Goal: Task Accomplishment & Management: Manage account settings

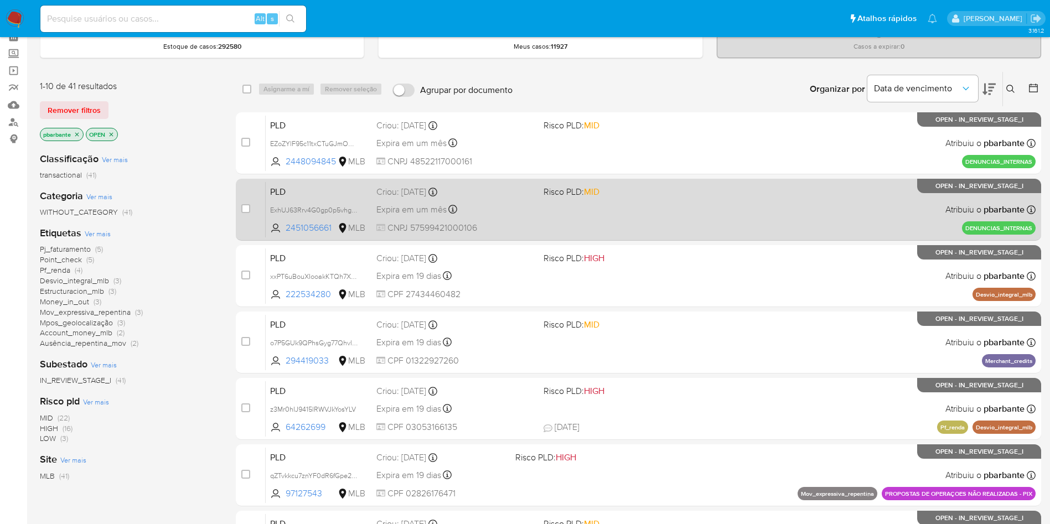
scroll to position [41, 0]
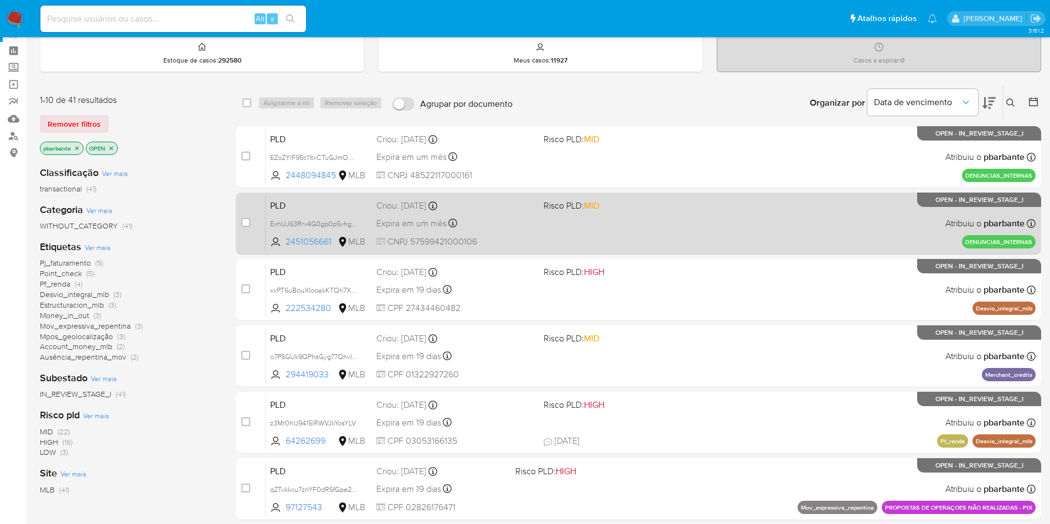
click at [643, 303] on div "PLD xxPT6uBouXIooakKTQh7XJHw 222534280 MLB Risco PLD: HIGH Criou: 12/09/2025 Cr…" at bounding box center [651, 290] width 770 height 56
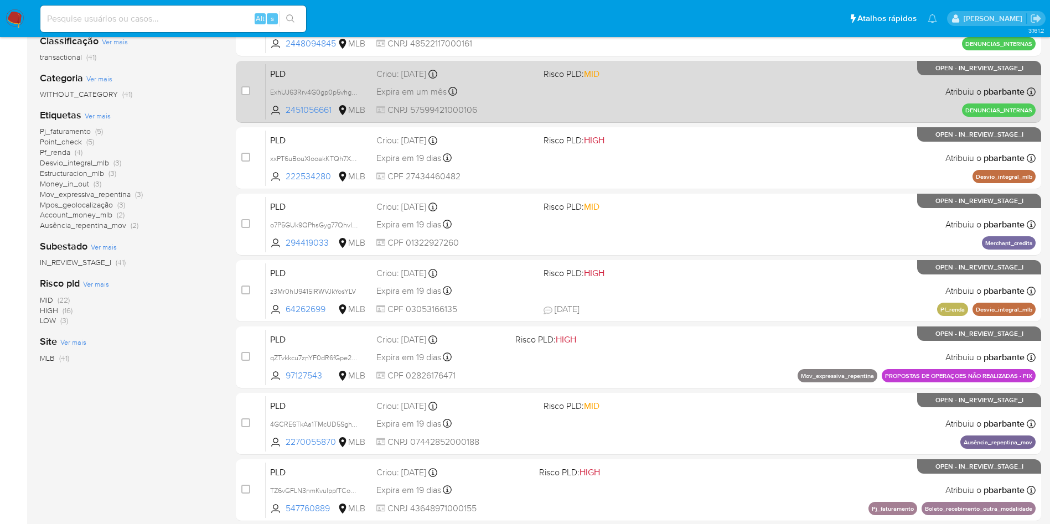
scroll to position [194, 0]
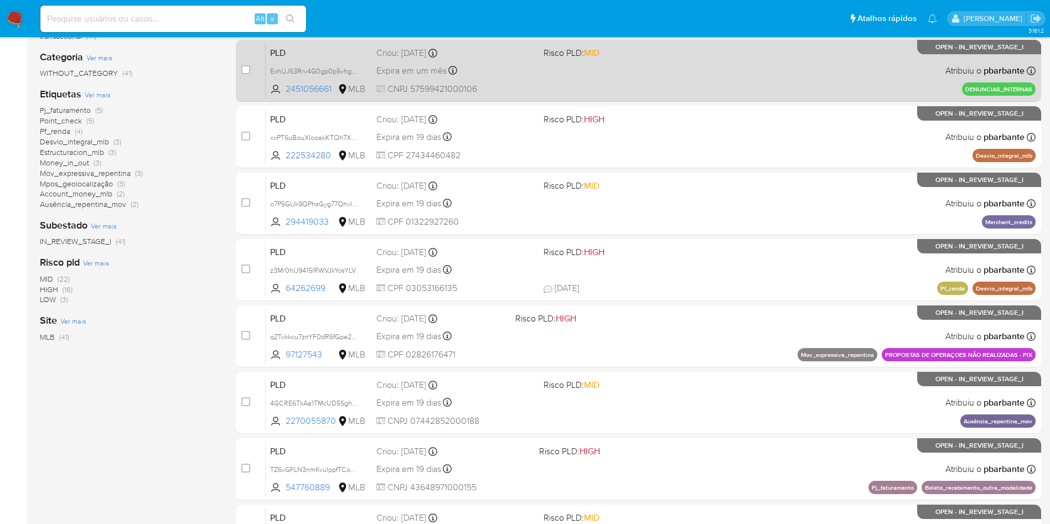
click at [643, 298] on div "PLD z3Mr0hIJ9415lRWVJkYosYLV 64262699 MLB Risco PLD: HIGH Criou: 12/09/2025 Cri…" at bounding box center [651, 270] width 770 height 56
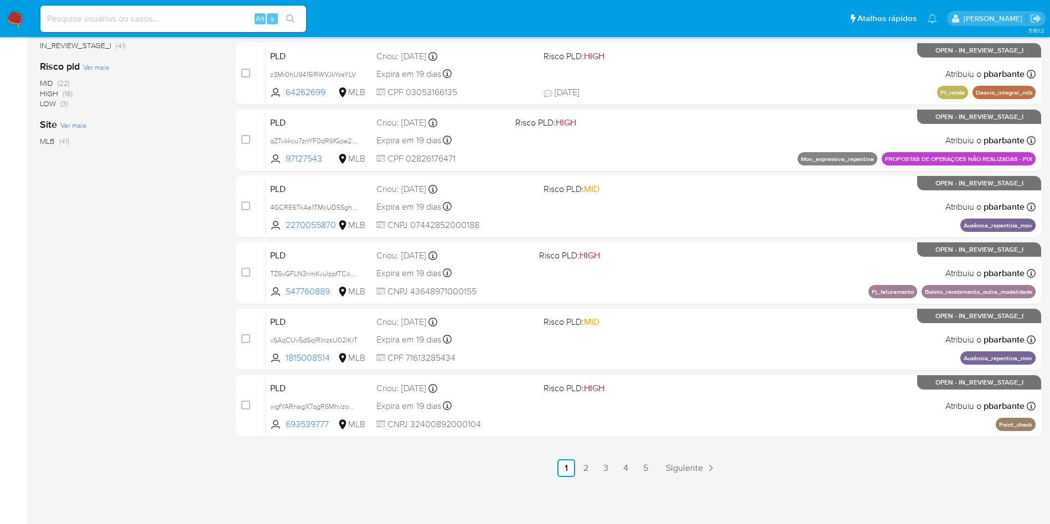
scroll to position [478, 0]
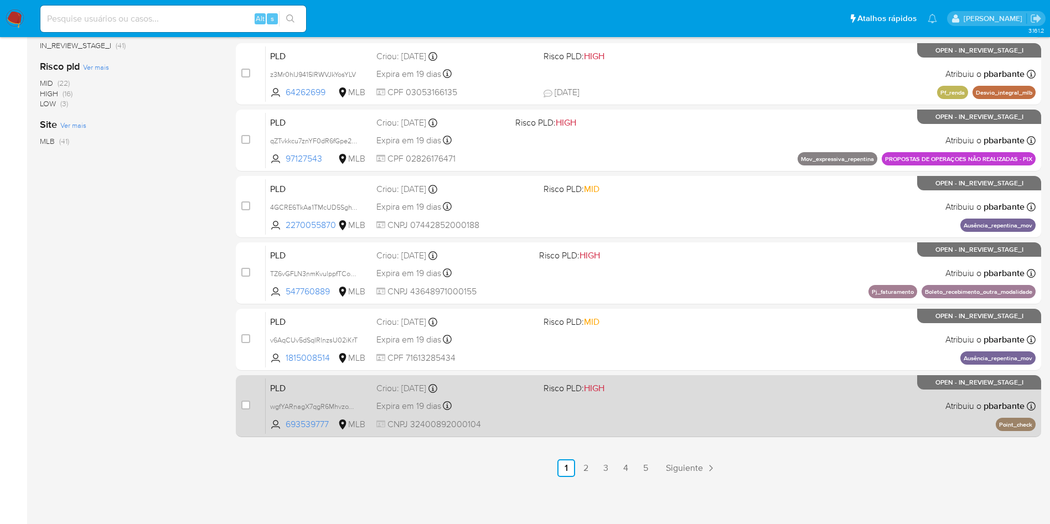
click at [643, 405] on span at bounding box center [623, 406] width 158 height 2
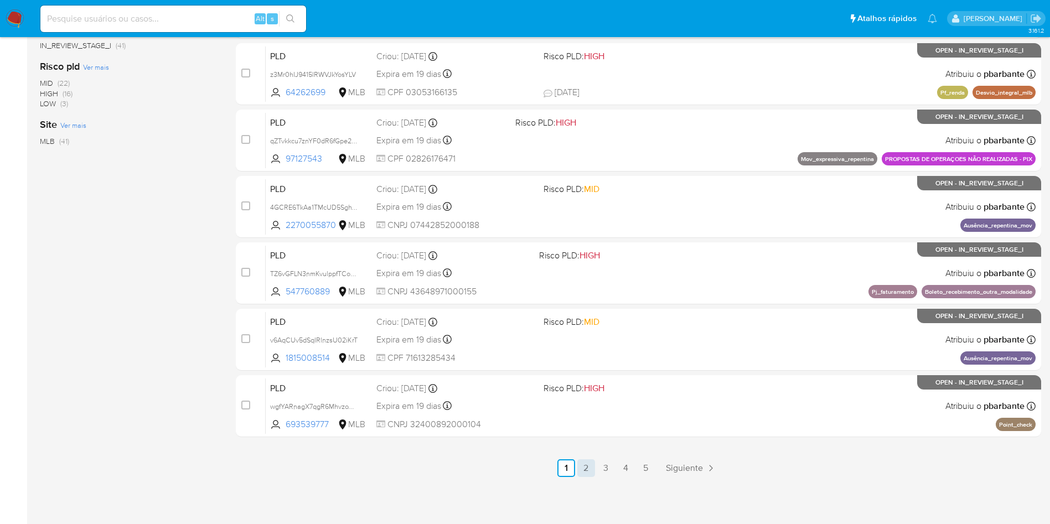
click at [595, 468] on link "2" at bounding box center [587, 469] width 18 height 18
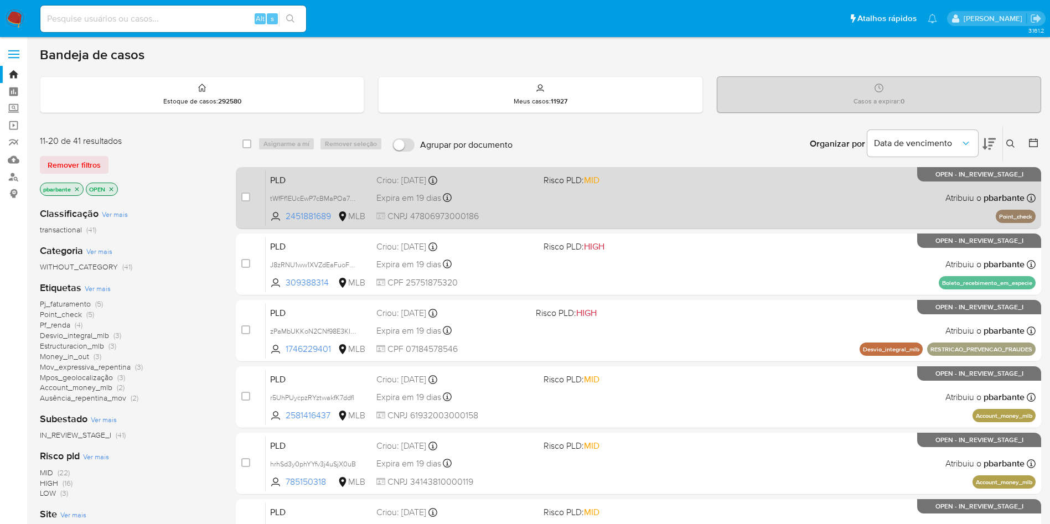
click at [725, 199] on div "PLD tWfFf1EUcEwP7cBMaPOa7vN0 2451881689 MLB Risco PLD: MID Criou: 12/09/2025 Cr…" at bounding box center [651, 198] width 770 height 56
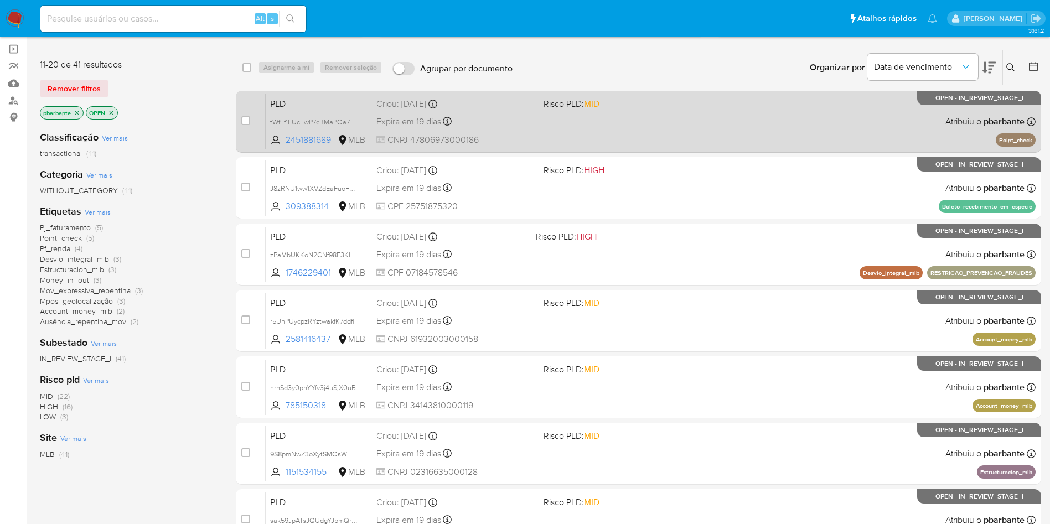
scroll to position [78, 0]
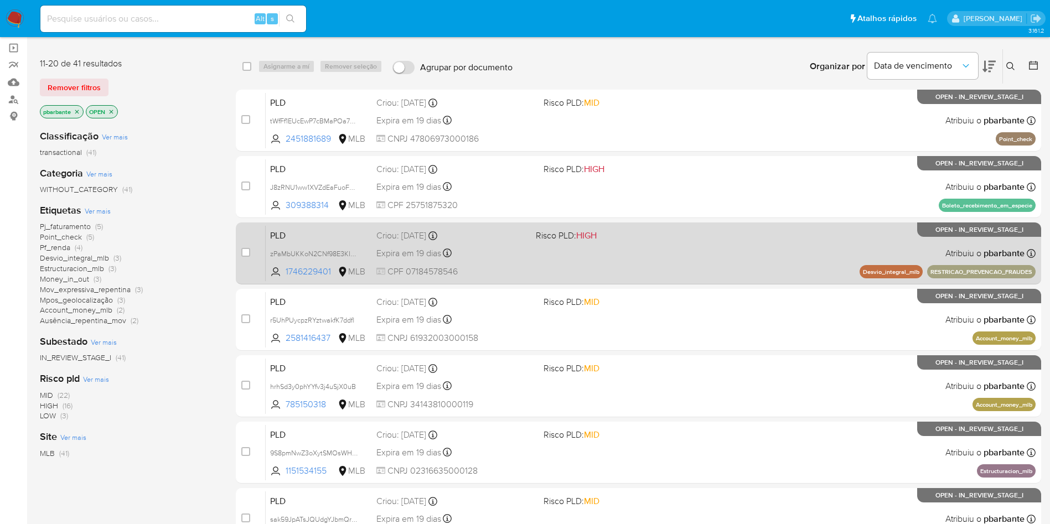
click at [697, 280] on div "PLD zPaMbUKKoN2CNf98E3KI0jrB 1746229401 MLB Risco PLD: HIGH Criou: 12/09/2025 C…" at bounding box center [651, 253] width 770 height 56
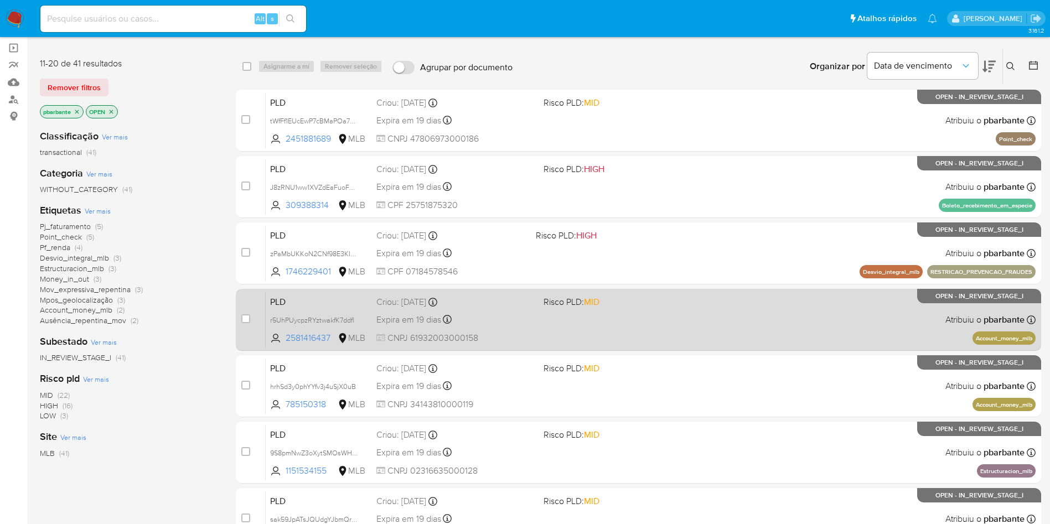
click at [683, 308] on span "Risco PLD: MID" at bounding box center [623, 301] width 158 height 14
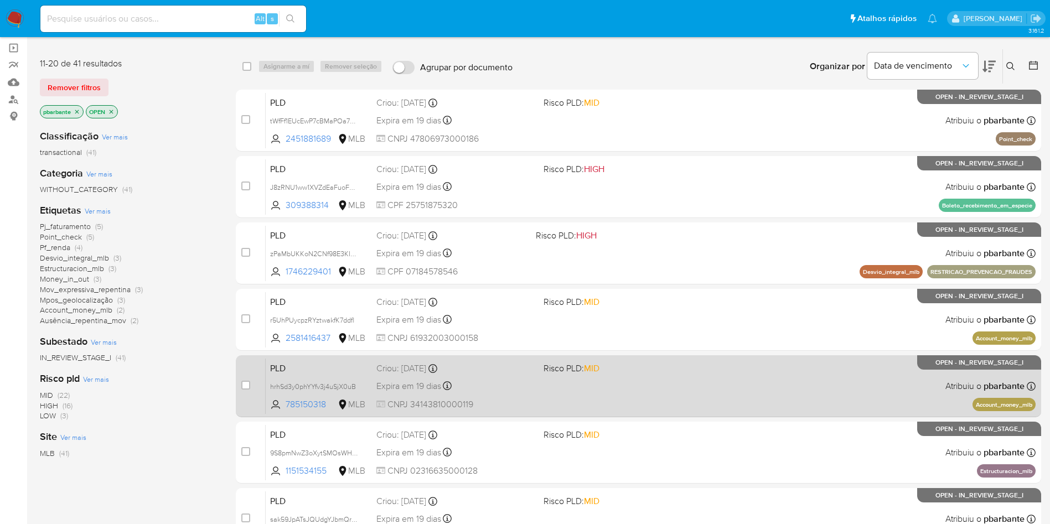
click at [671, 414] on div "PLD hrhSd3y0phYYfv3j4uSjX0uB 785150318 MLB Risco PLD: MID Criou: 12/09/2025 Cri…" at bounding box center [651, 386] width 770 height 56
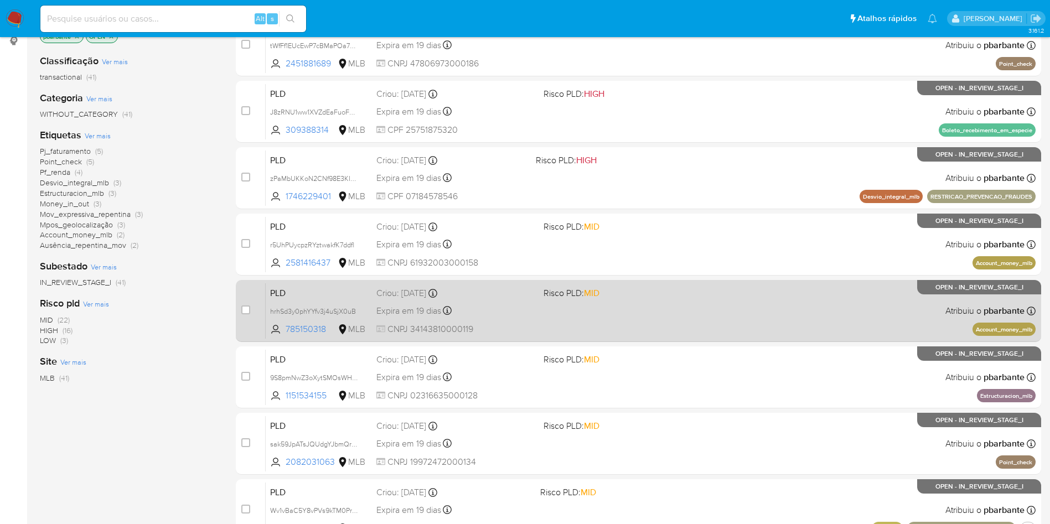
scroll to position [176, 0]
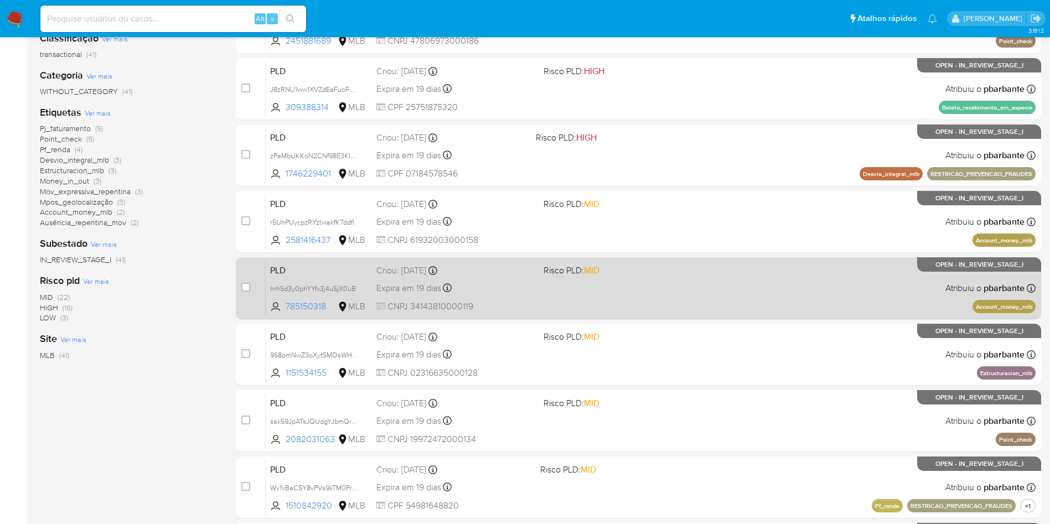
click at [671, 383] on div "PLD 9S8pmNwZ3oXytSMOsWHeFM8k 1151534155 MLB Risco PLD: MID Criou: 12/09/2025 Cr…" at bounding box center [651, 355] width 770 height 56
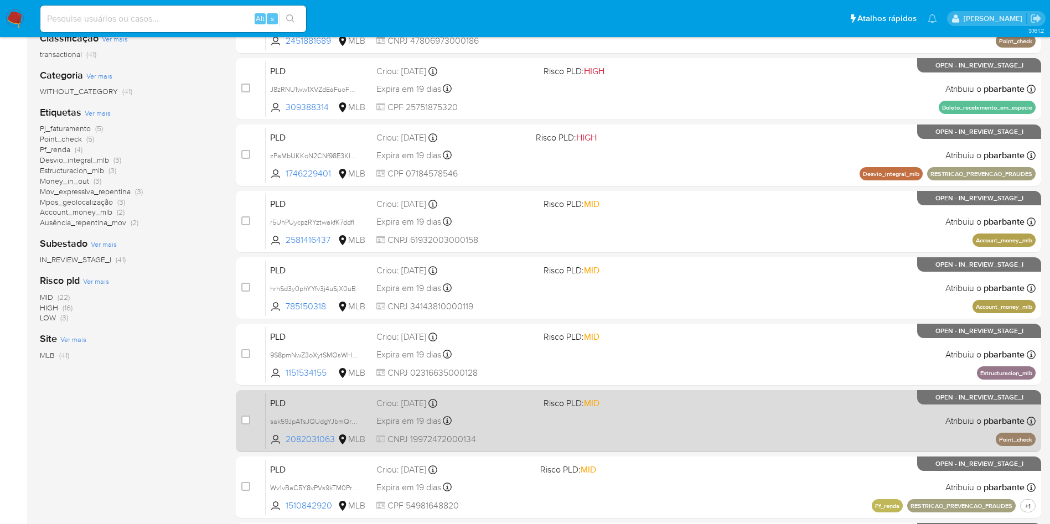
click at [661, 449] on div "PLD sak59JpATsJQUdgYJbmQreE8 2082031063 MLB Risco PLD: MID Criou: 12/09/2025 Cr…" at bounding box center [651, 421] width 770 height 56
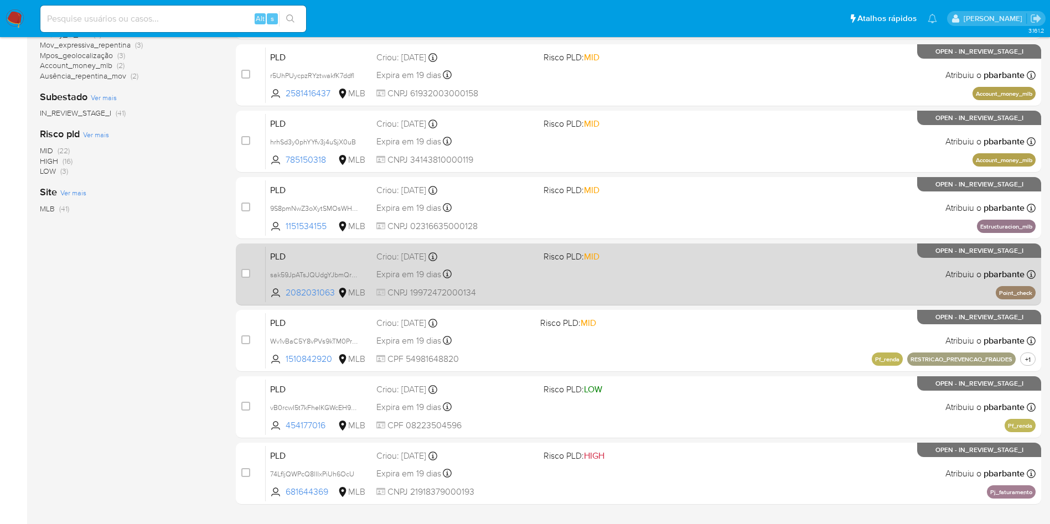
scroll to position [323, 0]
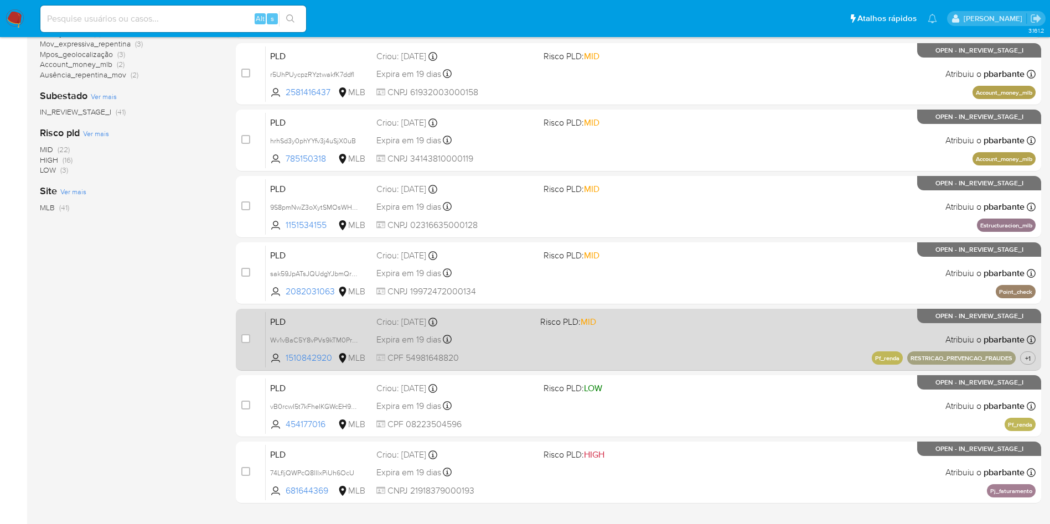
click at [713, 368] on div "PLD Wv1vBaC5Y8vPVs9kTM0ProQb 1510842920 MLB Risco PLD: MID Criou: 12/09/2025 Cr…" at bounding box center [651, 340] width 770 height 56
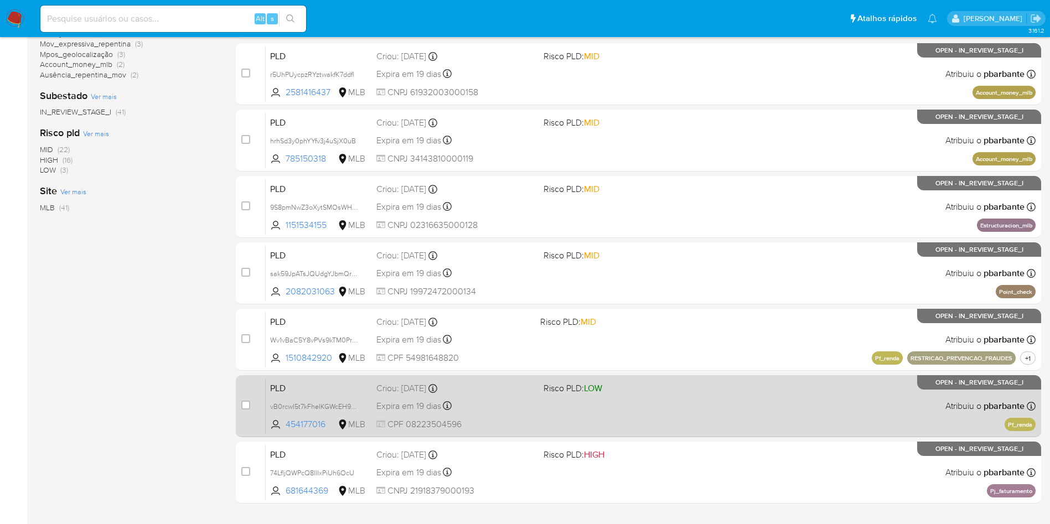
click at [689, 434] on div "PLD vB0rcwI5t7kFheIKGWcEH9LG 454177016 MLB Risco PLD: LOW Criou: 12/09/2025 Cri…" at bounding box center [651, 406] width 770 height 56
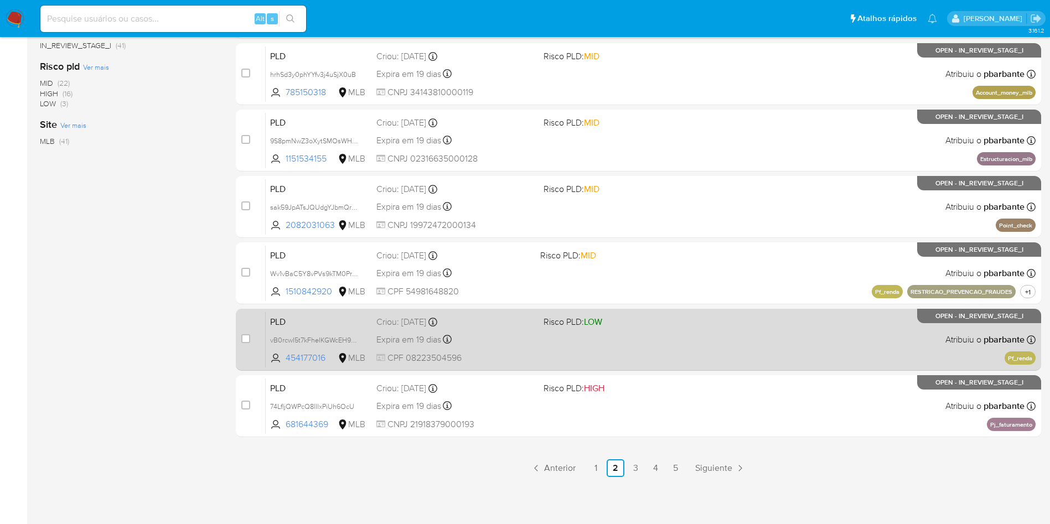
scroll to position [427, 0]
click at [689, 434] on div "PLD 74LfljQWPcQ8lIIxPiUh6OcU 681644369 MLB Risco PLD: HIGH Criou: 12/09/2025 Cr…" at bounding box center [651, 406] width 770 height 56
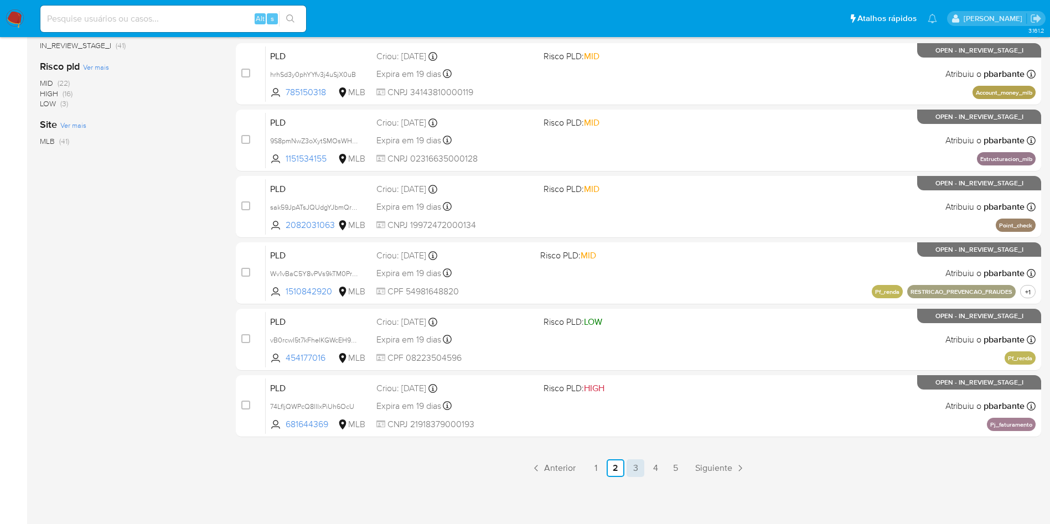
click at [645, 477] on link "3" at bounding box center [636, 469] width 18 height 18
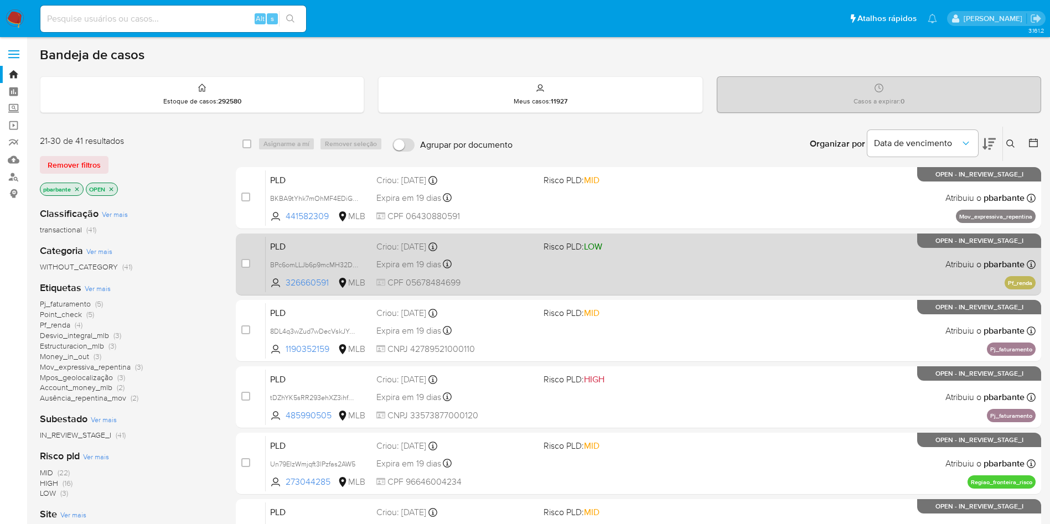
click at [728, 287] on div "PLD BPc6omLLJb6p9mcMH32DlSW0 326660591 MLB Risco PLD: LOW Criou: 12/09/2025 Cri…" at bounding box center [651, 264] width 770 height 56
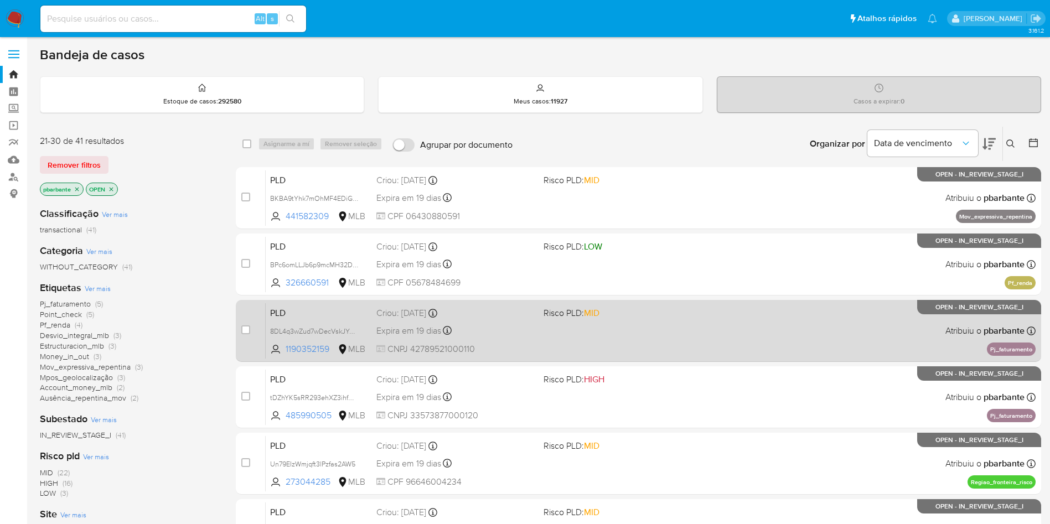
click at [702, 320] on span "Risco PLD: MID" at bounding box center [623, 312] width 158 height 14
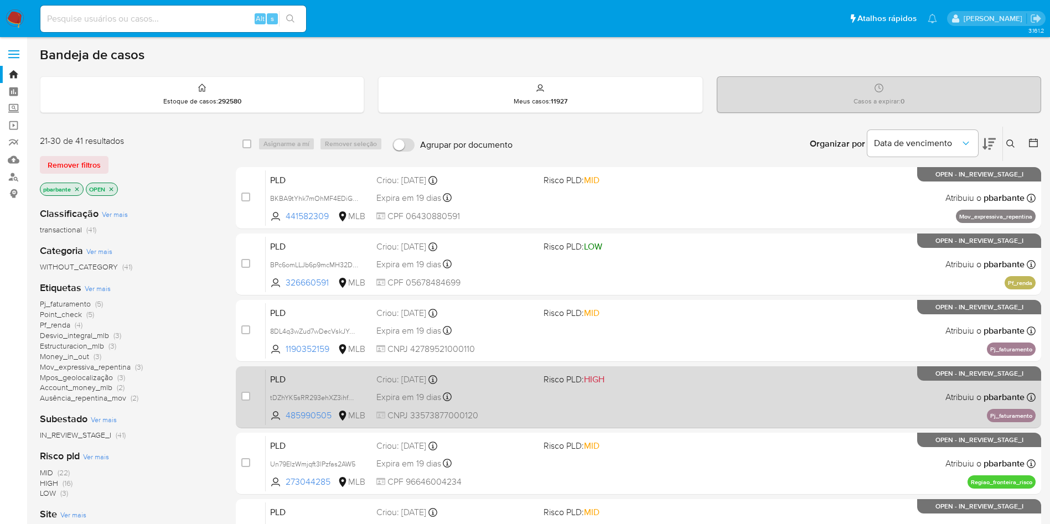
click at [702, 386] on span "Risco PLD: HIGH" at bounding box center [623, 379] width 158 height 14
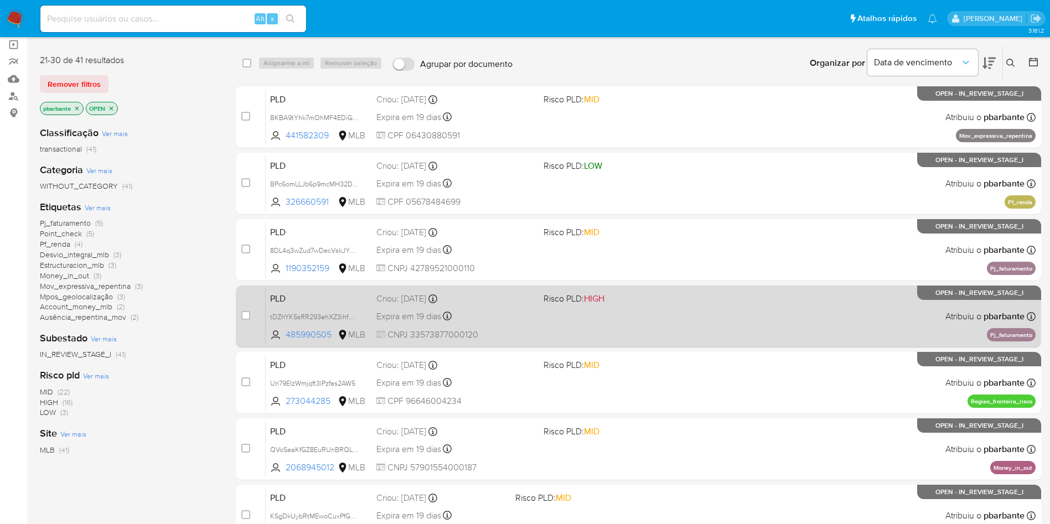
scroll to position [81, 0]
click at [702, 371] on span "Risco PLD: MID" at bounding box center [623, 364] width 158 height 14
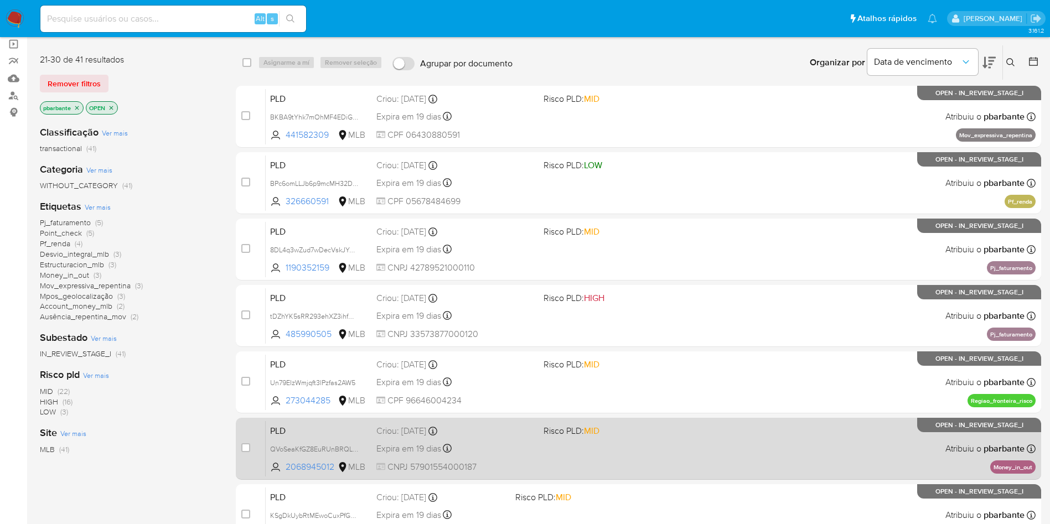
click at [705, 477] on div "PLD QVoSeaKfGZ8EuRUnBRQL7Qzc 2068945012 MLB Risco PLD: MID Criou: 12/09/2025 Cr…" at bounding box center [651, 449] width 770 height 56
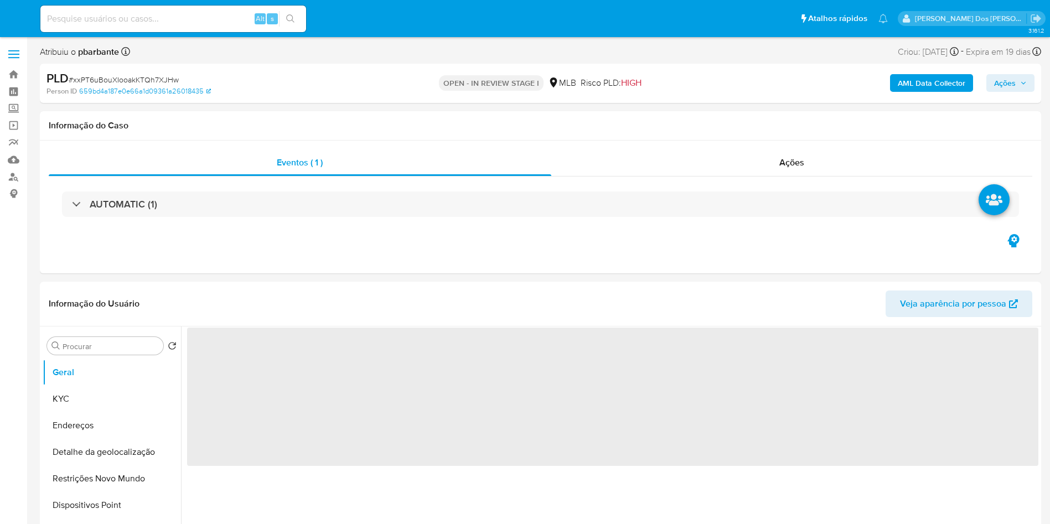
select select "10"
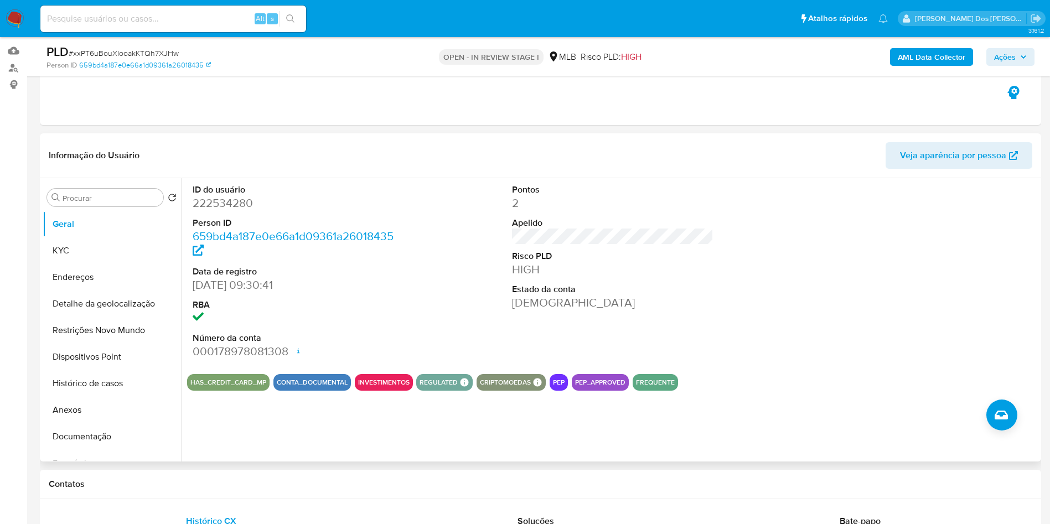
scroll to position [118, 0]
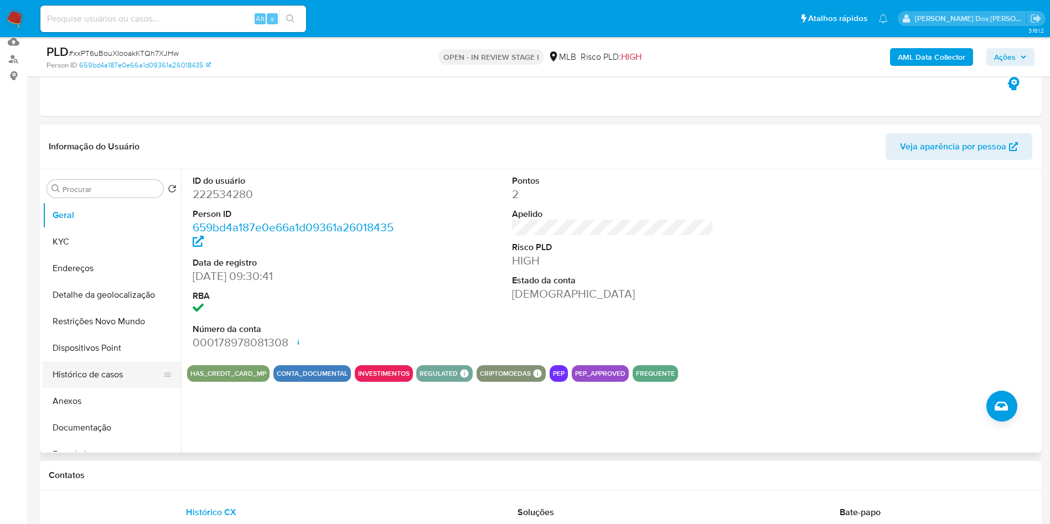
click at [118, 385] on button "Histórico de casos" at bounding box center [108, 375] width 130 height 27
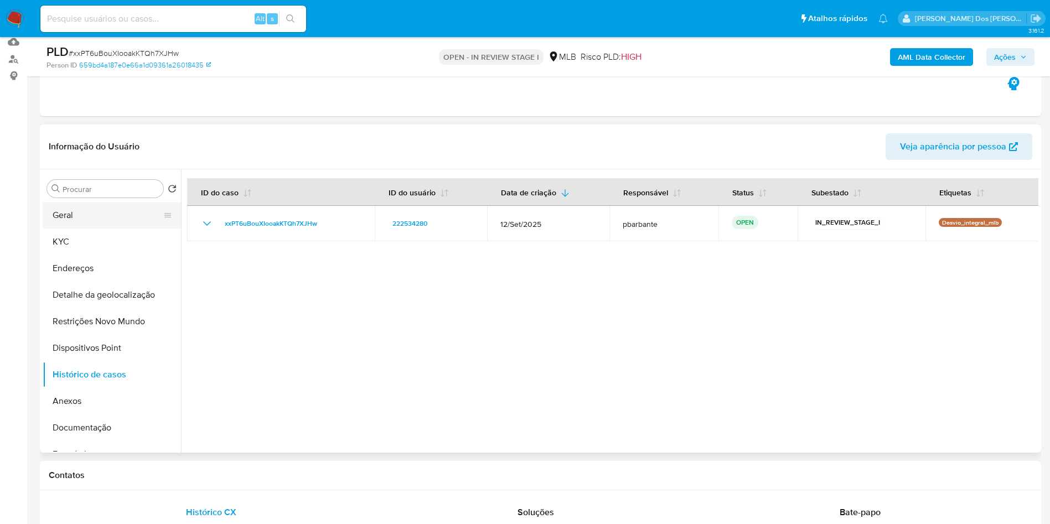
click at [88, 229] on button "Geral" at bounding box center [108, 215] width 130 height 27
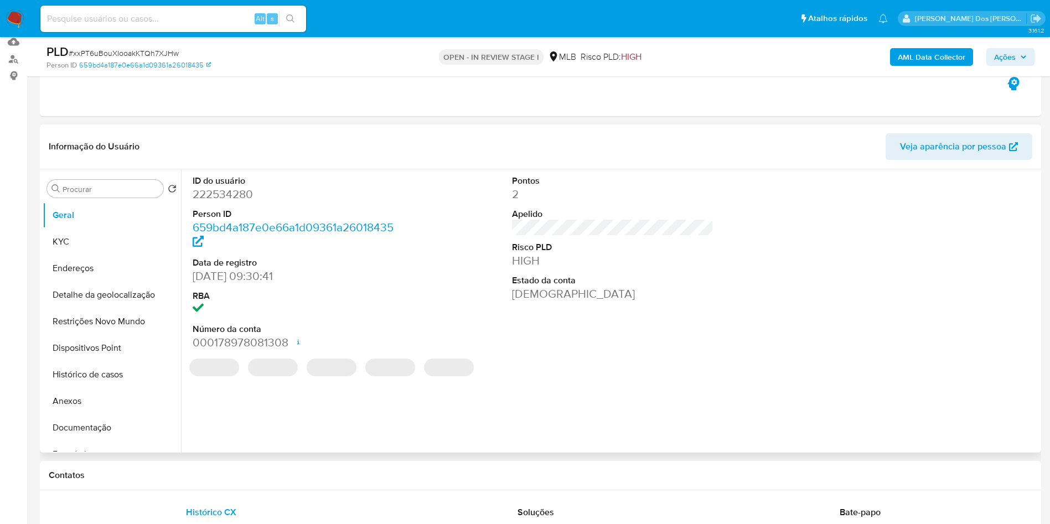
click at [225, 202] on dd "222534280" at bounding box center [294, 195] width 202 height 16
copy dd "222534280"
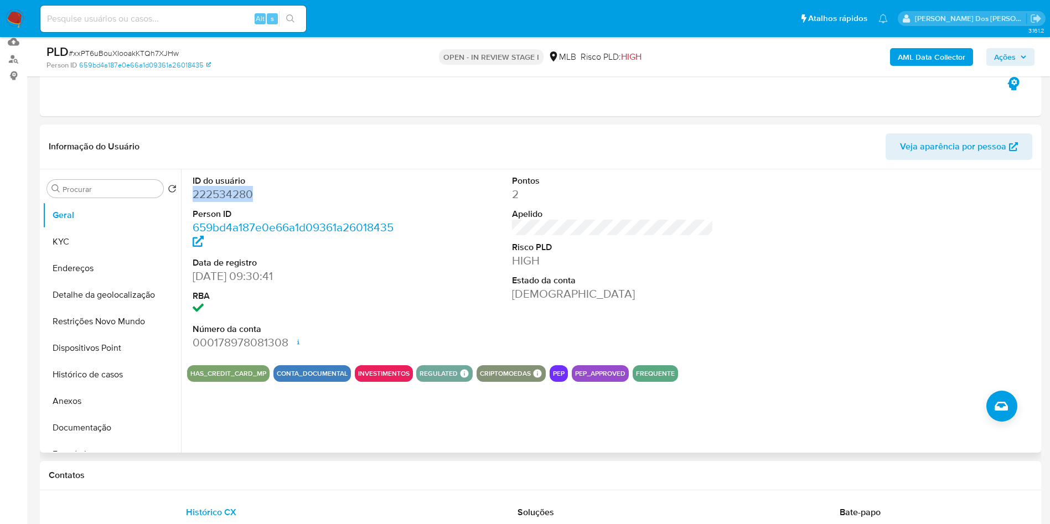
click at [225, 202] on dd "222534280" at bounding box center [294, 195] width 202 height 16
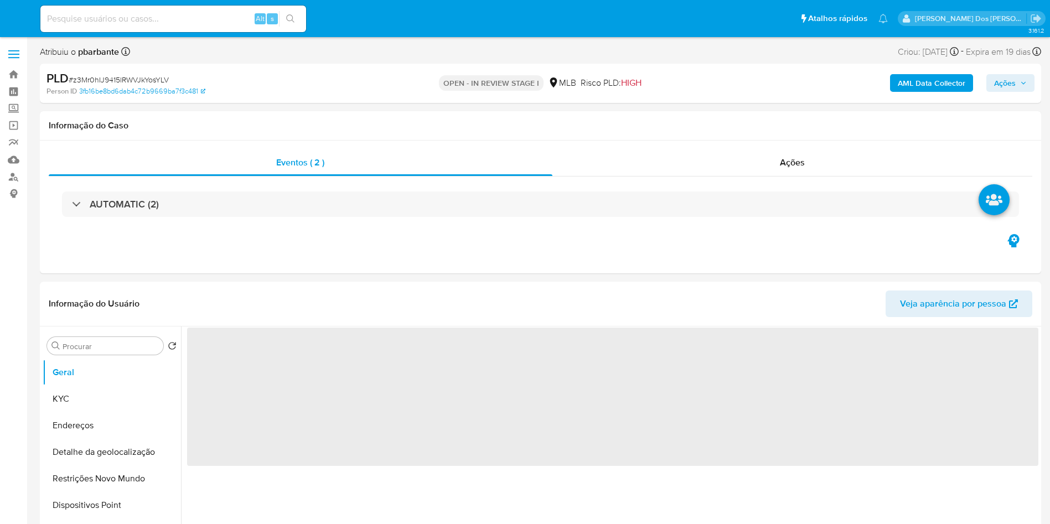
select select "10"
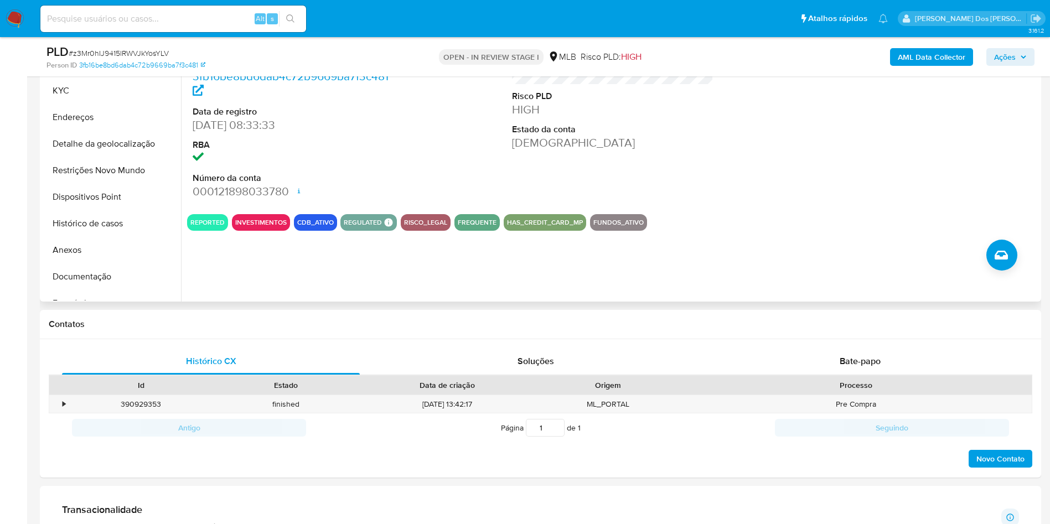
scroll to position [275, 0]
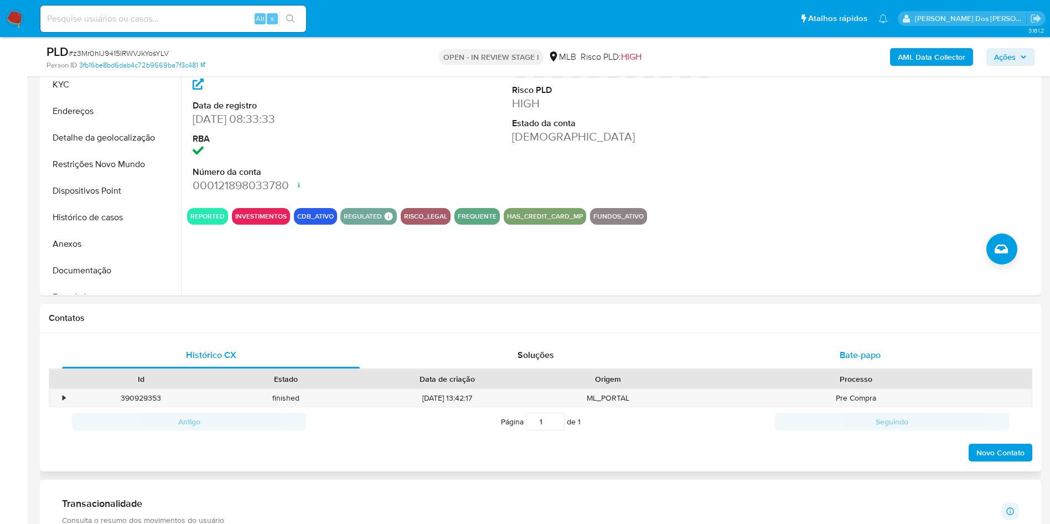
click at [829, 369] on div "Bate-papo" at bounding box center [861, 355] width 298 height 27
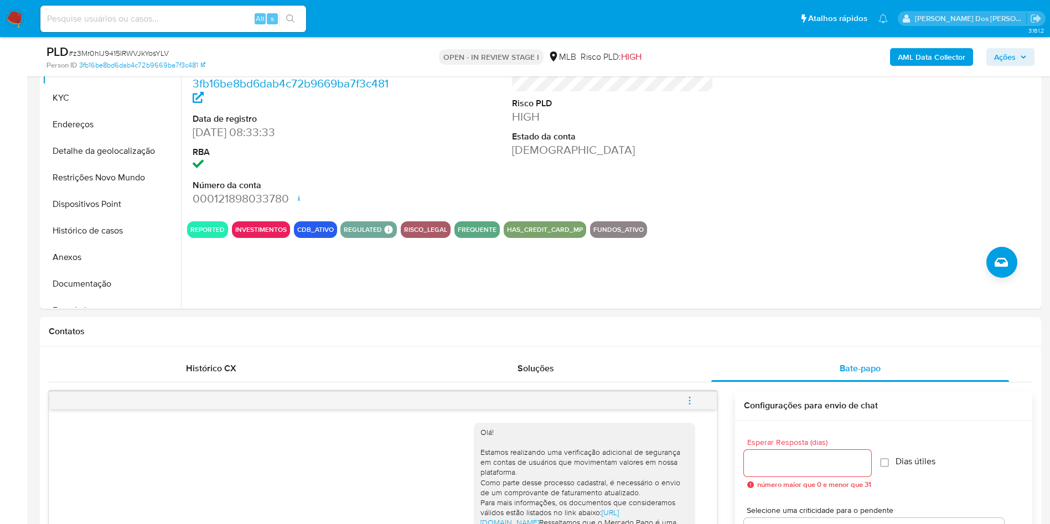
scroll to position [262, 0]
click at [79, 297] on button "Documentação" at bounding box center [108, 283] width 130 height 27
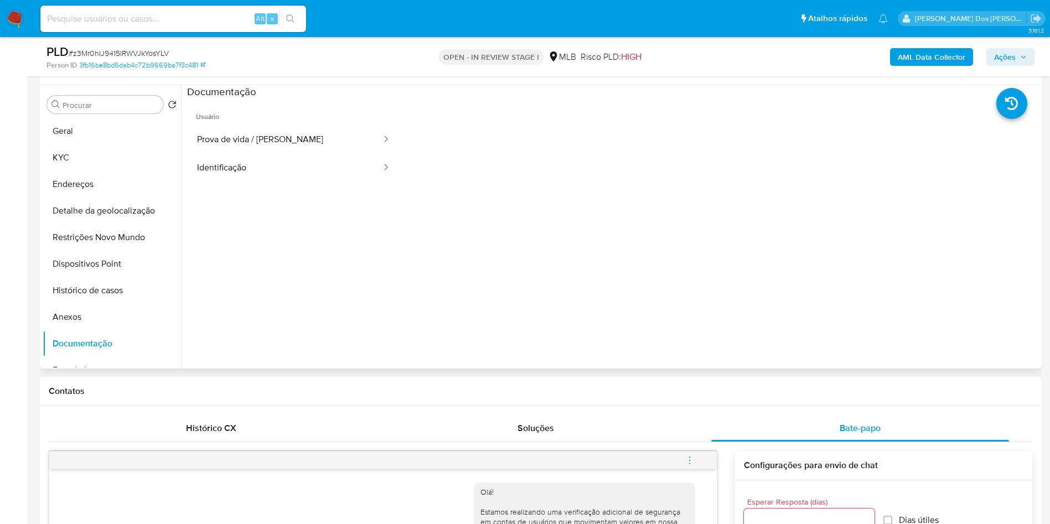
scroll to position [200, 0]
click at [327, 127] on span "Usuário" at bounding box center [293, 114] width 213 height 27
click at [280, 156] on button "Prova de vida / [PERSON_NAME]" at bounding box center [284, 141] width 195 height 28
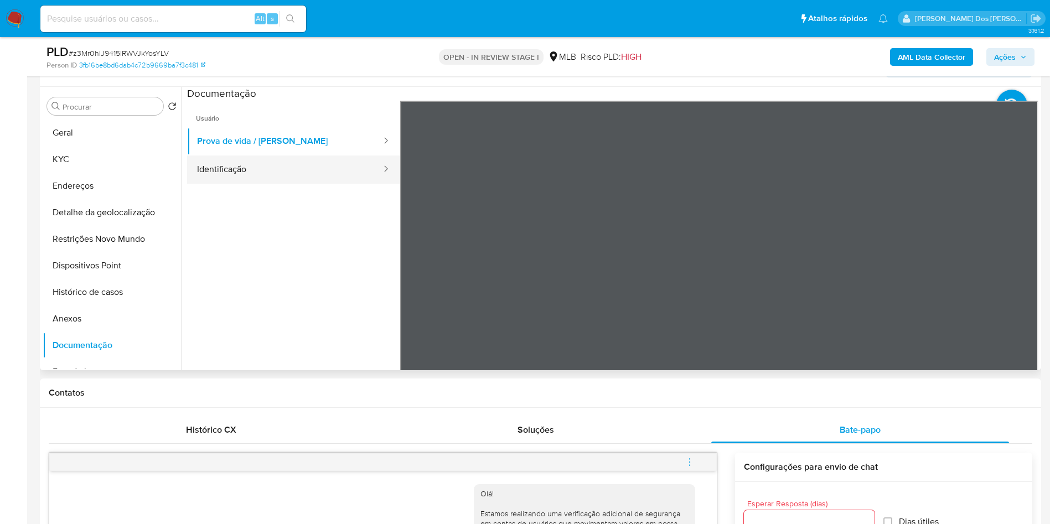
click at [238, 184] on button "Identificação" at bounding box center [284, 170] width 195 height 28
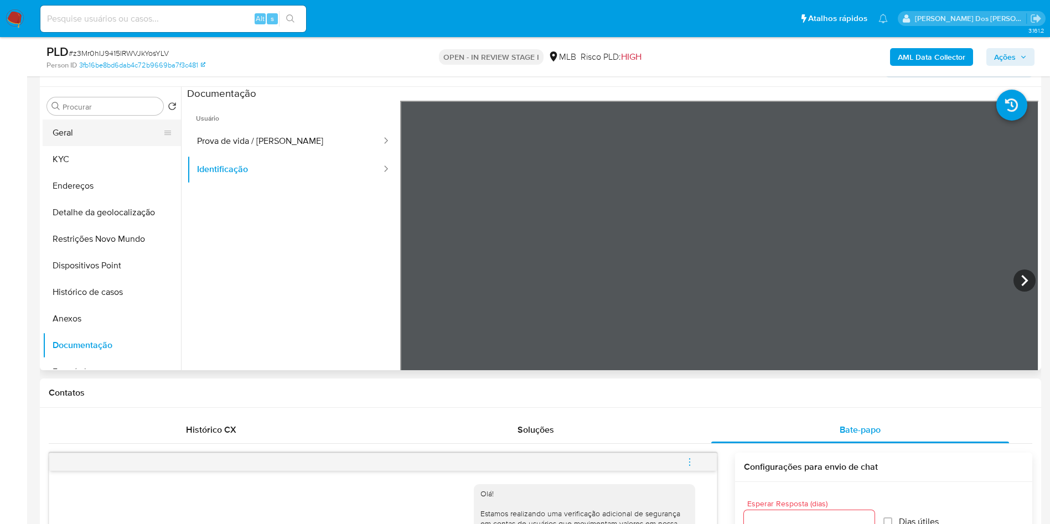
click at [49, 146] on button "Geral" at bounding box center [108, 133] width 130 height 27
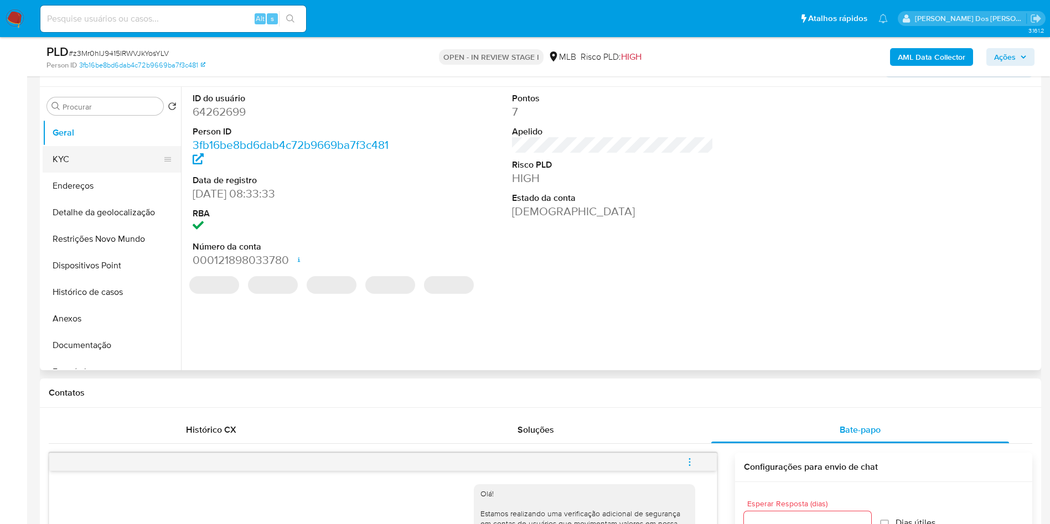
click at [71, 173] on button "KYC" at bounding box center [108, 159] width 130 height 27
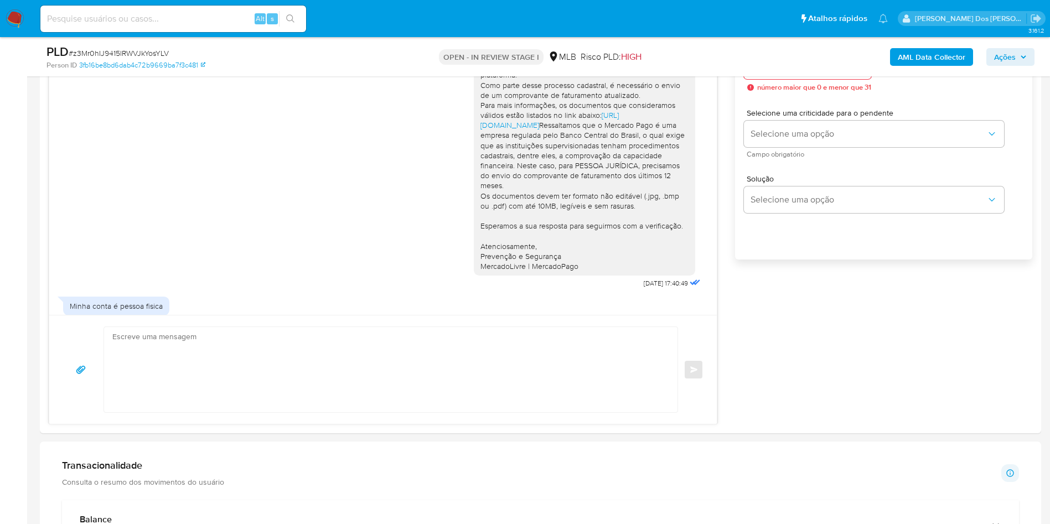
scroll to position [661, 0]
click at [370, 394] on textarea at bounding box center [388, 368] width 552 height 85
paste textarea "Neste caso, para PESSOA FÍSICA, precisamos do envio do comprovante de renda. Os…"
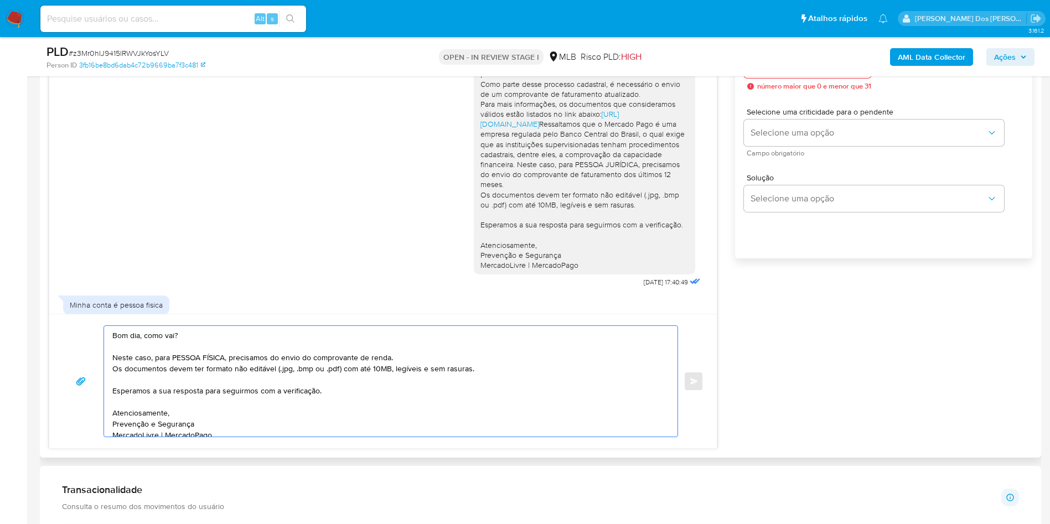
drag, startPoint x: 226, startPoint y: 374, endPoint x: 112, endPoint y: 375, distance: 113.5
click at [112, 375] on textarea "Bom dia, como vai? Neste caso, para PESSOA FÍSICA, precisamos do envio do compr…" at bounding box center [388, 381] width 552 height 111
type textarea "Bom dia, como vai? Pedimos por gentileza que nos envie um comprovante de renda.…"
click at [368, 458] on div "Histórico CX Soluções Bate-papo Id Estado Data de criação Origem Processo • 390…" at bounding box center [541, 203] width 1002 height 510
click at [284, 378] on textarea "Bom dia, como vai? Pedimos por gentileza que nos envie um comprovante de renda.…" at bounding box center [388, 381] width 552 height 111
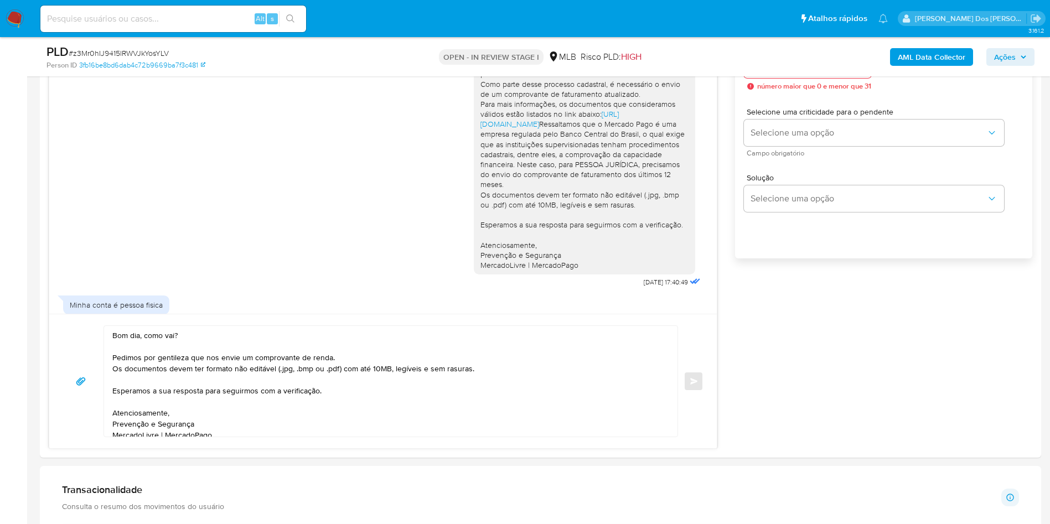
click at [841, 71] on div "PLD # z3Mr0hIJ9415lRWVJkYosYLV Person ID 3fb16be8bd6dab4c72b9669ba7f3c481 OPEN …" at bounding box center [541, 56] width 1002 height 39
click at [834, 72] on input "Esperar Resposta (dias)" at bounding box center [807, 65] width 127 height 14
type input "3"
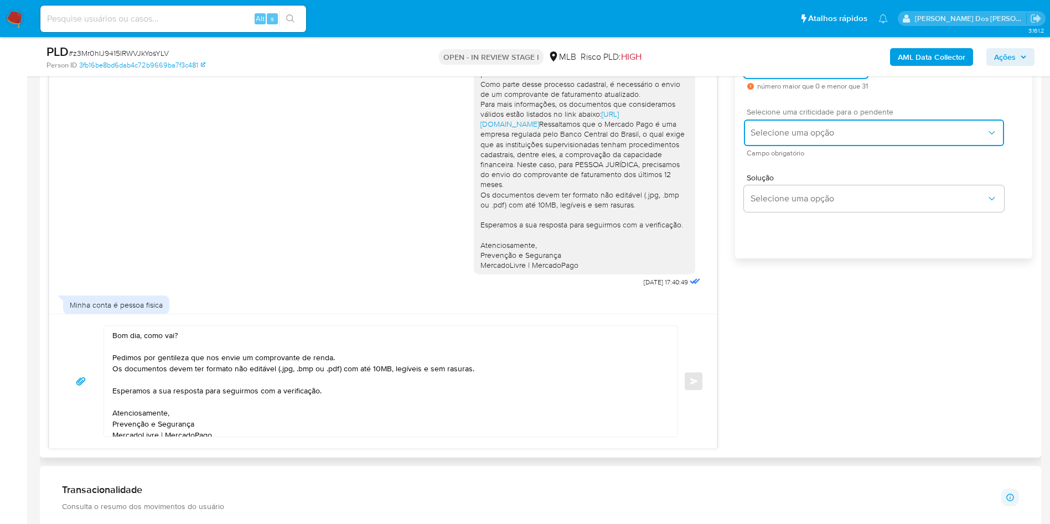
click at [824, 138] on span "Selecione uma opção" at bounding box center [869, 132] width 236 height 11
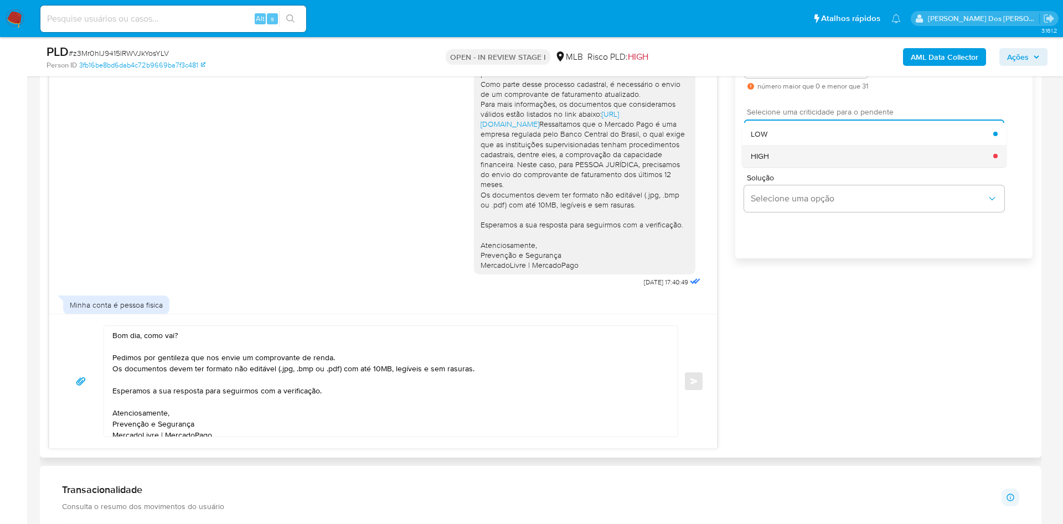
click at [798, 167] on div "HIGH" at bounding box center [872, 156] width 243 height 22
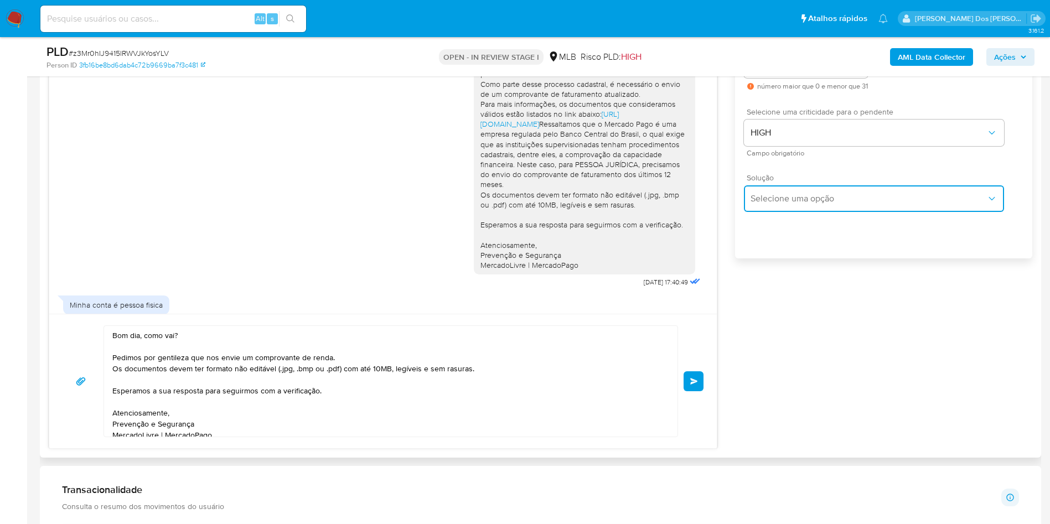
click at [787, 208] on button "Selecione uma opção" at bounding box center [874, 199] width 260 height 27
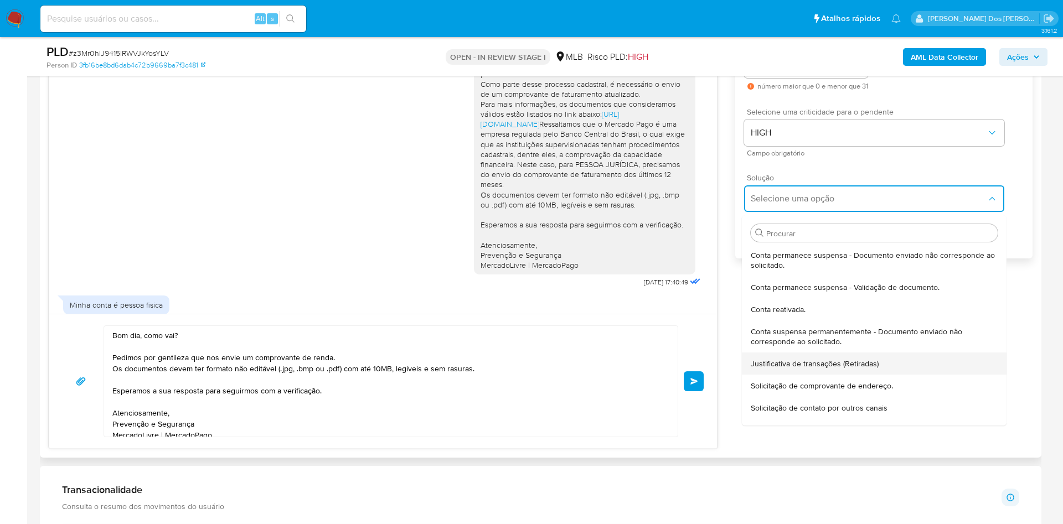
click at [778, 369] on span "Justificativa de transações (Retiradas)" at bounding box center [815, 364] width 128 height 10
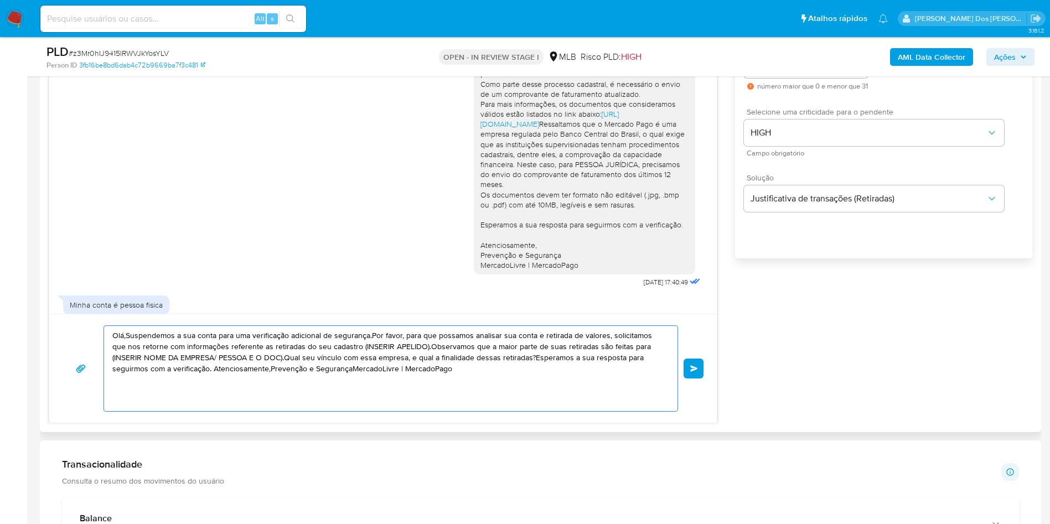
click at [538, 388] on textarea "Olá,Suspendemos a sua conta para uma verificação adicional de segurança.Por fav…" at bounding box center [388, 368] width 552 height 85
paste textarea "Bom dia, como vai? Pedimos por gentileza que nos envie um comprovante de renda.…"
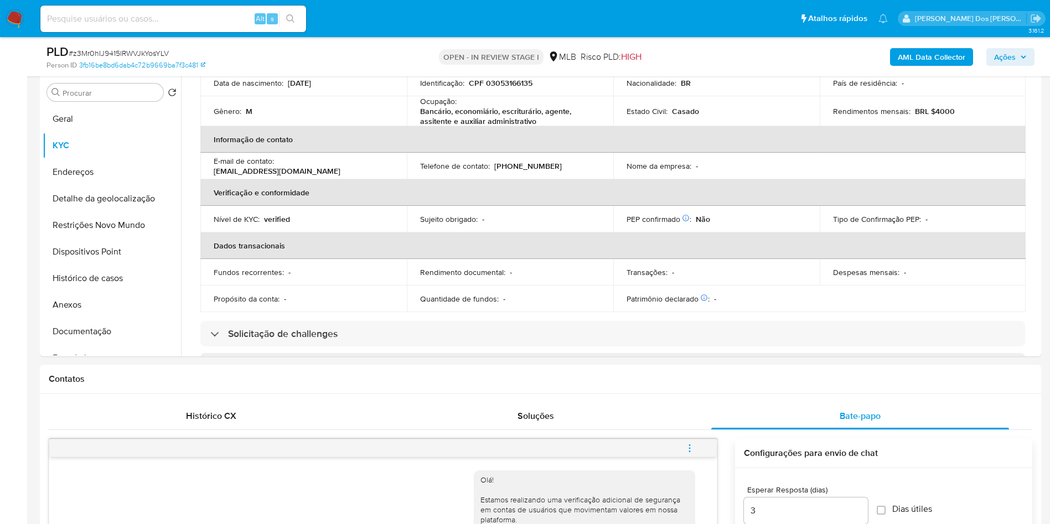
scroll to position [141, 0]
type textarea "Bom dia, como vai? Pedimos por gentileza que nos envie um comprovante de renda.…"
click at [197, 423] on span "Histórico CX" at bounding box center [211, 416] width 50 height 13
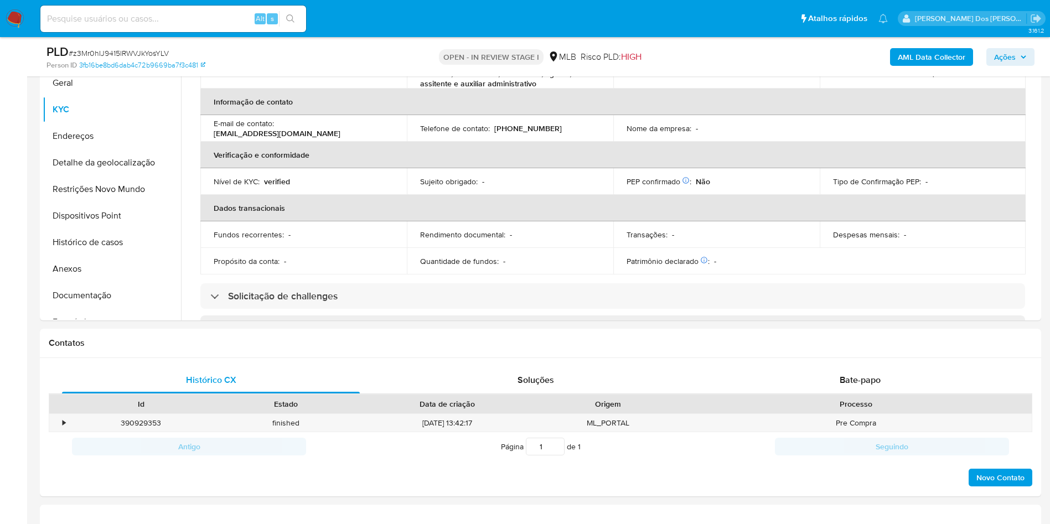
scroll to position [252, 0]
click at [830, 357] on div "Contatos" at bounding box center [541, 341] width 1002 height 29
click at [827, 392] on div "Bate-papo" at bounding box center [861, 378] width 298 height 27
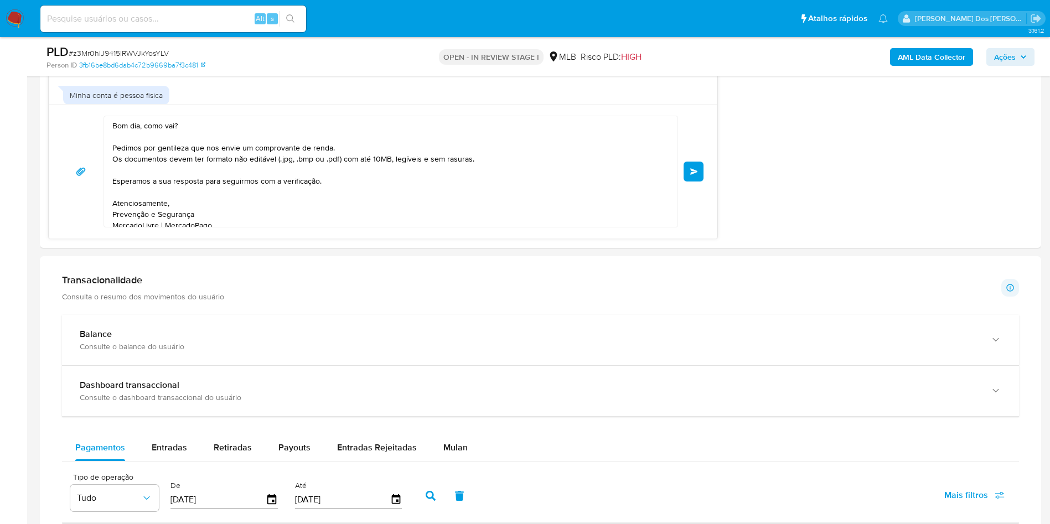
scroll to position [865, 0]
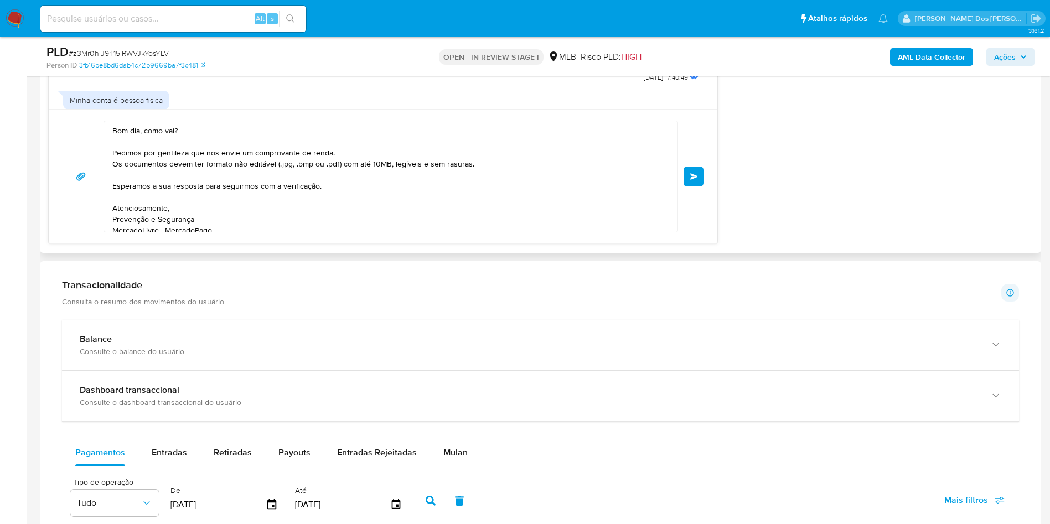
click at [698, 187] on button "common.send" at bounding box center [694, 177] width 20 height 20
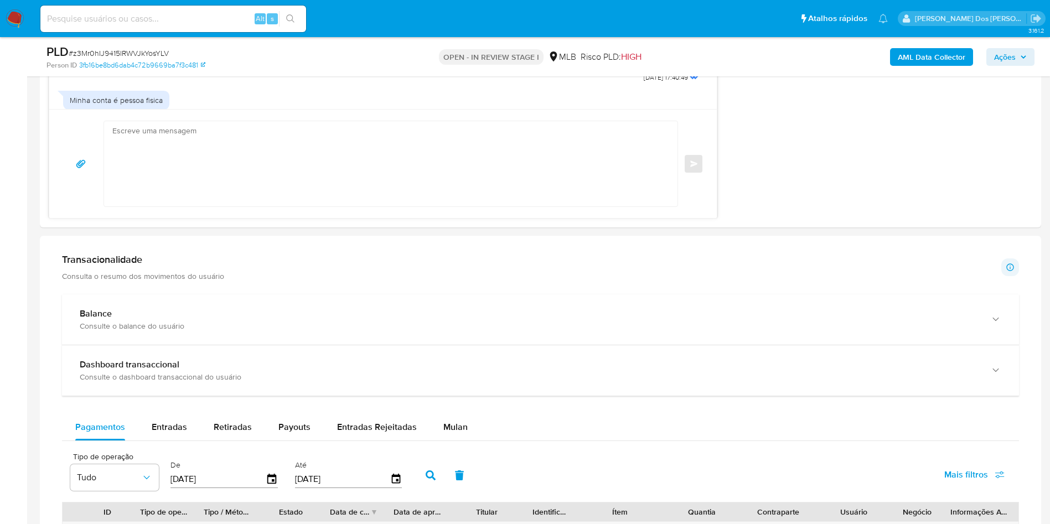
scroll to position [189, 0]
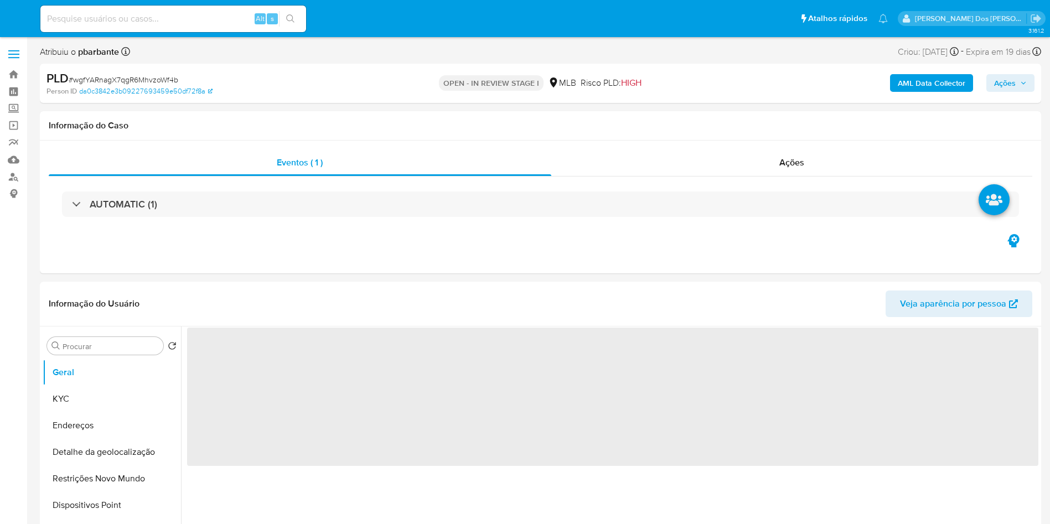
select select "10"
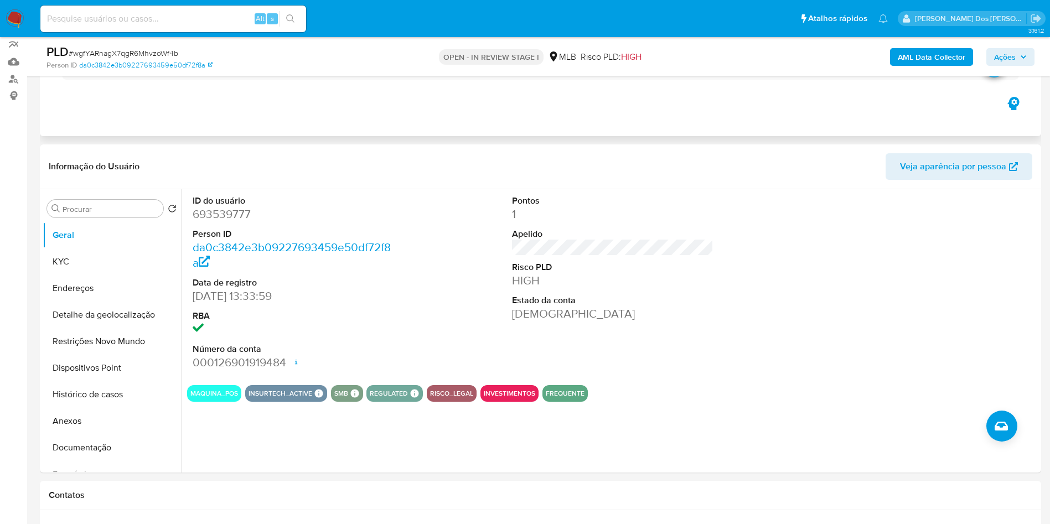
scroll to position [99, 0]
click at [223, 221] on dd "693539777" at bounding box center [294, 213] width 202 height 16
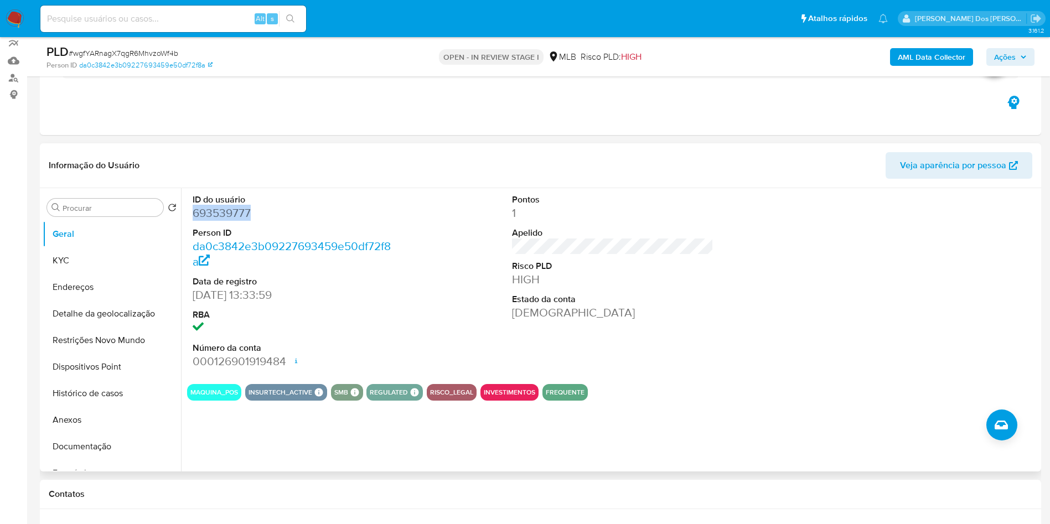
click at [223, 221] on dd "693539777" at bounding box center [294, 213] width 202 height 16
copy dd "693539777"
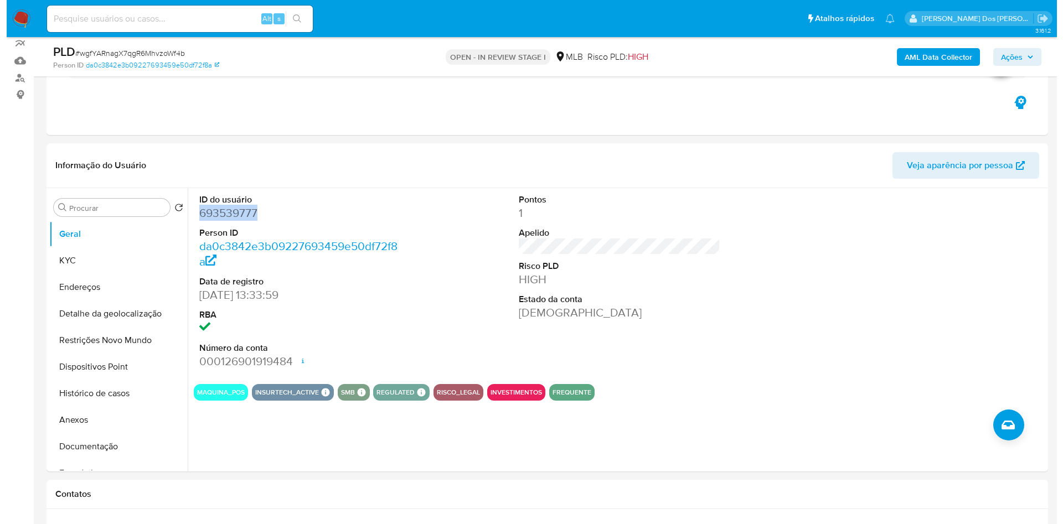
scroll to position [0, 0]
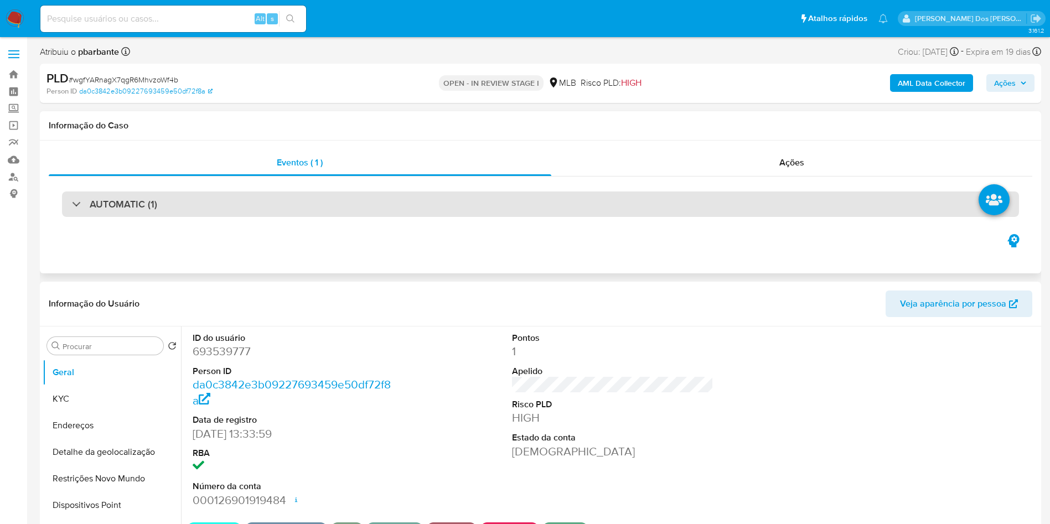
click at [198, 209] on div "AUTOMATIC (1)" at bounding box center [540, 204] width 957 height 25
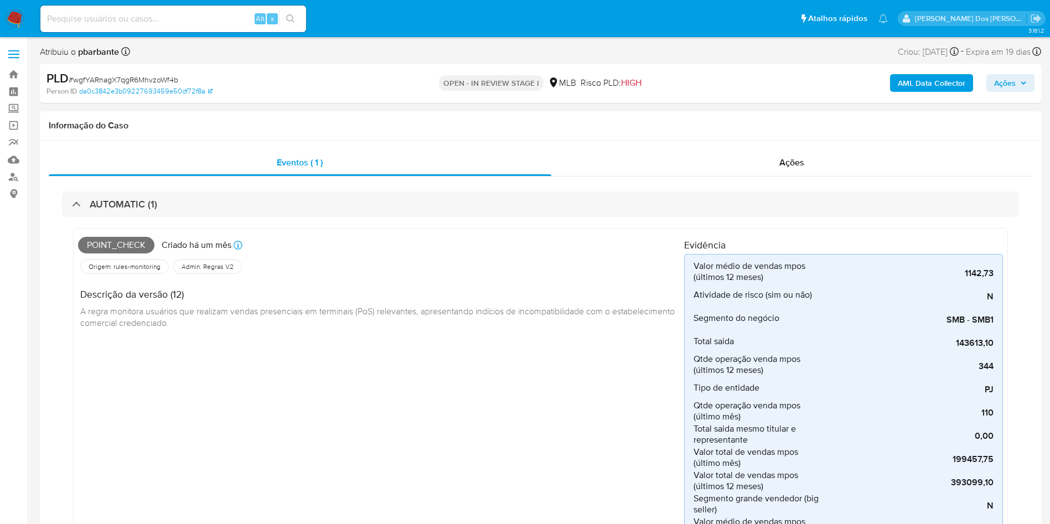
click at [911, 91] on b "AML Data Collector" at bounding box center [932, 83] width 68 height 18
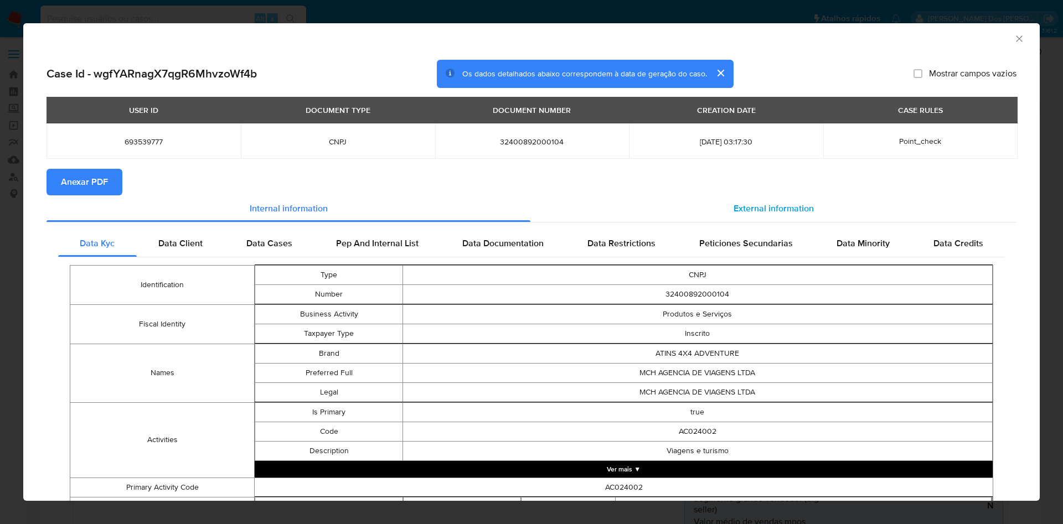
click at [784, 205] on span "External information" at bounding box center [774, 208] width 80 height 13
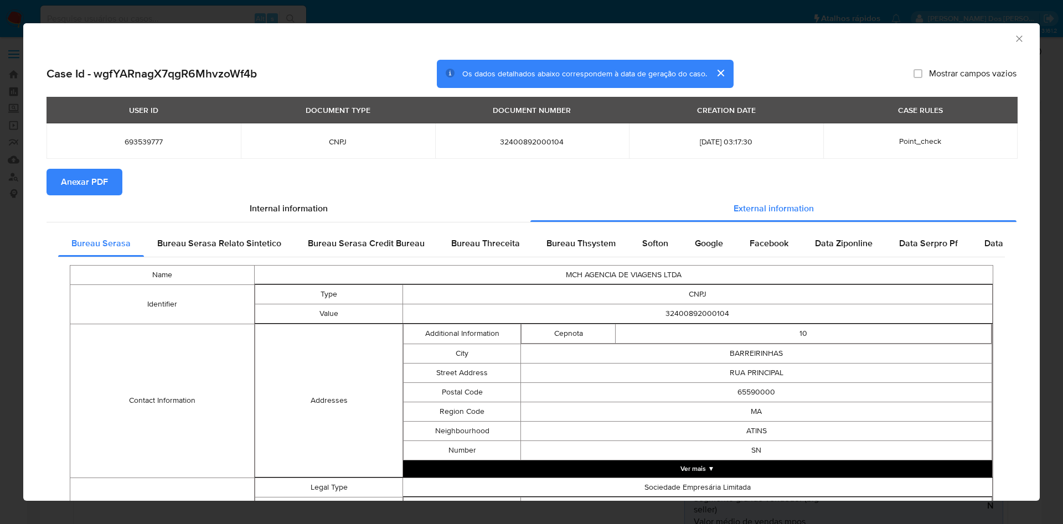
click at [101, 179] on span "Anexar PDF" at bounding box center [84, 182] width 47 height 24
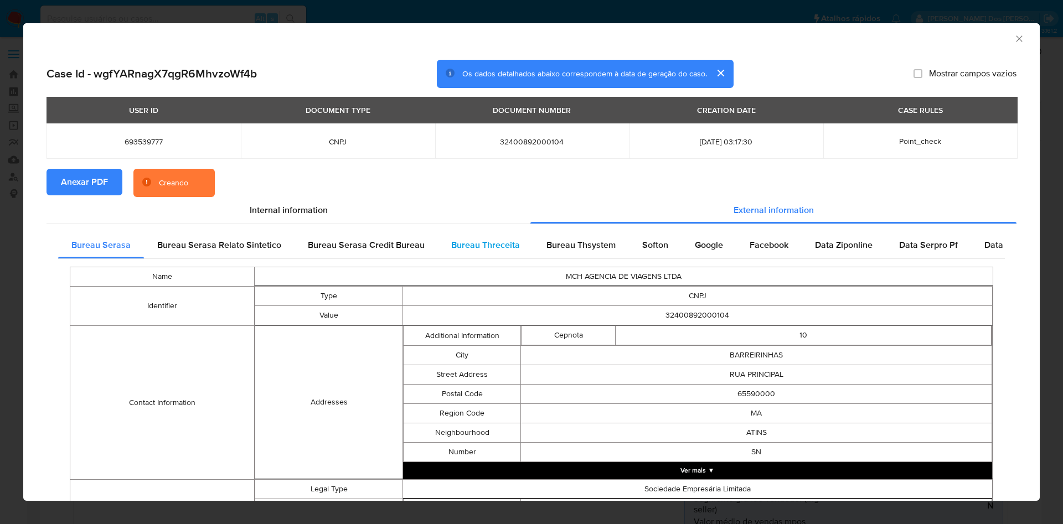
click at [488, 245] on span "Bureau Threceita" at bounding box center [485, 245] width 69 height 13
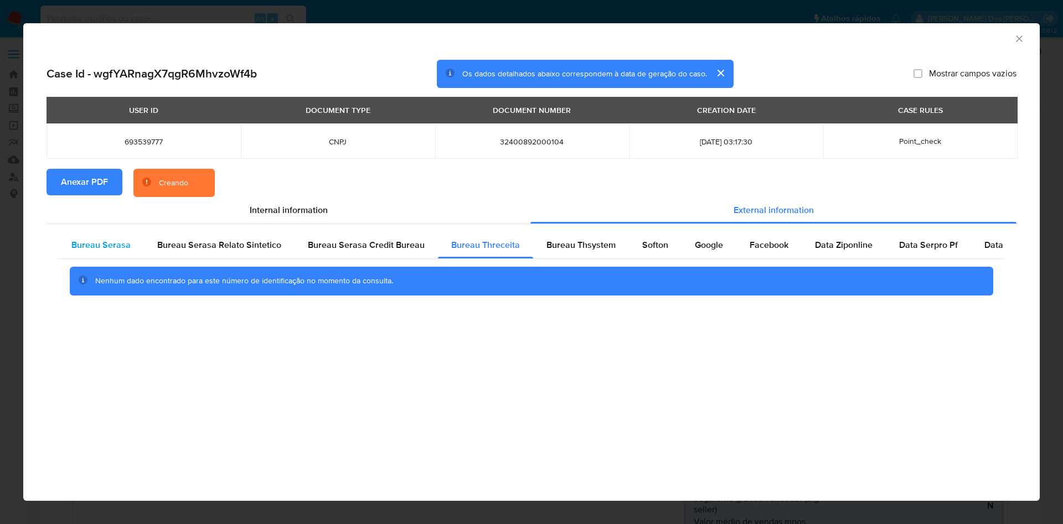
click at [80, 253] on div "Bureau Serasa" at bounding box center [101, 245] width 86 height 27
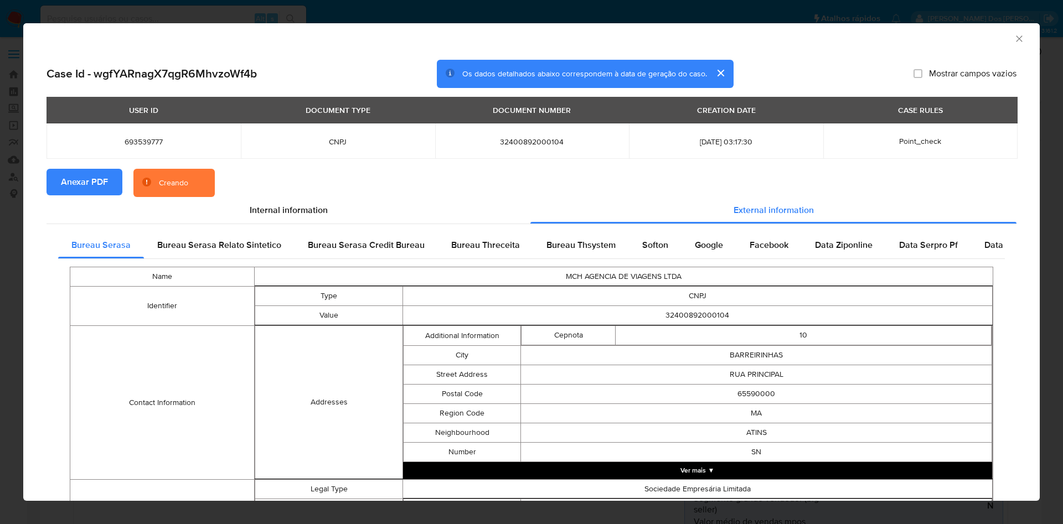
scroll to position [347, 0]
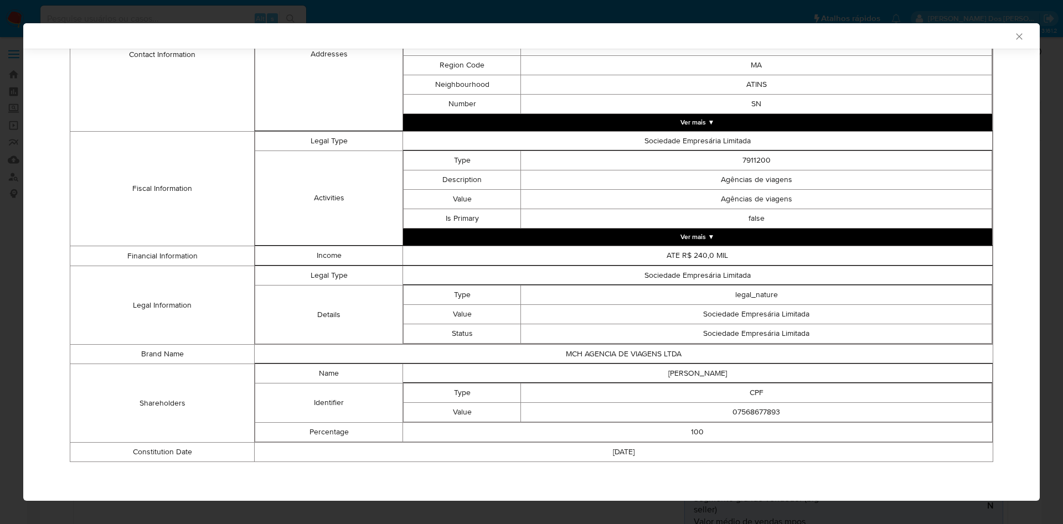
click at [749, 415] on td "07568677893" at bounding box center [756, 412] width 471 height 19
copy td "07568677893"
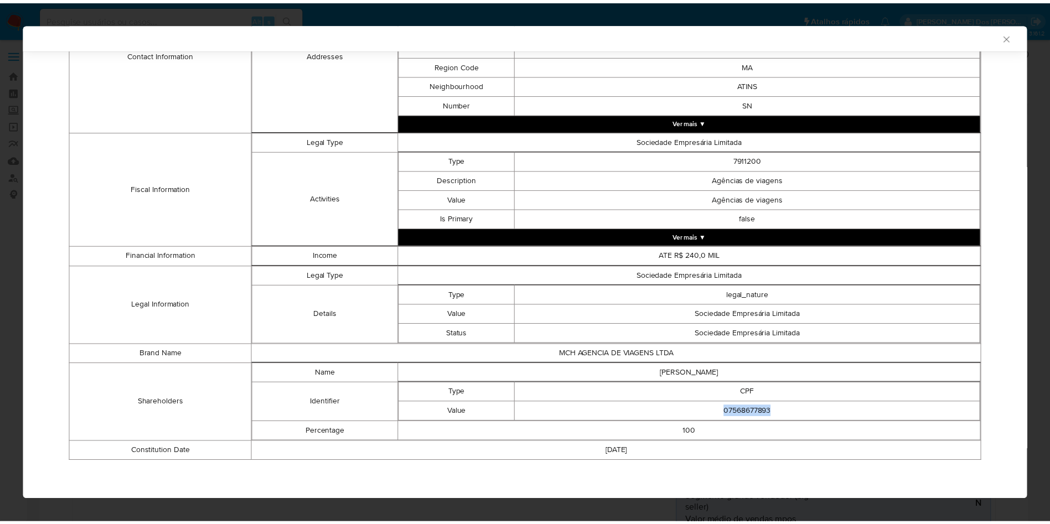
scroll to position [345, 0]
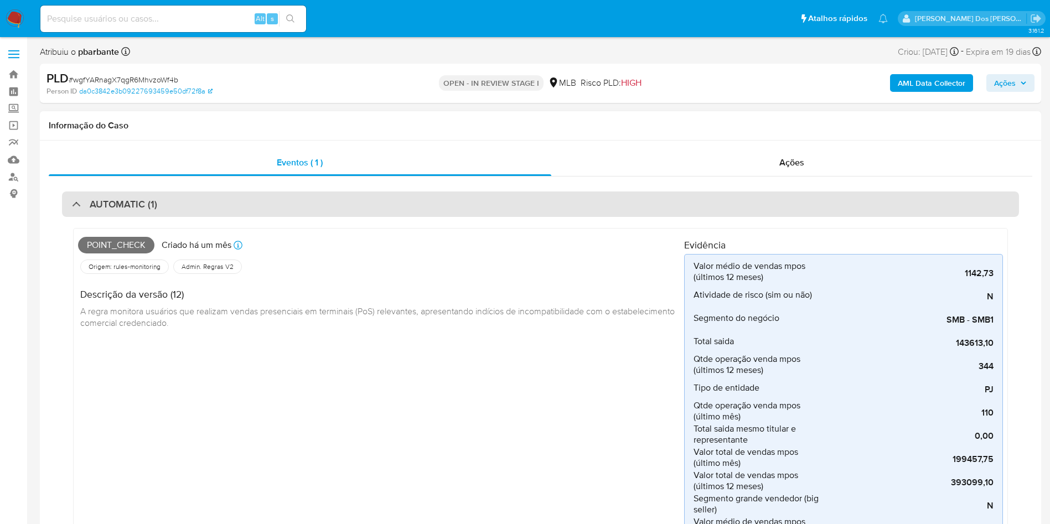
click at [444, 208] on div "AUTOMATIC (1)" at bounding box center [540, 204] width 957 height 25
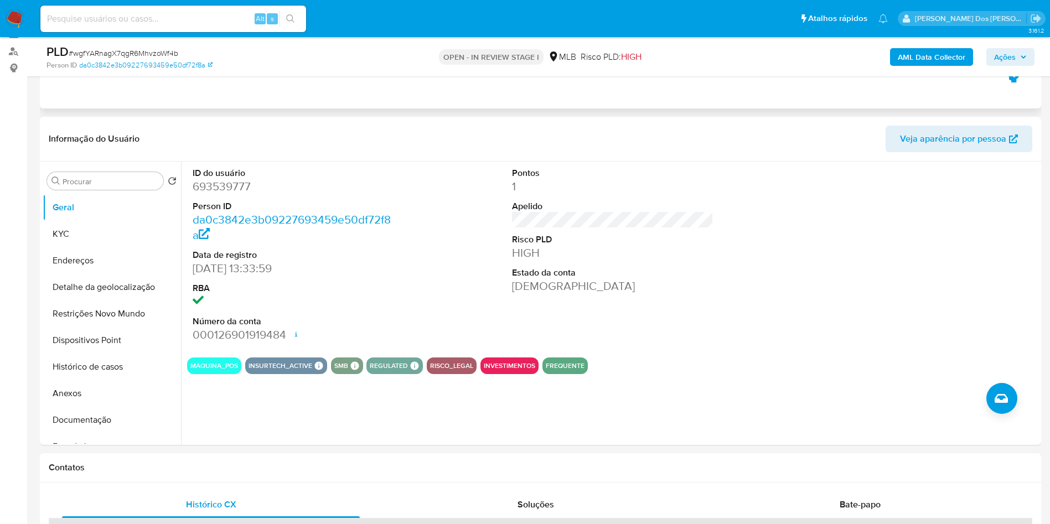
scroll to position [128, 0]
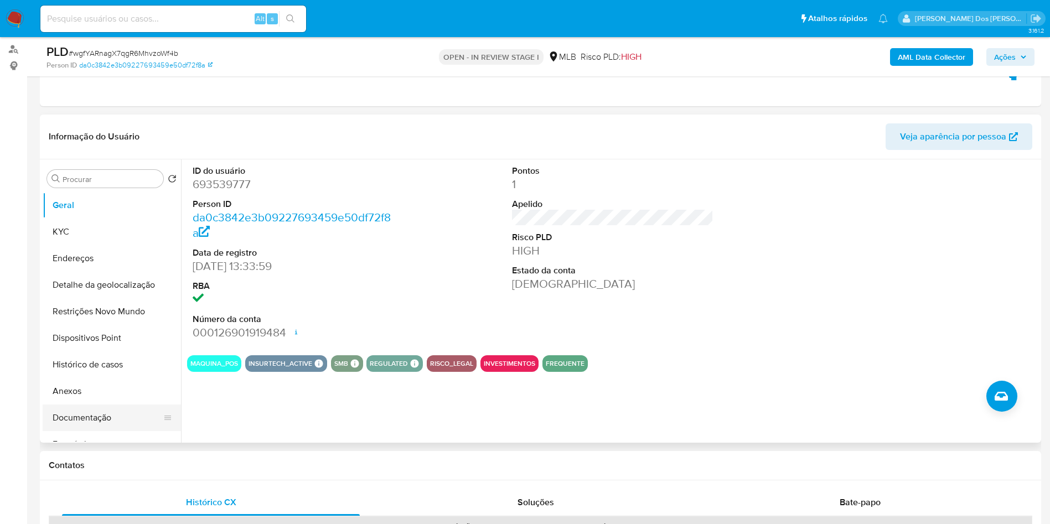
click at [89, 431] on button "Documentação" at bounding box center [108, 418] width 130 height 27
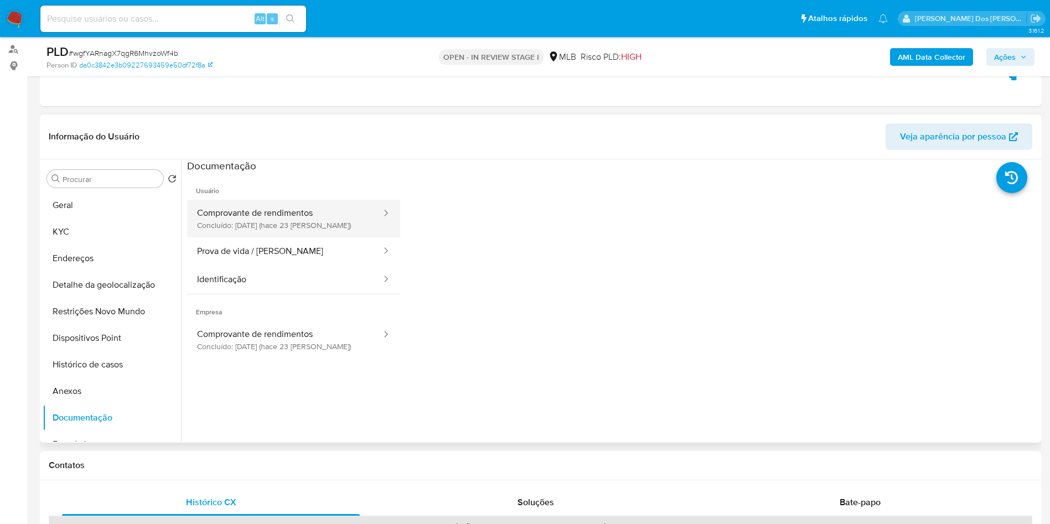
click at [329, 238] on button "Comprovante de rendimentos Concluído: 15/09/2025 (hace 23 días)" at bounding box center [284, 219] width 195 height 38
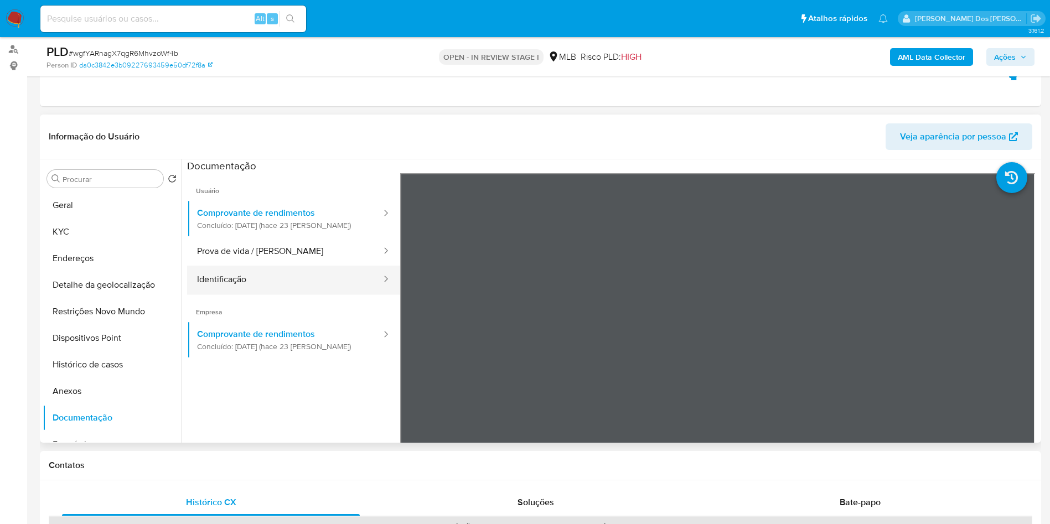
scroll to position [96, 0]
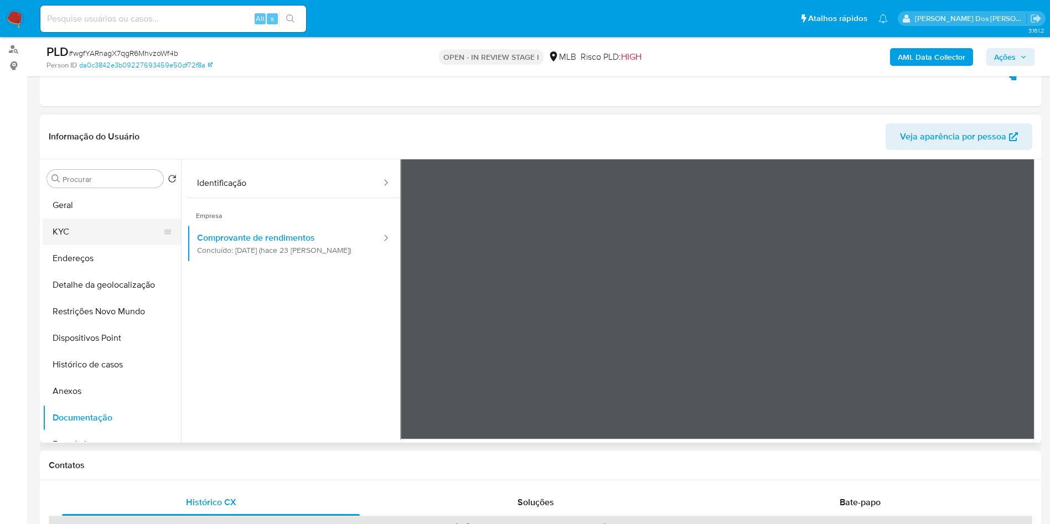
click at [125, 245] on button "KYC" at bounding box center [108, 232] width 130 height 27
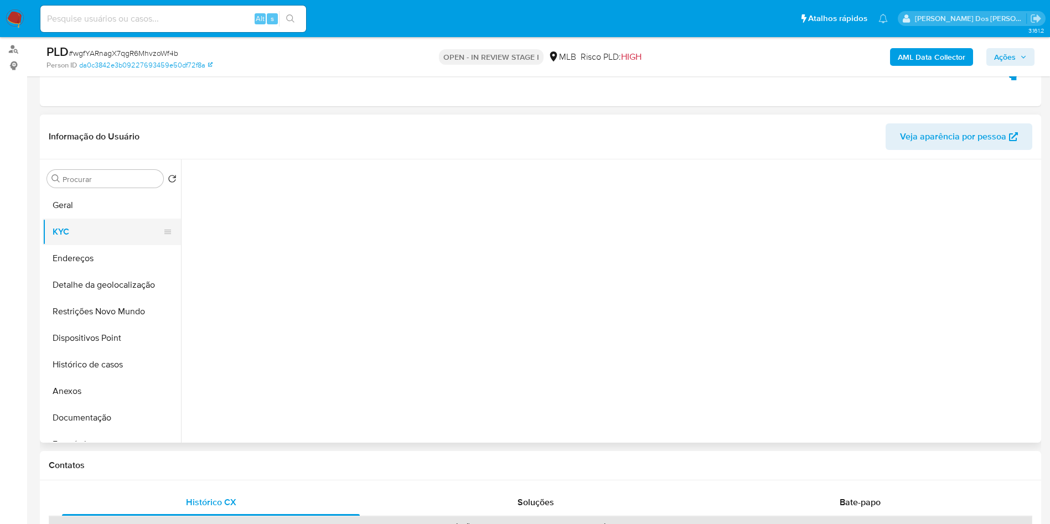
scroll to position [0, 0]
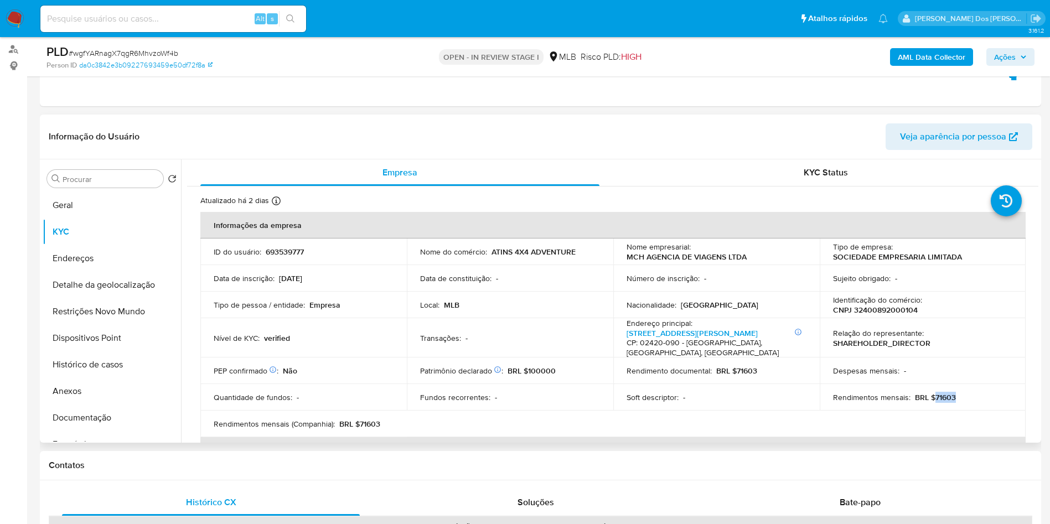
drag, startPoint x: 962, startPoint y: 406, endPoint x: 930, endPoint y: 405, distance: 32.1
click at [930, 403] on div "Rendimentos mensais : BRL $71603" at bounding box center [923, 398] width 180 height 10
copy p "71603"
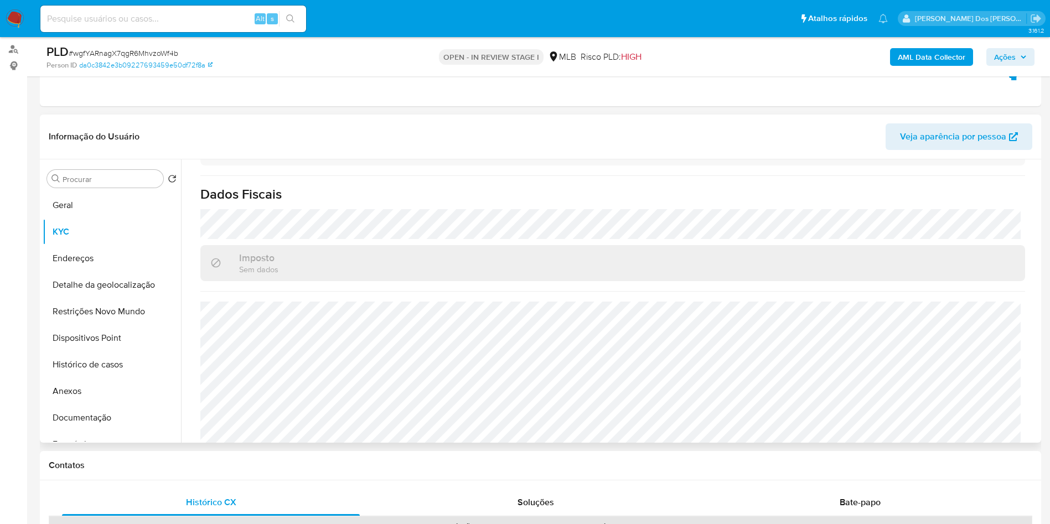
scroll to position [668, 0]
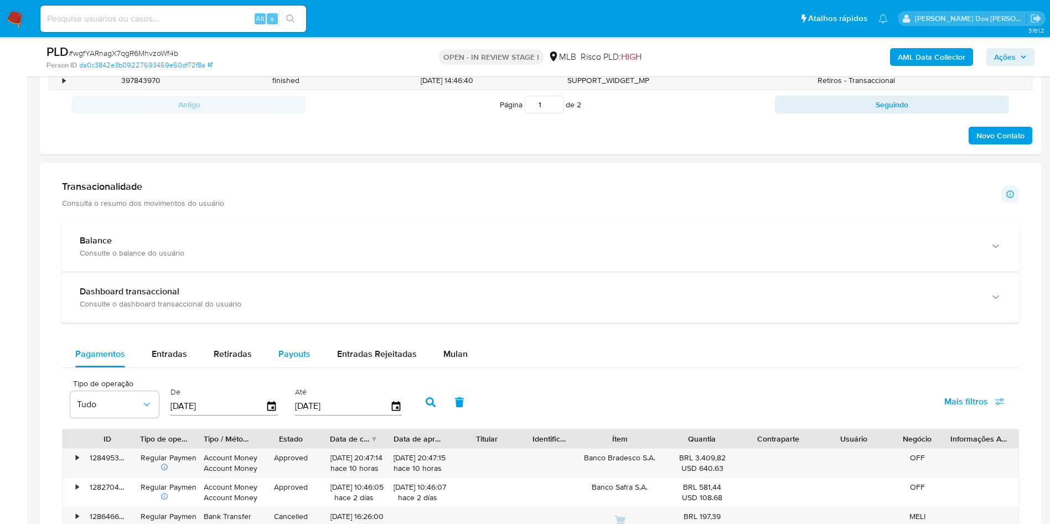
click at [279, 360] on span "Payouts" at bounding box center [295, 354] width 32 height 13
select select "10"
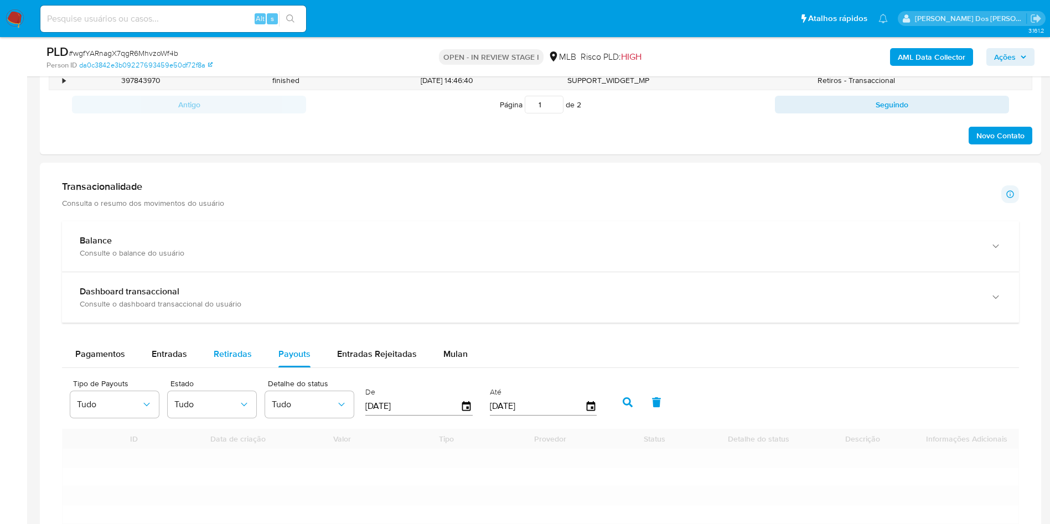
click at [221, 360] on span "Retiradas" at bounding box center [233, 354] width 38 height 13
select select "10"
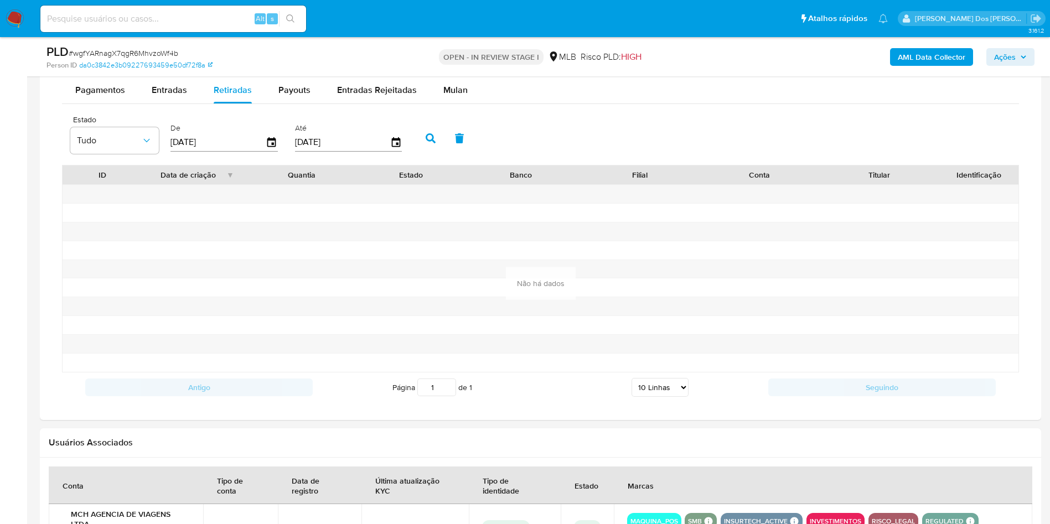
scroll to position [0, 0]
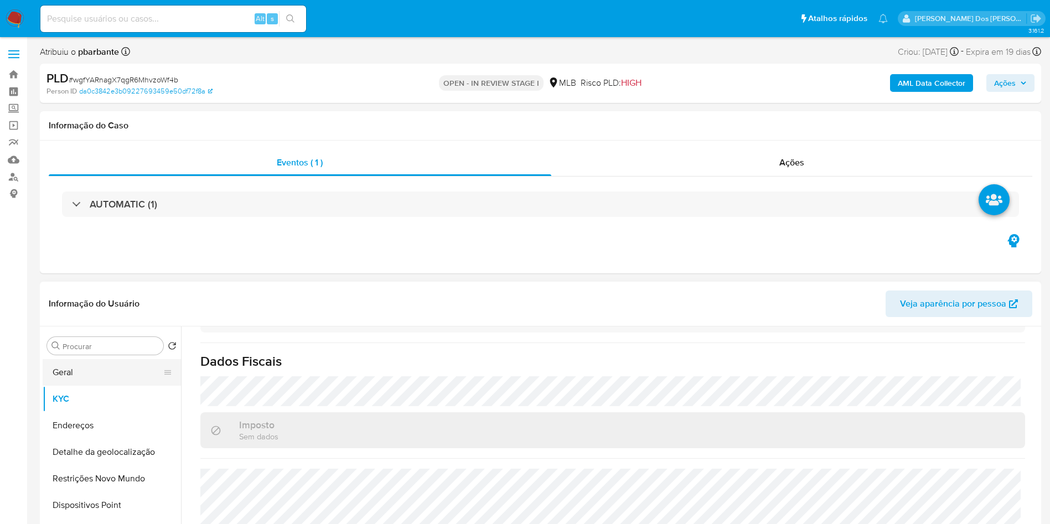
click at [86, 386] on button "Geral" at bounding box center [108, 372] width 130 height 27
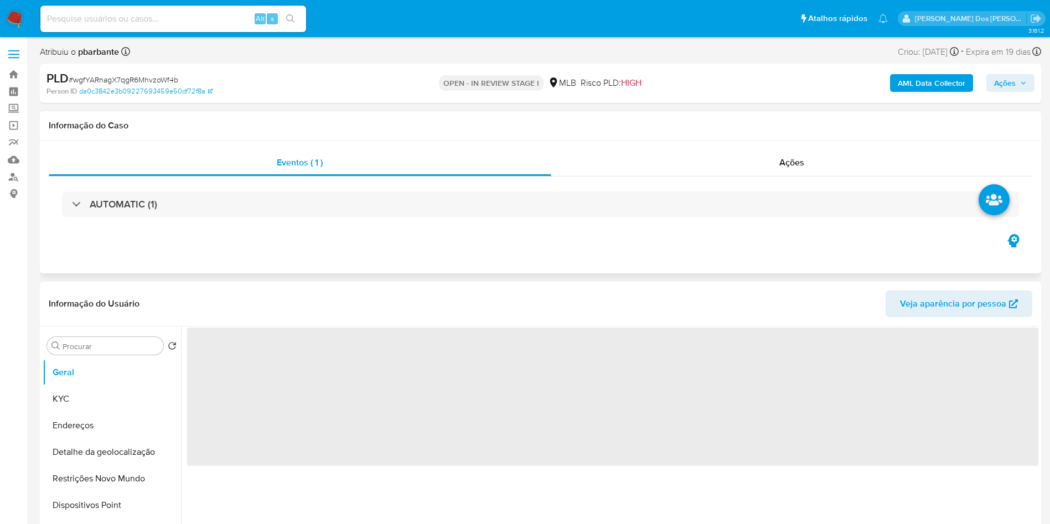
click at [375, 273] on div "Eventos ( 1 ) Ações AUTOMATIC (1)" at bounding box center [541, 207] width 1002 height 133
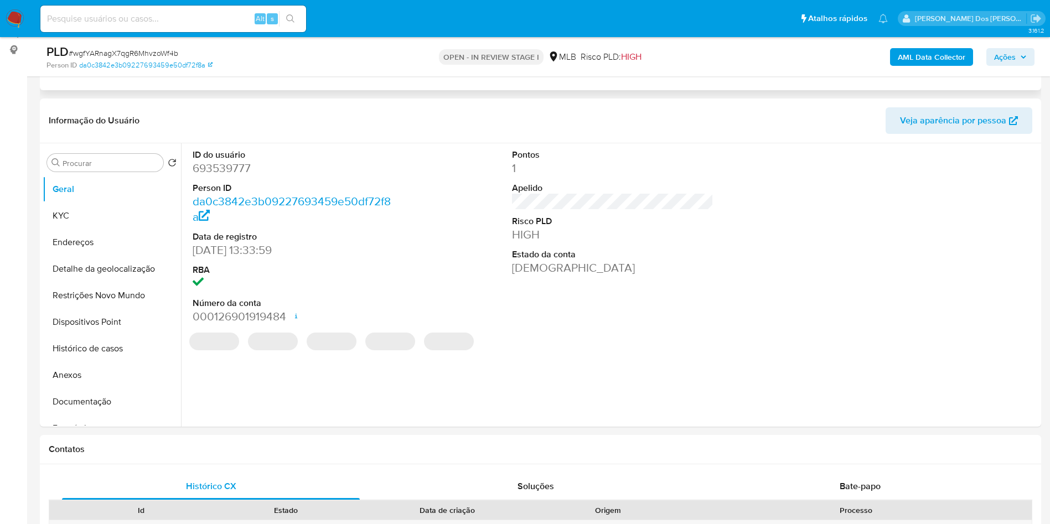
scroll to position [151, 0]
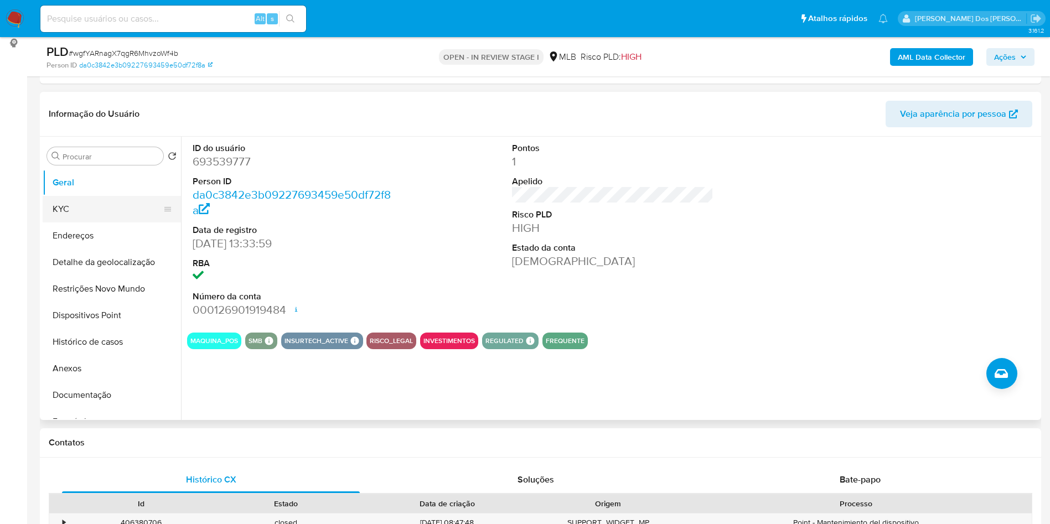
click at [102, 223] on button "KYC" at bounding box center [108, 209] width 130 height 27
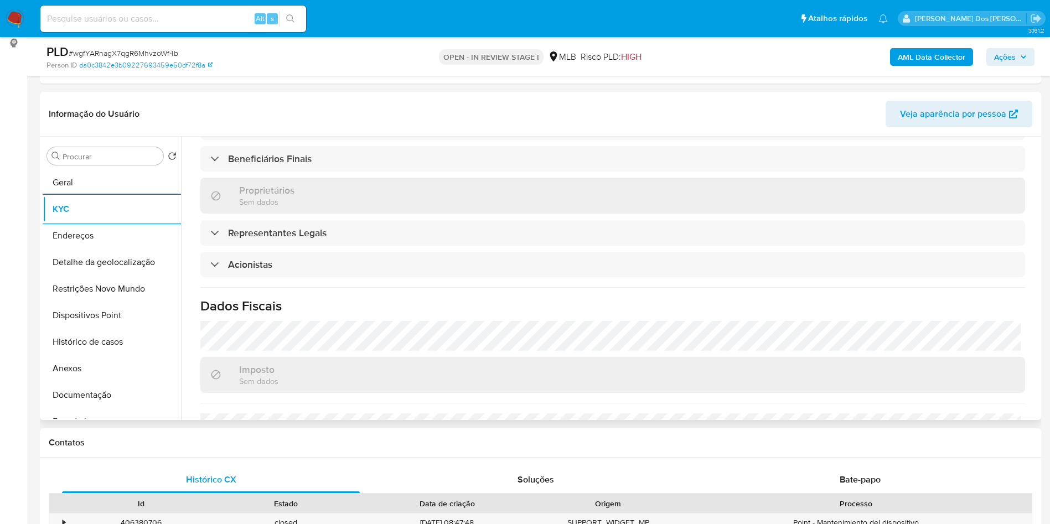
scroll to position [648, 0]
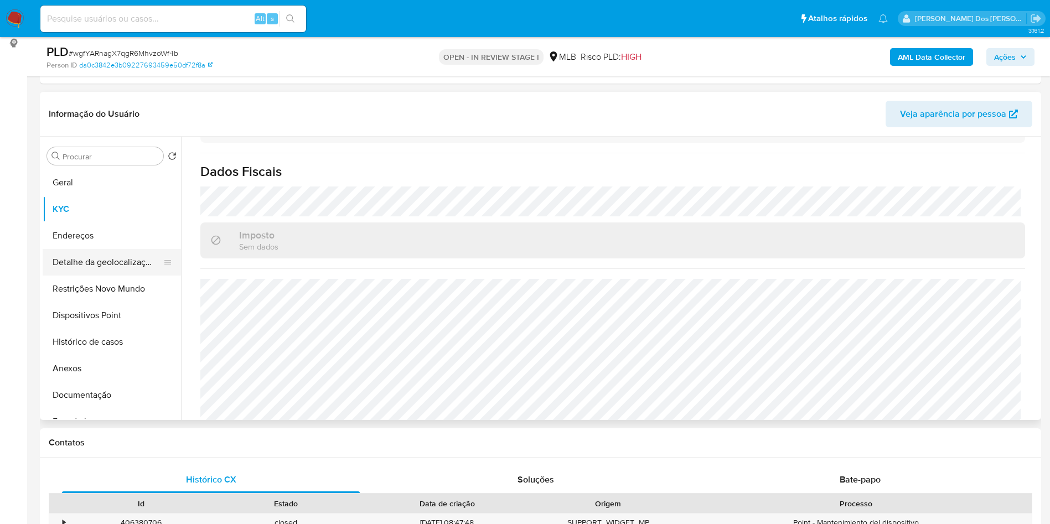
click at [76, 274] on button "Detalhe da geolocalização" at bounding box center [108, 262] width 130 height 27
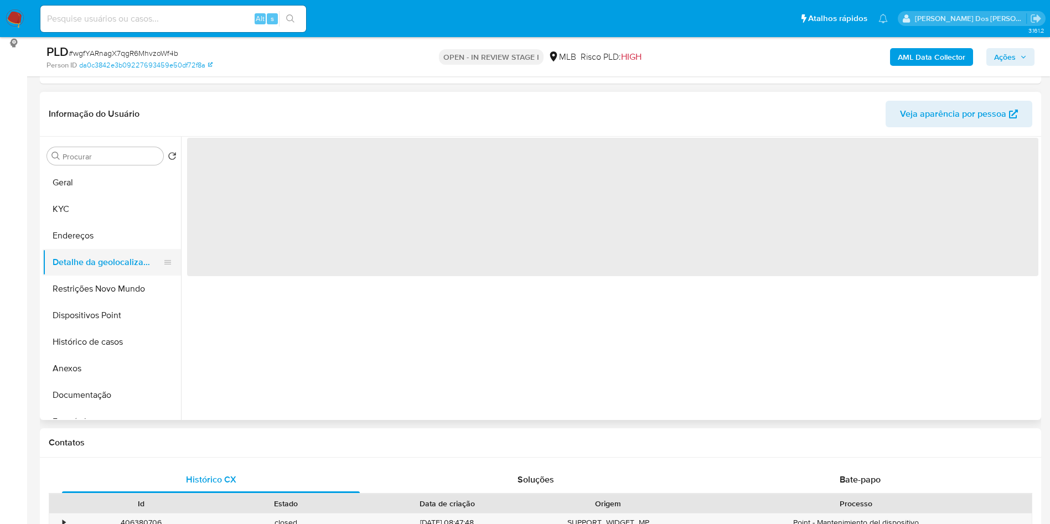
scroll to position [0, 0]
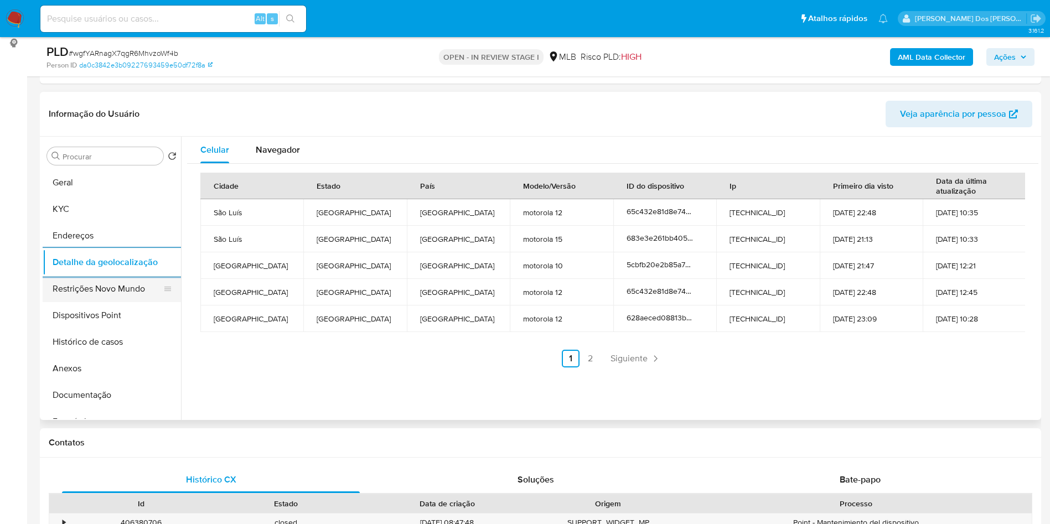
click at [91, 302] on button "Restrições Novo Mundo" at bounding box center [108, 289] width 130 height 27
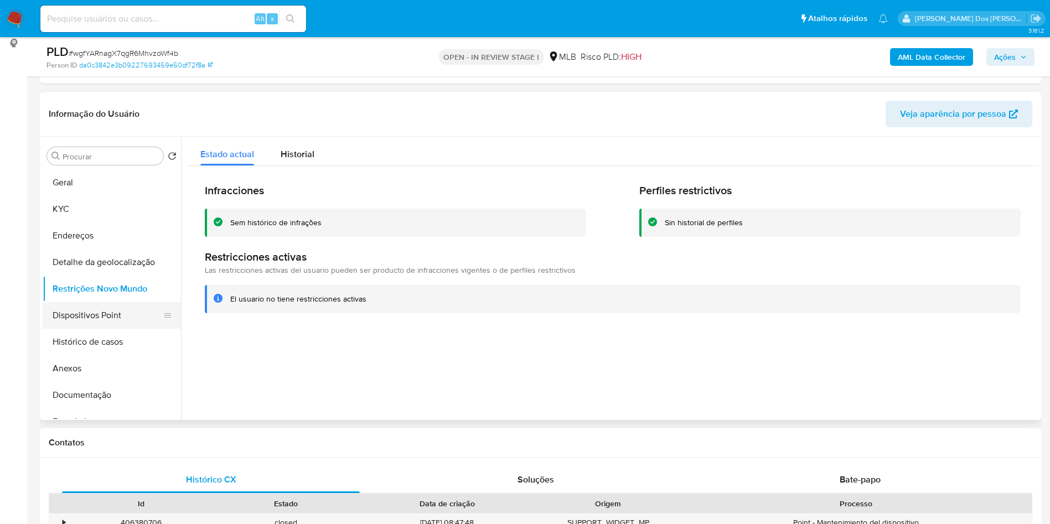
click at [118, 320] on button "Dispositivos Point" at bounding box center [108, 315] width 130 height 27
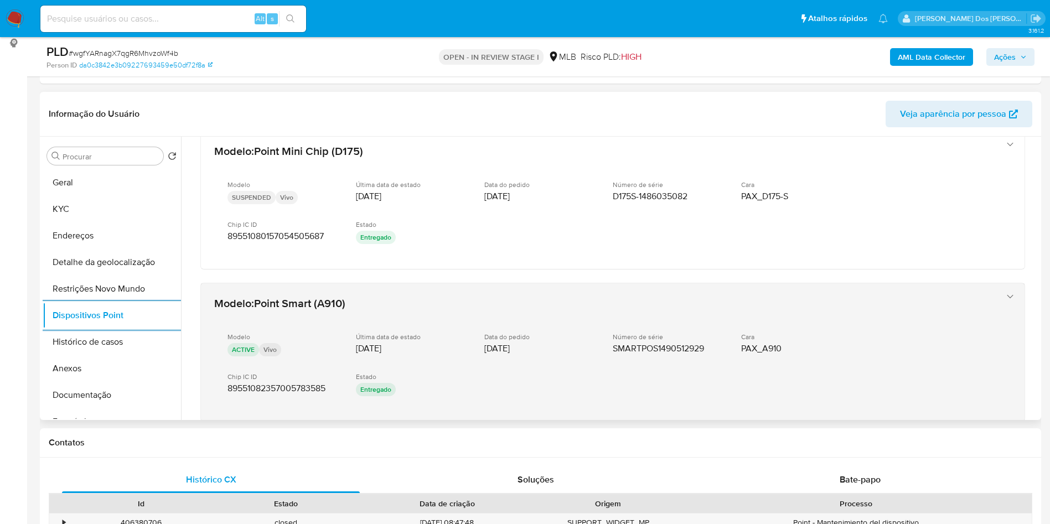
scroll to position [393, 0]
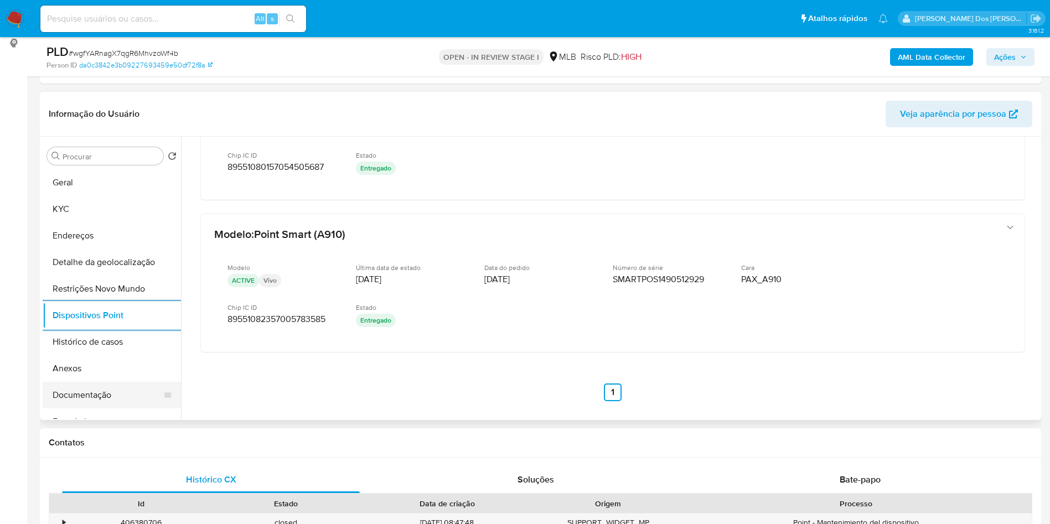
click at [137, 408] on button "Documentação" at bounding box center [108, 395] width 130 height 27
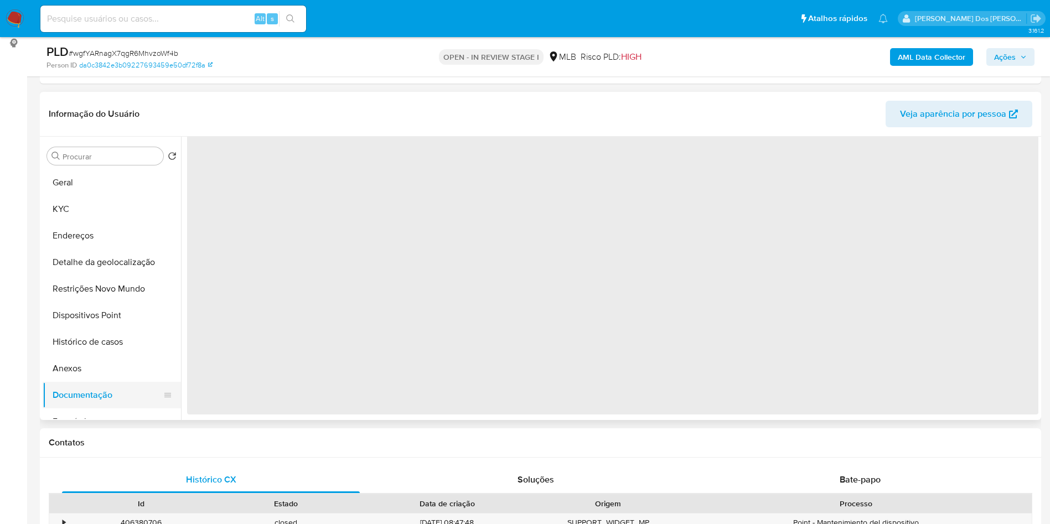
scroll to position [0, 0]
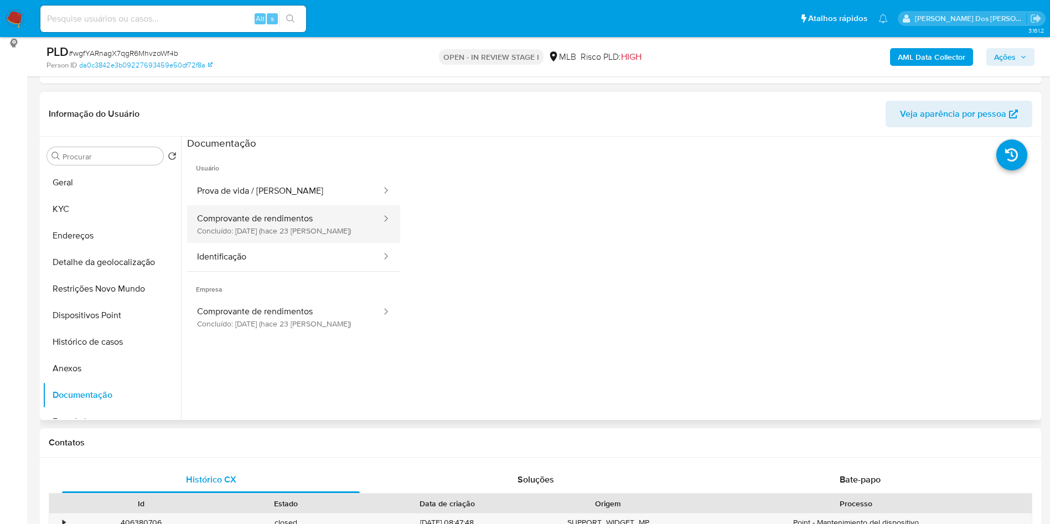
click at [307, 243] on button "Comprovante de rendimentos Concluído: 15/09/2025 (hace 23 días)" at bounding box center [284, 224] width 195 height 38
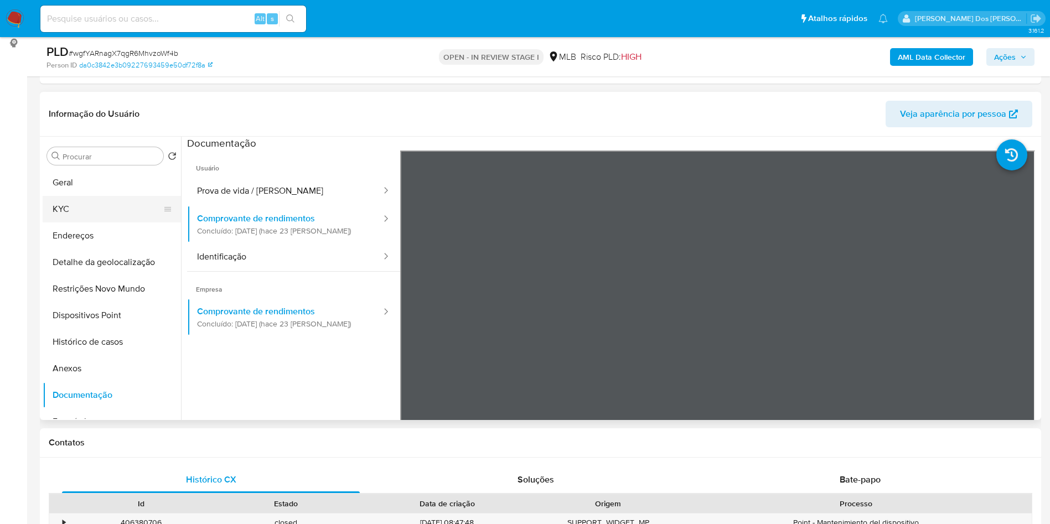
click at [105, 223] on button "KYC" at bounding box center [108, 209] width 130 height 27
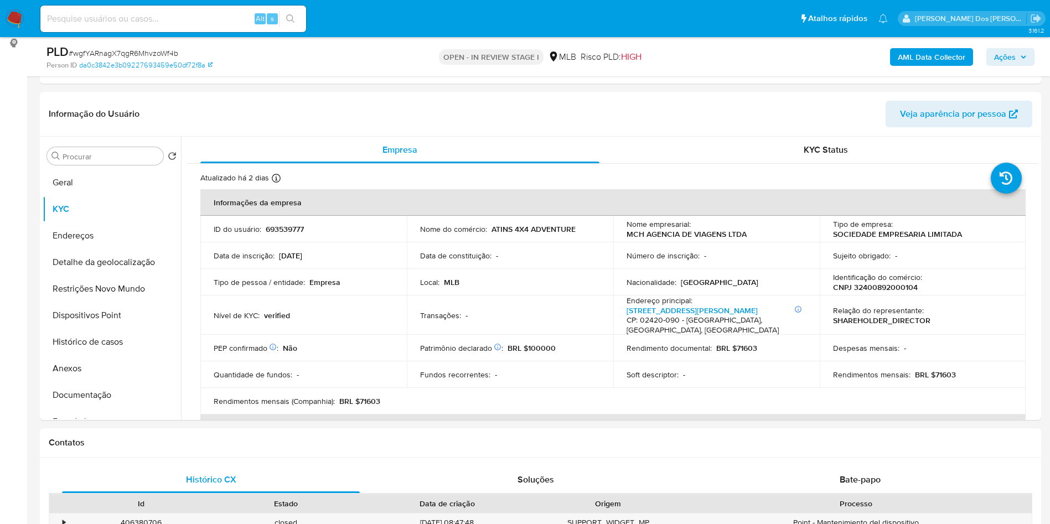
click at [1012, 58] on span "Ações" at bounding box center [1006, 57] width 22 height 18
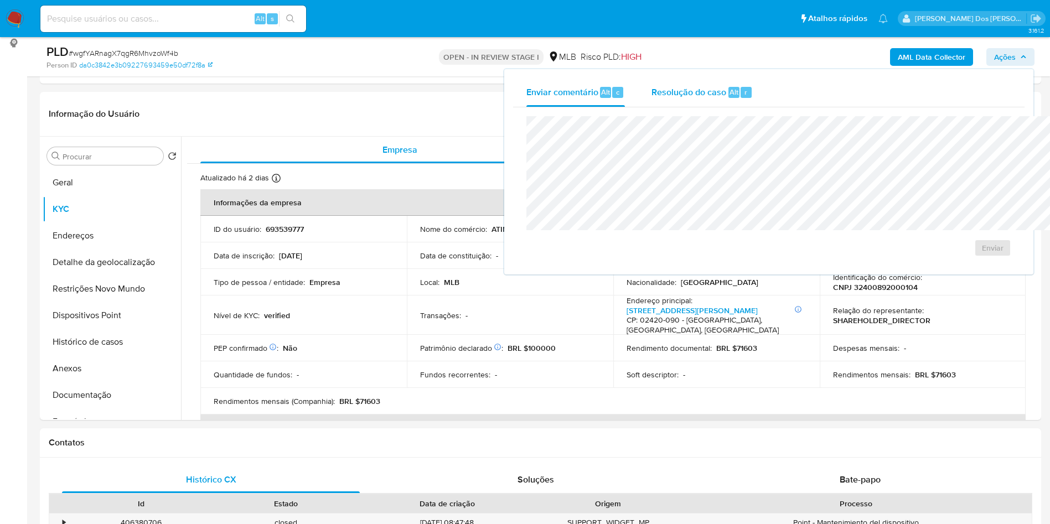
click at [654, 82] on div "Resolução do caso Alt r" at bounding box center [702, 92] width 101 height 29
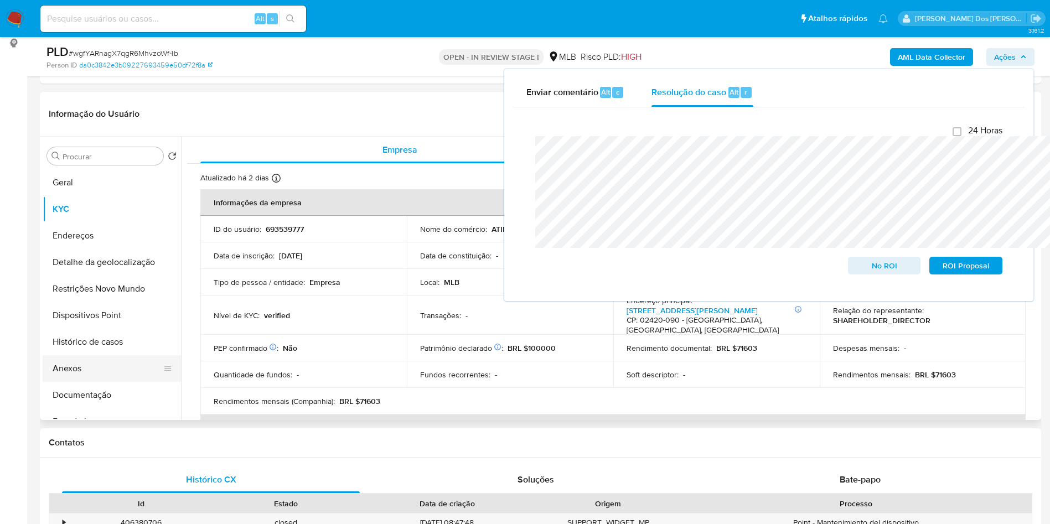
click at [88, 377] on button "Anexos" at bounding box center [108, 368] width 130 height 27
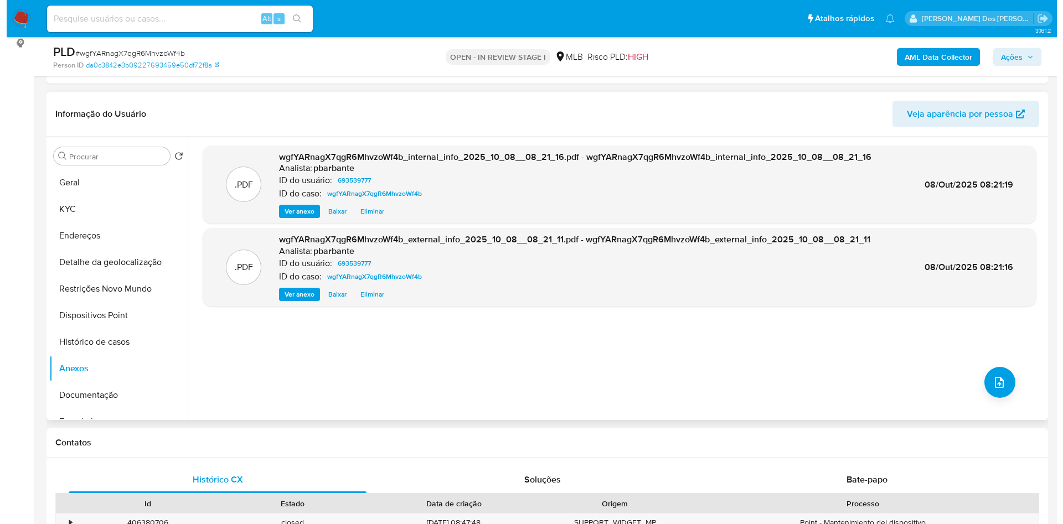
scroll to position [30, 0]
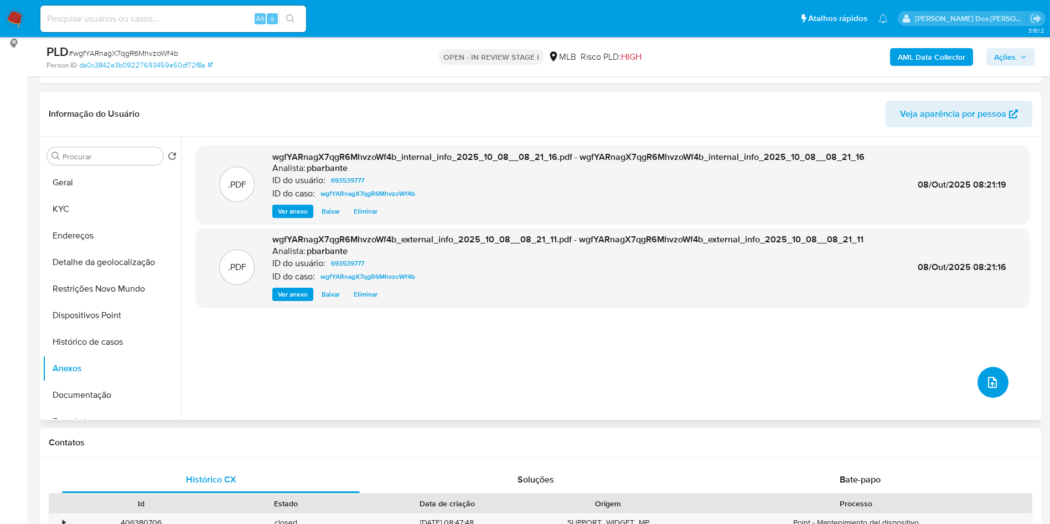
click at [988, 389] on icon "upload-file" at bounding box center [992, 382] width 13 height 13
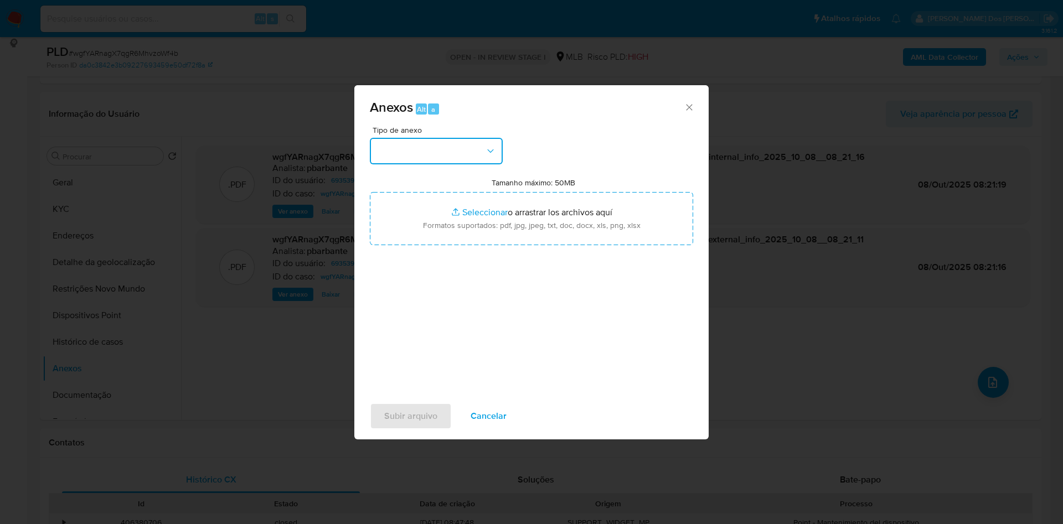
click at [420, 138] on button "button" at bounding box center [436, 151] width 133 height 27
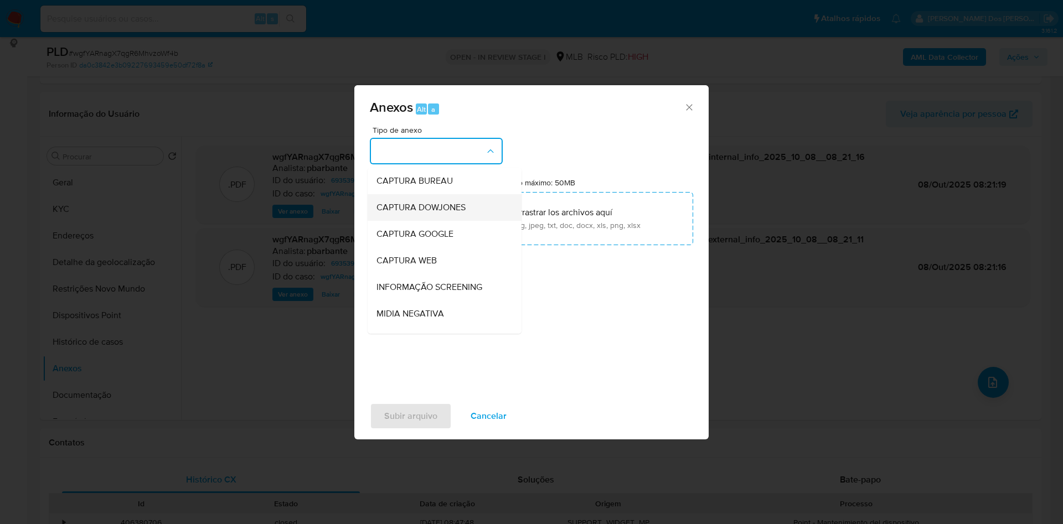
scroll to position [148, 0]
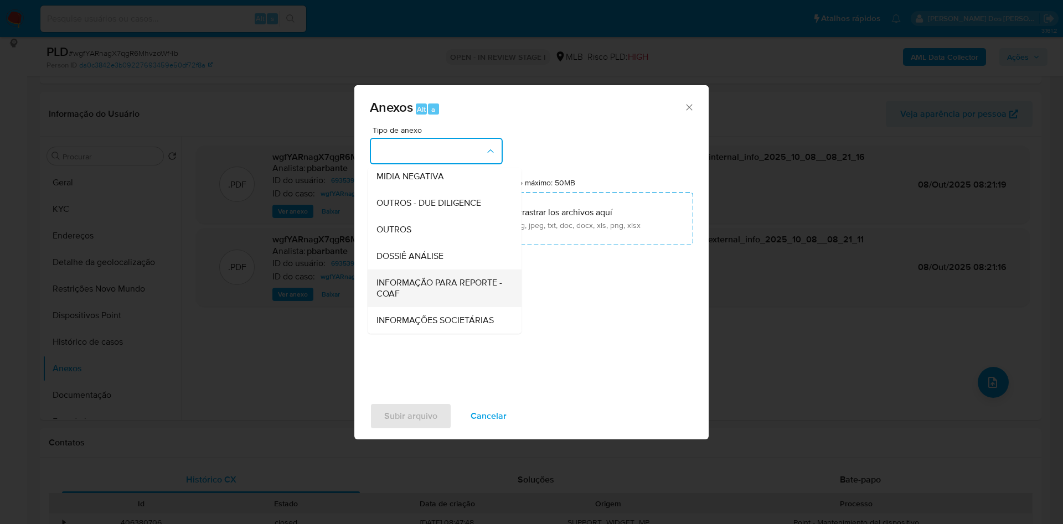
click at [403, 277] on span "INFORMAÇÃO PARA REPORTE - COAF" at bounding box center [442, 288] width 130 height 22
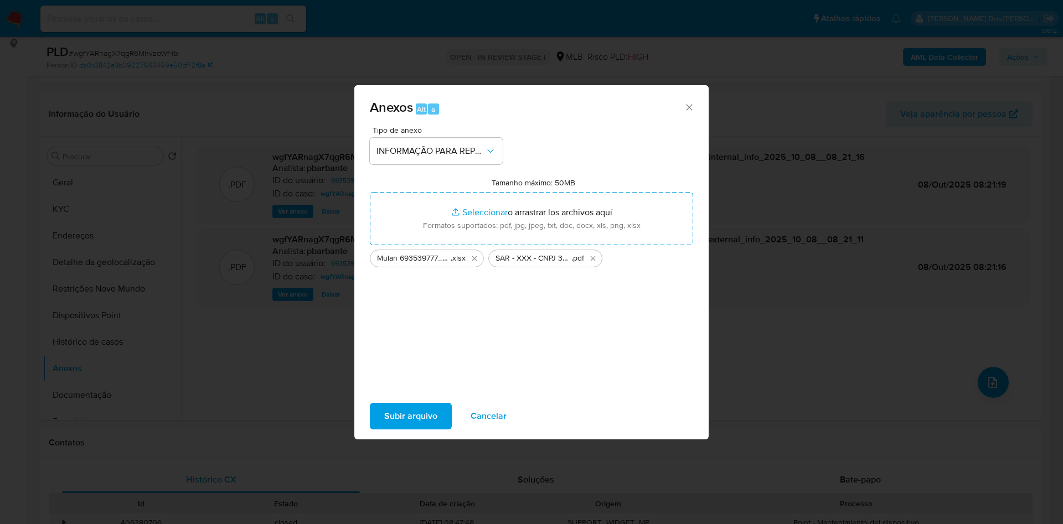
click at [370, 417] on button "Subir arquivo" at bounding box center [411, 416] width 82 height 27
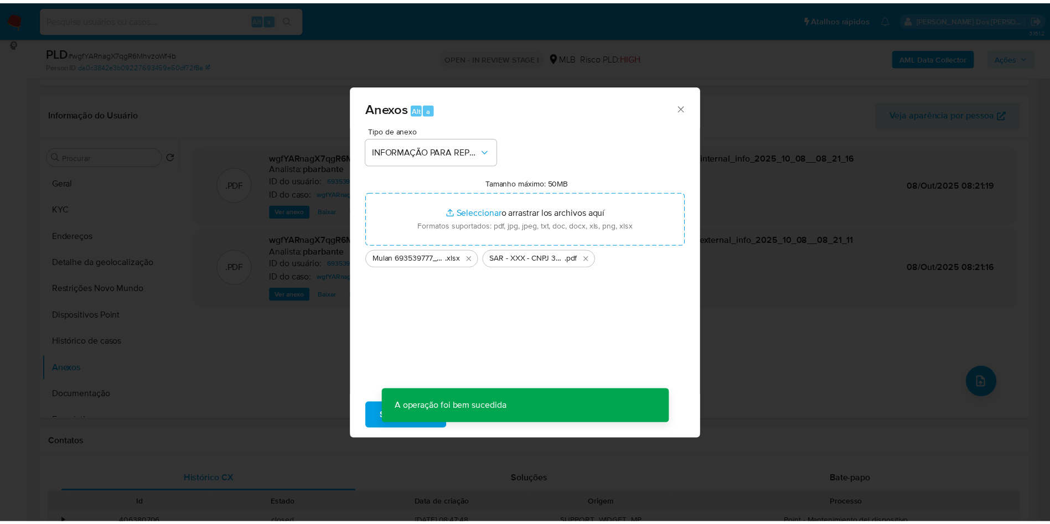
scroll to position [35, 0]
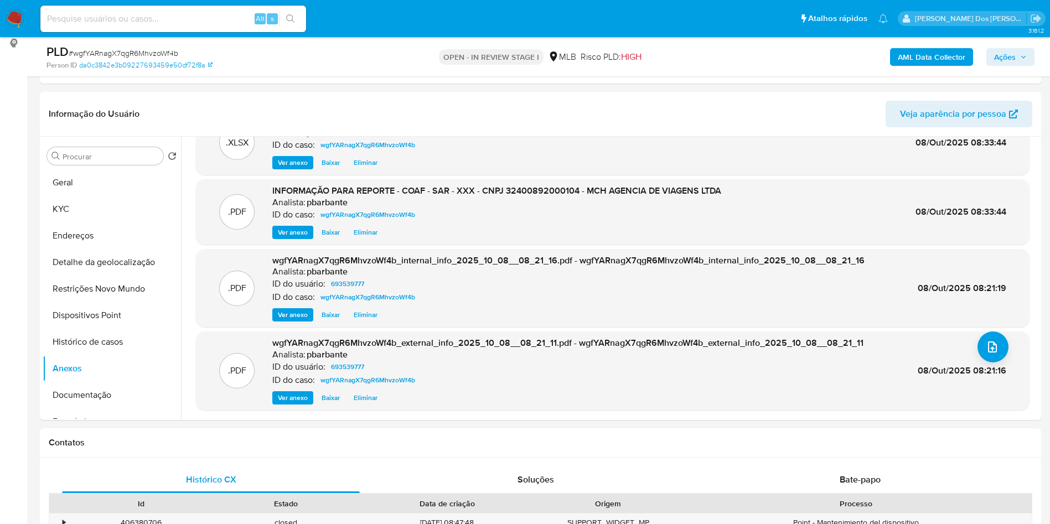
click at [1006, 56] on span "Ações" at bounding box center [1006, 57] width 22 height 18
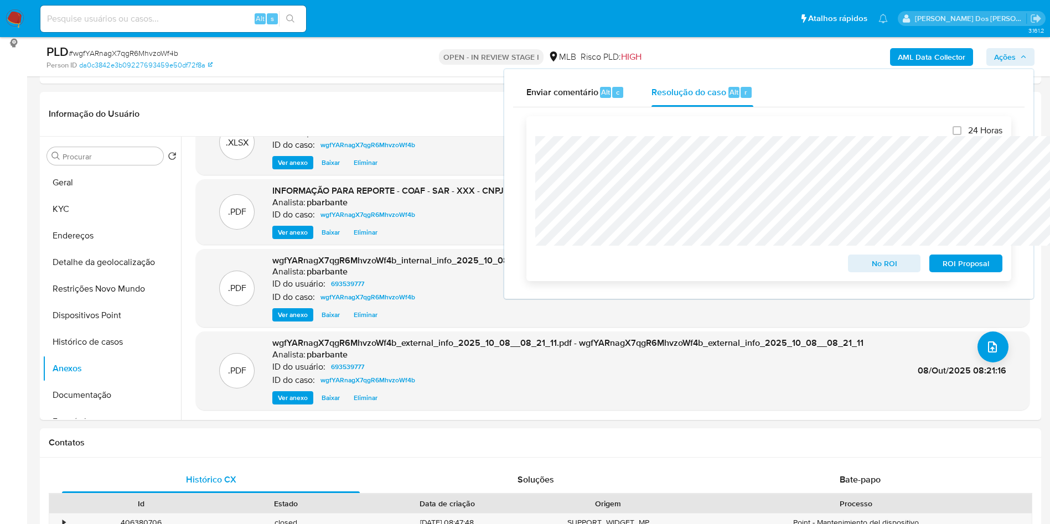
click at [966, 266] on span "ROI Proposal" at bounding box center [966, 264] width 58 height 16
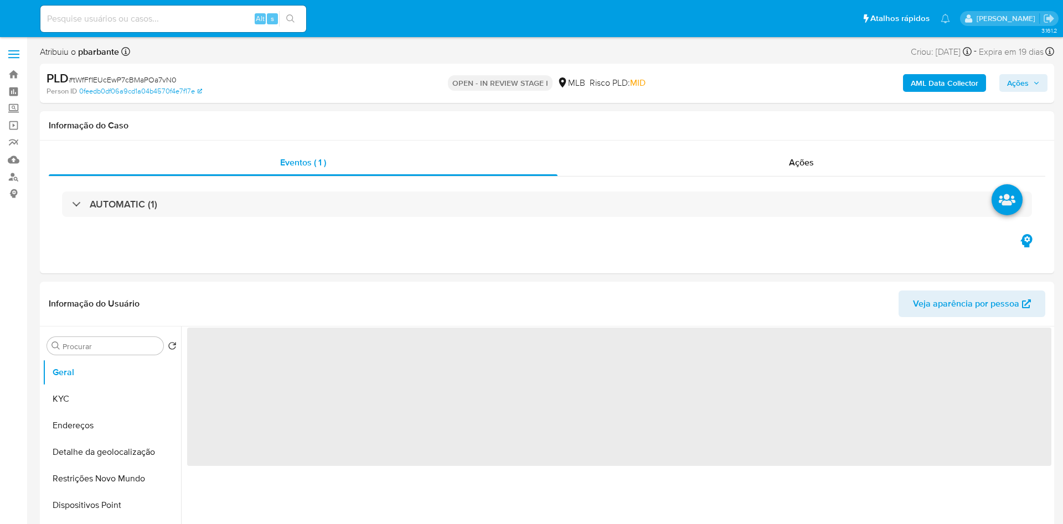
select select "10"
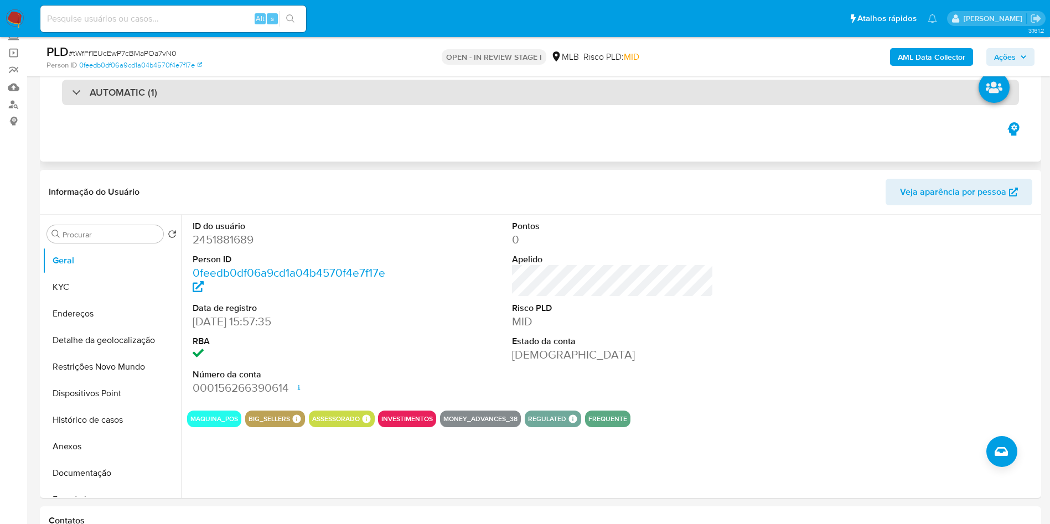
scroll to position [78, 0]
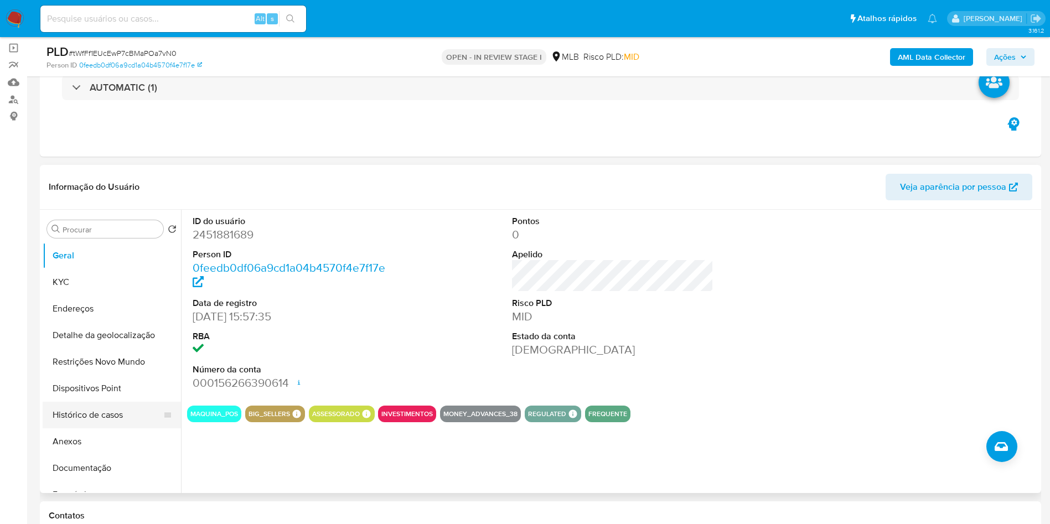
click at [103, 428] on button "Histórico de casos" at bounding box center [108, 415] width 130 height 27
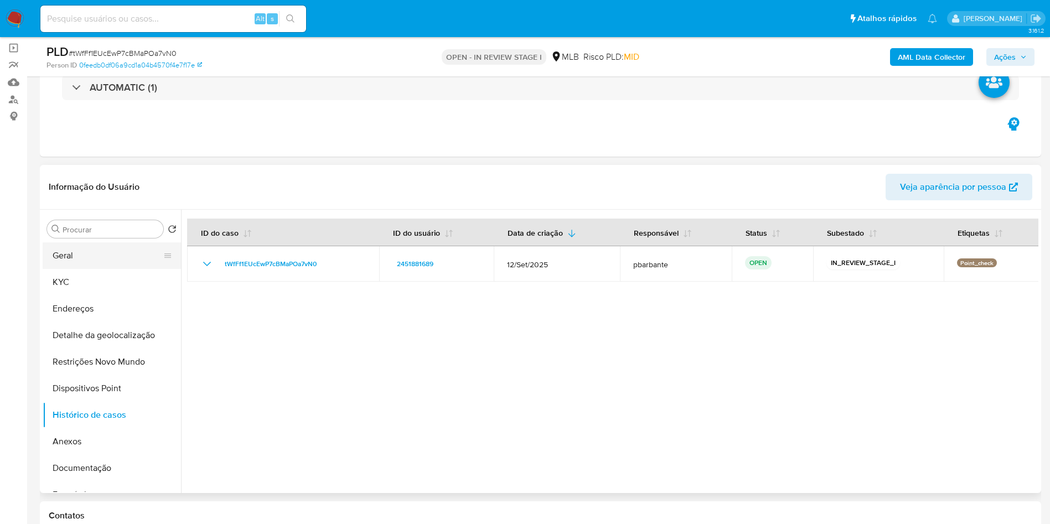
click at [102, 264] on button "Geral" at bounding box center [108, 256] width 130 height 27
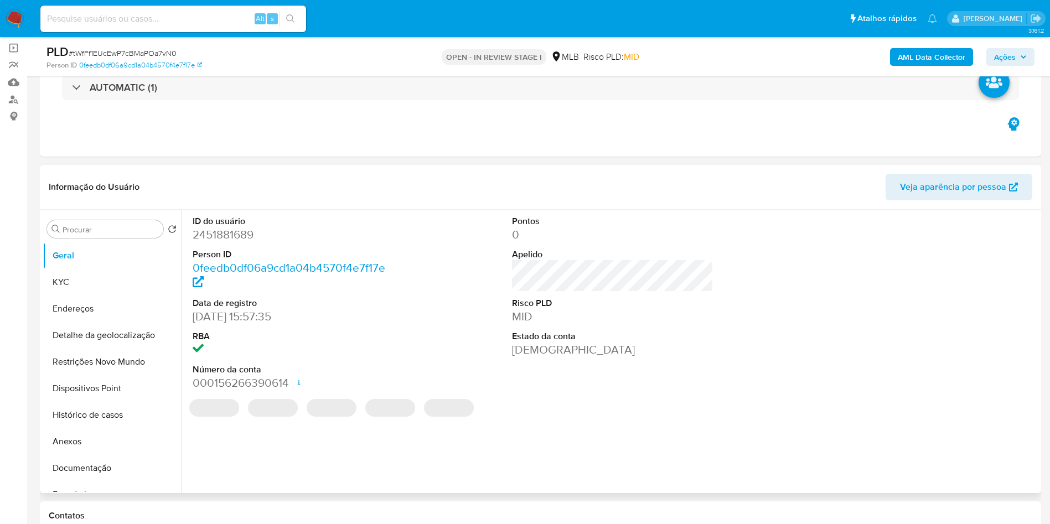
click at [236, 243] on dd "2451881689" at bounding box center [294, 235] width 202 height 16
copy dd "2451881689"
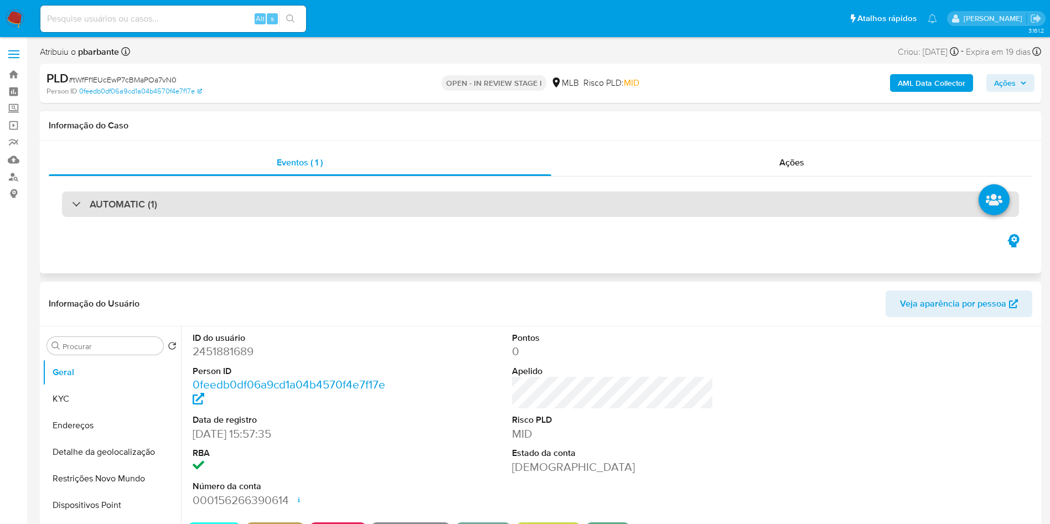
click at [323, 201] on div "AUTOMATIC (1)" at bounding box center [540, 204] width 957 height 25
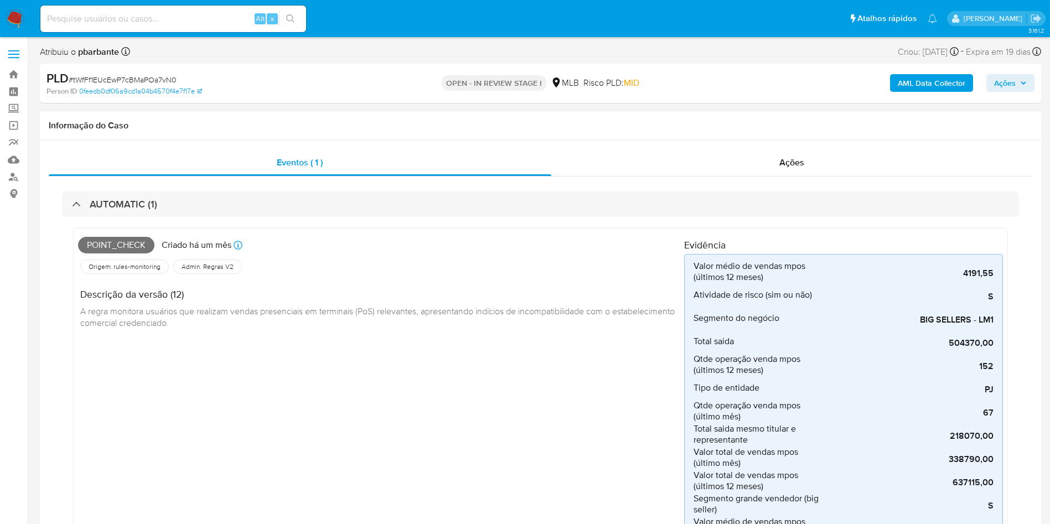
click at [227, 221] on div "Point_check Criado há um mês Criado: 12/09/2025 00:17:24 Origem: rules-monitori…" at bounding box center [540, 450] width 957 height 466
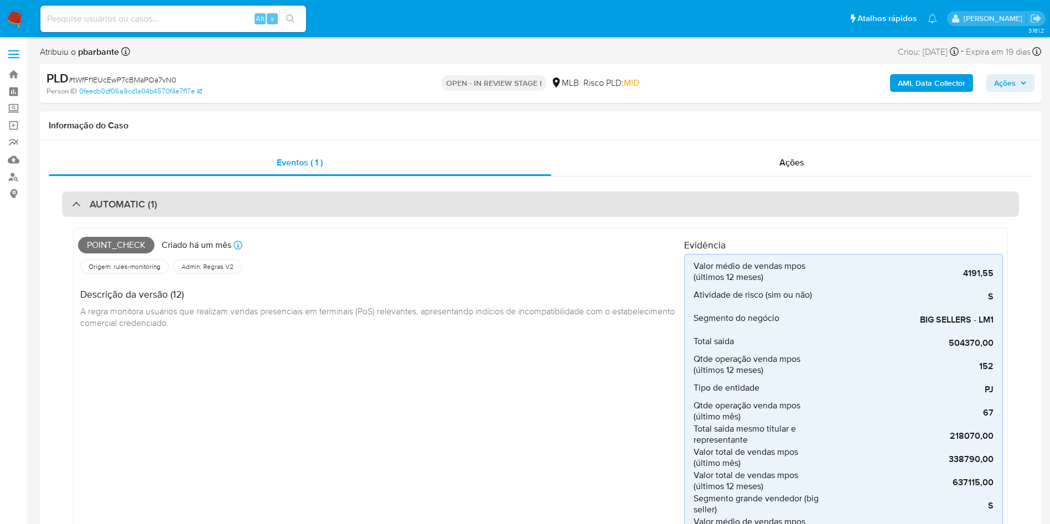
click at [257, 207] on div "AUTOMATIC (1)" at bounding box center [540, 204] width 957 height 25
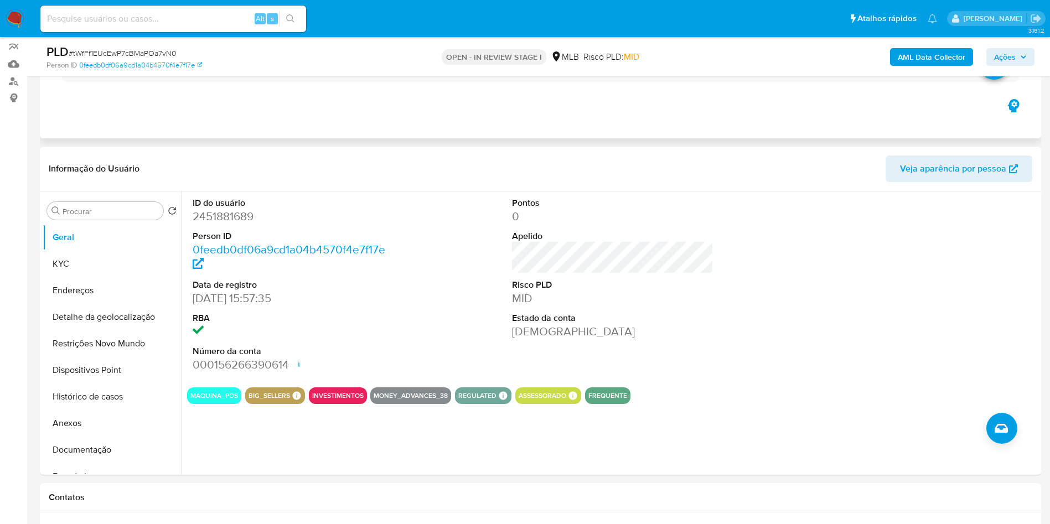
scroll to position [101, 0]
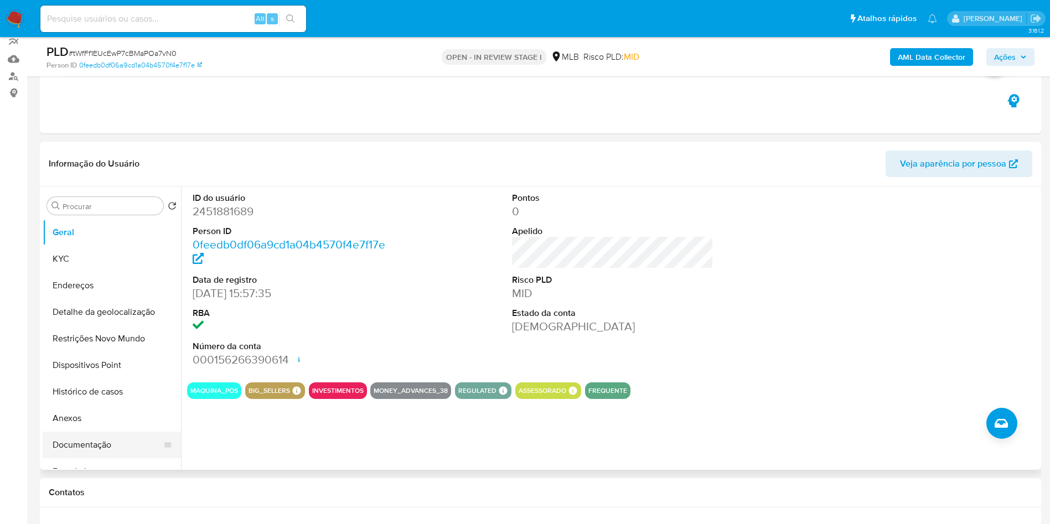
click at [75, 458] on button "Documentação" at bounding box center [108, 445] width 130 height 27
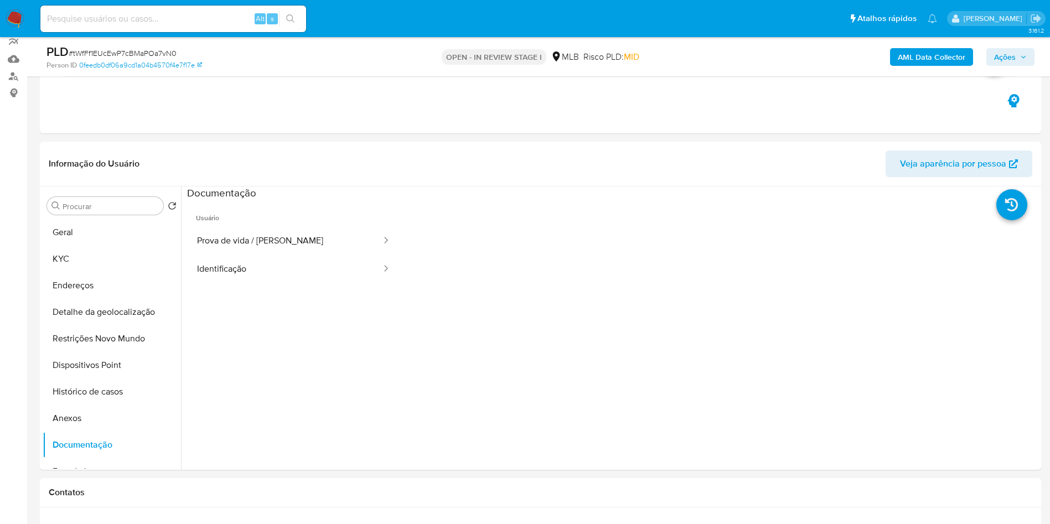
click at [294, 253] on button "Prova de vida / Selfie" at bounding box center [284, 241] width 195 height 28
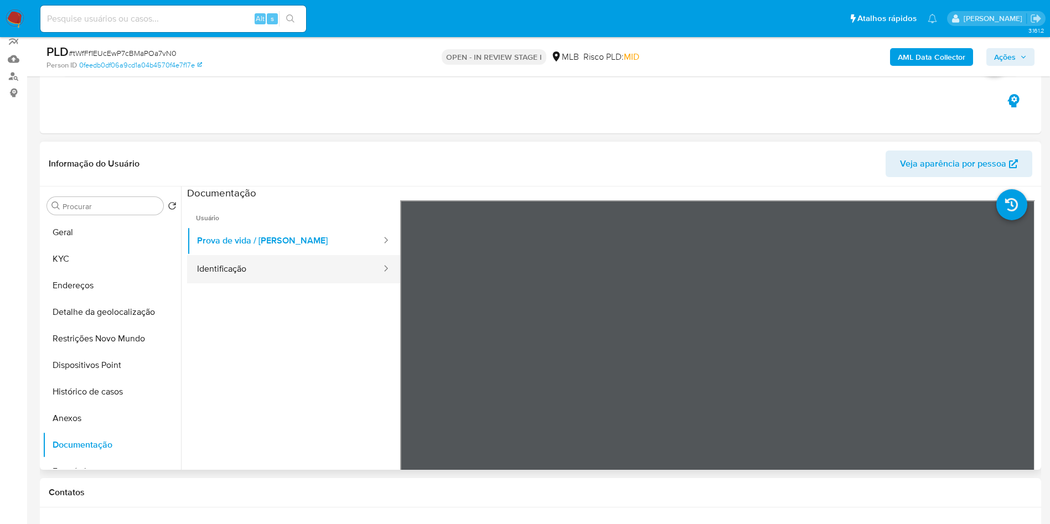
click at [269, 281] on button "Identificação" at bounding box center [284, 269] width 195 height 28
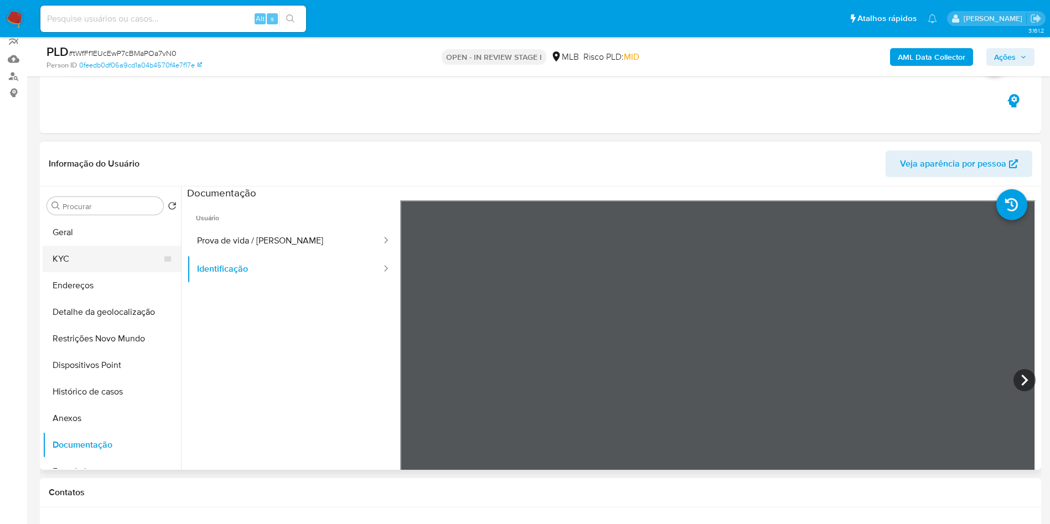
click at [138, 272] on button "KYC" at bounding box center [108, 259] width 130 height 27
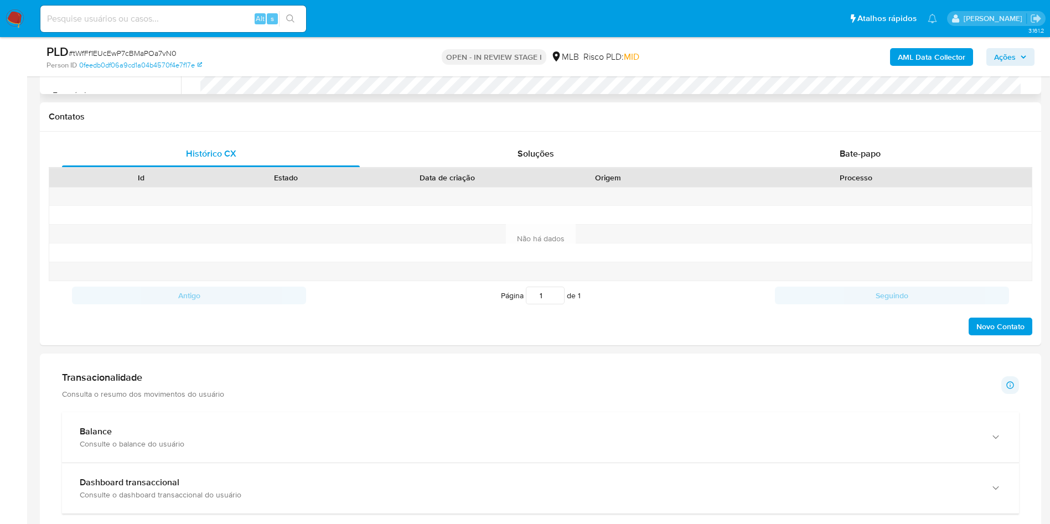
scroll to position [478, 0]
click at [874, 155] on div "Histórico CX Soluções Bate-papo Id Estado Data de criação Origem Processo Antig…" at bounding box center [541, 238] width 1002 height 214
click at [868, 159] on div "Bate-papo" at bounding box center [861, 153] width 298 height 27
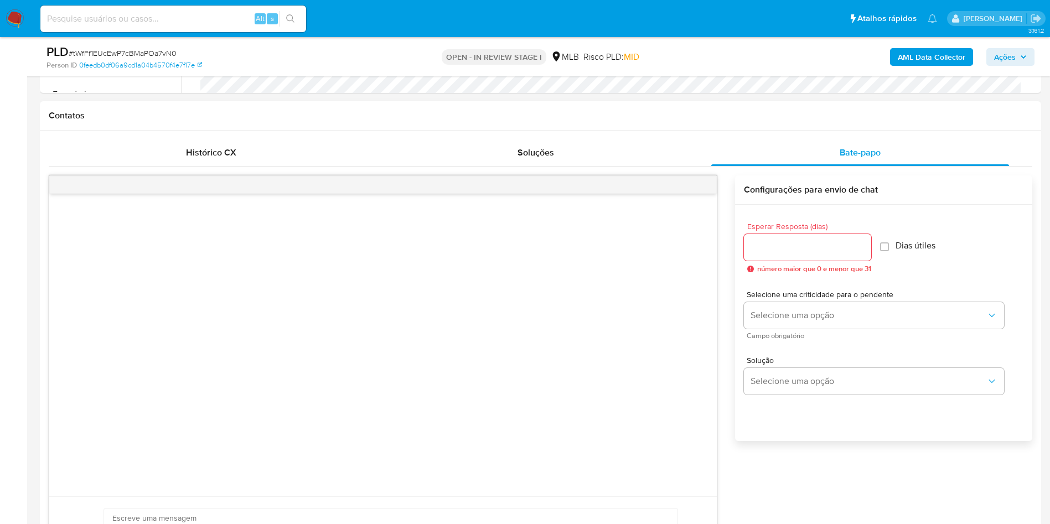
click at [818, 255] on input "Esperar Resposta (dias)" at bounding box center [807, 247] width 127 height 14
type input "3"
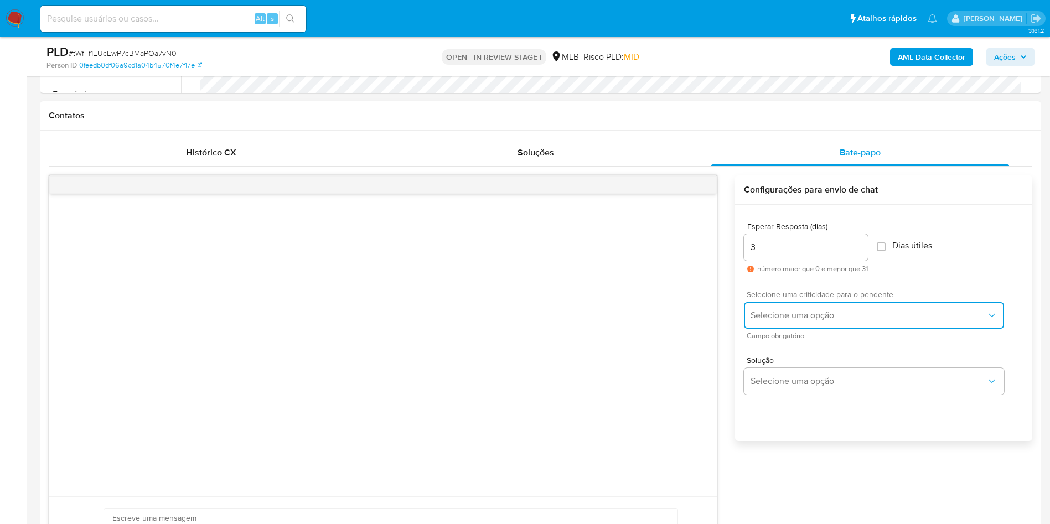
click at [808, 321] on button "Selecione uma opção" at bounding box center [874, 315] width 260 height 27
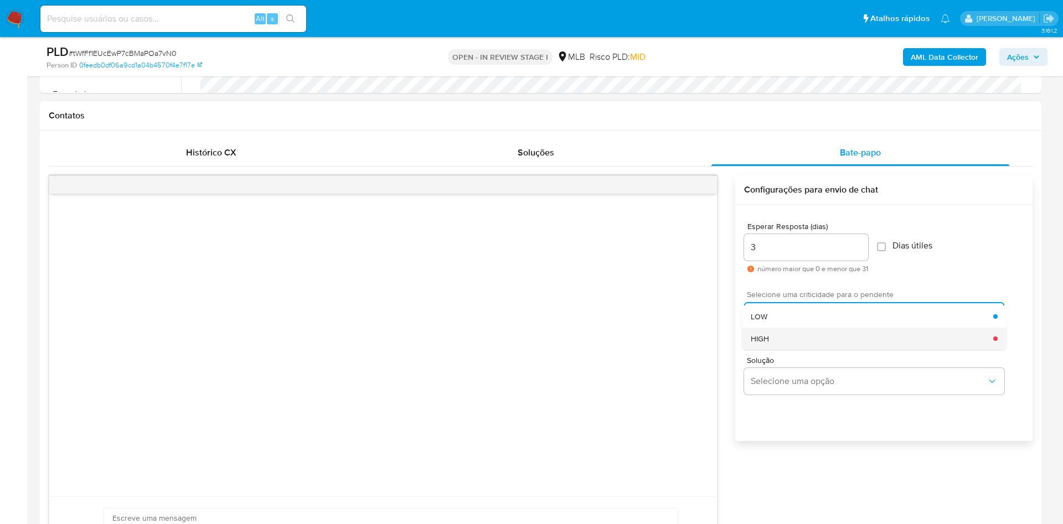
click at [793, 348] on div "HIGH" at bounding box center [872, 339] width 243 height 22
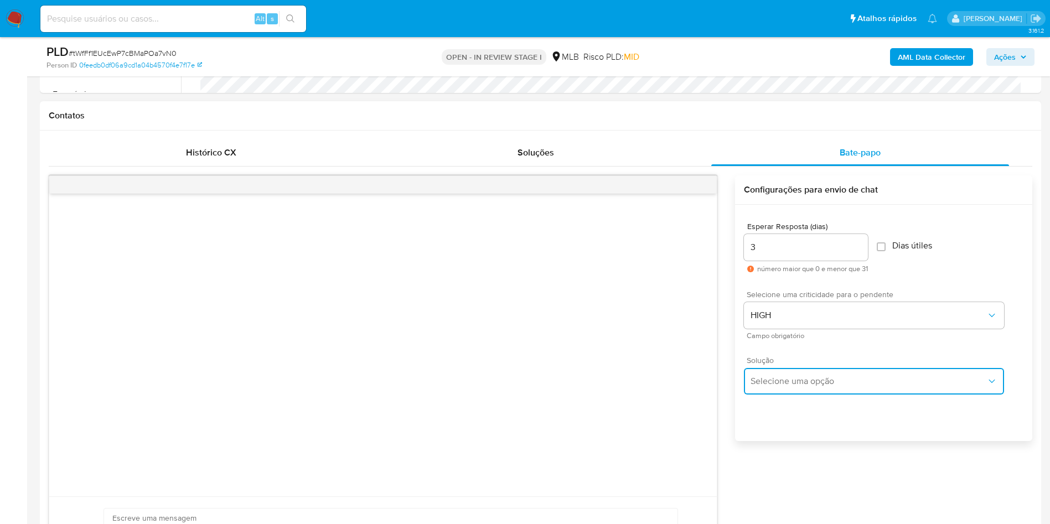
click at [779, 395] on button "Selecione uma opção" at bounding box center [874, 381] width 260 height 27
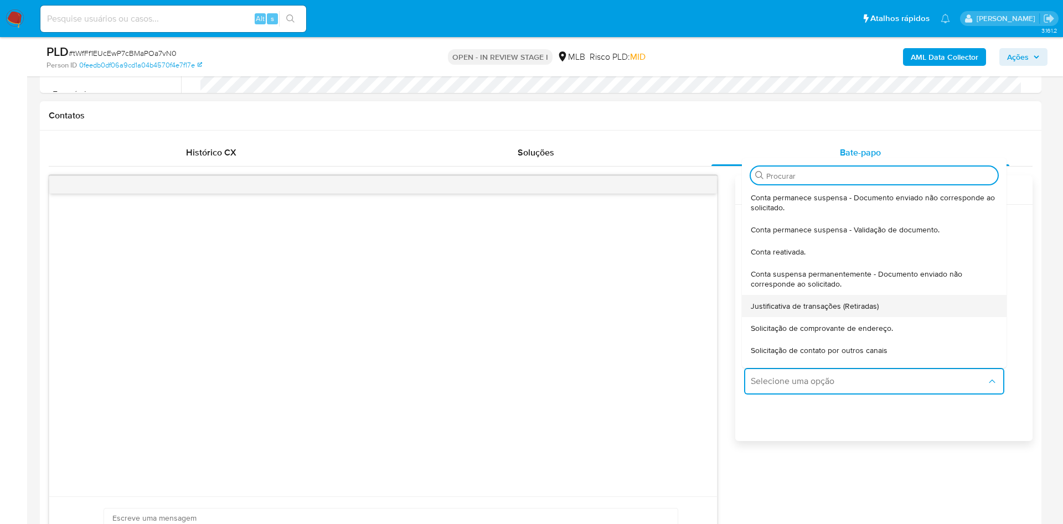
click at [787, 311] on span "Justificativa de transações (Retiradas)" at bounding box center [815, 306] width 128 height 10
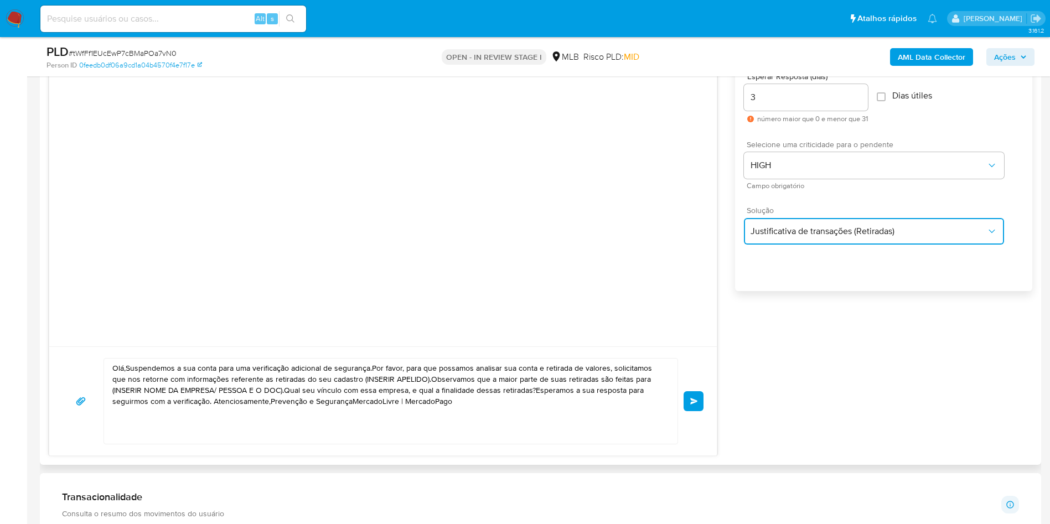
scroll to position [643, 0]
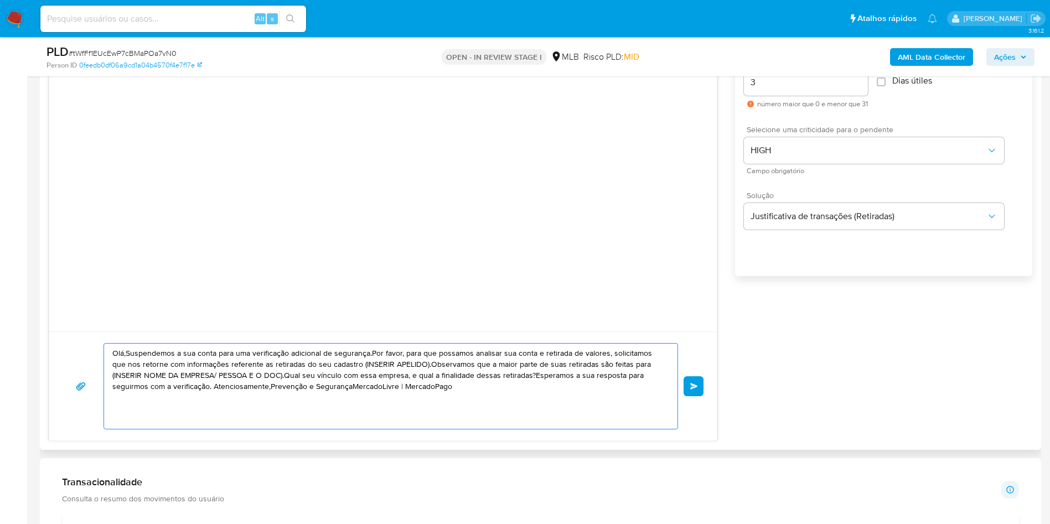
click at [533, 395] on textarea "Olá,Suspendemos a sua conta para uma verificação adicional de segurança.Por fav…" at bounding box center [388, 386] width 552 height 85
paste textarea "! Estamos realizando uma verificação adicional de segurança em contas de usuári…"
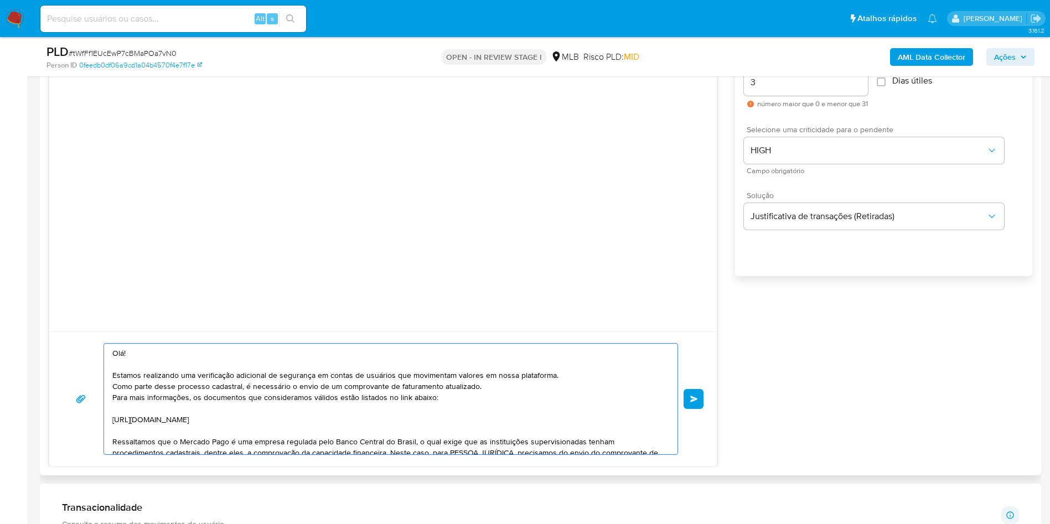
scroll to position [104, 0]
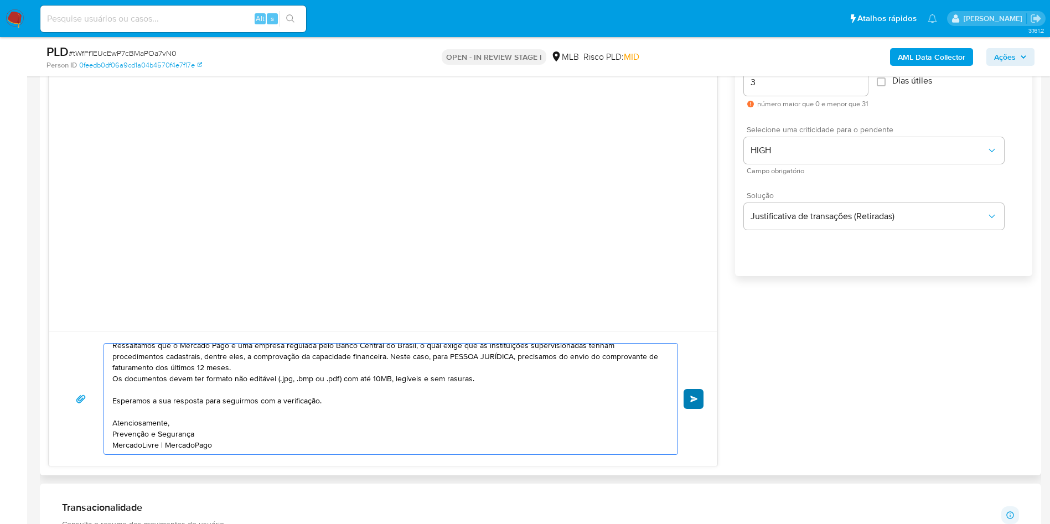
type textarea "Olá! Estamos realizando uma verificação adicional de segurança em contas de usu…"
click at [694, 409] on button "common.send" at bounding box center [694, 399] width 20 height 20
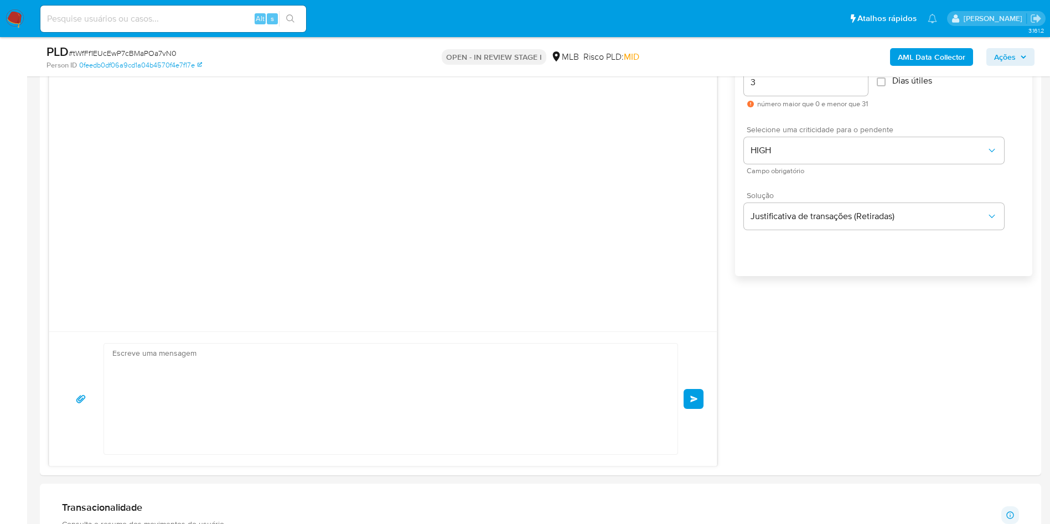
scroll to position [2, 0]
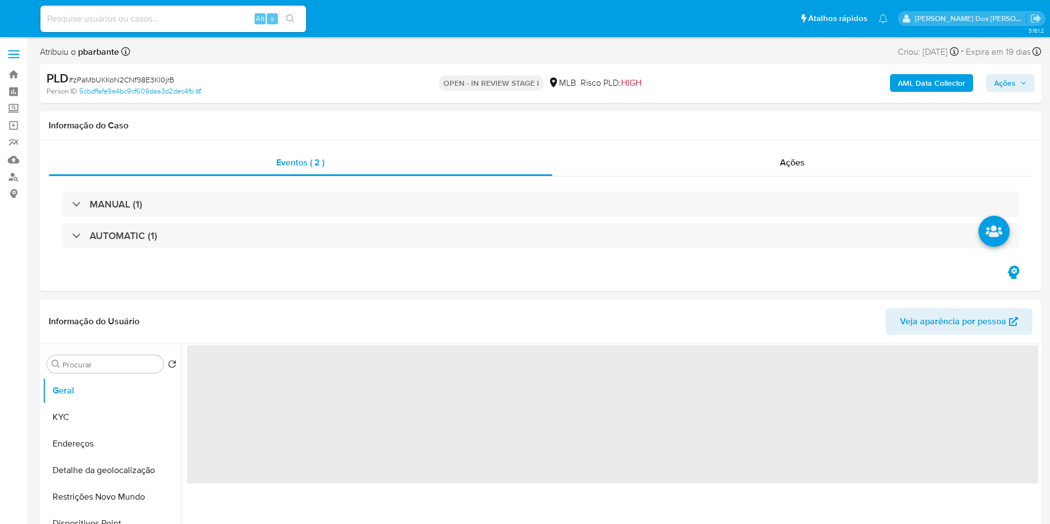
select select "10"
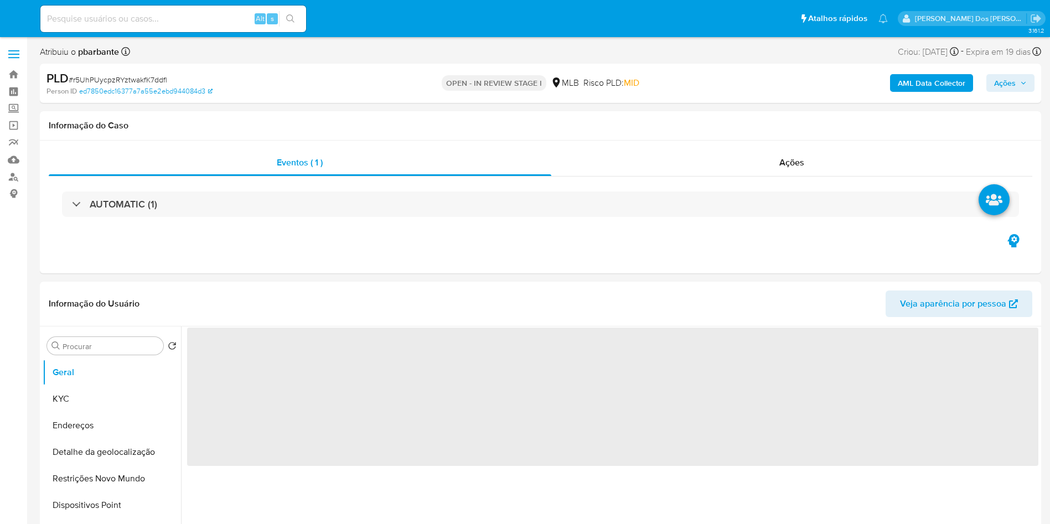
select select "10"
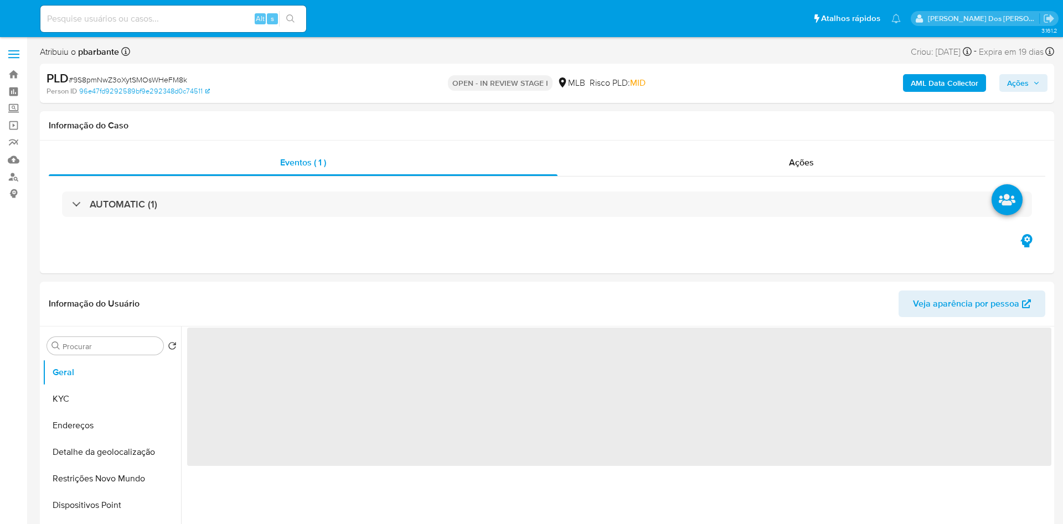
select select "10"
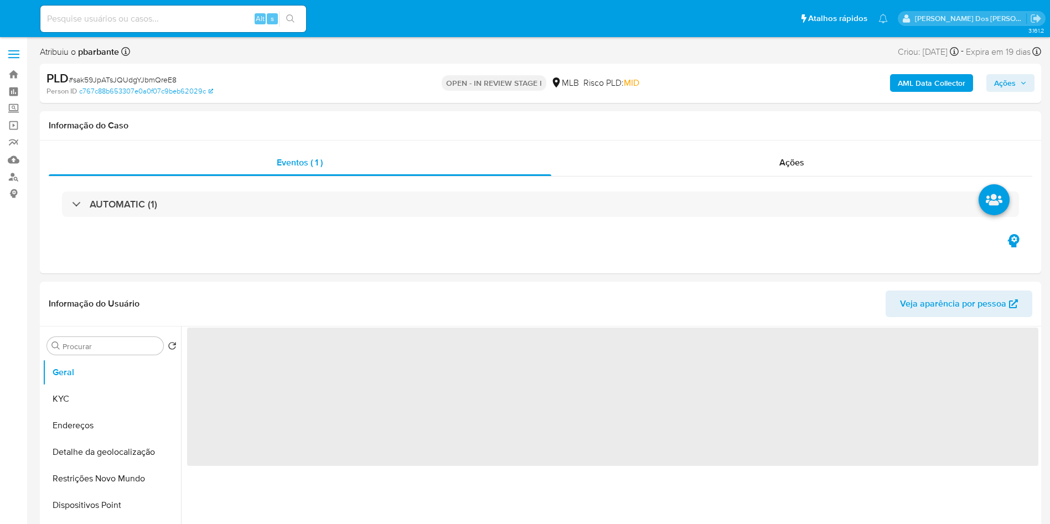
select select "10"
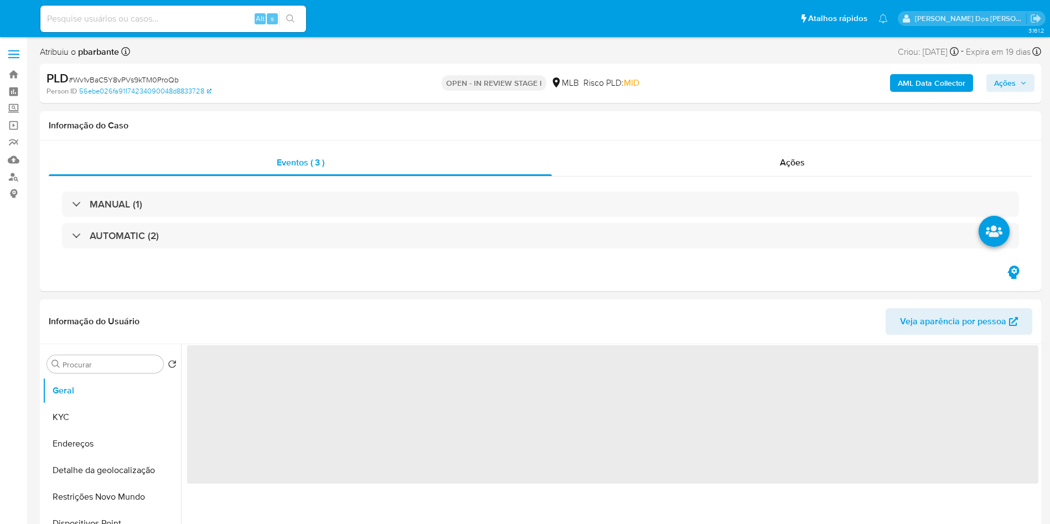
select select "10"
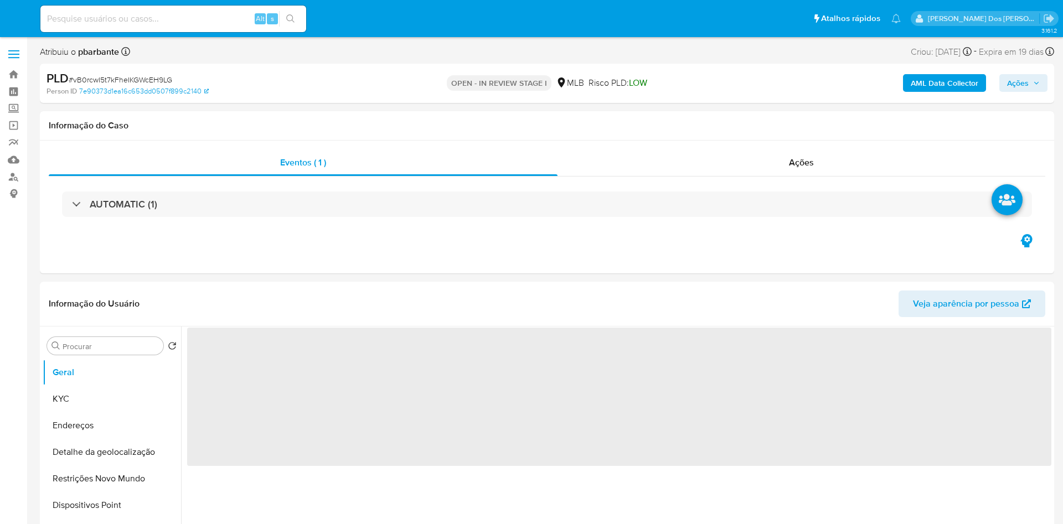
select select "10"
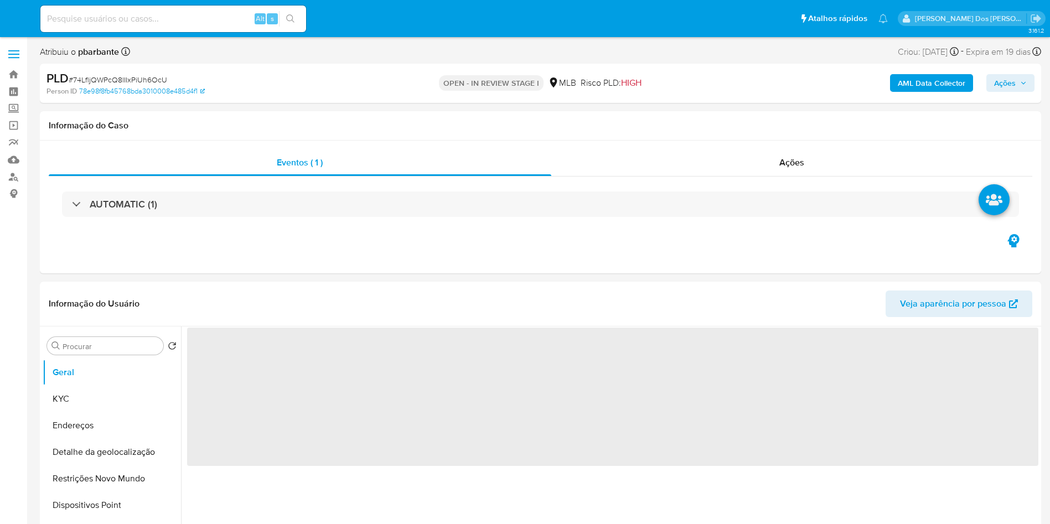
select select "10"
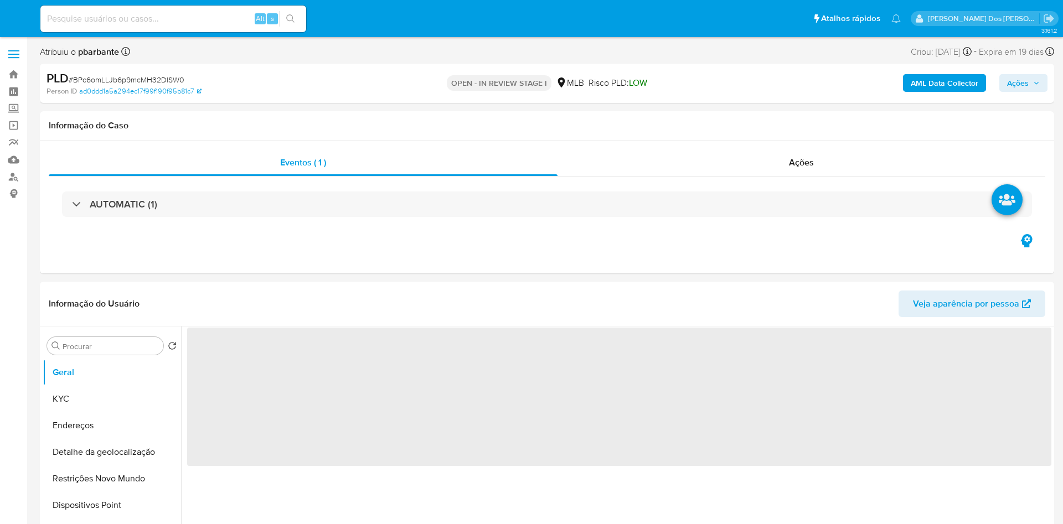
select select "10"
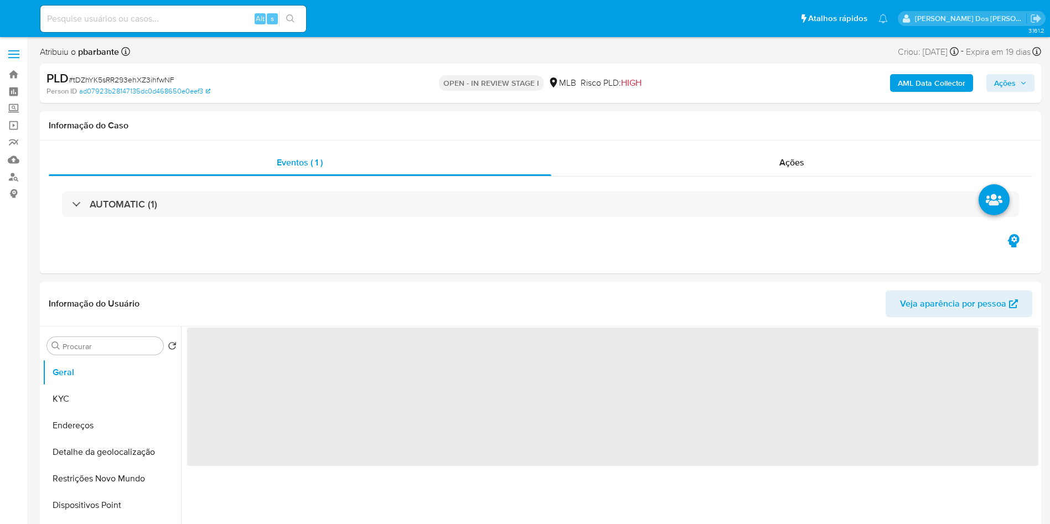
select select "10"
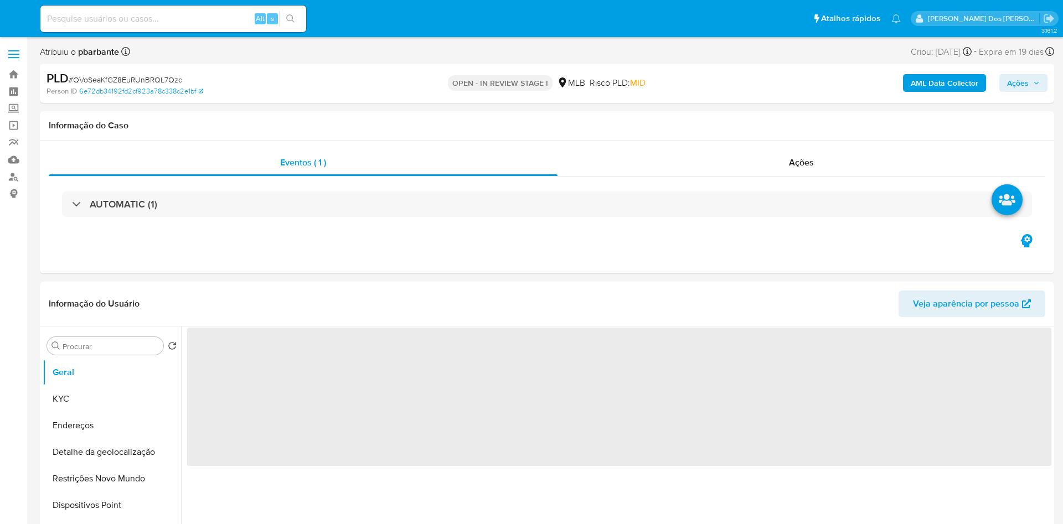
select select "10"
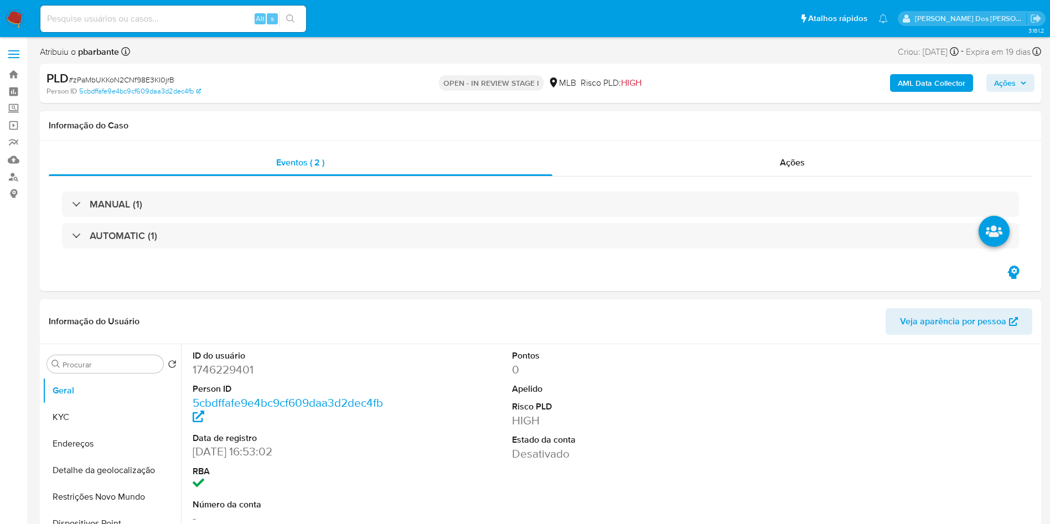
select select "10"
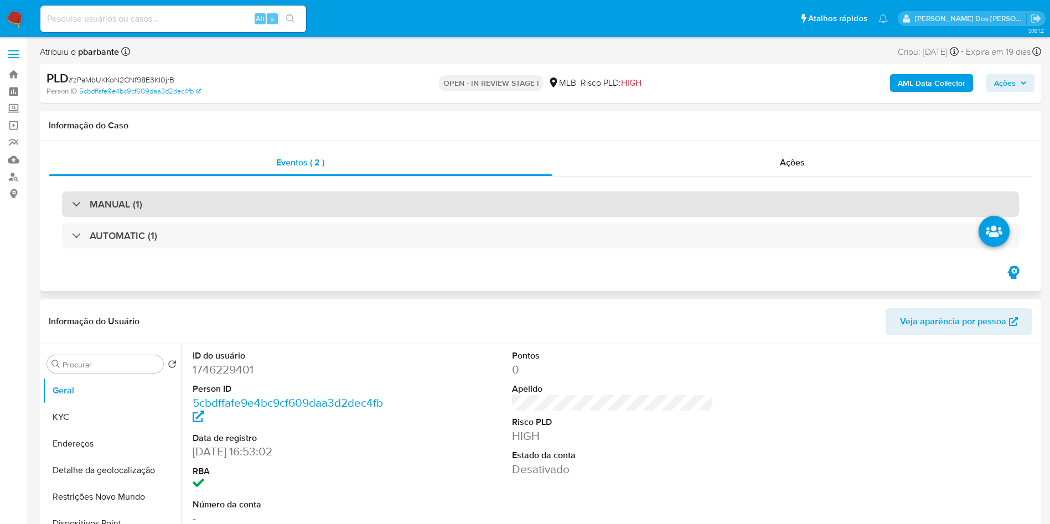
click at [451, 212] on div "MANUAL (1)" at bounding box center [540, 204] width 957 height 25
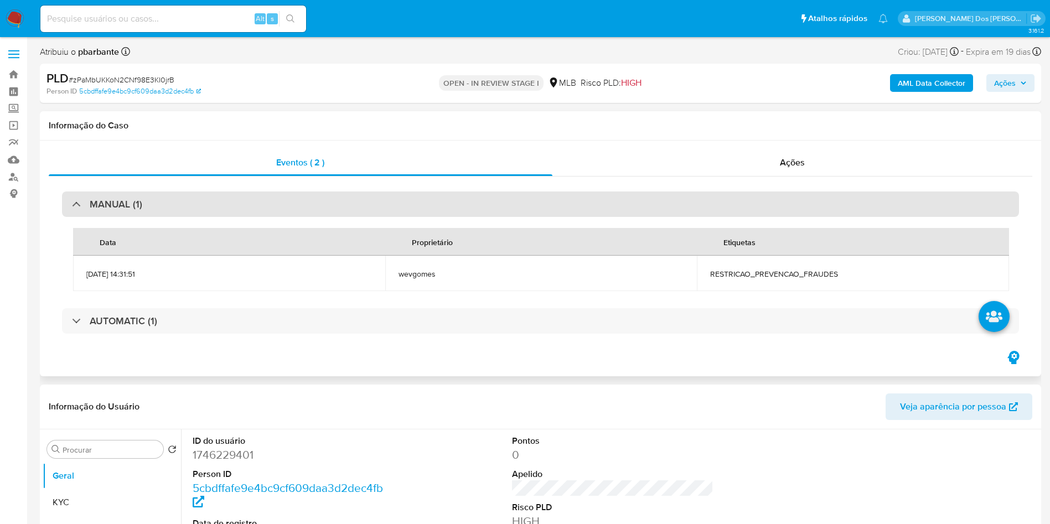
click at [451, 212] on div "MANUAL (1)" at bounding box center [540, 204] width 957 height 25
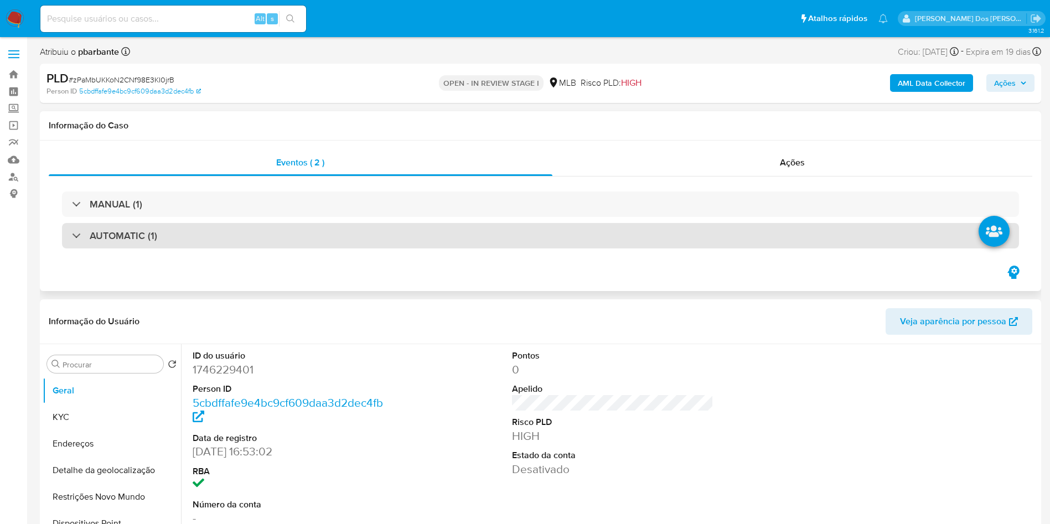
click at [448, 225] on div "AUTOMATIC (1)" at bounding box center [540, 235] width 957 height 25
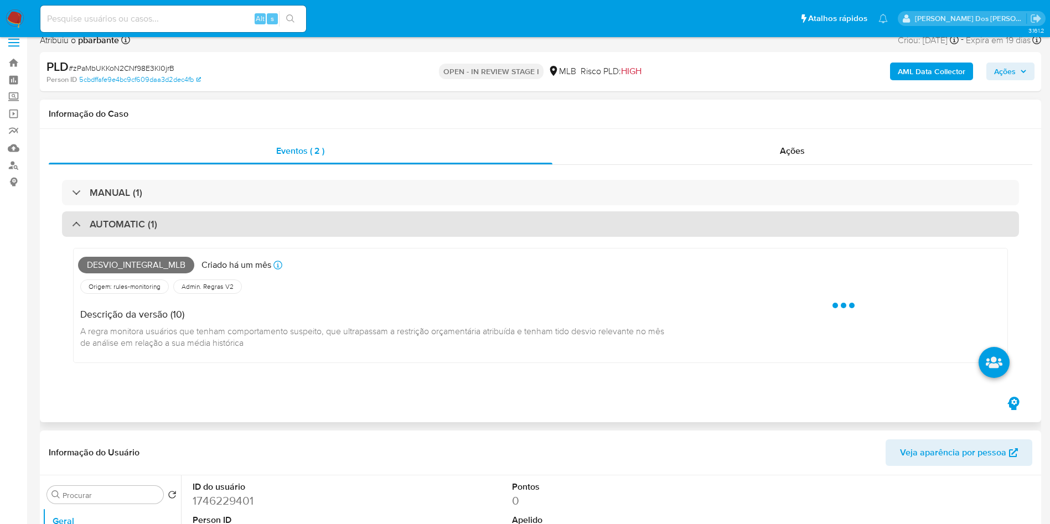
click at [448, 225] on div "AUTOMATIC (1)" at bounding box center [540, 224] width 957 height 25
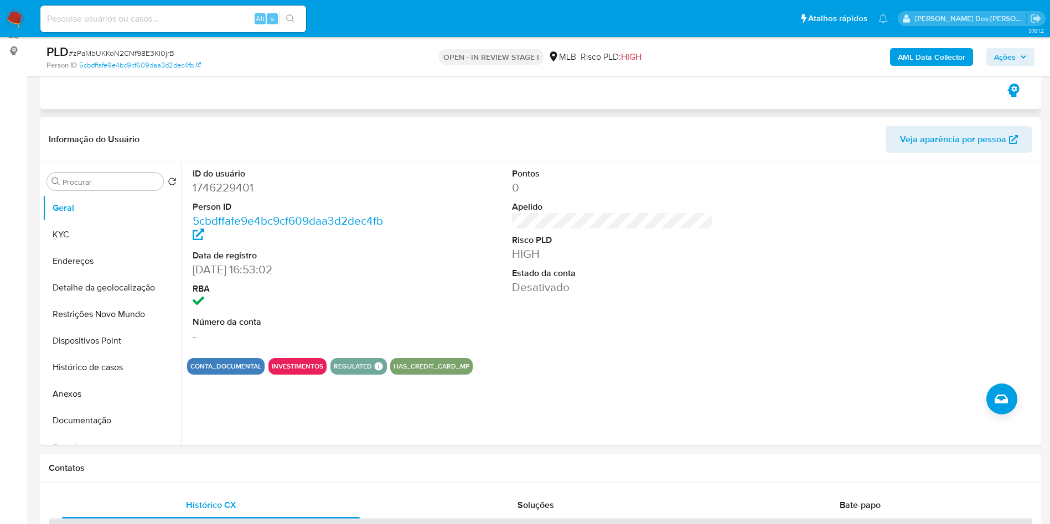
scroll to position [156, 0]
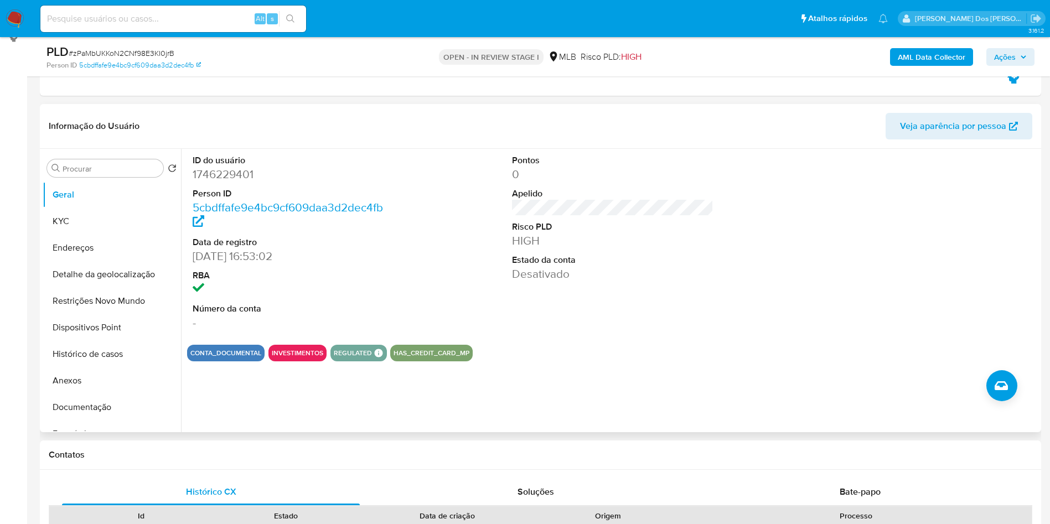
click at [224, 173] on dd "1746229401" at bounding box center [294, 175] width 202 height 16
copy dd "1746229401"
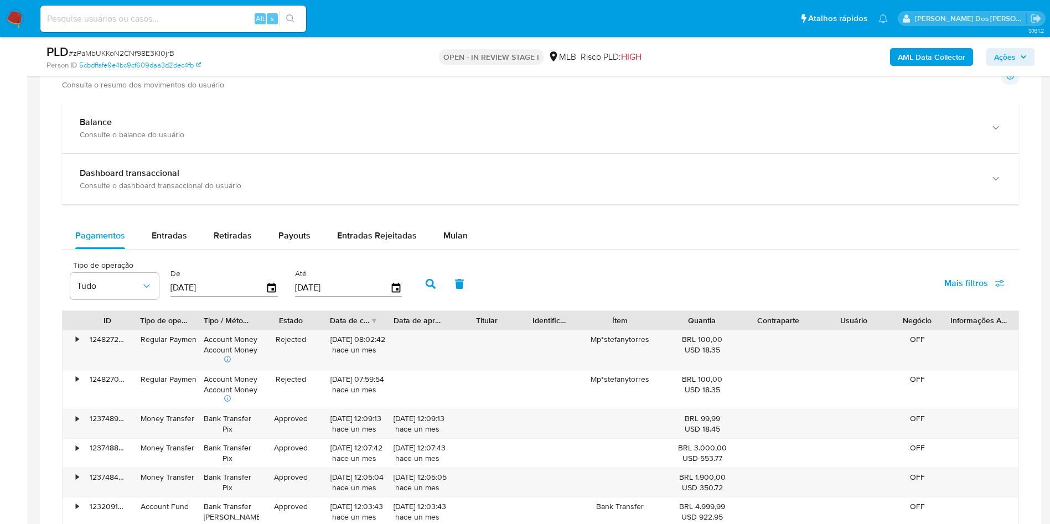
scroll to position [741, 0]
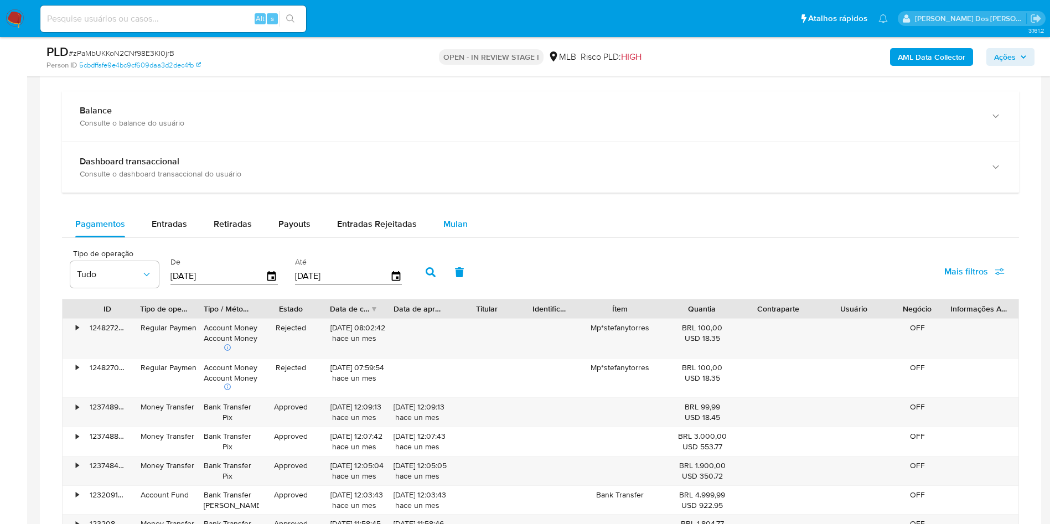
click at [450, 232] on div "Mulan" at bounding box center [456, 224] width 24 height 27
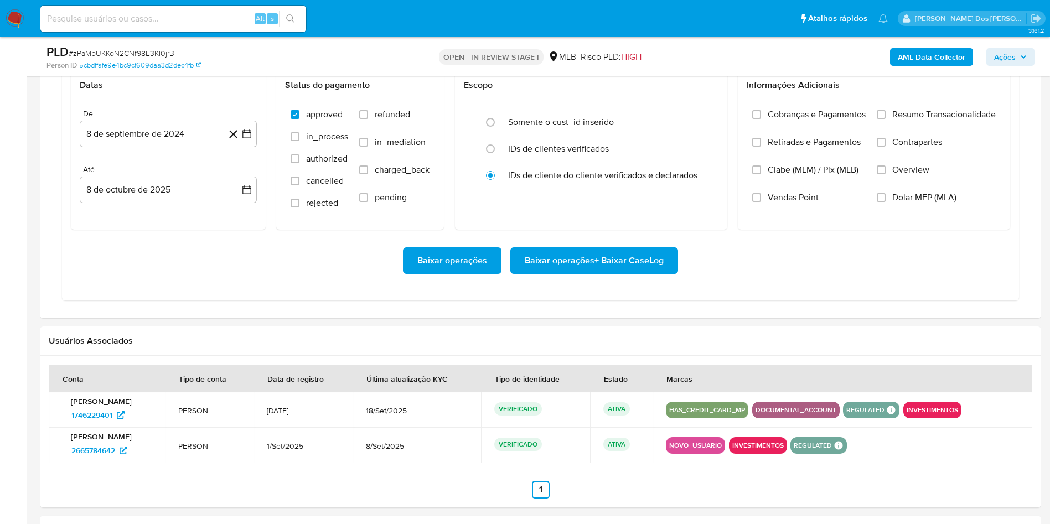
scroll to position [941, 0]
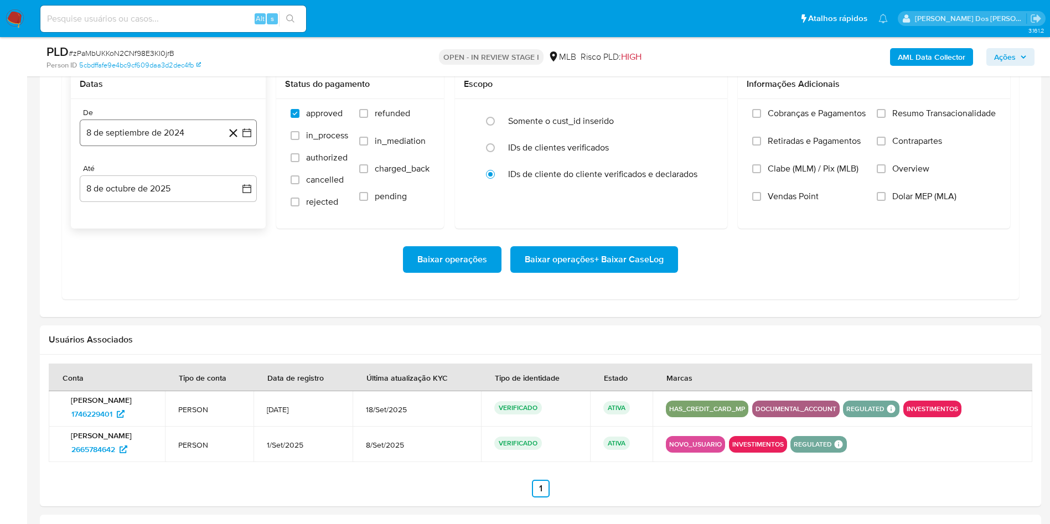
click at [248, 142] on button "8 de septiembre de 2024" at bounding box center [168, 133] width 177 height 27
click at [235, 182] on div "septiembre 2024 septiembre 2024 lun lunes mar martes mié miércoles jue jueves v…" at bounding box center [168, 249] width 151 height 167
click at [237, 178] on icon "Mes siguiente" at bounding box center [236, 172] width 13 height 13
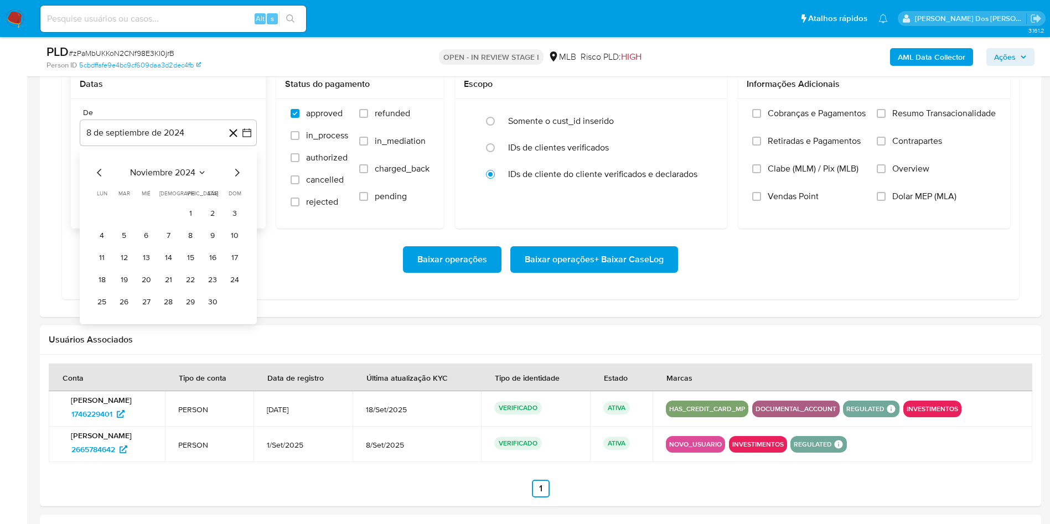
click at [237, 178] on icon "Mes siguiente" at bounding box center [236, 172] width 13 height 13
click at [239, 178] on icon "Mes siguiente" at bounding box center [236, 172] width 13 height 13
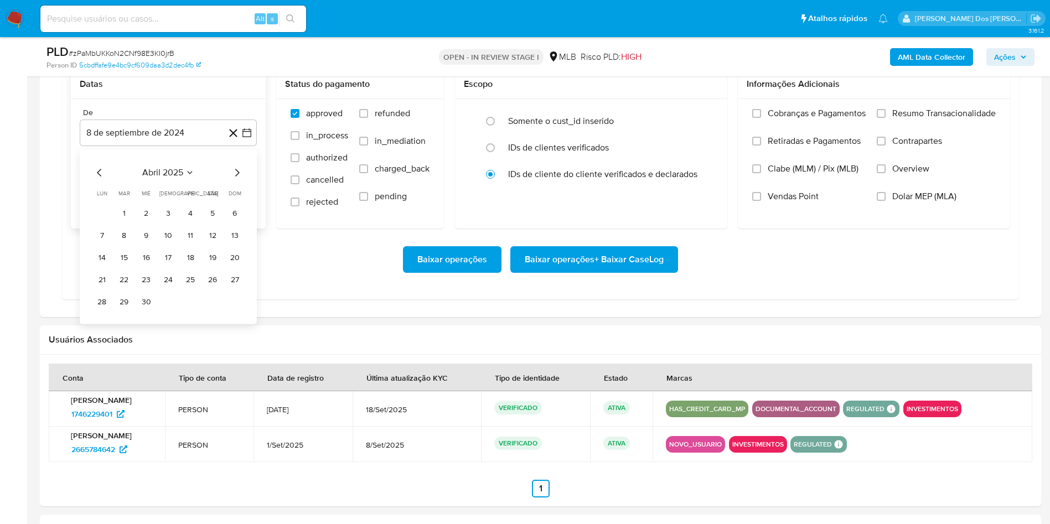
click at [239, 178] on icon "Mes siguiente" at bounding box center [236, 172] width 13 height 13
click at [193, 216] on button "1" at bounding box center [191, 214] width 18 height 18
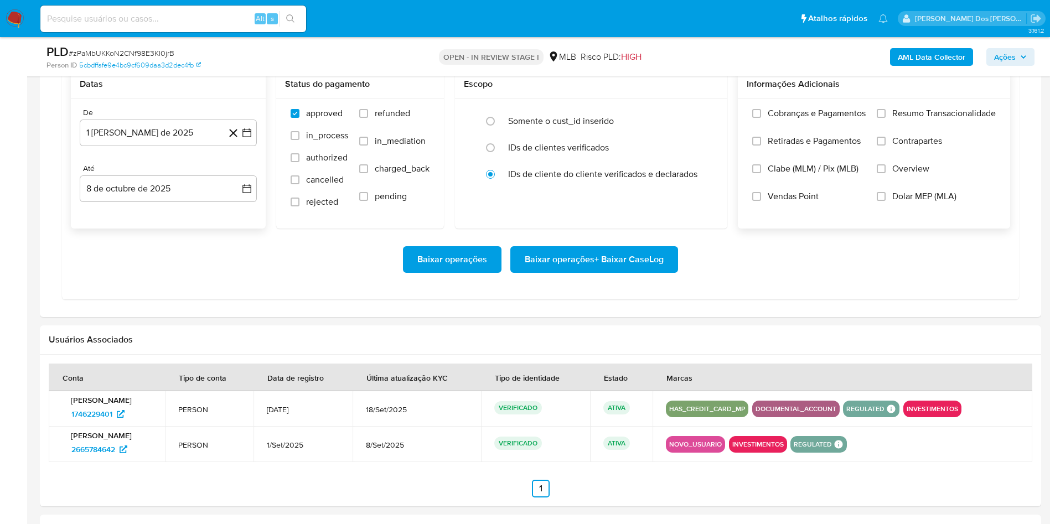
click at [919, 119] on span "Resumo Transacionalidade" at bounding box center [945, 113] width 104 height 11
click at [886, 118] on input "Resumo Transacionalidade" at bounding box center [881, 113] width 9 height 9
click at [591, 256] on span "Baixar operações + Baixar CaseLog" at bounding box center [594, 260] width 139 height 24
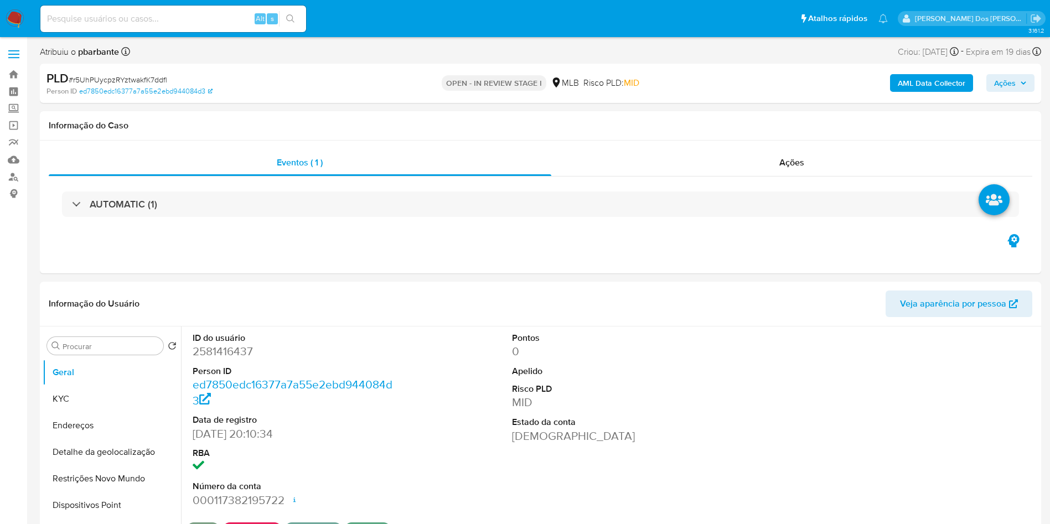
select select "10"
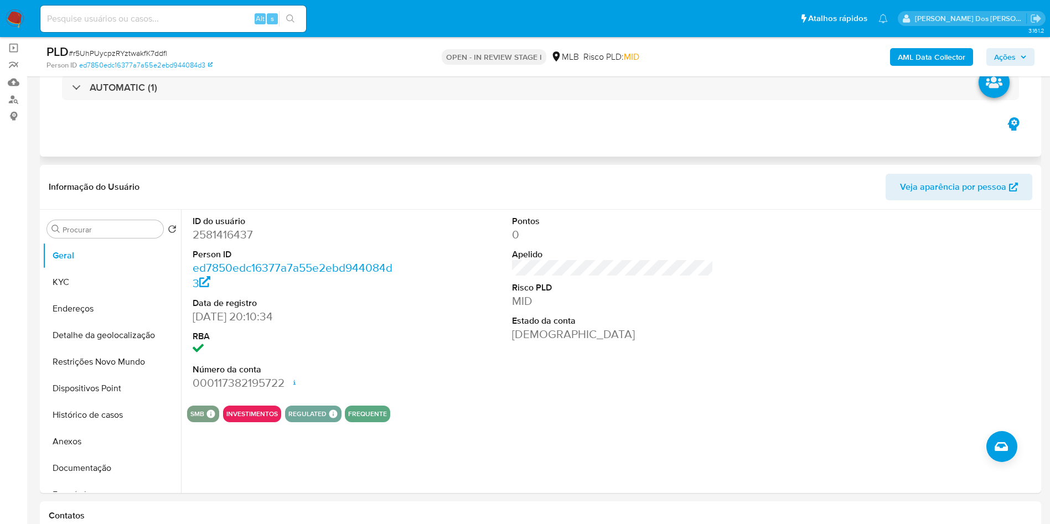
scroll to position [81, 0]
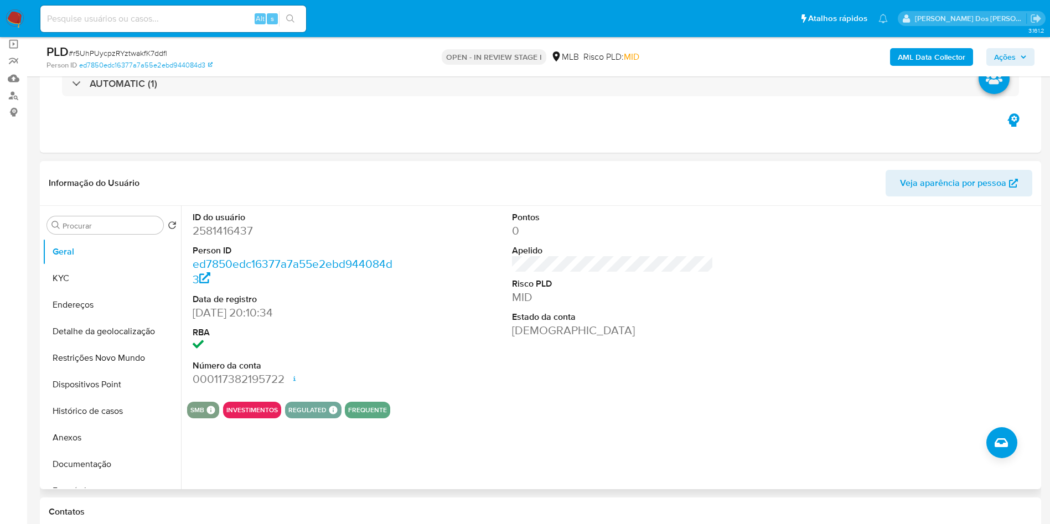
click at [217, 239] on dd "2581416437" at bounding box center [294, 231] width 202 height 16
copy dd "2581416437"
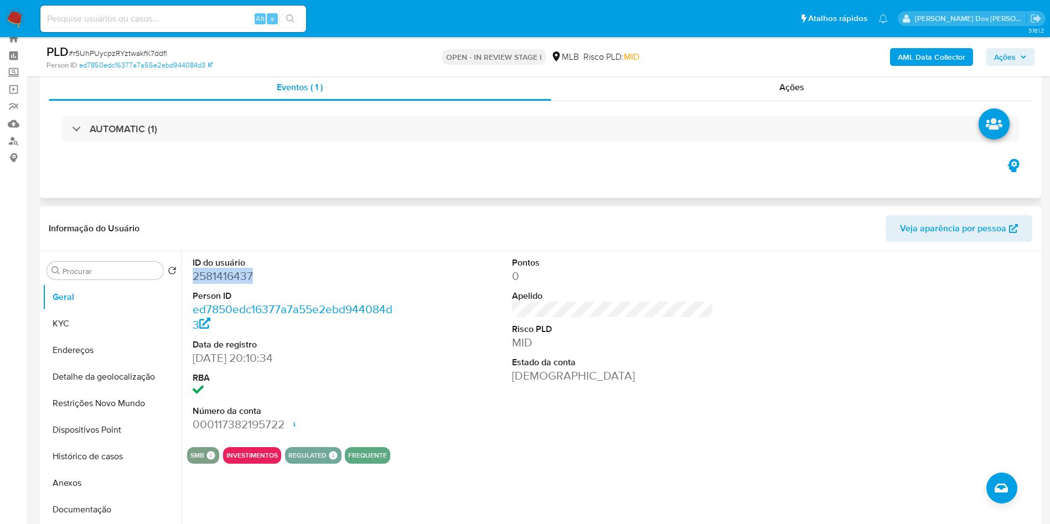
scroll to position [35, 0]
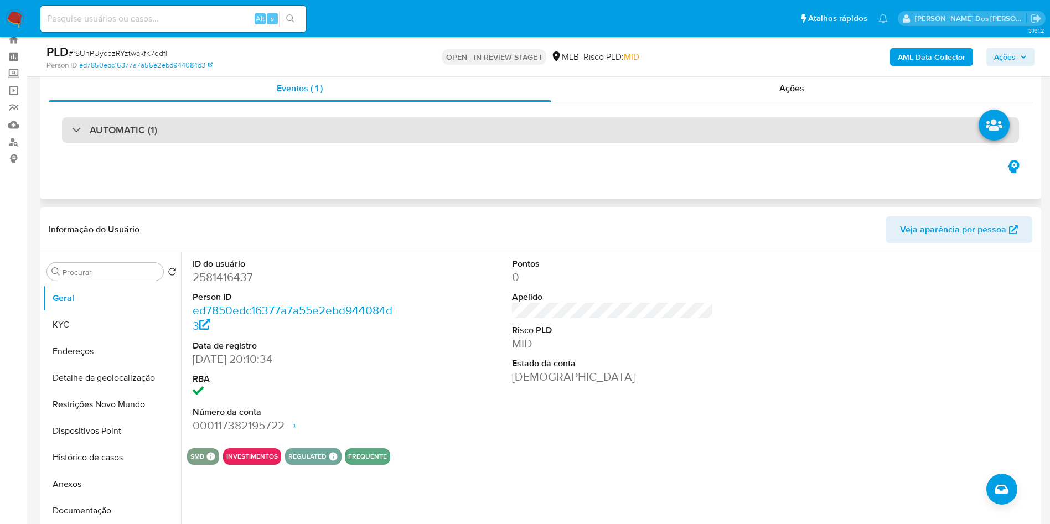
click at [466, 132] on div "AUTOMATIC (1)" at bounding box center [540, 129] width 957 height 25
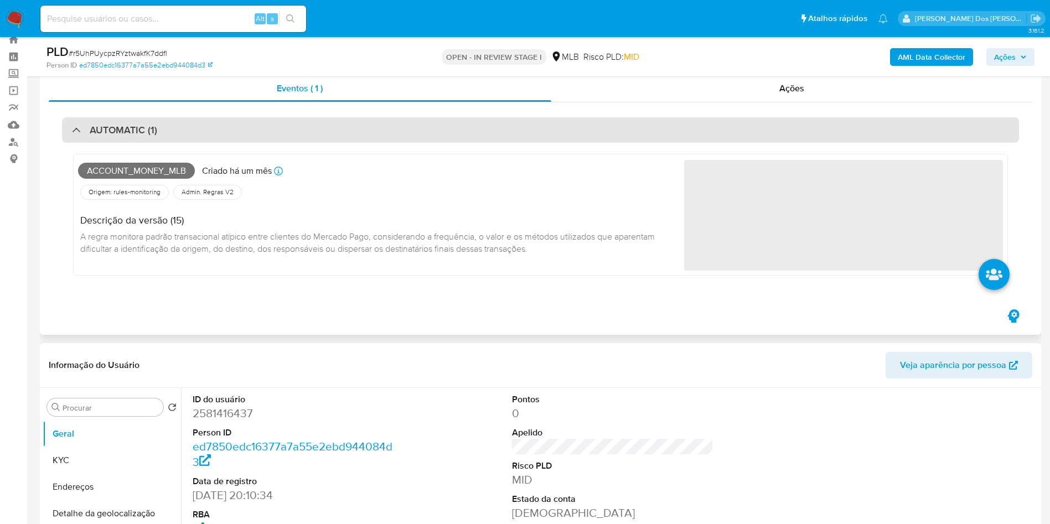
click at [466, 132] on div "AUTOMATIC (1)" at bounding box center [540, 129] width 957 height 25
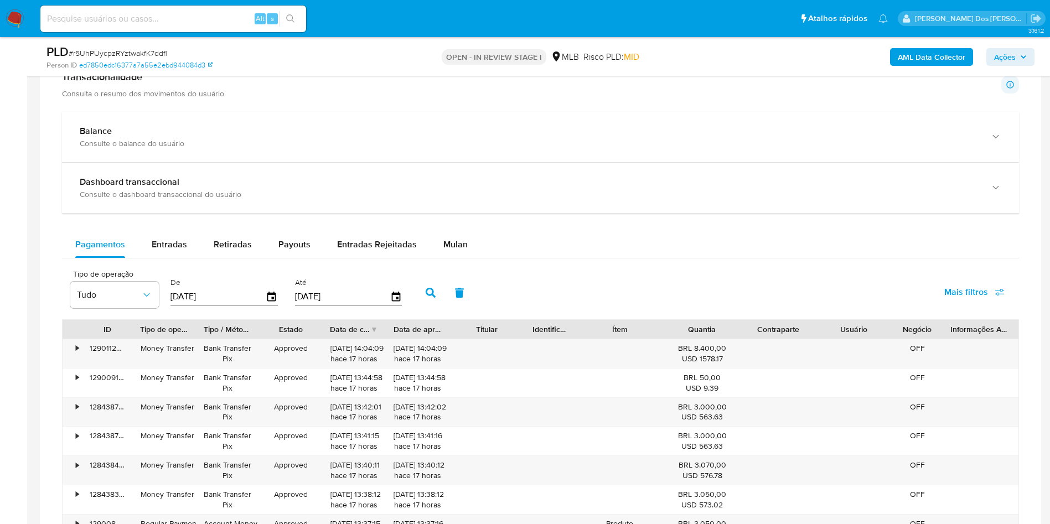
scroll to position [779, 0]
click at [454, 257] on div "Mulan" at bounding box center [456, 243] width 24 height 27
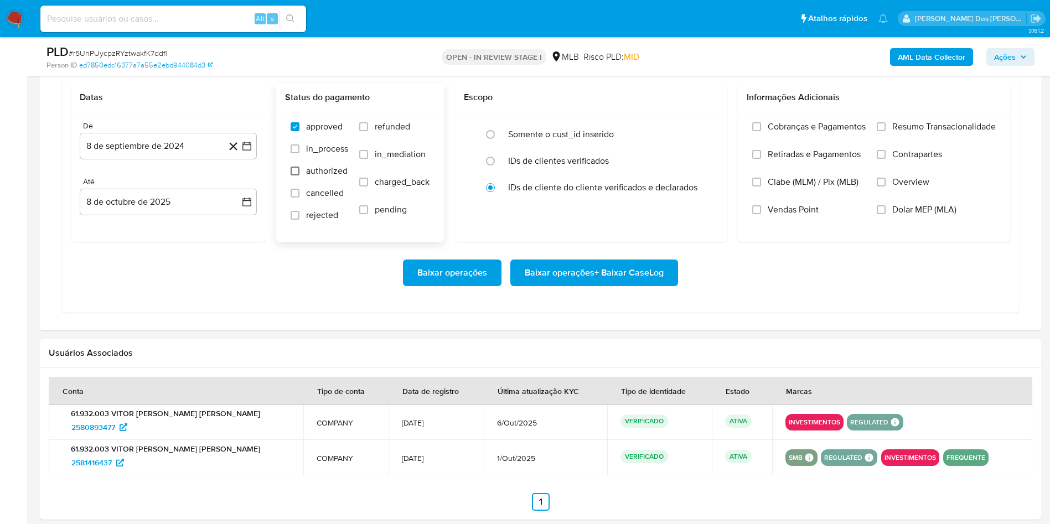
scroll to position [986, 0]
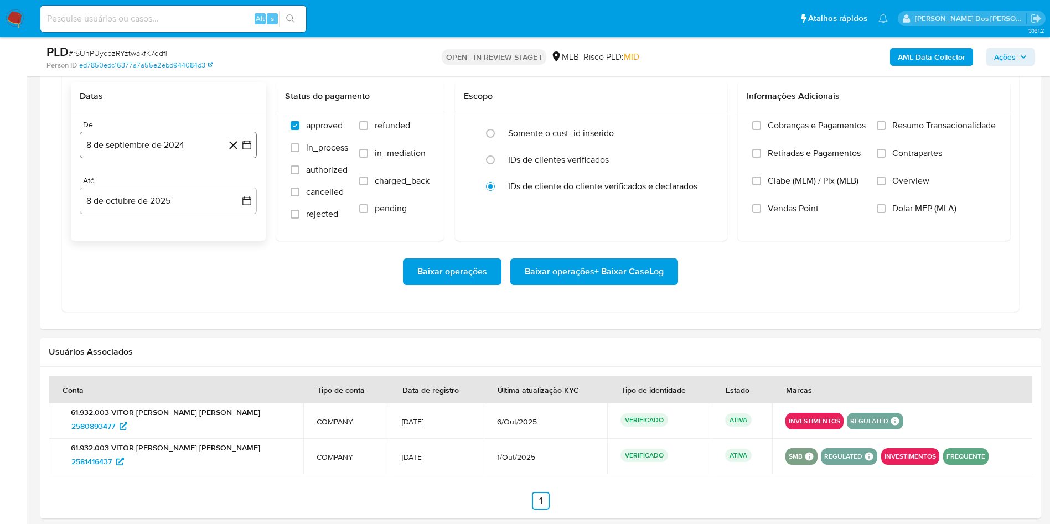
click at [243, 151] on icon "button" at bounding box center [246, 145] width 11 height 11
click at [236, 192] on icon "Mes siguiente" at bounding box center [236, 184] width 13 height 13
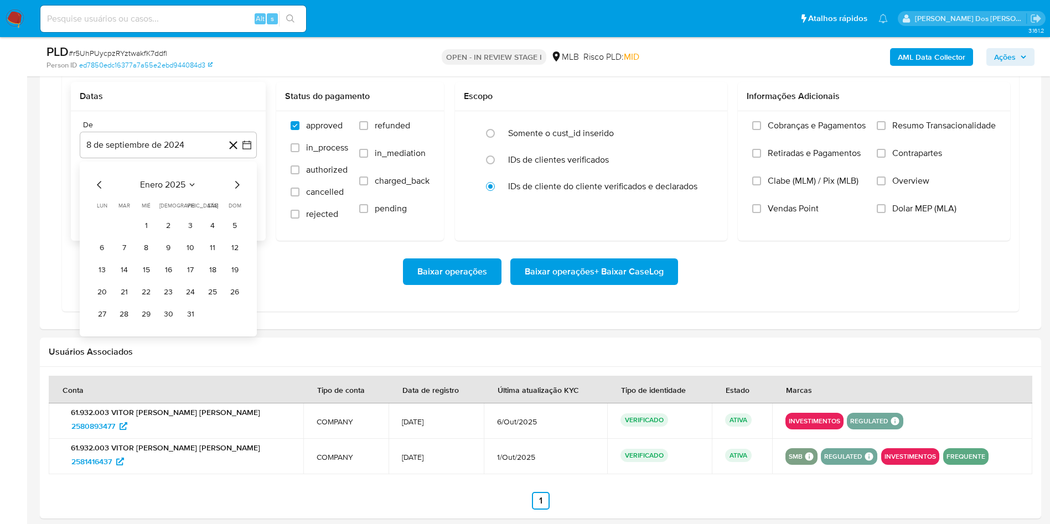
click at [236, 192] on icon "Mes siguiente" at bounding box center [236, 184] width 13 height 13
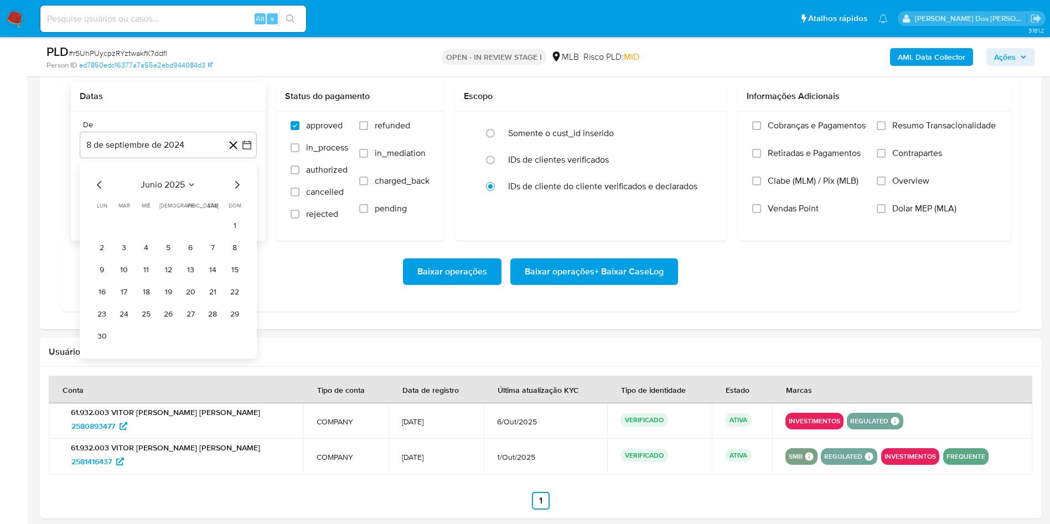
click at [236, 192] on icon "Mes siguiente" at bounding box center [236, 184] width 13 height 13
click at [192, 235] on button "1" at bounding box center [191, 226] width 18 height 18
click at [947, 131] on span "Resumo Transacionalidade" at bounding box center [945, 125] width 104 height 11
click at [886, 130] on input "Resumo Transacionalidade" at bounding box center [881, 125] width 9 height 9
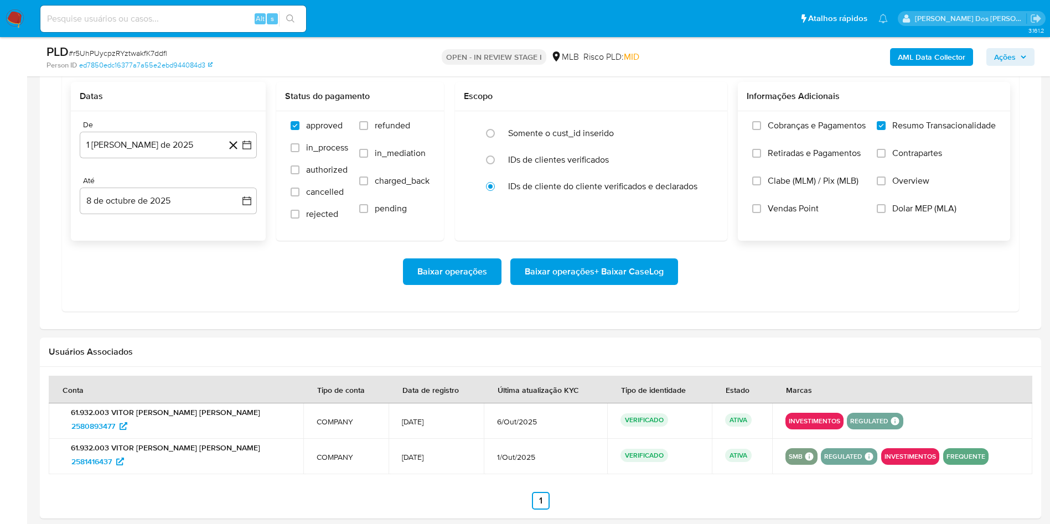
click at [630, 284] on span "Baixar operações + Baixar CaseLog" at bounding box center [594, 272] width 139 height 24
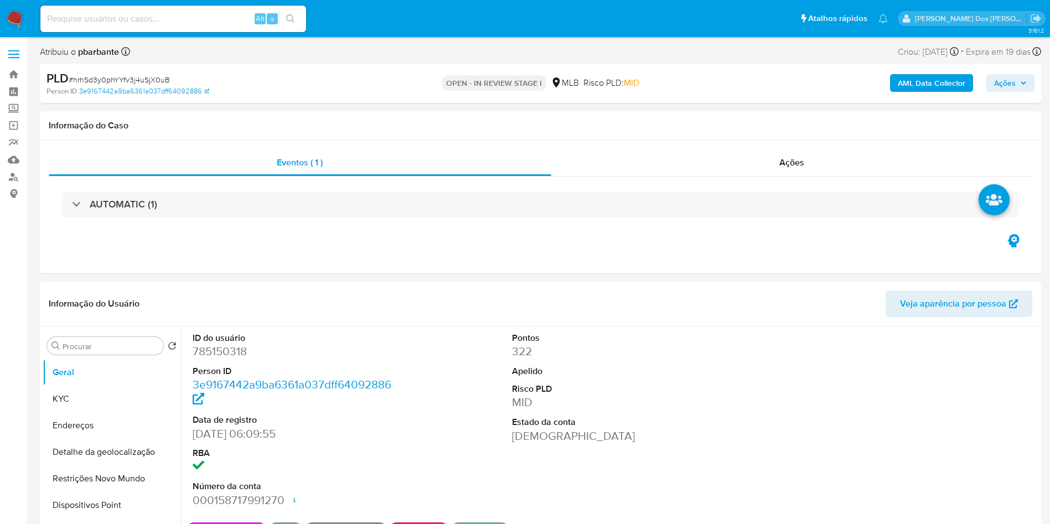
select select "10"
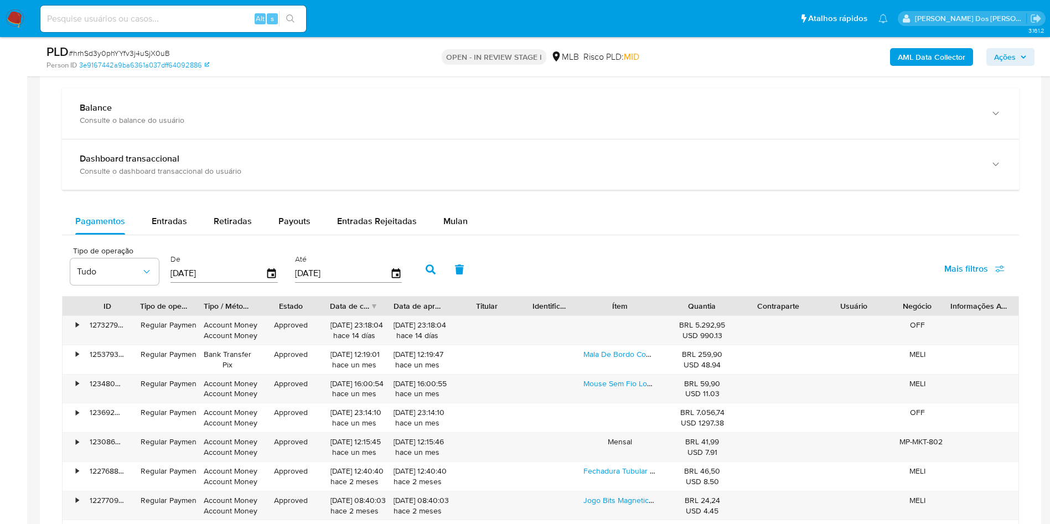
scroll to position [817, 0]
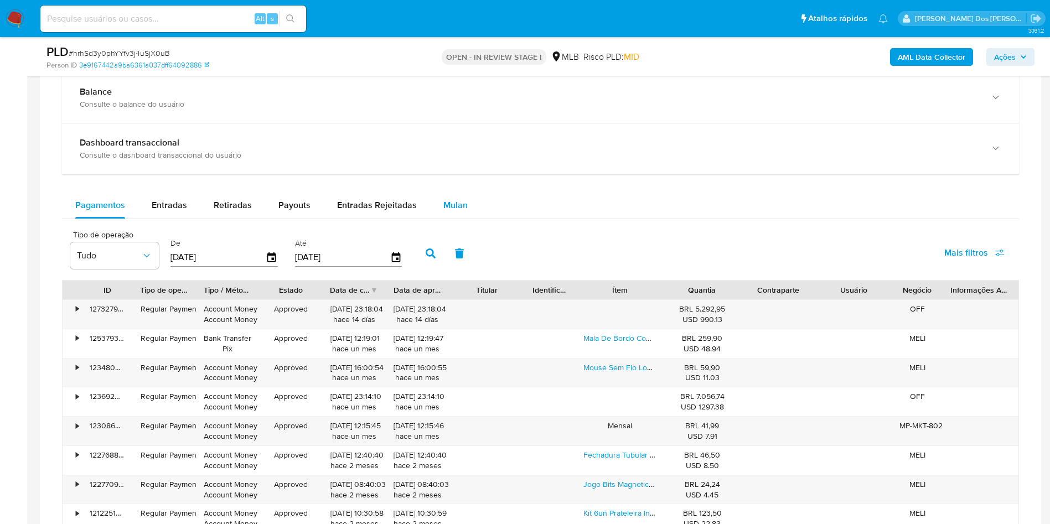
click at [460, 212] on span "Mulan" at bounding box center [456, 205] width 24 height 13
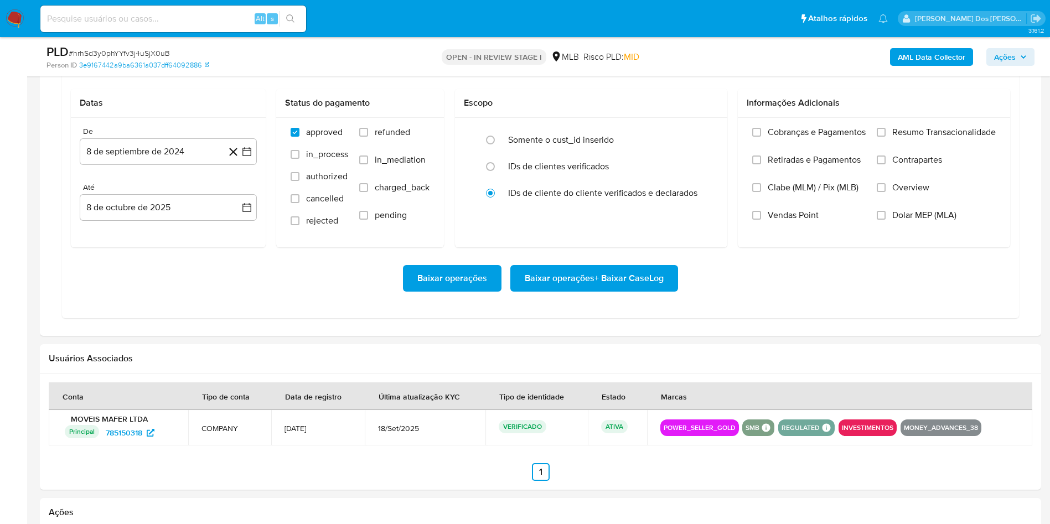
scroll to position [981, 0]
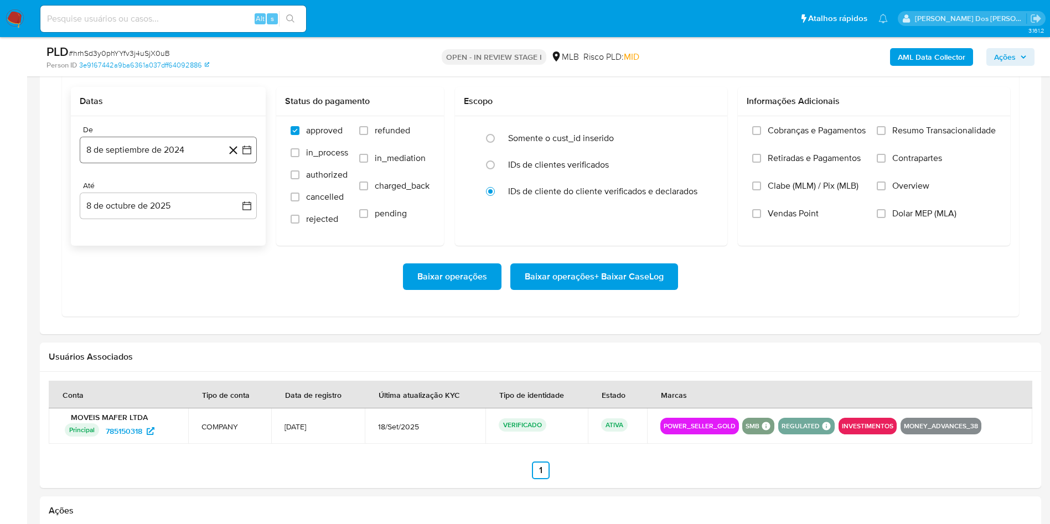
click at [245, 156] on icon "button" at bounding box center [246, 150] width 11 height 11
click at [239, 194] on icon "Mes siguiente" at bounding box center [237, 190] width 4 height 8
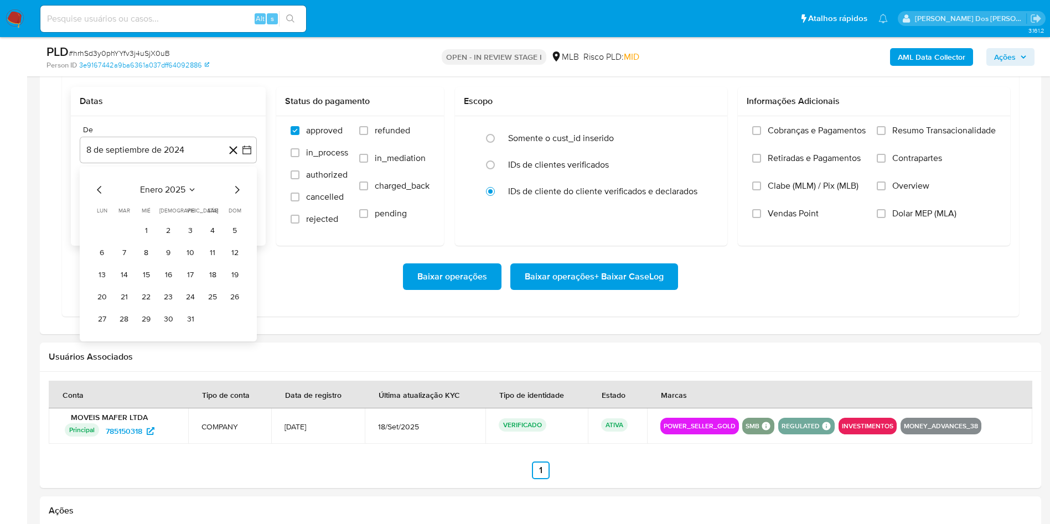
click at [239, 194] on icon "Mes siguiente" at bounding box center [237, 190] width 4 height 8
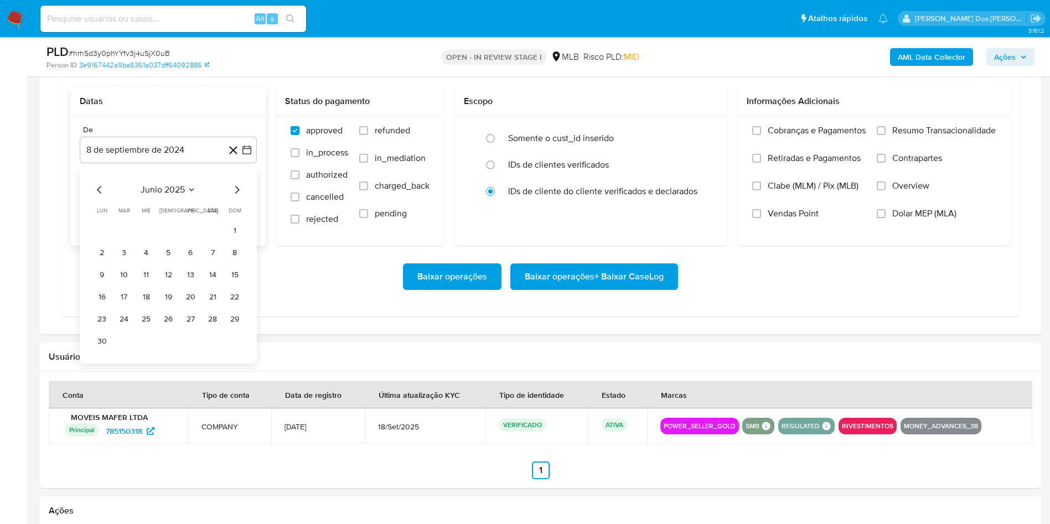
click at [239, 194] on icon "Mes siguiente" at bounding box center [237, 190] width 4 height 8
click at [189, 240] on table "lun lunes mar martes mié miércoles jue jueves vie viernes sáb sábado dom doming…" at bounding box center [168, 268] width 151 height 122
click at [190, 240] on button "1" at bounding box center [191, 231] width 18 height 18
click at [945, 136] on span "Resumo Transacionalidade" at bounding box center [945, 130] width 104 height 11
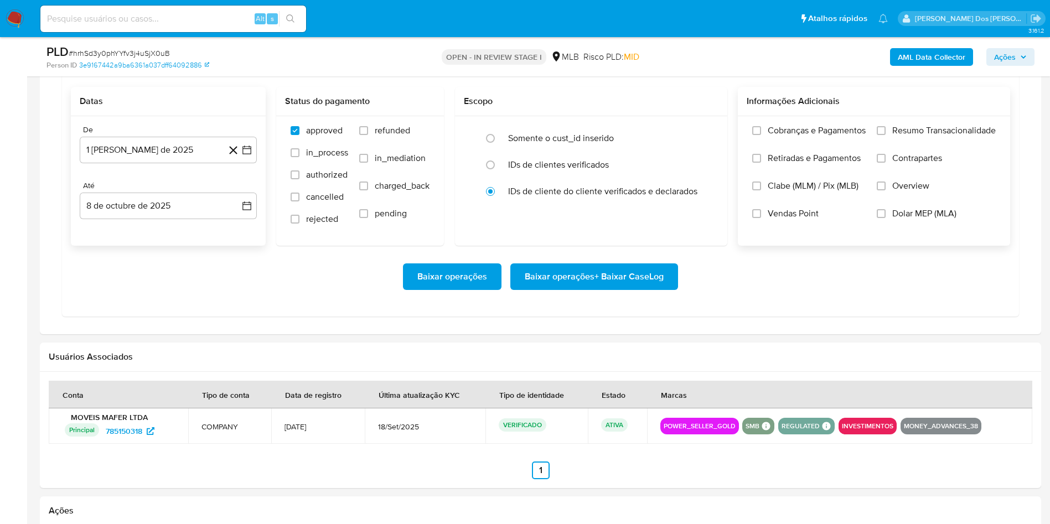
click at [886, 135] on input "Resumo Transacionalidade" at bounding box center [881, 130] width 9 height 9
click at [648, 289] on span "Baixar operações + Baixar CaseLog" at bounding box center [594, 277] width 139 height 24
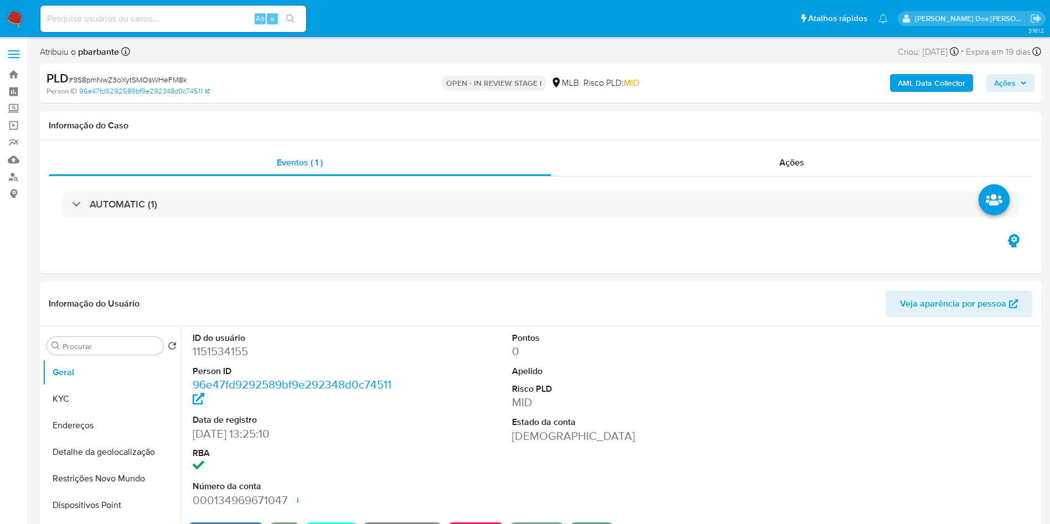
select select "10"
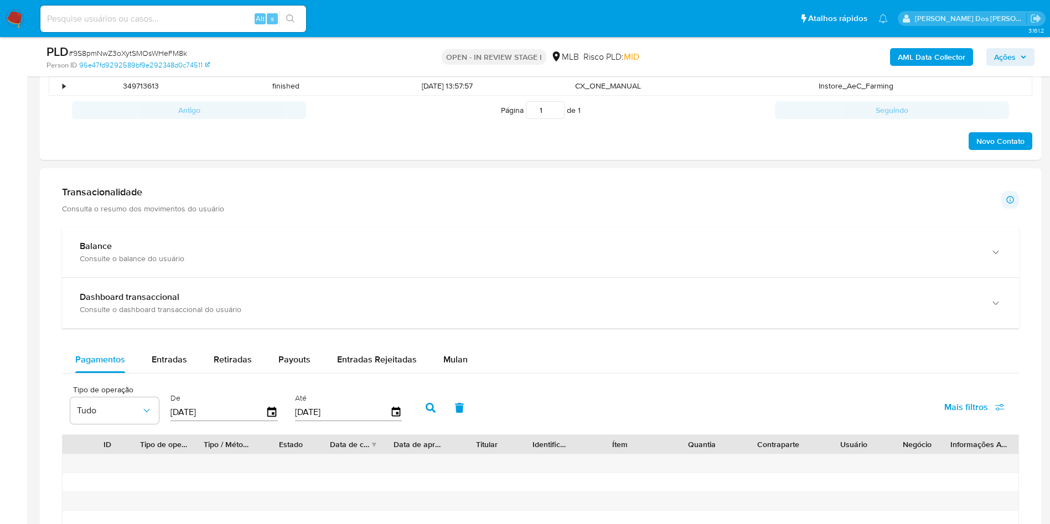
scroll to position [609, 0]
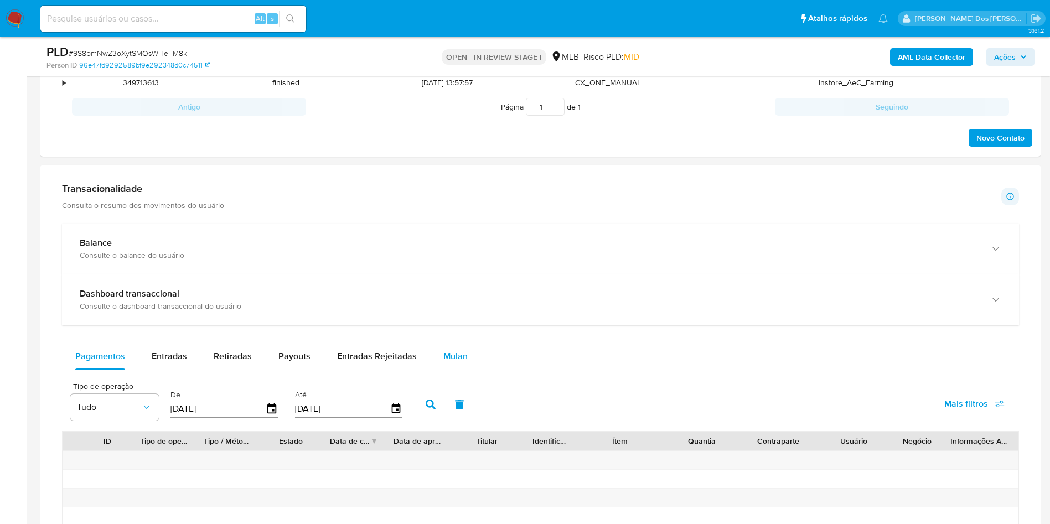
click at [458, 363] on span "Mulan" at bounding box center [456, 356] width 24 height 13
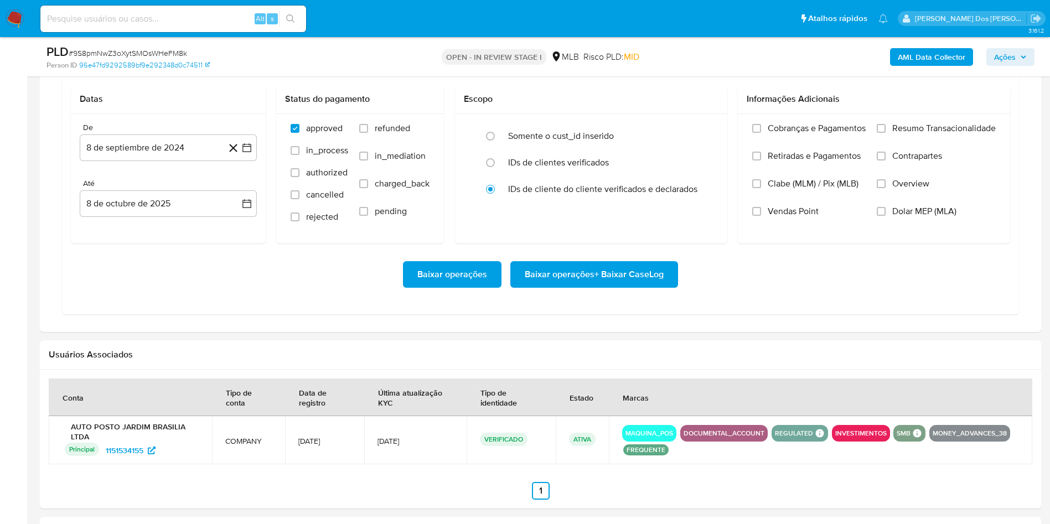
scroll to position [940, 0]
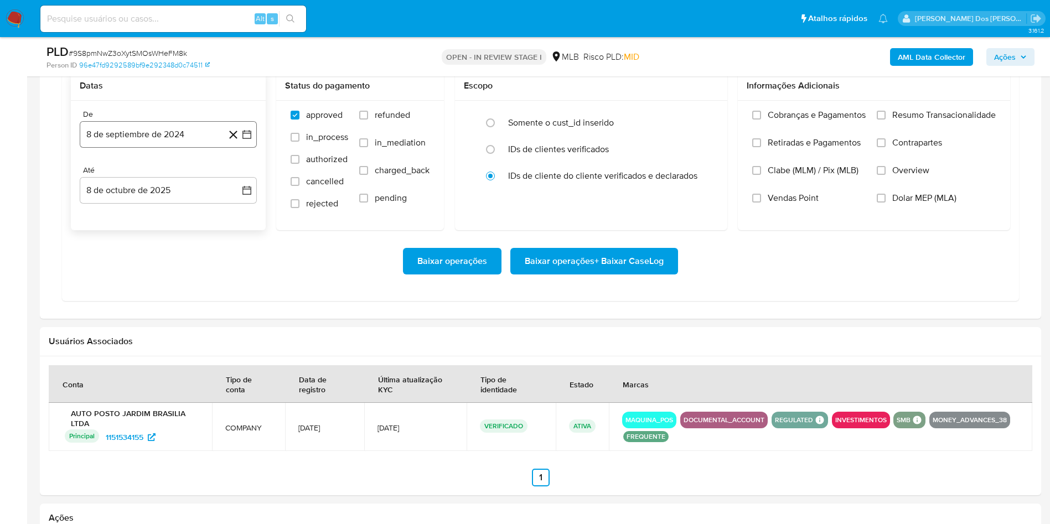
click at [250, 140] on icon "button" at bounding box center [247, 135] width 9 height 9
click at [237, 178] on icon "Mes siguiente" at bounding box center [237, 175] width 4 height 8
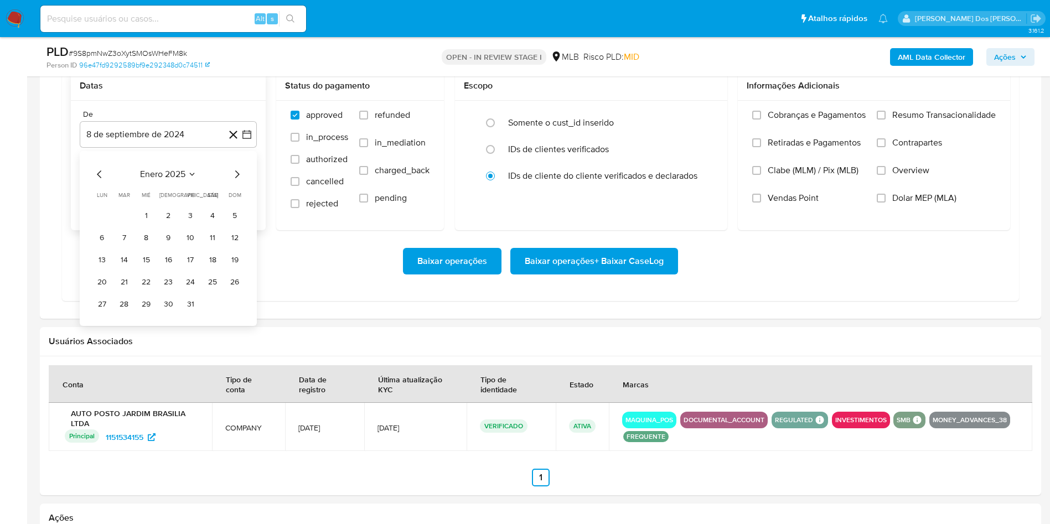
click at [237, 178] on icon "Mes siguiente" at bounding box center [237, 175] width 4 height 8
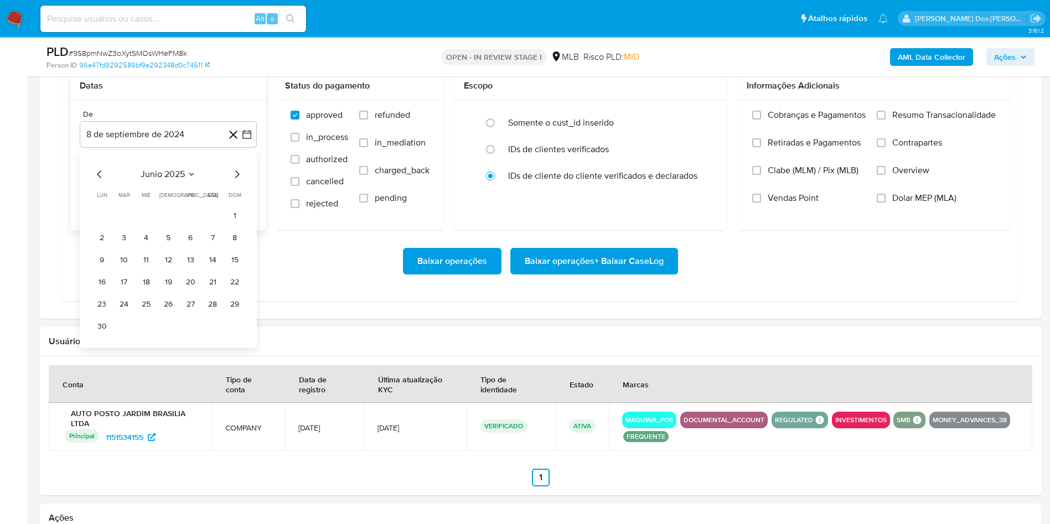
click at [237, 178] on icon "Mes siguiente" at bounding box center [237, 175] width 4 height 8
click at [194, 224] on button "1" at bounding box center [191, 216] width 18 height 18
click at [948, 121] on span "Resumo Transacionalidade" at bounding box center [945, 115] width 104 height 11
click at [886, 120] on input "Resumo Transacionalidade" at bounding box center [881, 115] width 9 height 9
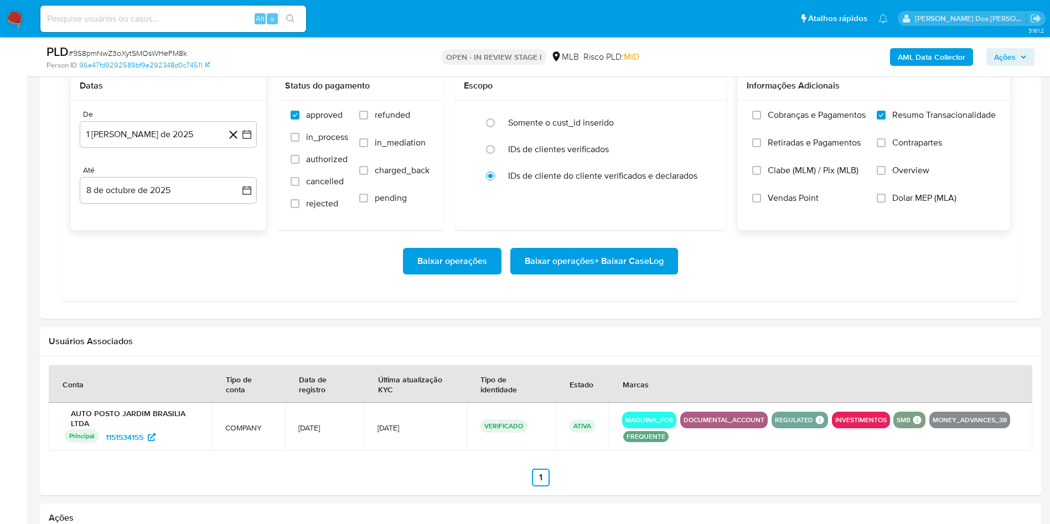
click at [603, 269] on div "Baixar operações Baixar operações + Baixar CaseLog" at bounding box center [541, 261] width 940 height 62
click at [590, 274] on span "Baixar operações + Baixar CaseLog" at bounding box center [594, 261] width 139 height 24
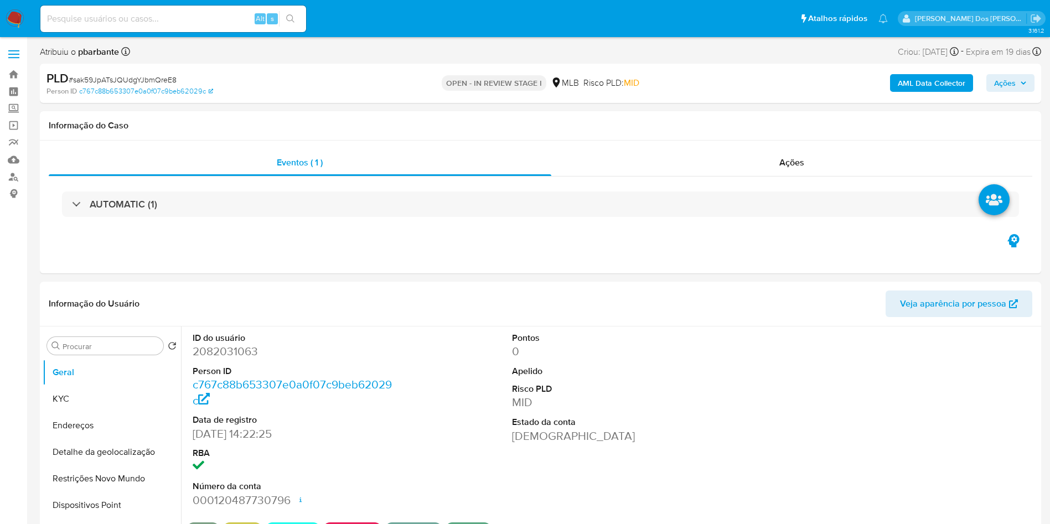
select select "10"
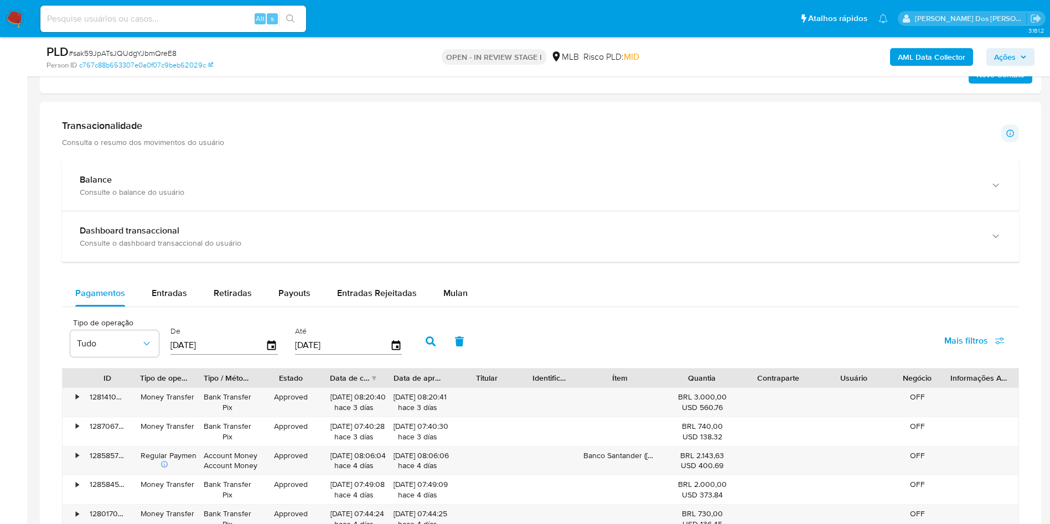
scroll to position [731, 0]
click at [450, 297] on span "Mulan" at bounding box center [456, 291] width 24 height 13
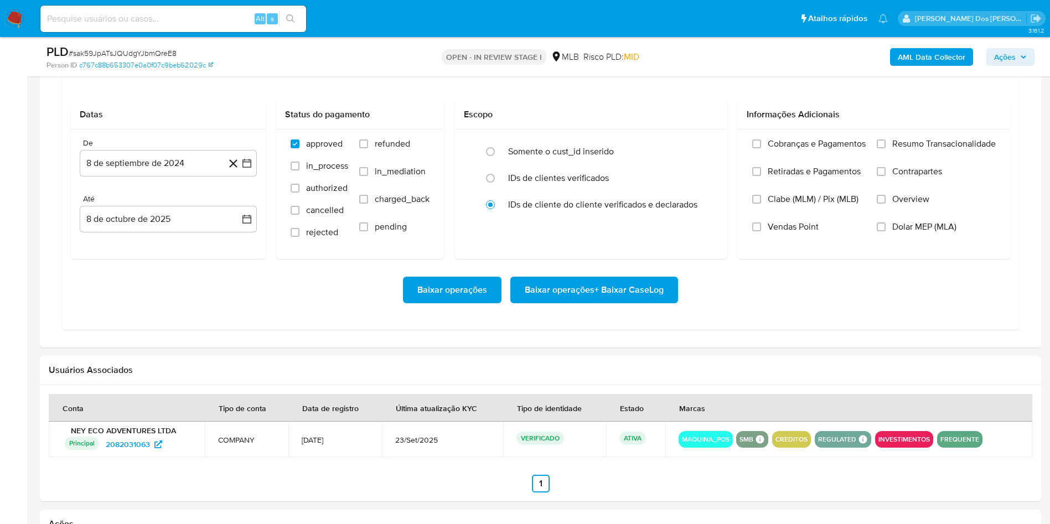
scroll to position [968, 0]
click at [248, 175] on button "8 de septiembre de 2024" at bounding box center [168, 163] width 177 height 27
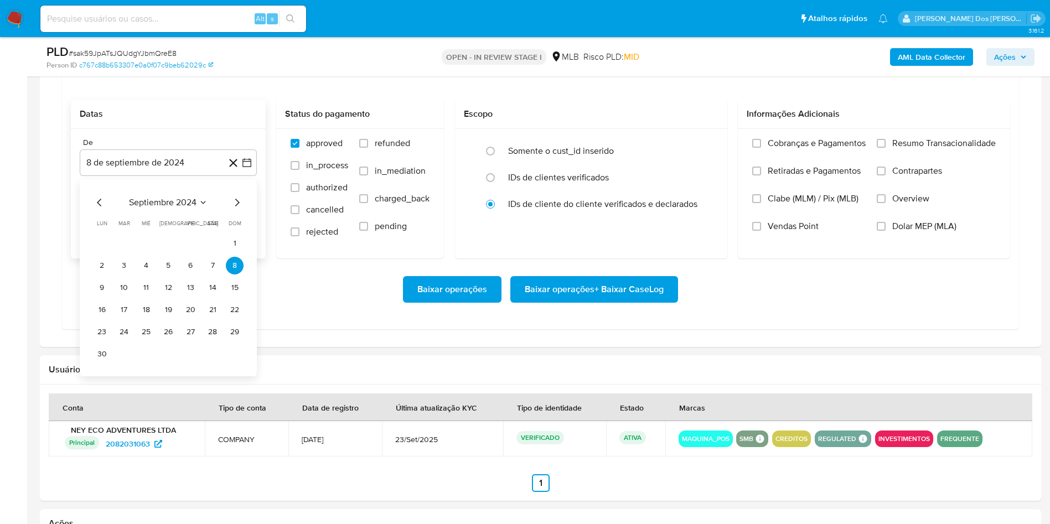
click at [234, 209] on icon "Mes siguiente" at bounding box center [236, 202] width 13 height 13
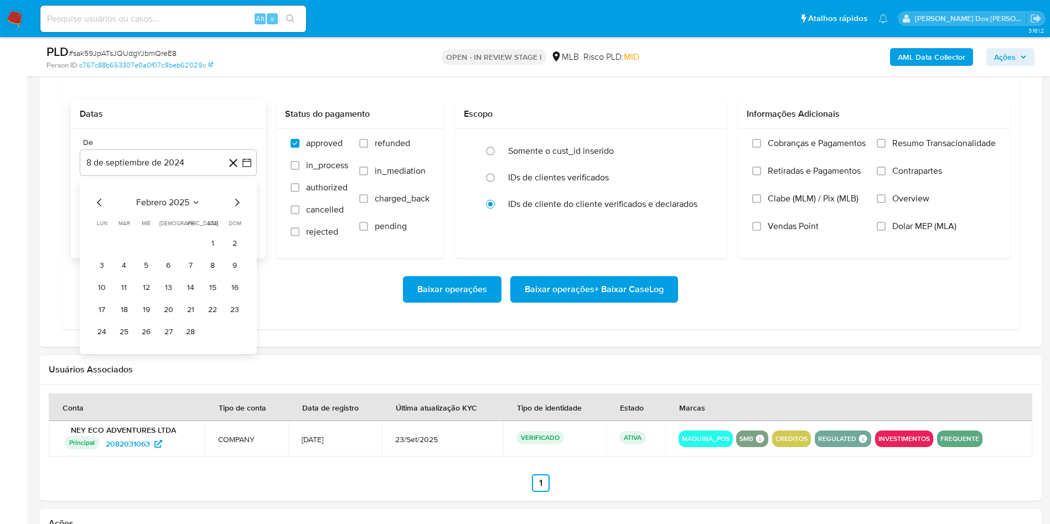
click at [234, 209] on icon "Mes siguiente" at bounding box center [236, 202] width 13 height 13
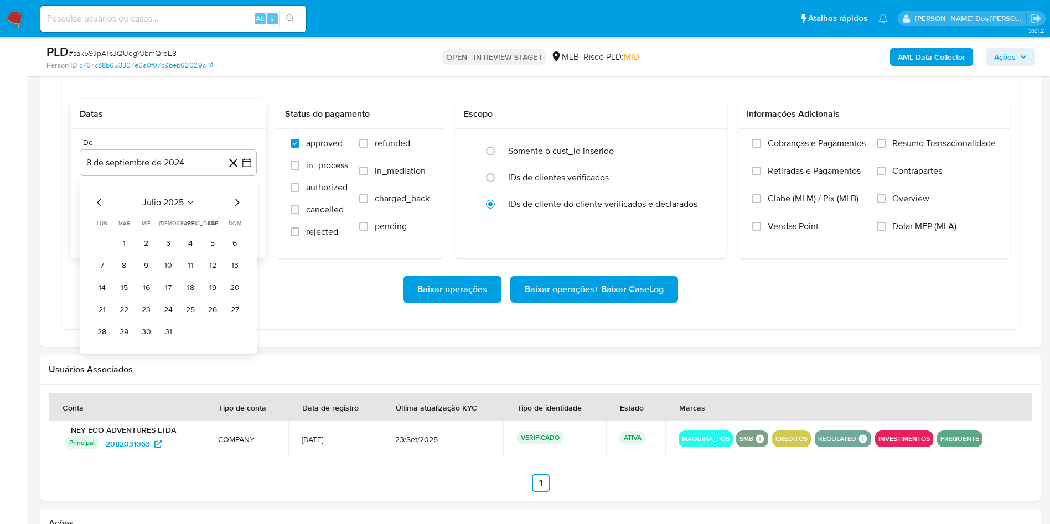
click at [234, 209] on icon "Mes siguiente" at bounding box center [236, 202] width 13 height 13
click at [186, 253] on button "1" at bounding box center [191, 244] width 18 height 18
click at [942, 149] on span "Resumo Transacionalidade" at bounding box center [945, 143] width 104 height 11
click at [886, 148] on input "Resumo Transacionalidade" at bounding box center [881, 143] width 9 height 9
click at [660, 302] on span "Baixar operações + Baixar CaseLog" at bounding box center [594, 289] width 139 height 24
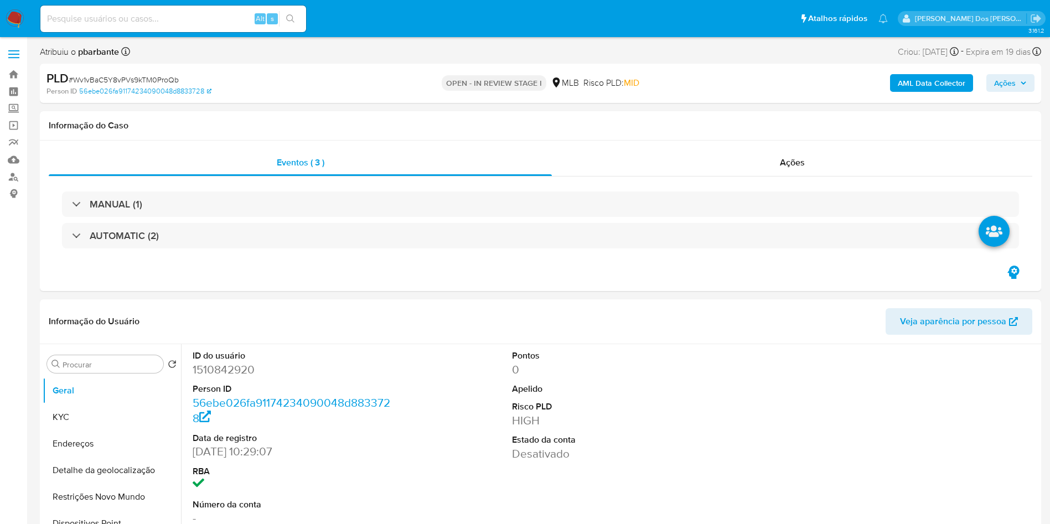
select select "10"
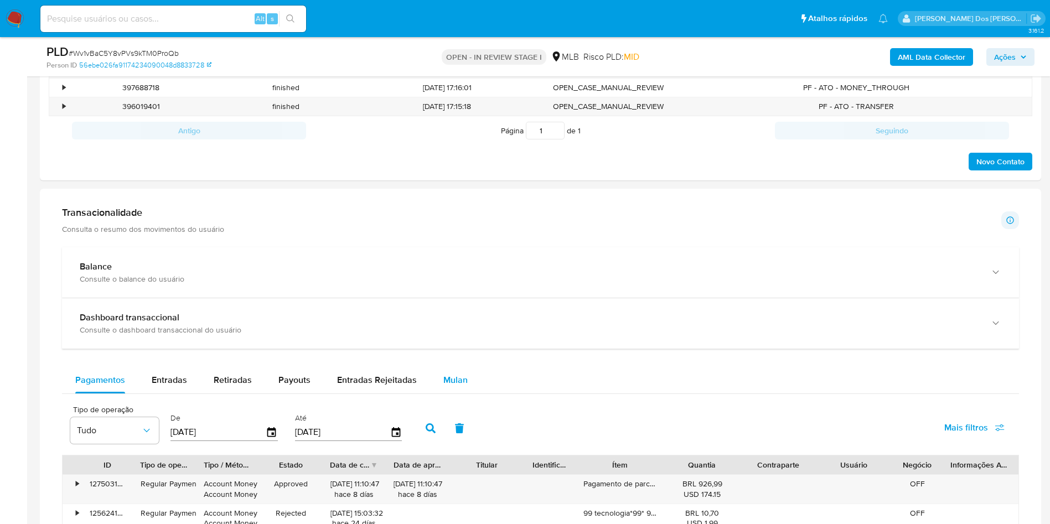
click at [460, 371] on div "Mulan" at bounding box center [456, 380] width 24 height 27
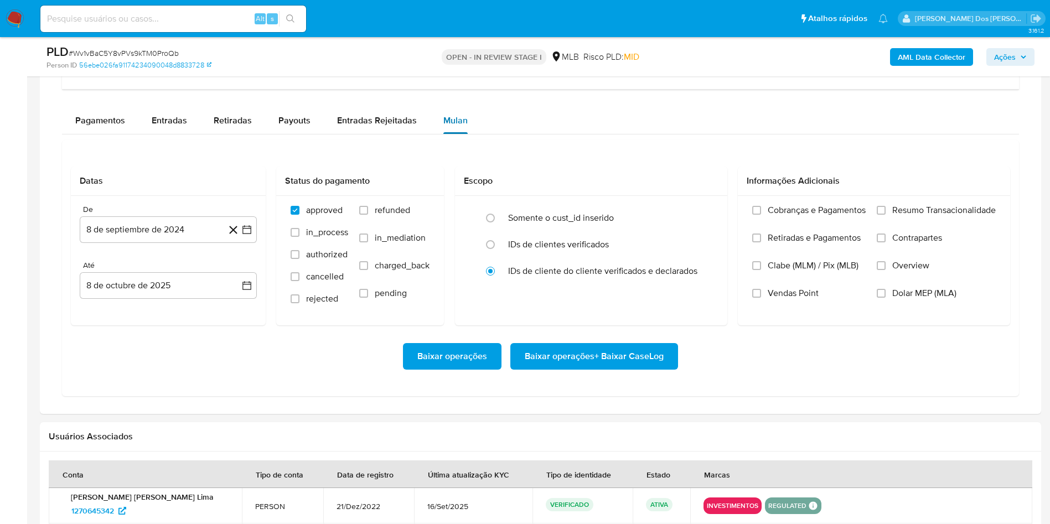
scroll to position [883, 0]
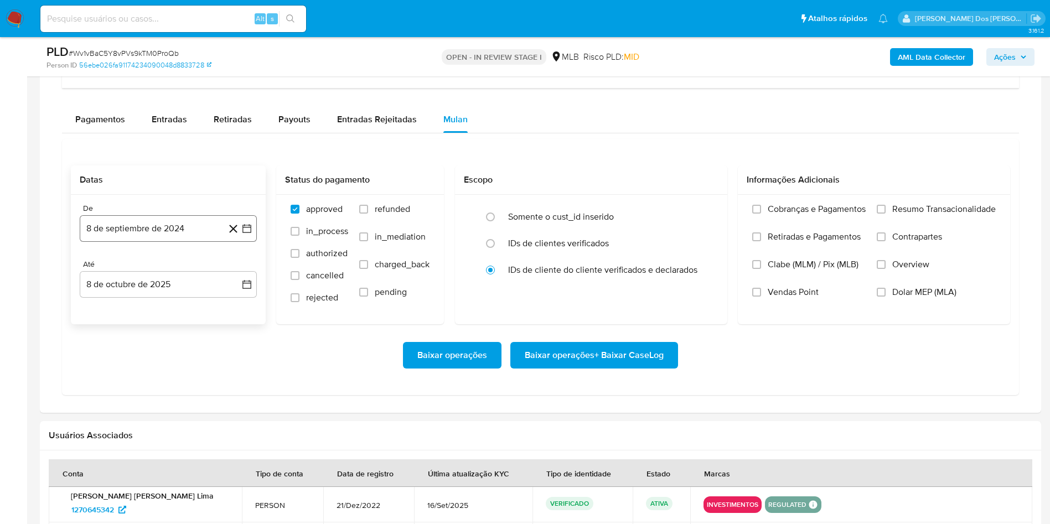
click at [246, 233] on icon "button" at bounding box center [247, 228] width 9 height 9
click at [238, 267] on icon "Mes siguiente" at bounding box center [236, 268] width 13 height 13
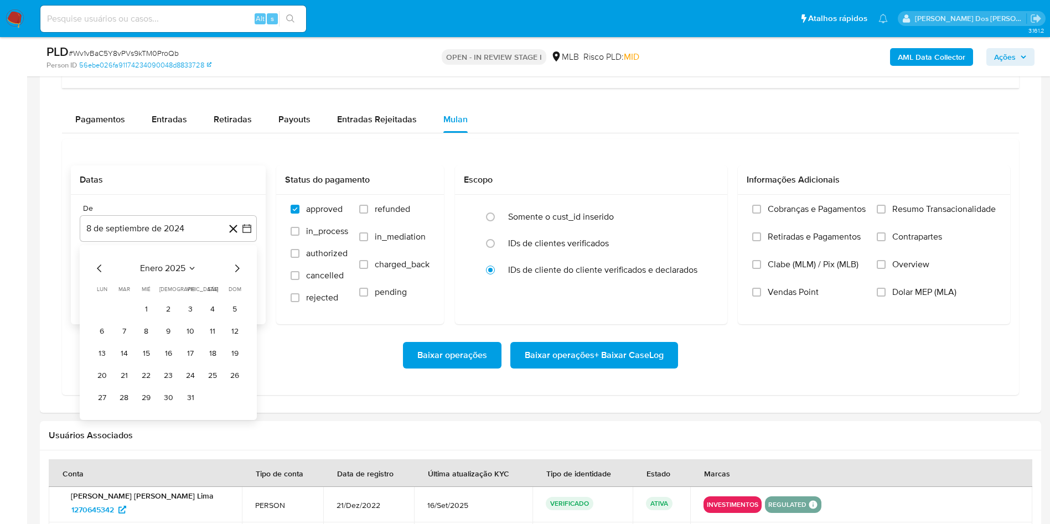
click at [238, 267] on icon "Mes siguiente" at bounding box center [236, 268] width 13 height 13
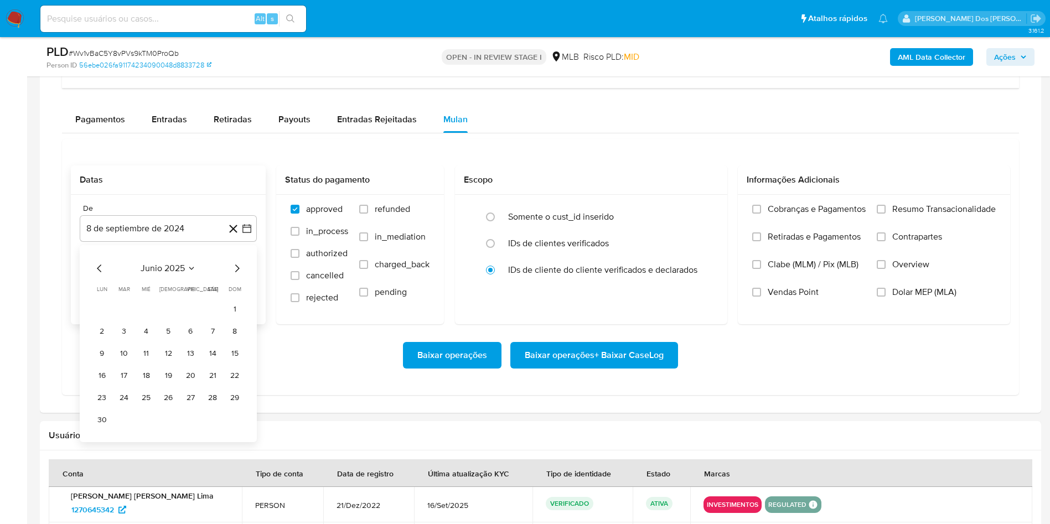
click at [238, 267] on icon "Mes siguiente" at bounding box center [236, 268] width 13 height 13
click at [190, 306] on button "1" at bounding box center [191, 310] width 18 height 18
click at [940, 210] on span "Resumo Transacionalidade" at bounding box center [945, 209] width 104 height 11
click at [886, 210] on input "Resumo Transacionalidade" at bounding box center [881, 209] width 9 height 9
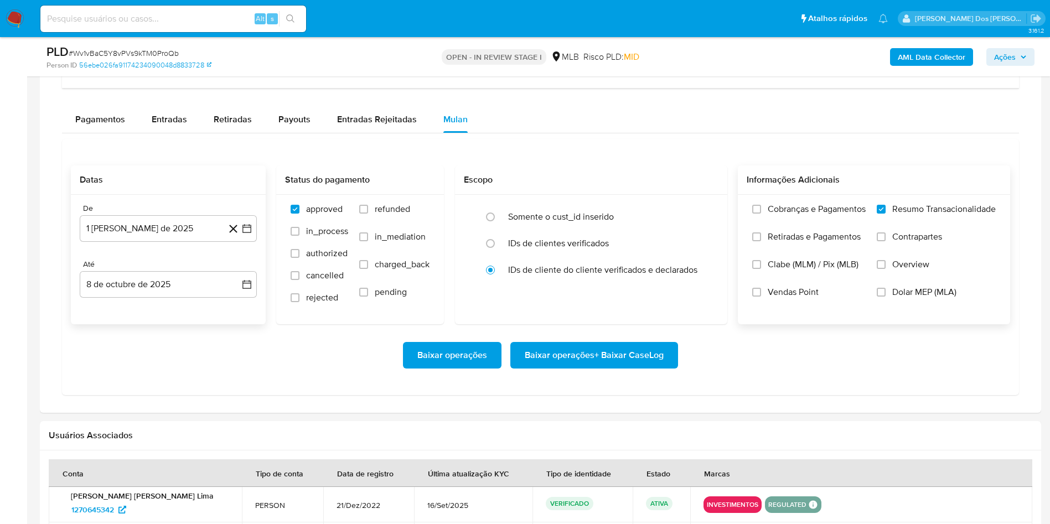
click at [655, 361] on span "Baixar operações + Baixar CaseLog" at bounding box center [594, 355] width 139 height 24
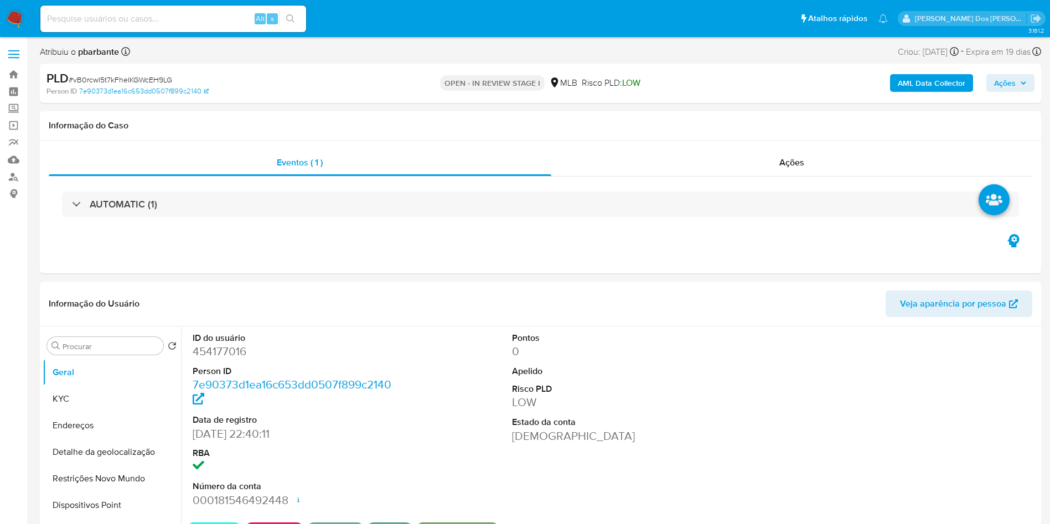
select select "10"
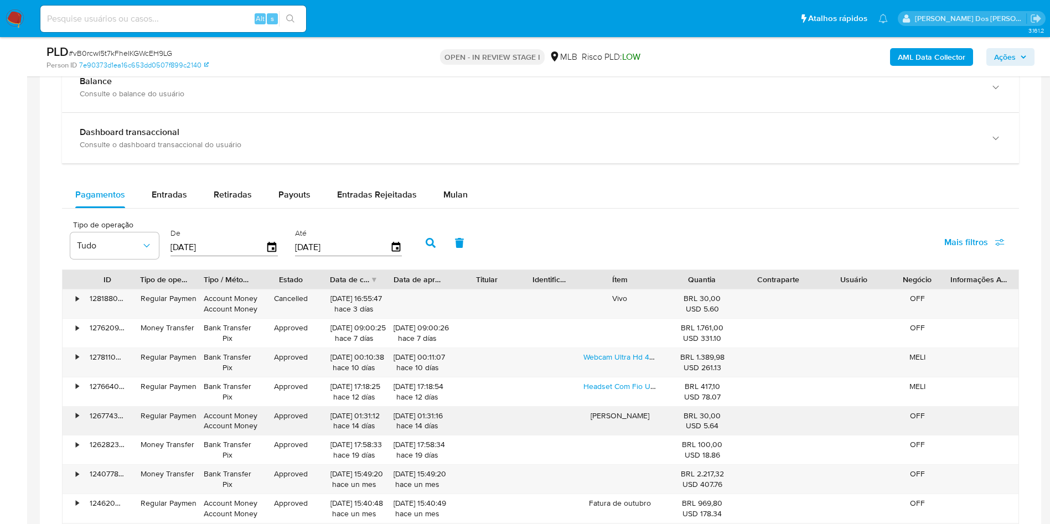
scroll to position [749, 0]
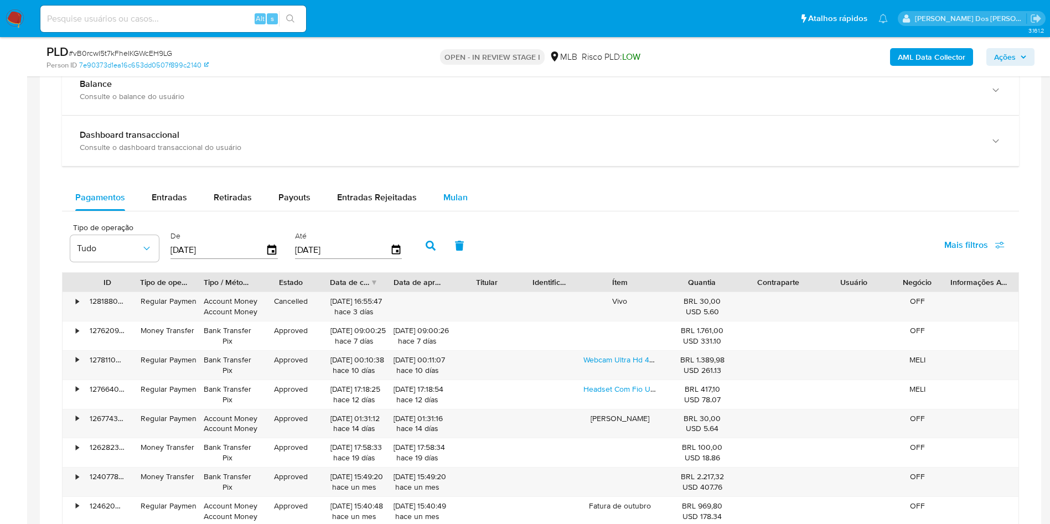
click at [437, 204] on button "Mulan" at bounding box center [455, 197] width 51 height 27
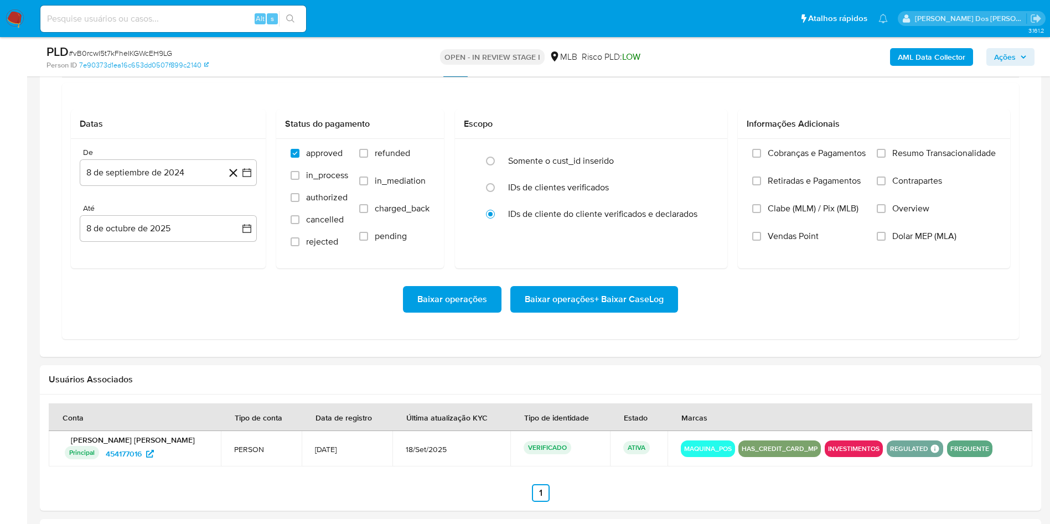
scroll to position [884, 0]
click at [251, 178] on icon "button" at bounding box center [246, 172] width 11 height 11
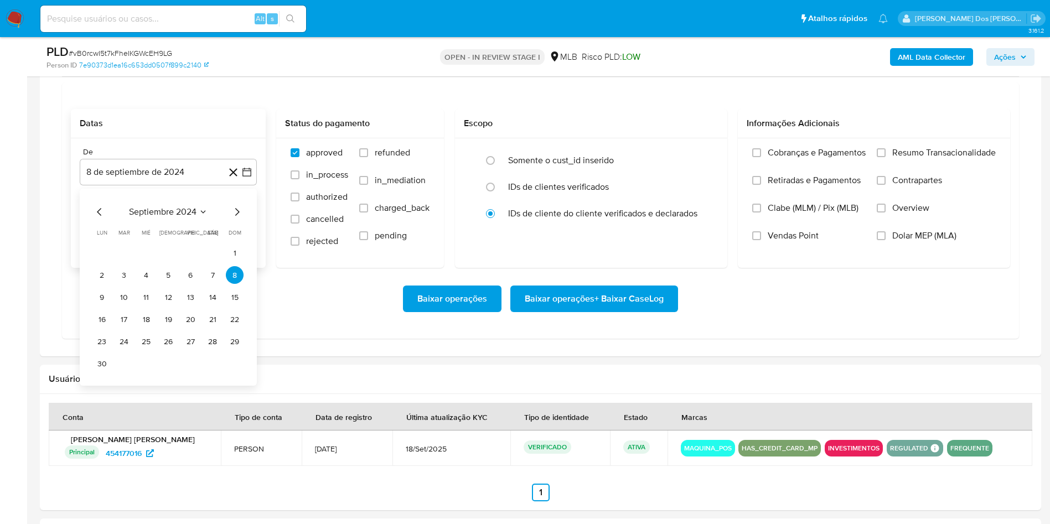
click at [236, 219] on icon "Mes siguiente" at bounding box center [236, 211] width 13 height 13
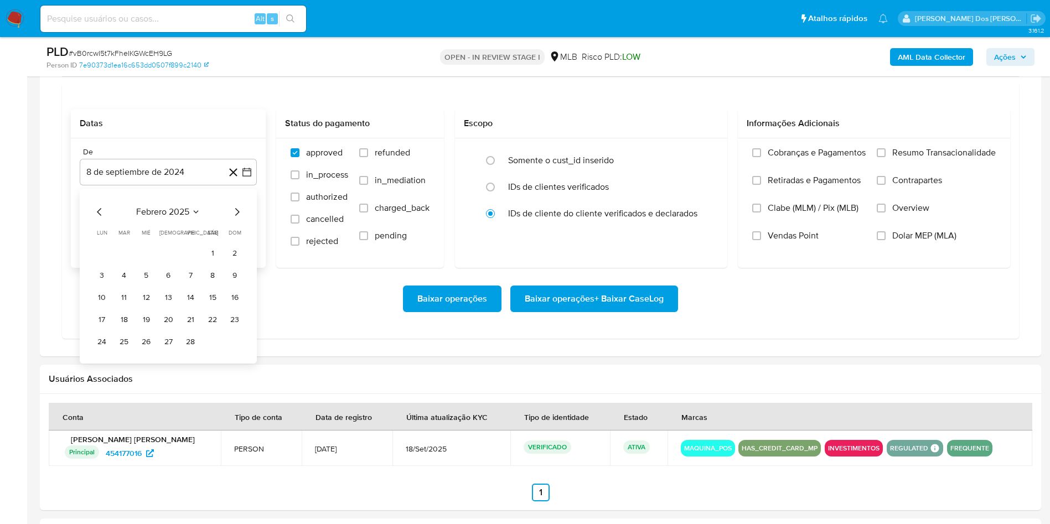
click at [236, 219] on icon "Mes siguiente" at bounding box center [236, 211] width 13 height 13
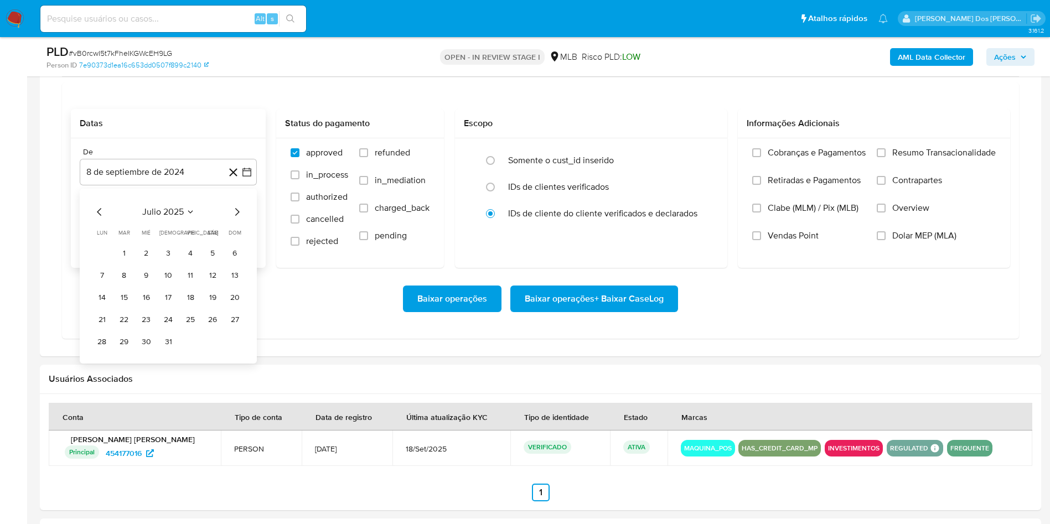
click at [236, 219] on icon "Mes siguiente" at bounding box center [236, 211] width 13 height 13
click at [189, 262] on button "1" at bounding box center [191, 253] width 18 height 18
click at [926, 158] on span "Resumo Transacionalidade" at bounding box center [945, 152] width 104 height 11
click at [886, 157] on input "Resumo Transacionalidade" at bounding box center [881, 152] width 9 height 9
click at [637, 311] on span "Baixar operações + Baixar CaseLog" at bounding box center [594, 299] width 139 height 24
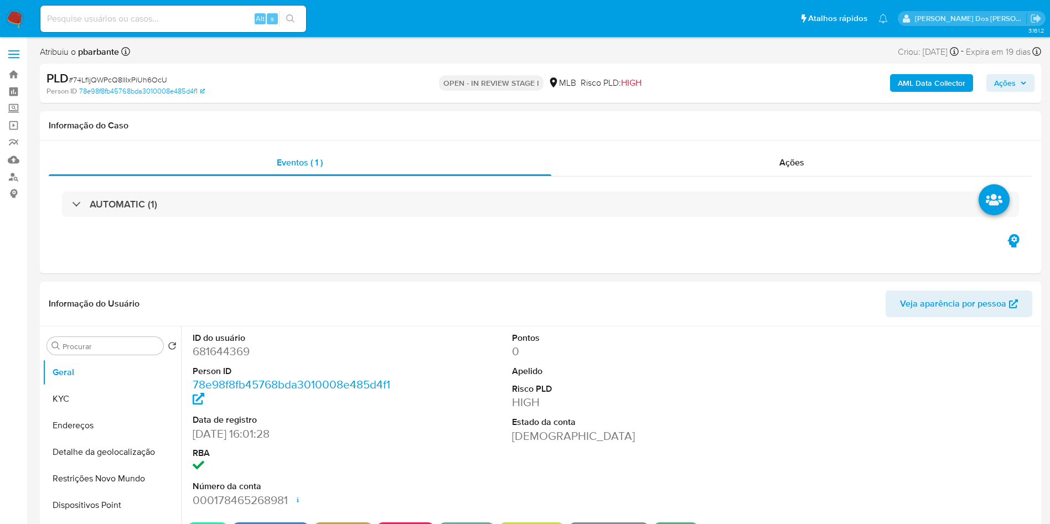
select select "10"
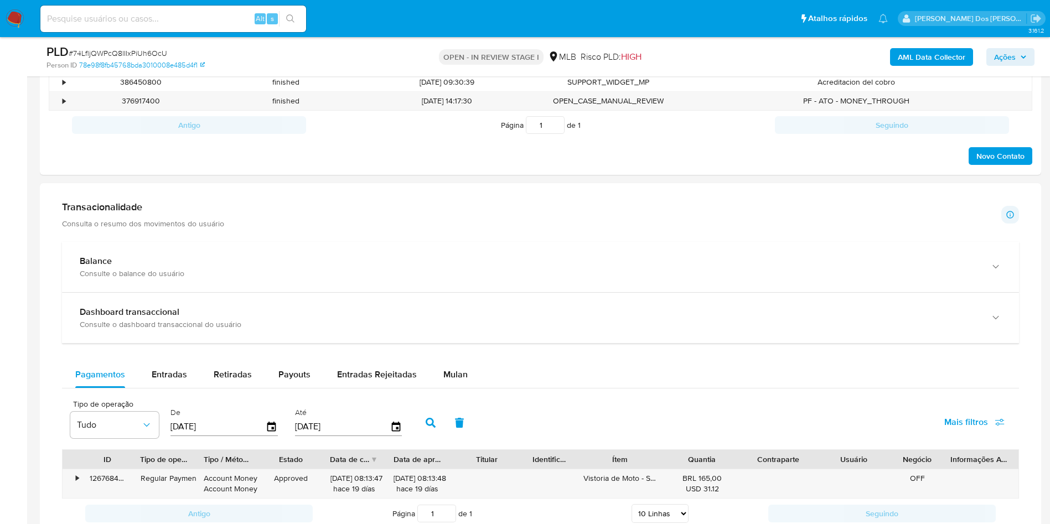
scroll to position [648, 0]
click at [473, 388] on button "Mulan" at bounding box center [455, 374] width 51 height 27
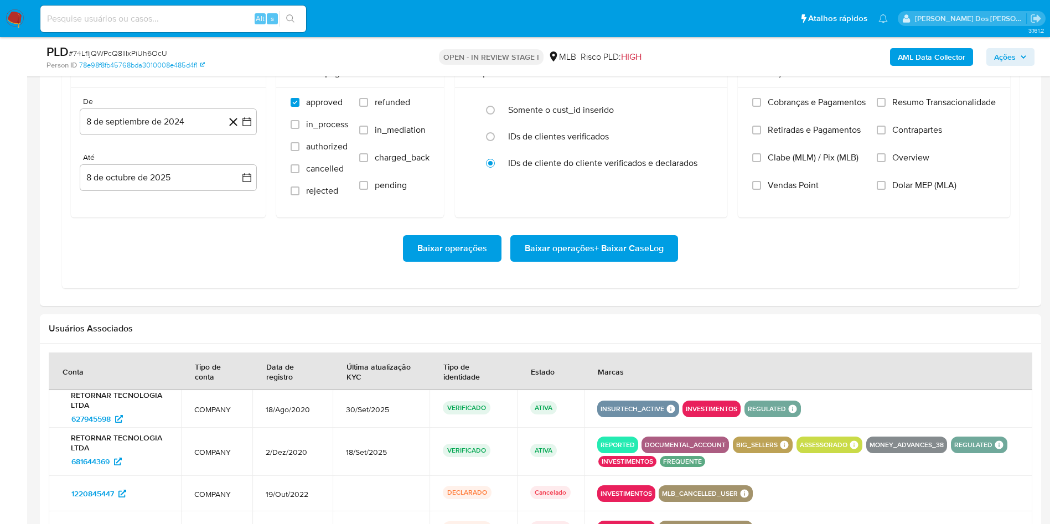
scroll to position [998, 0]
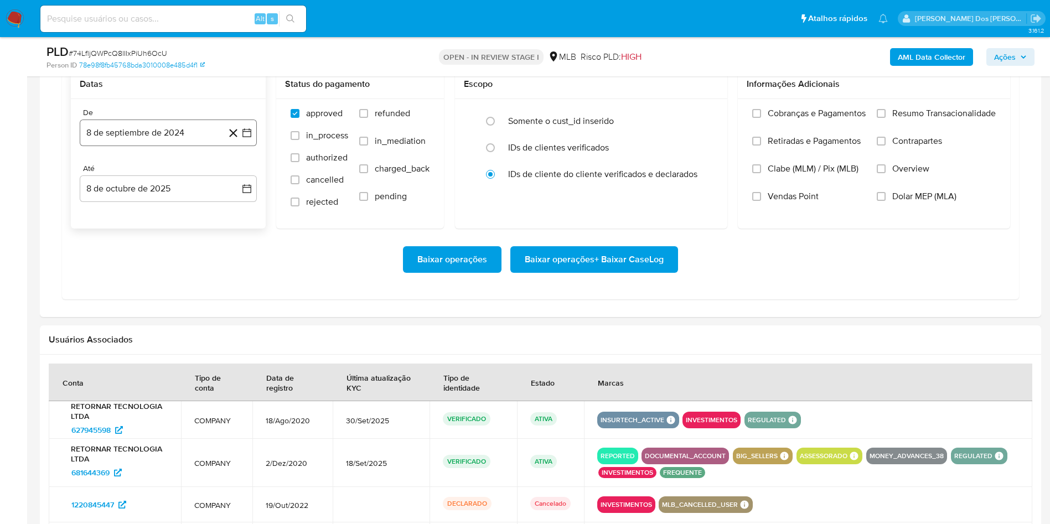
click at [245, 138] on icon "button" at bounding box center [246, 132] width 11 height 11
click at [231, 179] on icon "Mes siguiente" at bounding box center [236, 172] width 13 height 13
click at [234, 179] on icon "Mes siguiente" at bounding box center [236, 172] width 13 height 13
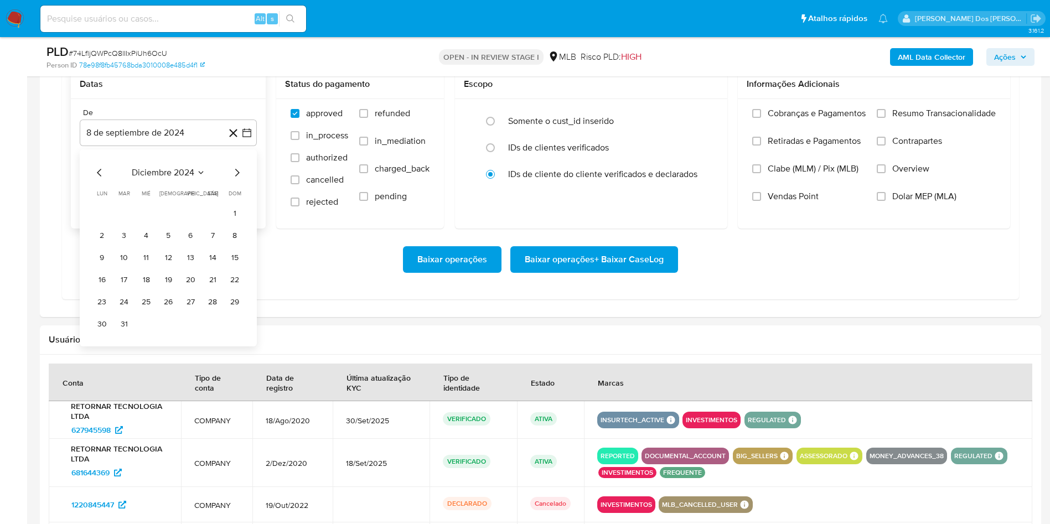
click at [234, 179] on icon "Mes siguiente" at bounding box center [236, 172] width 13 height 13
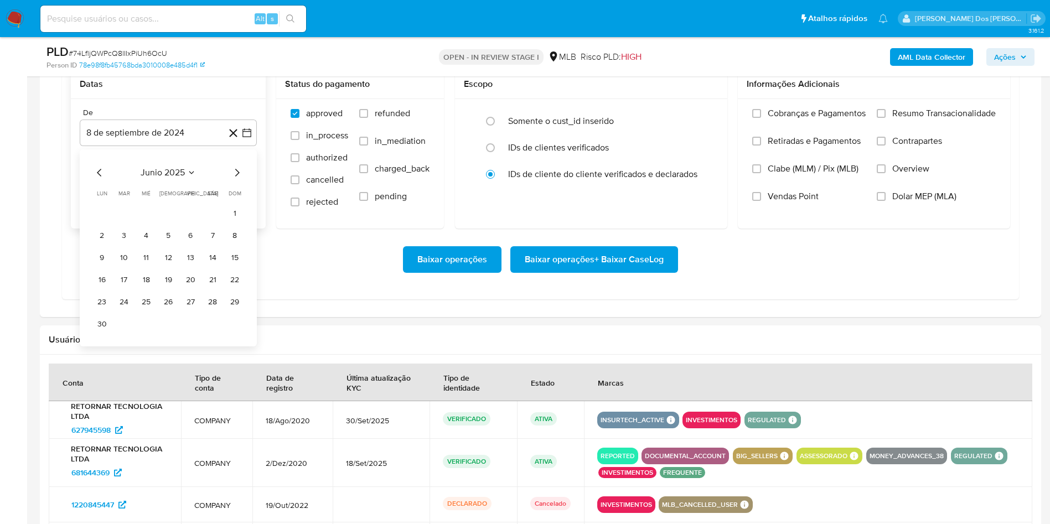
click at [234, 179] on icon "Mes siguiente" at bounding box center [236, 172] width 13 height 13
click at [186, 223] on button "1" at bounding box center [191, 214] width 18 height 18
click at [926, 136] on label "Resumo Transacionalidade" at bounding box center [936, 122] width 119 height 28
click at [886, 118] on input "Resumo Transacionalidade" at bounding box center [881, 113] width 9 height 9
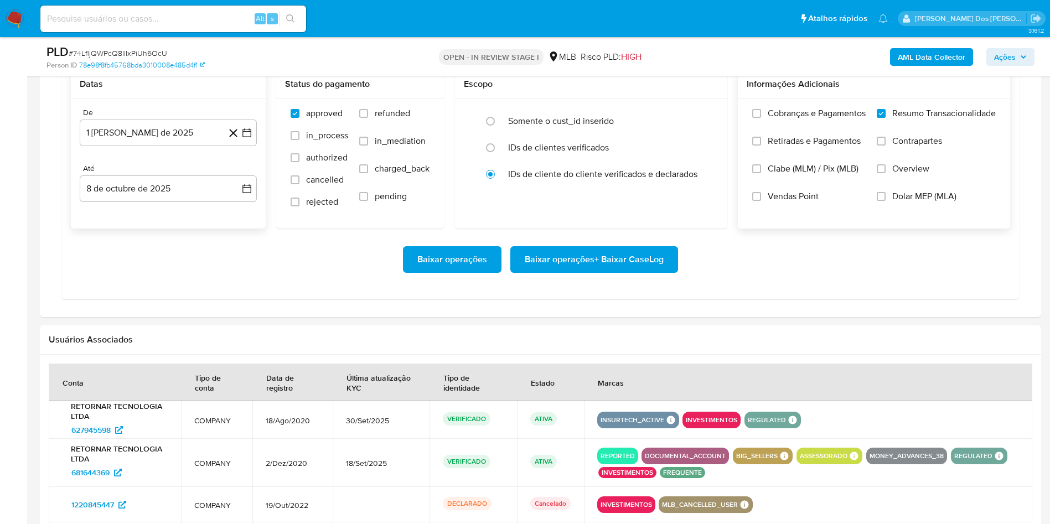
click at [656, 272] on span "Baixar operações + Baixar CaseLog" at bounding box center [594, 260] width 139 height 24
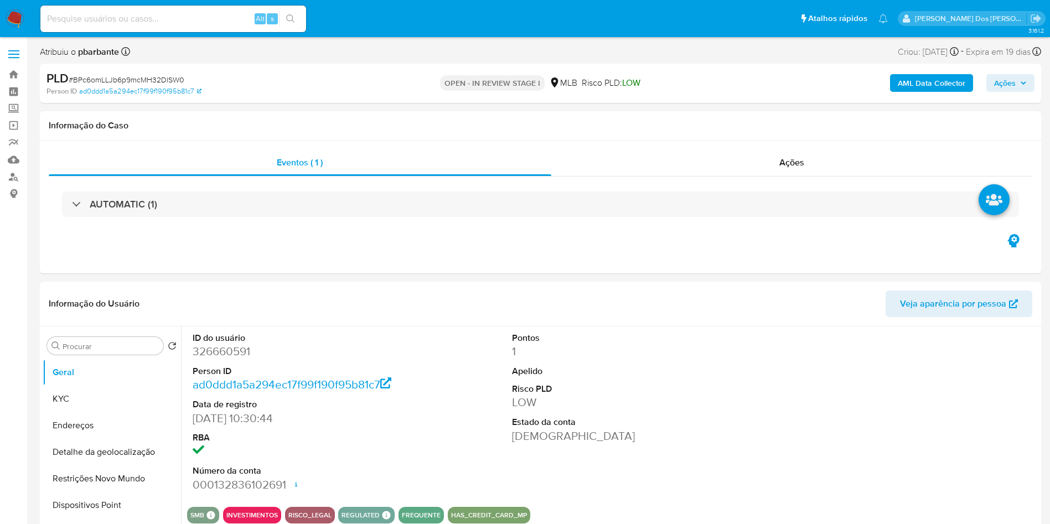
select select "10"
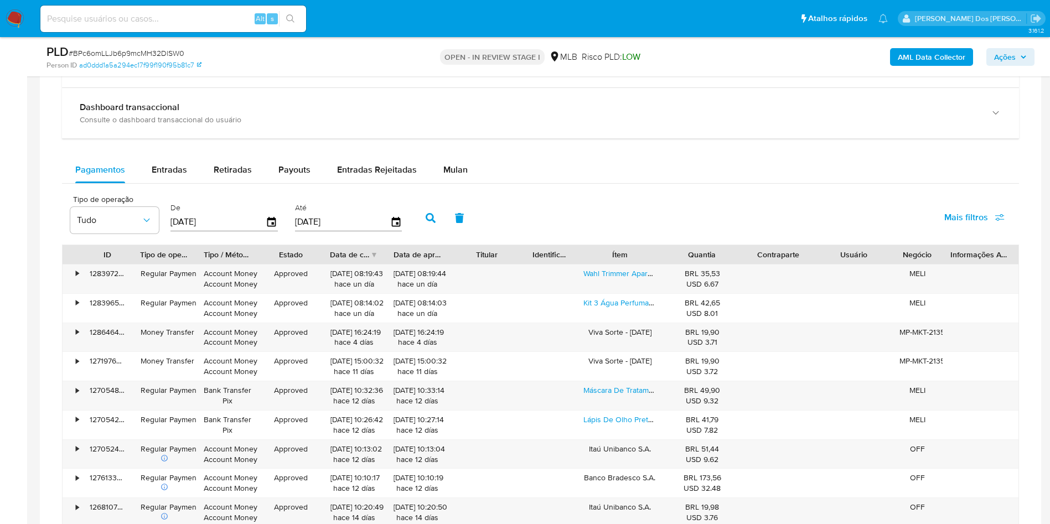
scroll to position [877, 0]
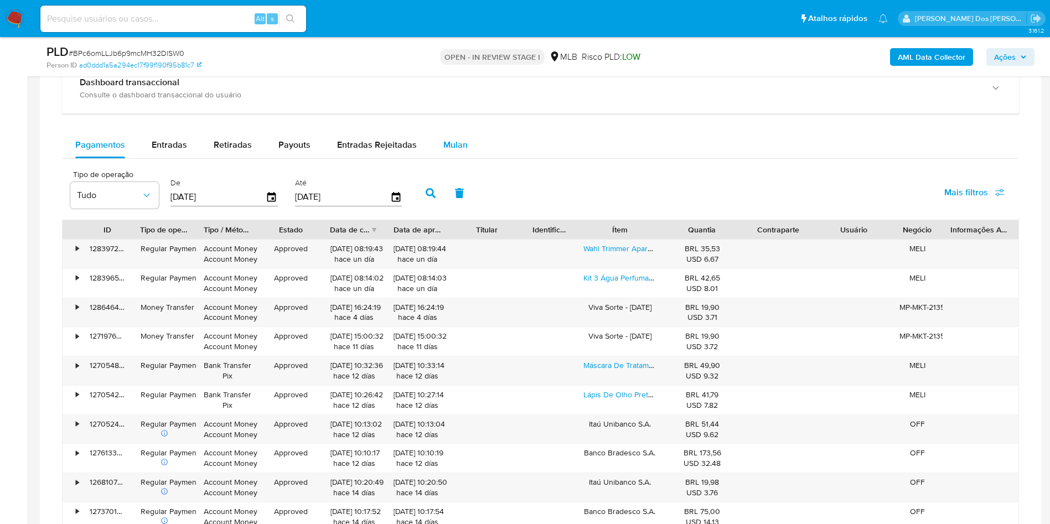
click at [447, 151] on span "Mulan" at bounding box center [456, 144] width 24 height 13
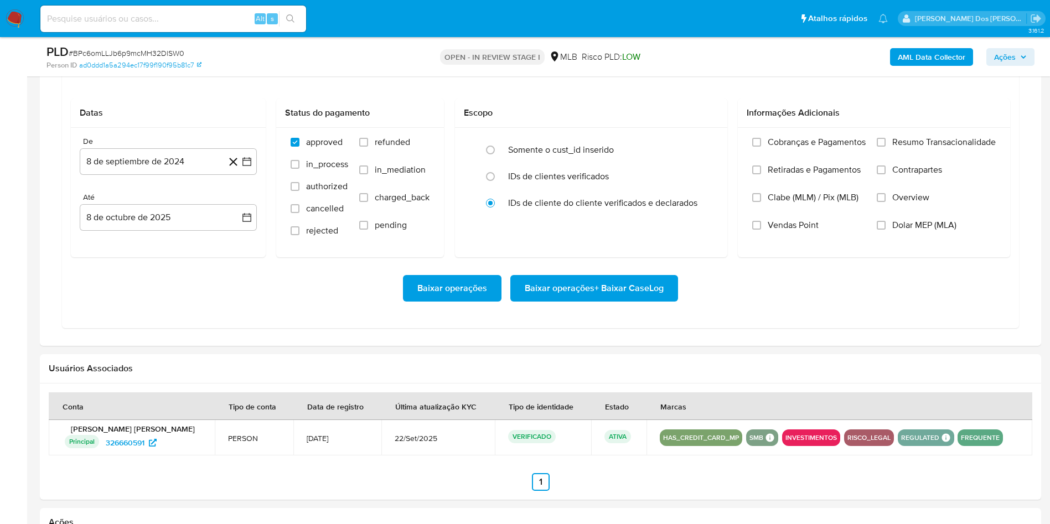
scroll to position [971, 0]
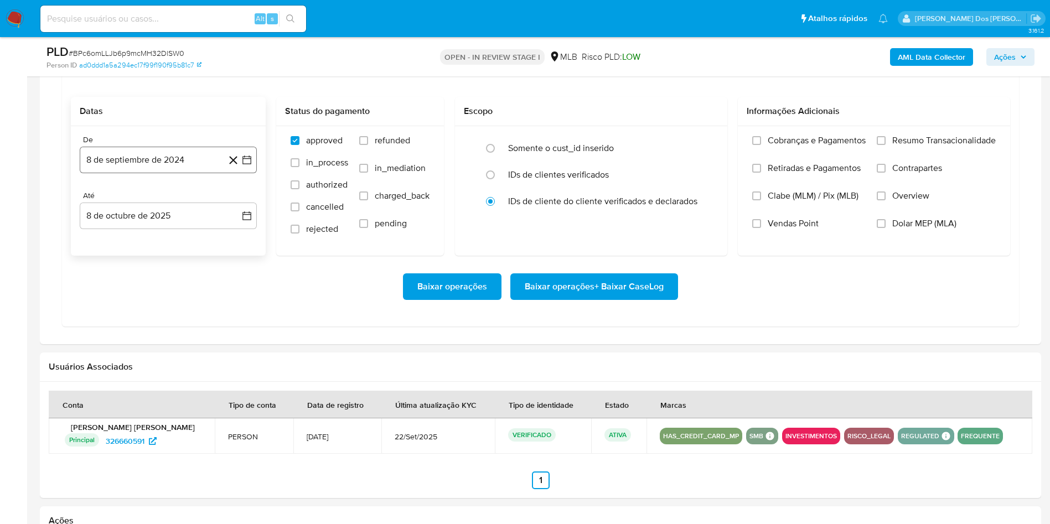
click at [246, 166] on icon "button" at bounding box center [246, 159] width 11 height 11
click at [236, 204] on icon "Mes siguiente" at bounding box center [237, 200] width 4 height 8
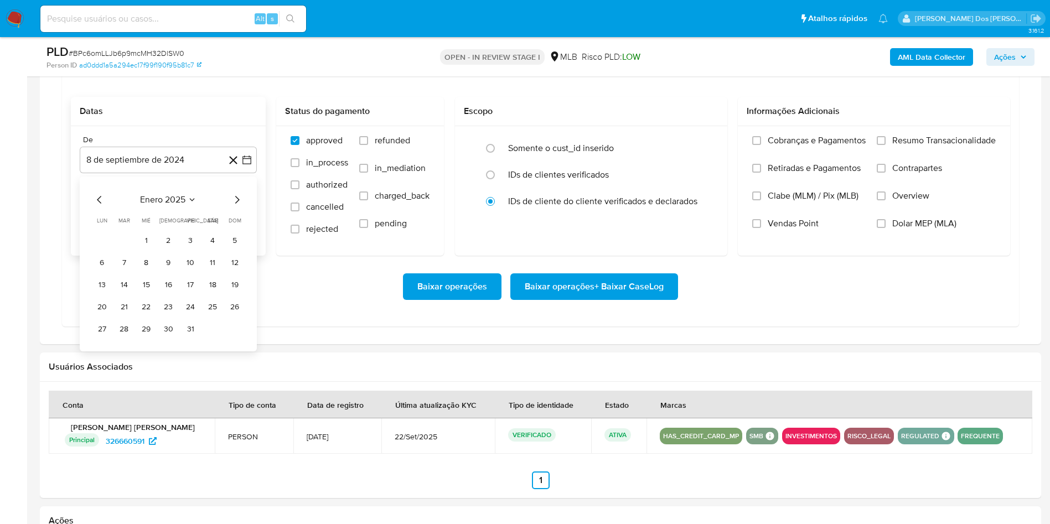
click at [236, 204] on icon "Mes siguiente" at bounding box center [237, 200] width 4 height 8
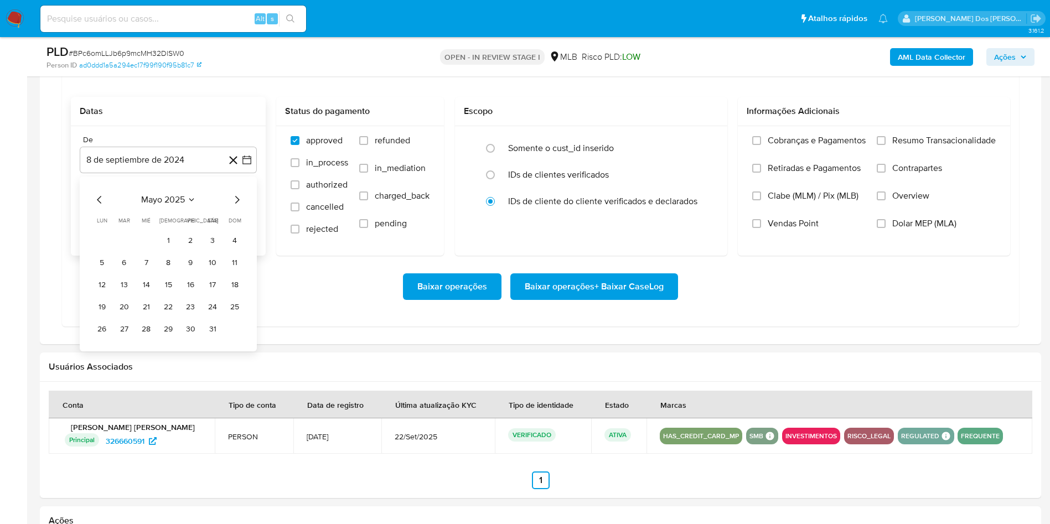
click at [236, 204] on icon "Mes siguiente" at bounding box center [237, 200] width 4 height 8
click at [190, 250] on button "1" at bounding box center [191, 241] width 18 height 18
click at [893, 146] on span "Resumo Transacionalidade" at bounding box center [945, 140] width 104 height 11
click at [886, 145] on input "Resumo Transacionalidade" at bounding box center [881, 140] width 9 height 9
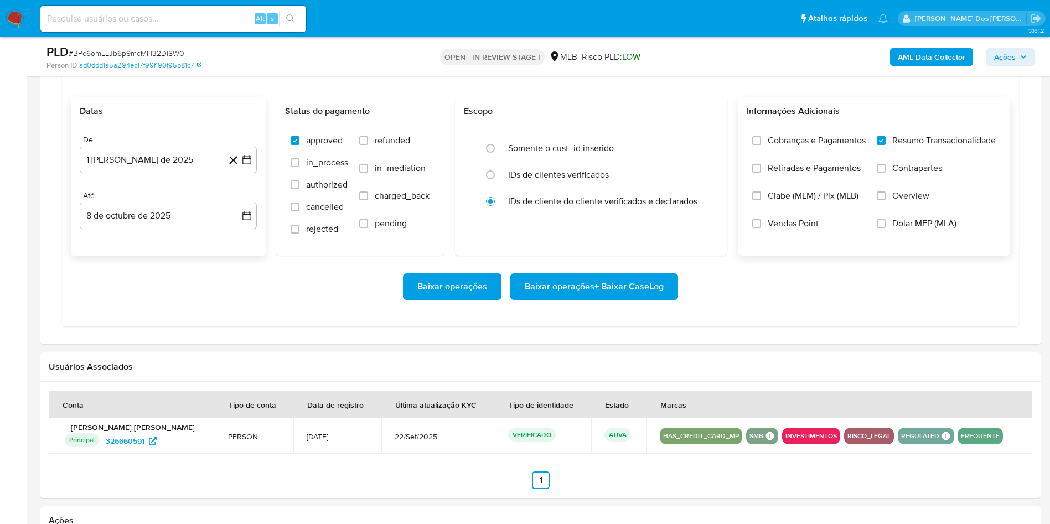
click at [599, 299] on span "Baixar operações + Baixar CaseLog" at bounding box center [594, 287] width 139 height 24
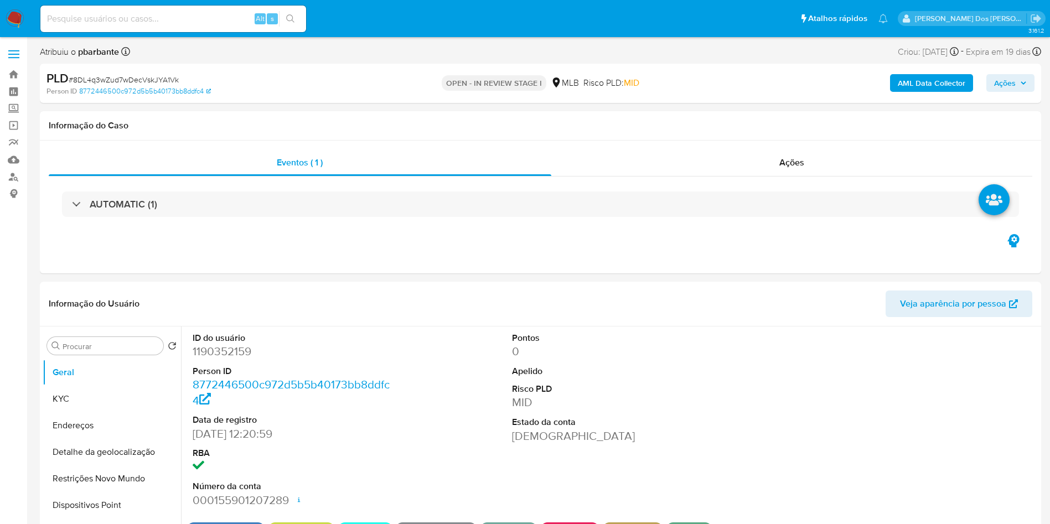
select select "10"
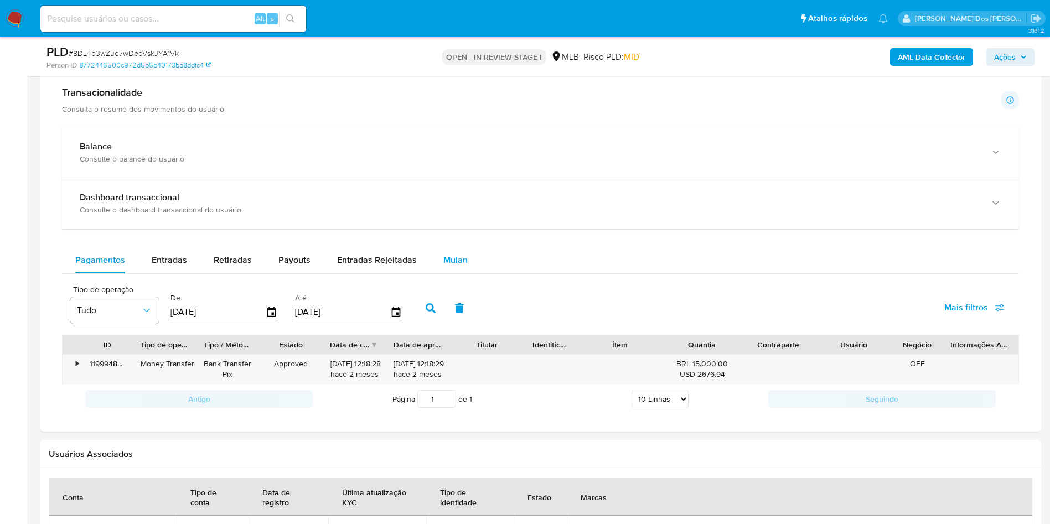
click at [435, 271] on button "Mulan" at bounding box center [455, 260] width 51 height 27
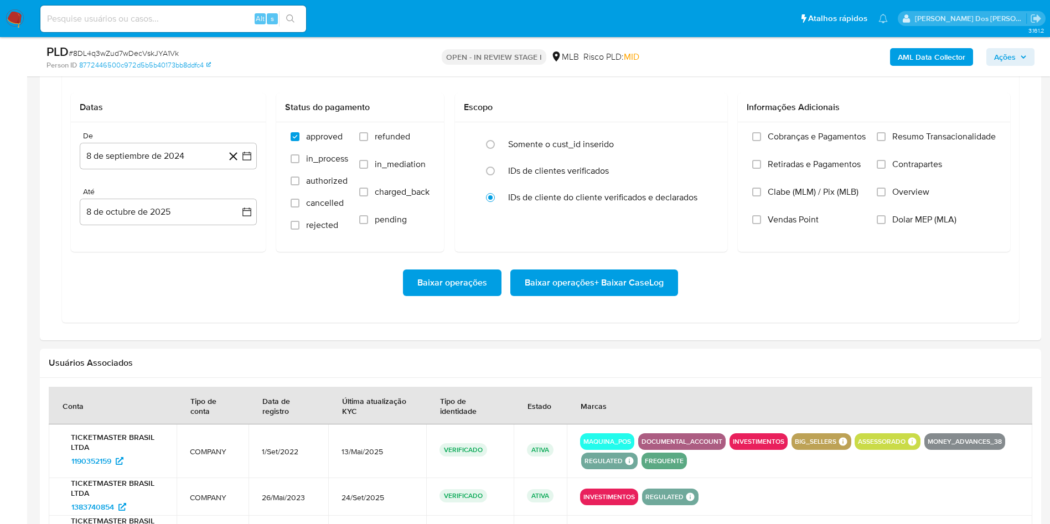
scroll to position [976, 0]
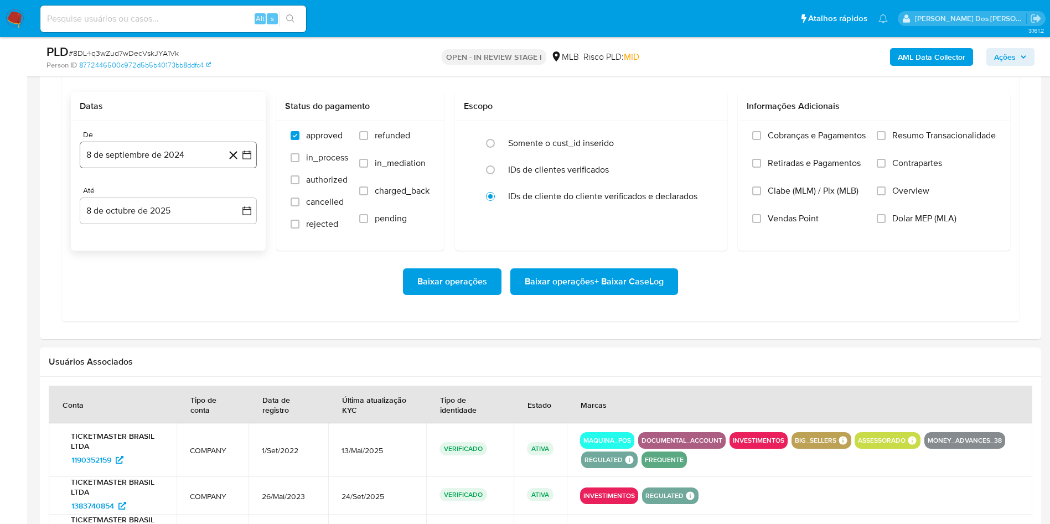
click at [252, 168] on button "8 de septiembre de 2024" at bounding box center [168, 155] width 177 height 27
click at [242, 202] on icon "Mes siguiente" at bounding box center [236, 194] width 13 height 13
click at [241, 202] on icon "Mes siguiente" at bounding box center [236, 194] width 13 height 13
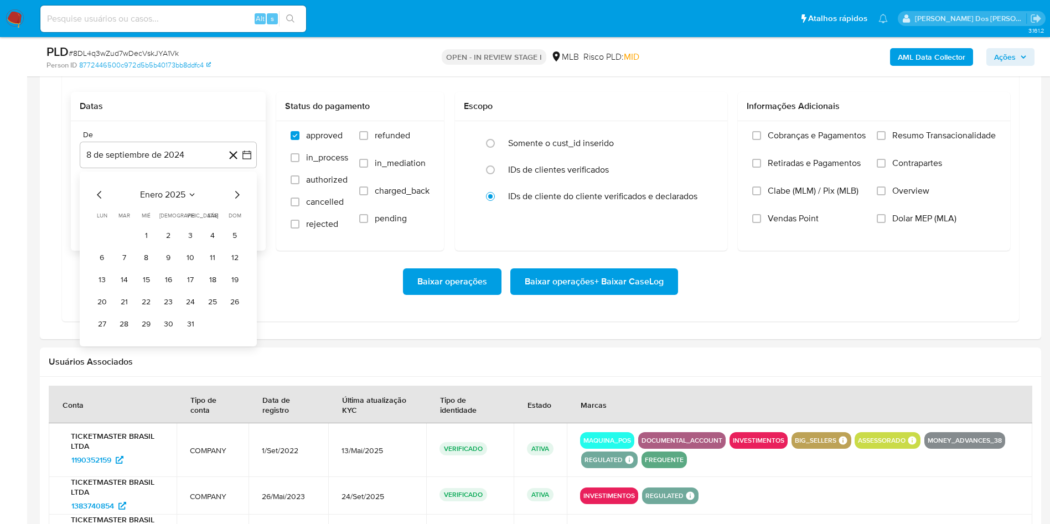
click at [241, 202] on icon "Mes siguiente" at bounding box center [236, 194] width 13 height 13
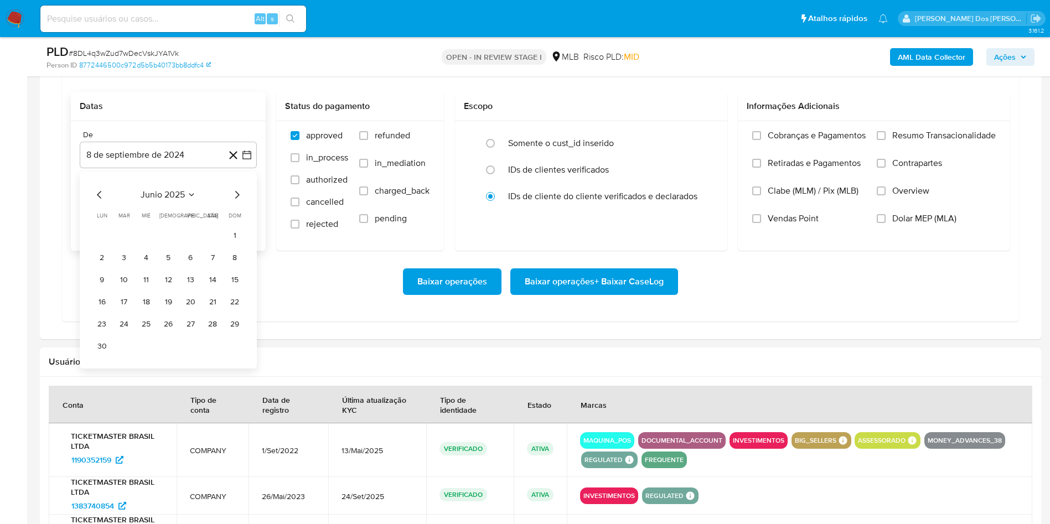
click at [241, 202] on icon "Mes siguiente" at bounding box center [236, 194] width 13 height 13
click at [189, 245] on button "1" at bounding box center [191, 236] width 18 height 18
click at [897, 141] on span "Resumo Transacionalidade" at bounding box center [945, 135] width 104 height 11
click at [886, 140] on input "Resumo Transacionalidade" at bounding box center [881, 135] width 9 height 9
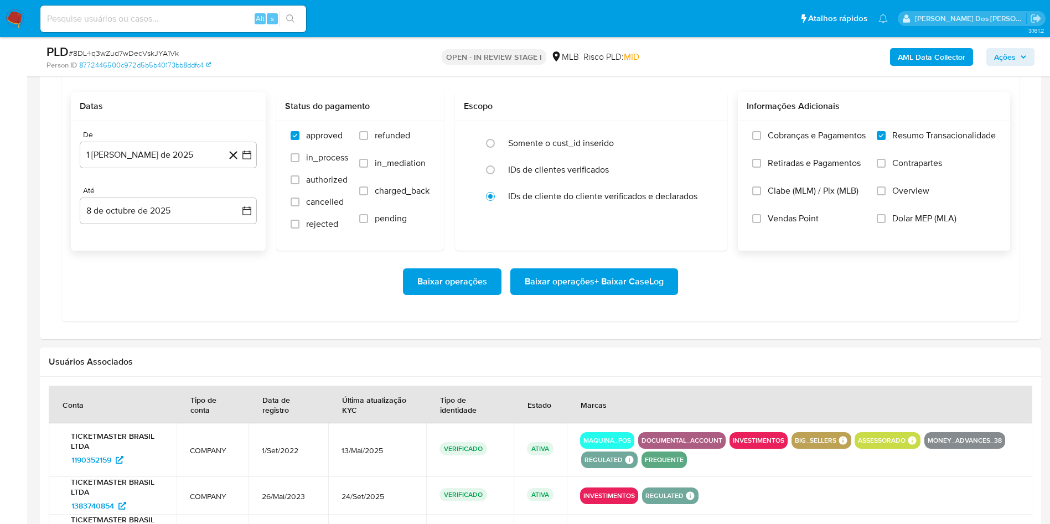
click at [592, 294] on span "Baixar operações + Baixar CaseLog" at bounding box center [594, 282] width 139 height 24
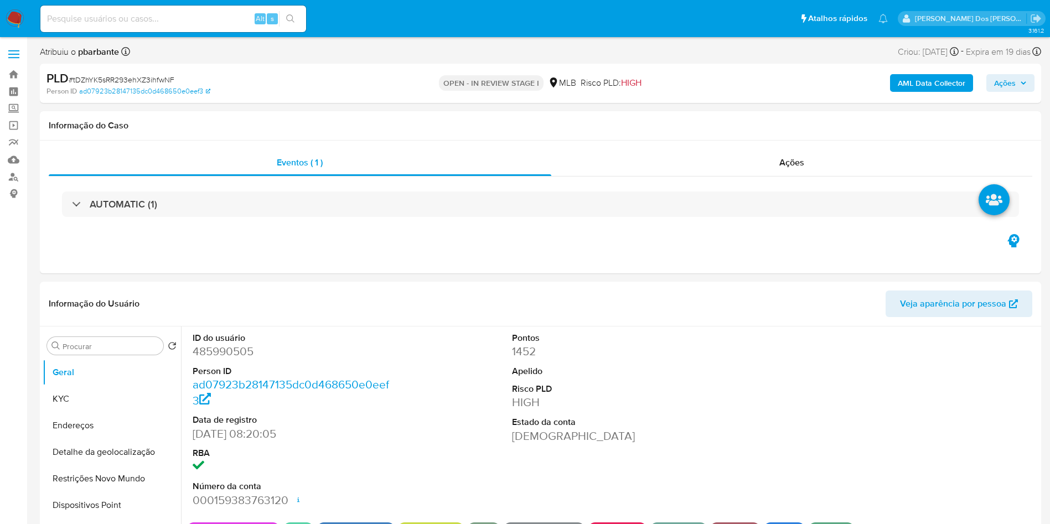
select select "10"
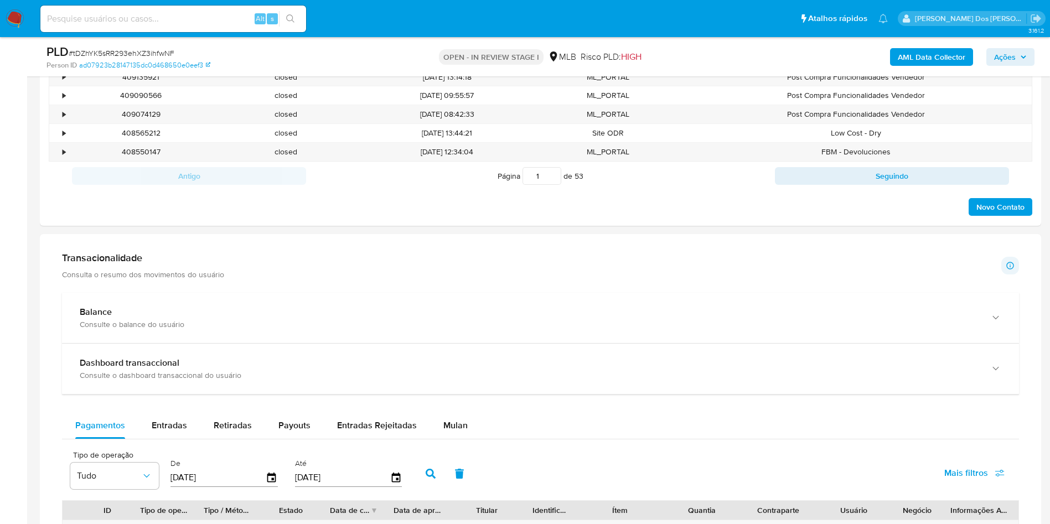
scroll to position [600, 0]
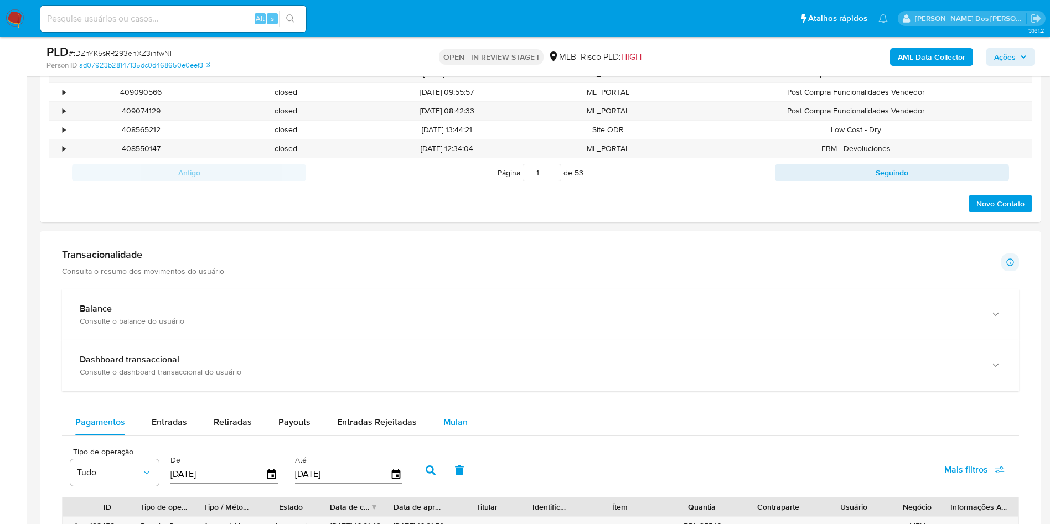
click at [456, 436] on div "Mulan" at bounding box center [456, 422] width 24 height 27
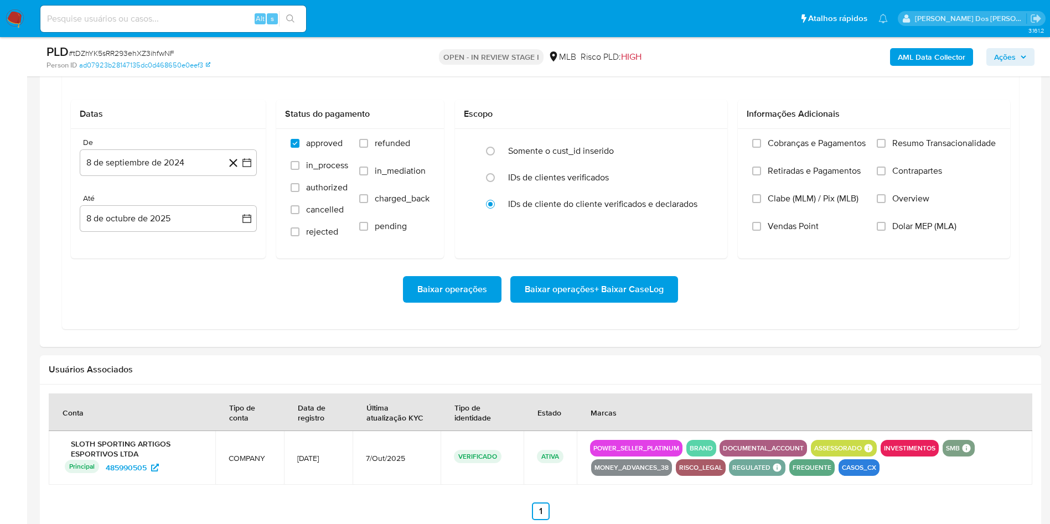
scroll to position [978, 0]
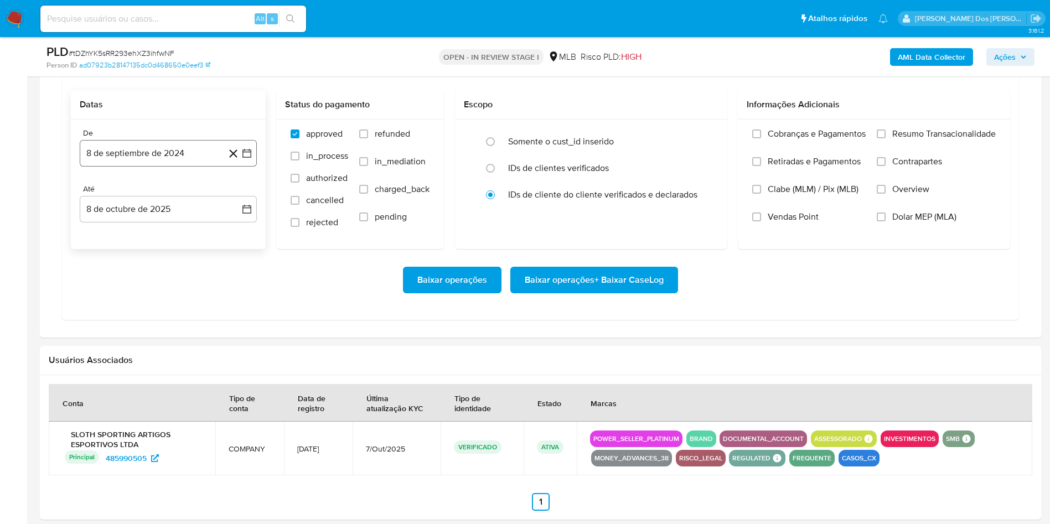
click at [249, 159] on icon "button" at bounding box center [246, 153] width 11 height 11
click at [239, 200] on icon "Mes siguiente" at bounding box center [236, 193] width 13 height 13
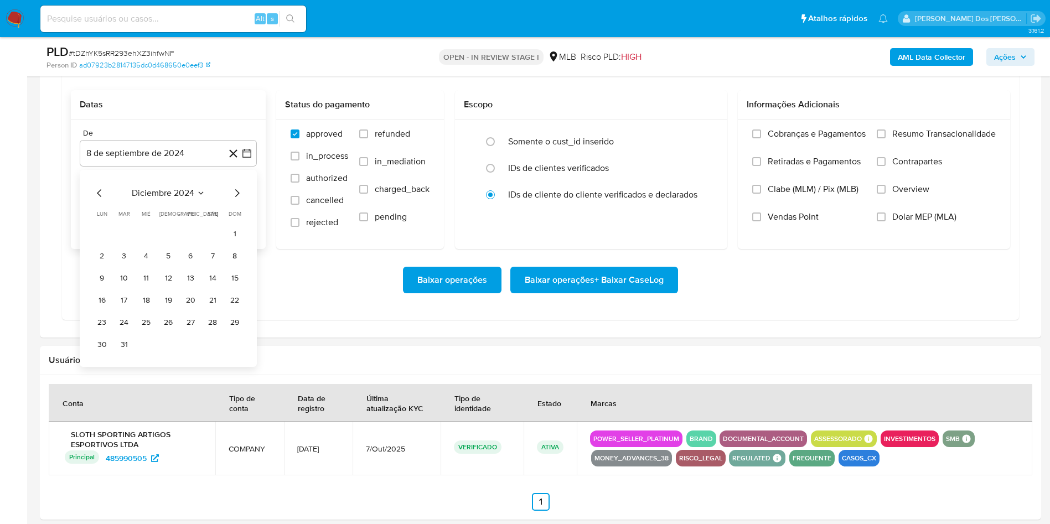
click at [239, 200] on icon "Mes siguiente" at bounding box center [236, 193] width 13 height 13
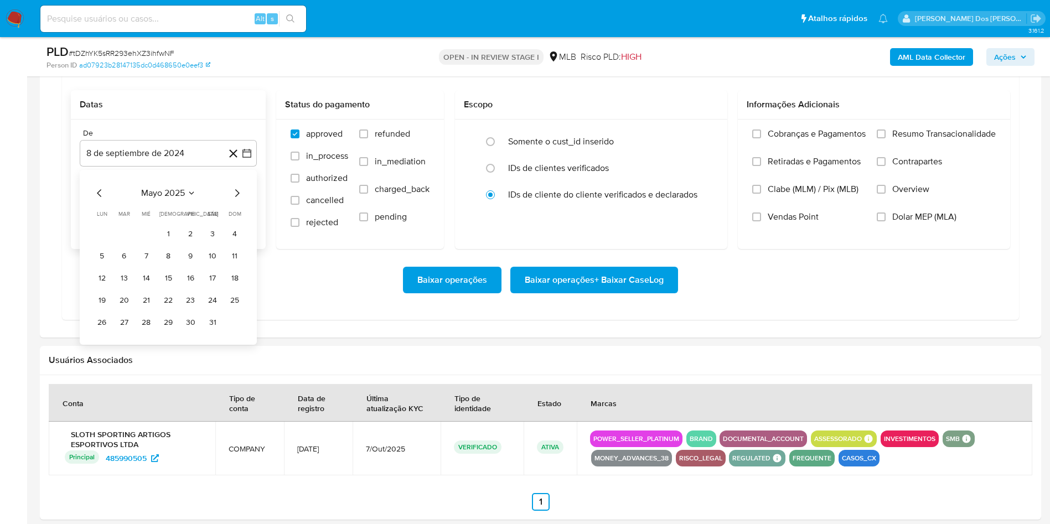
click at [239, 200] on icon "Mes siguiente" at bounding box center [236, 193] width 13 height 13
click at [203, 243] on tr "1 2 3" at bounding box center [168, 234] width 151 height 18
click at [192, 243] on button "1" at bounding box center [191, 234] width 18 height 18
click at [905, 140] on span "Resumo Transacionalidade" at bounding box center [945, 133] width 104 height 11
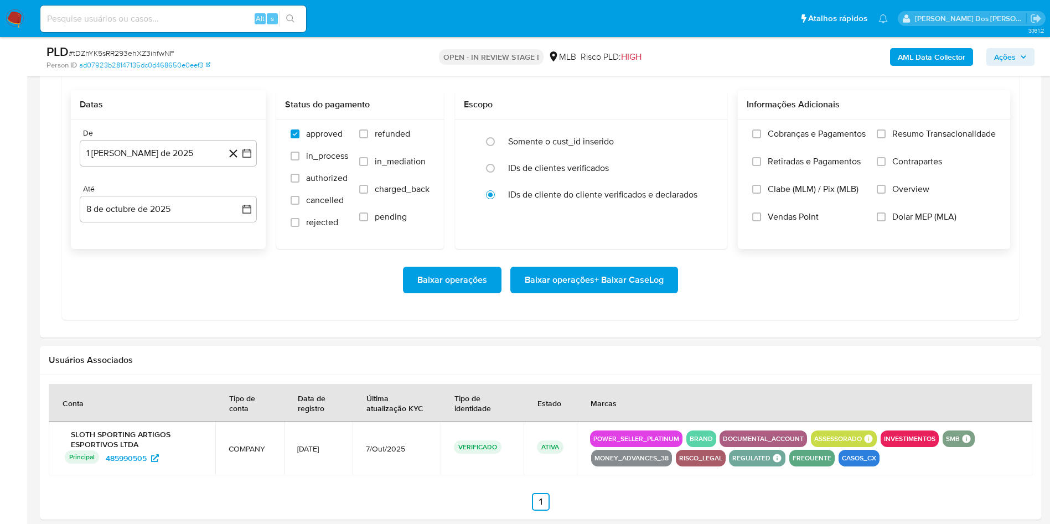
click at [886, 138] on input "Resumo Transacionalidade" at bounding box center [881, 134] width 9 height 9
click at [628, 292] on span "Baixar operações + Baixar CaseLog" at bounding box center [594, 280] width 139 height 24
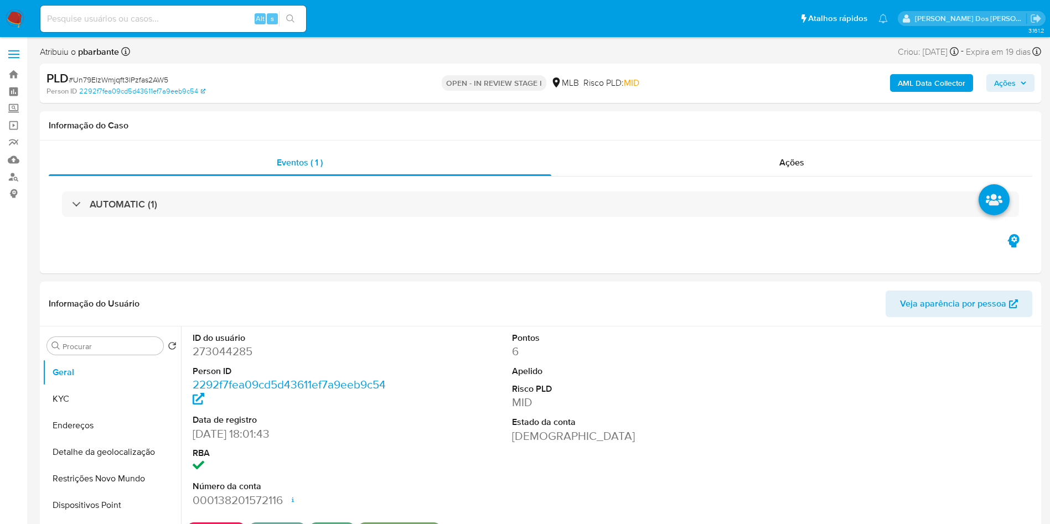
select select "10"
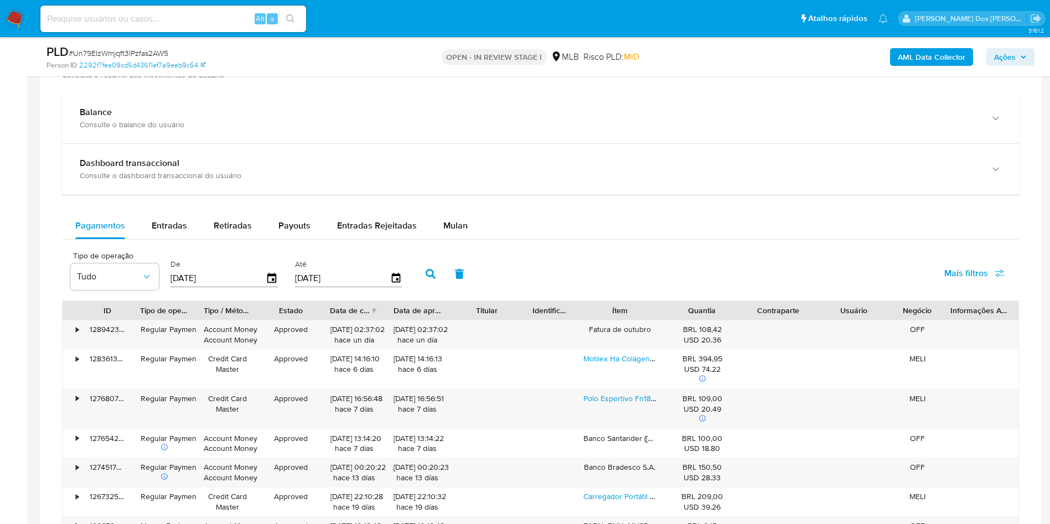
scroll to position [722, 0]
click at [456, 231] on span "Mulan" at bounding box center [456, 224] width 24 height 13
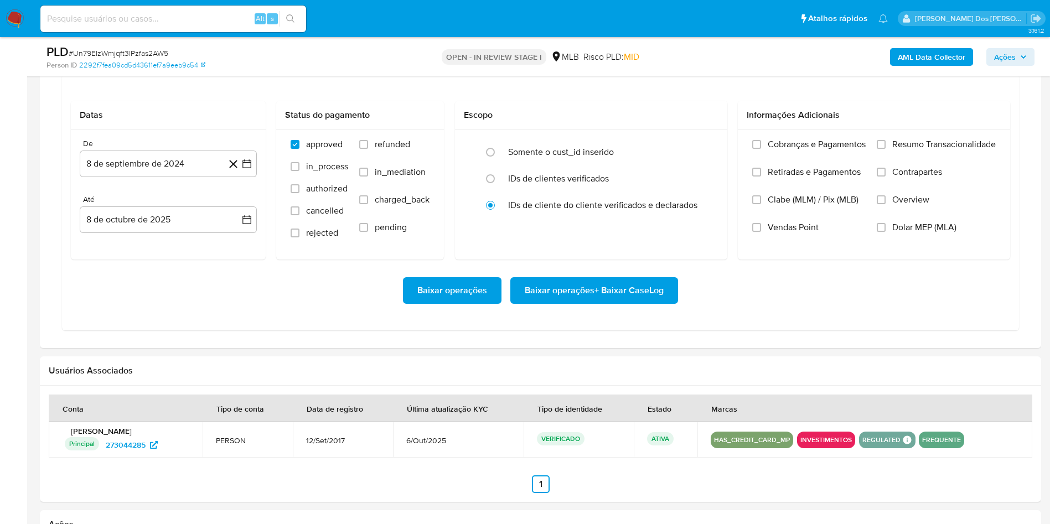
scroll to position [942, 0]
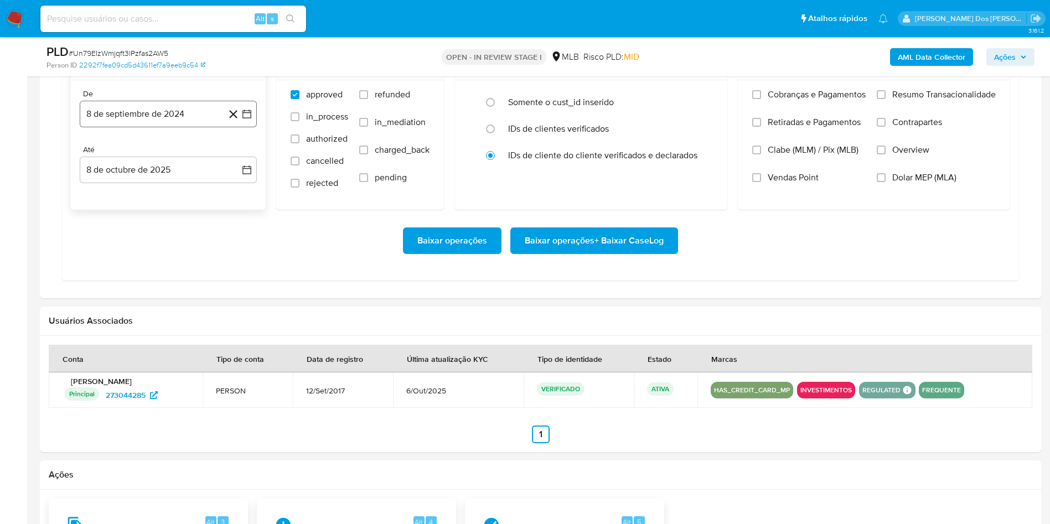
click at [244, 120] on icon "button" at bounding box center [246, 114] width 11 height 11
click at [233, 161] on icon "Mes siguiente" at bounding box center [236, 153] width 13 height 13
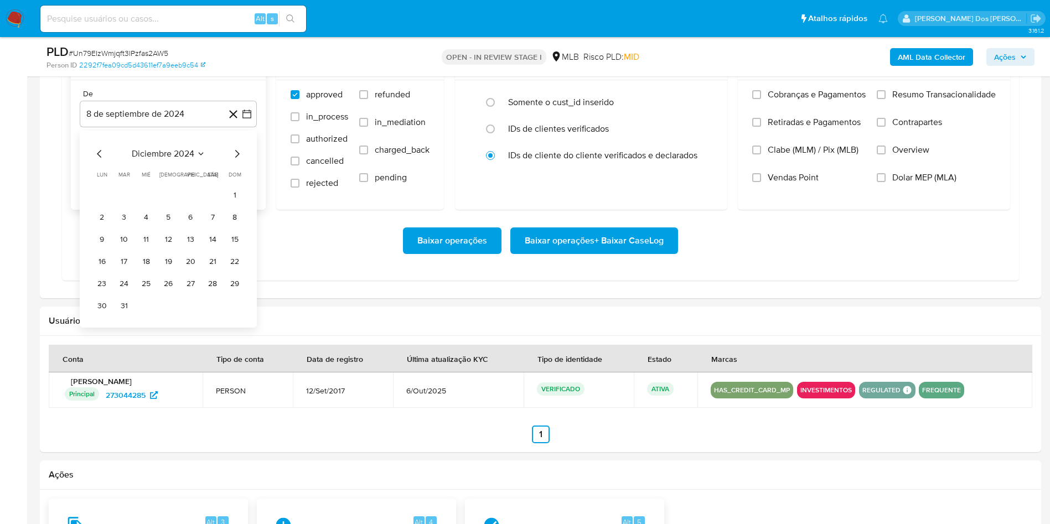
click at [233, 161] on icon "Mes siguiente" at bounding box center [236, 153] width 13 height 13
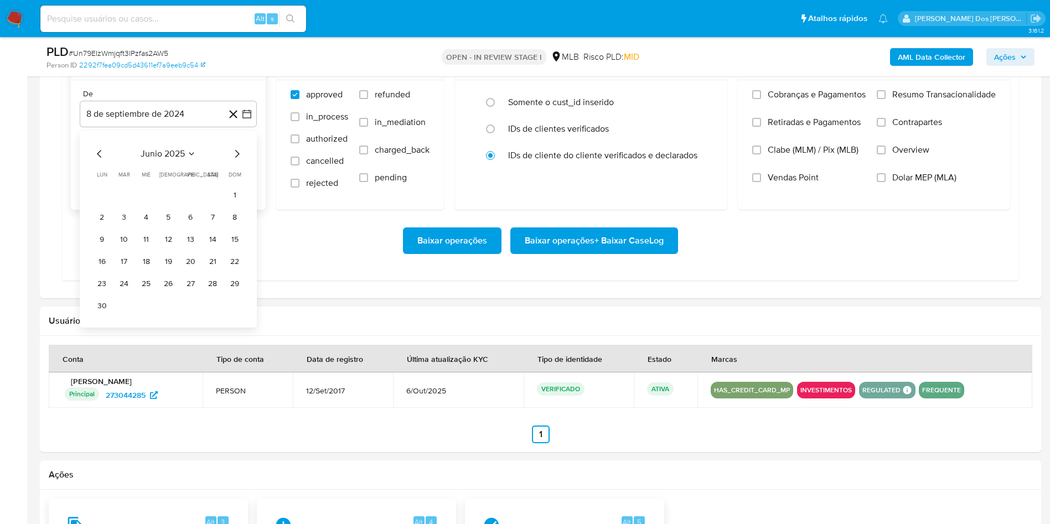
click at [233, 161] on icon "Mes siguiente" at bounding box center [236, 153] width 13 height 13
click at [186, 204] on button "1" at bounding box center [191, 195] width 18 height 18
click at [966, 100] on span "Resumo Transacionalidade" at bounding box center [945, 94] width 104 height 11
click at [886, 99] on input "Resumo Transacionalidade" at bounding box center [881, 94] width 9 height 9
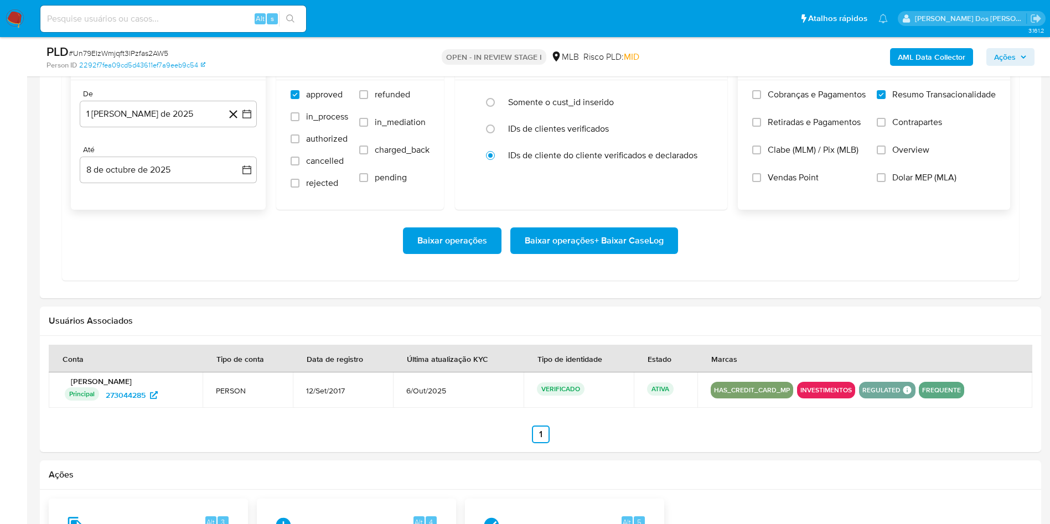
click at [627, 253] on span "Baixar operações + Baixar CaseLog" at bounding box center [594, 241] width 139 height 24
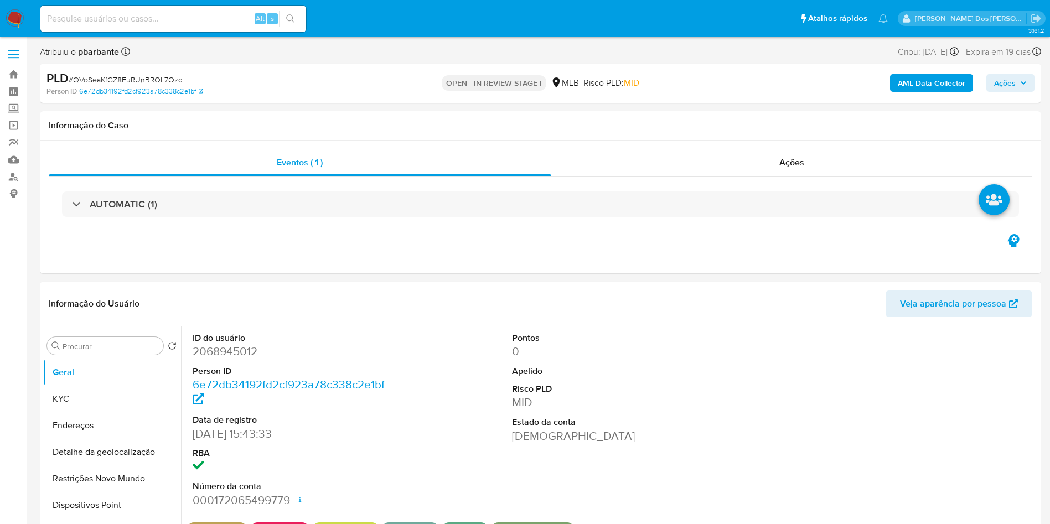
select select "10"
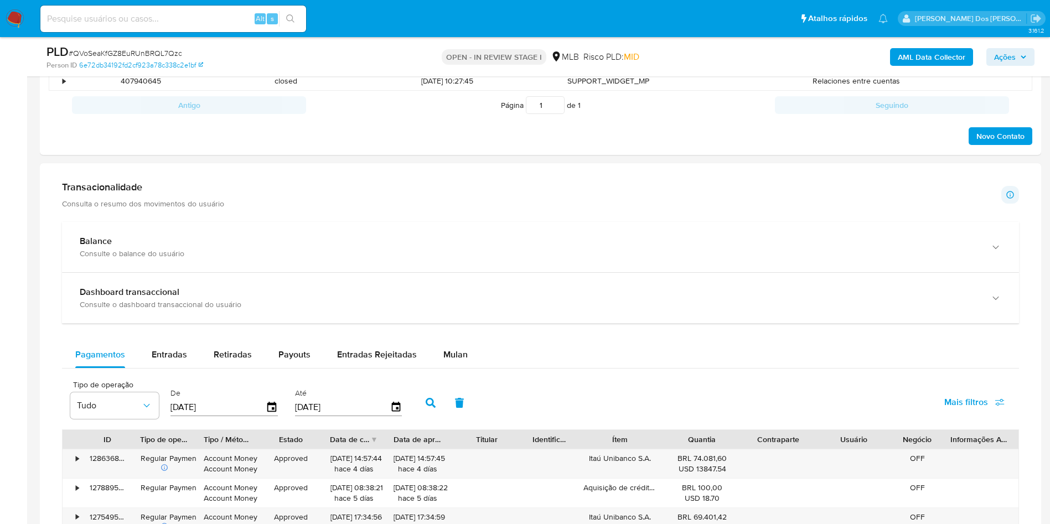
scroll to position [611, 0]
click at [462, 360] on span "Mulan" at bounding box center [456, 354] width 24 height 13
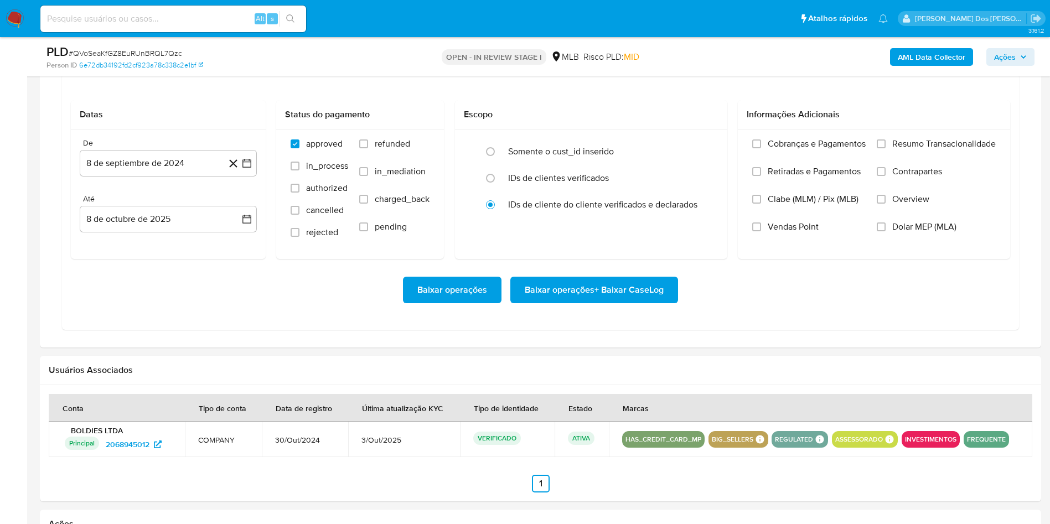
scroll to position [914, 0]
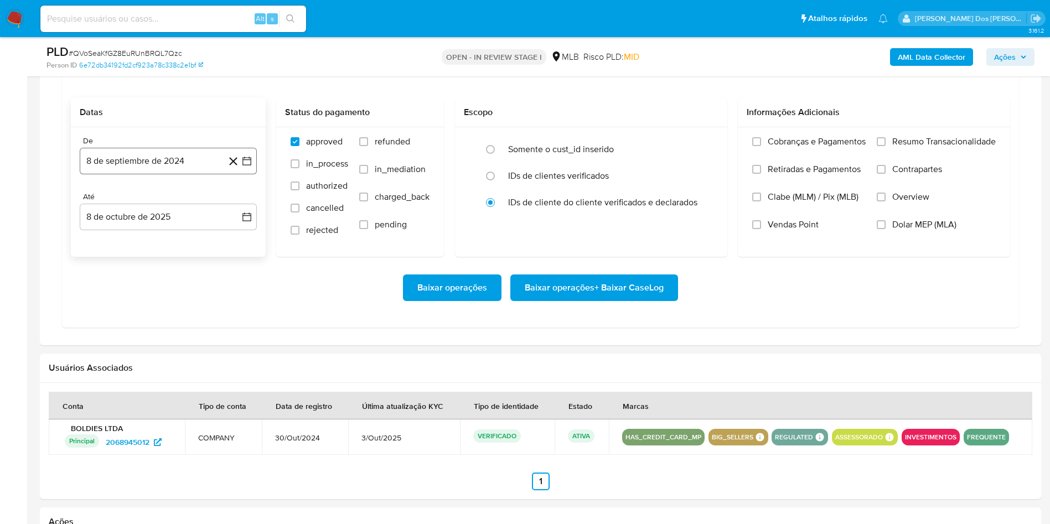
click at [241, 167] on icon "button" at bounding box center [246, 161] width 11 height 11
click at [234, 208] on icon "Mes siguiente" at bounding box center [236, 200] width 13 height 13
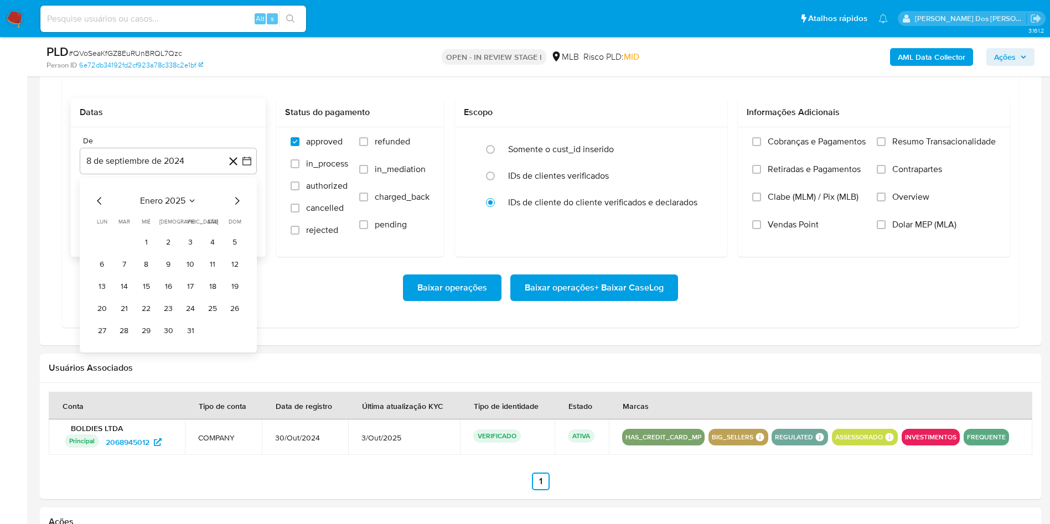
click at [234, 208] on icon "Mes siguiente" at bounding box center [236, 200] width 13 height 13
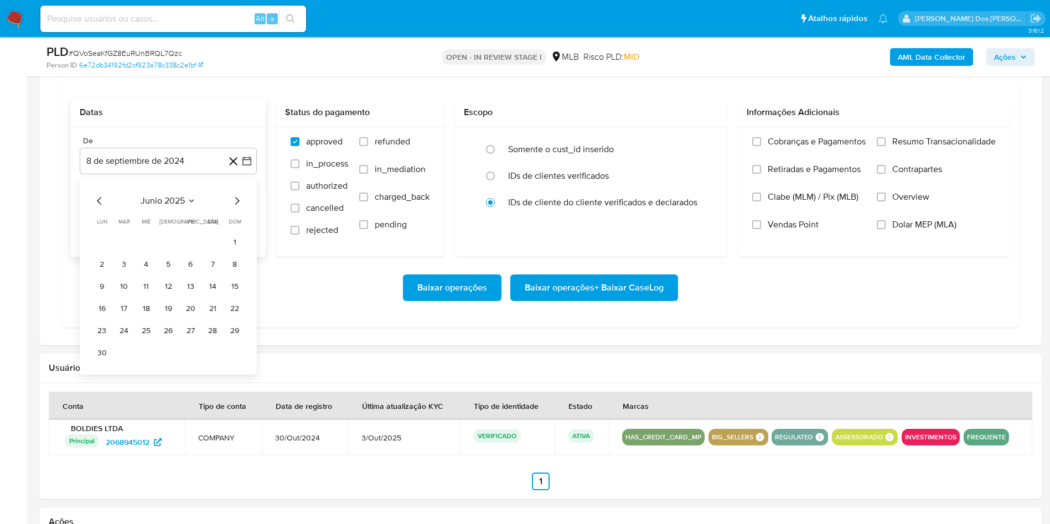
click at [234, 208] on icon "Mes siguiente" at bounding box center [236, 200] width 13 height 13
click at [239, 208] on icon "Mes siguiente" at bounding box center [236, 200] width 13 height 13
click at [182, 251] on button "1" at bounding box center [191, 242] width 18 height 18
click at [911, 164] on label "Resumo Transacionalidade" at bounding box center [936, 150] width 119 height 28
click at [886, 146] on input "Resumo Transacionalidade" at bounding box center [881, 141] width 9 height 9
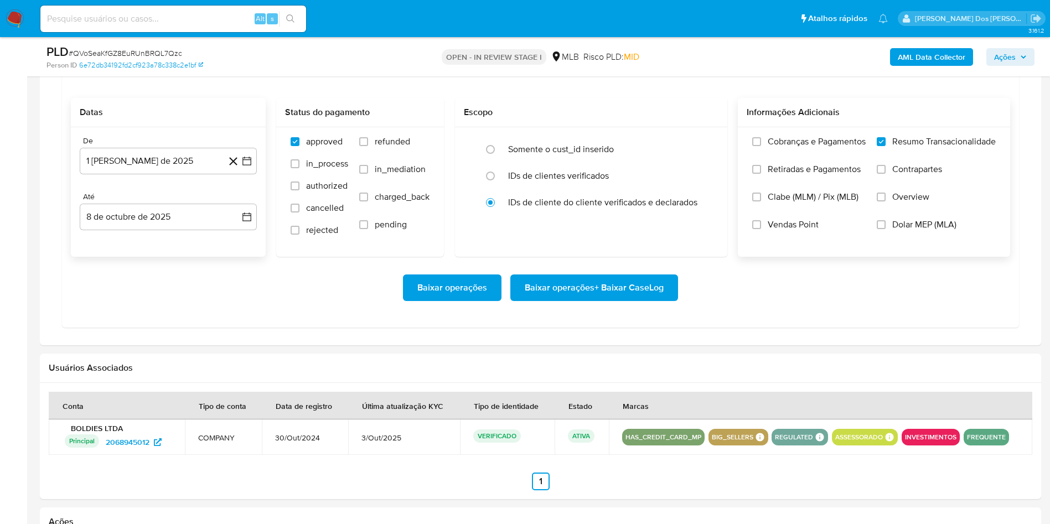
click at [585, 300] on span "Baixar operações + Baixar CaseLog" at bounding box center [594, 288] width 139 height 24
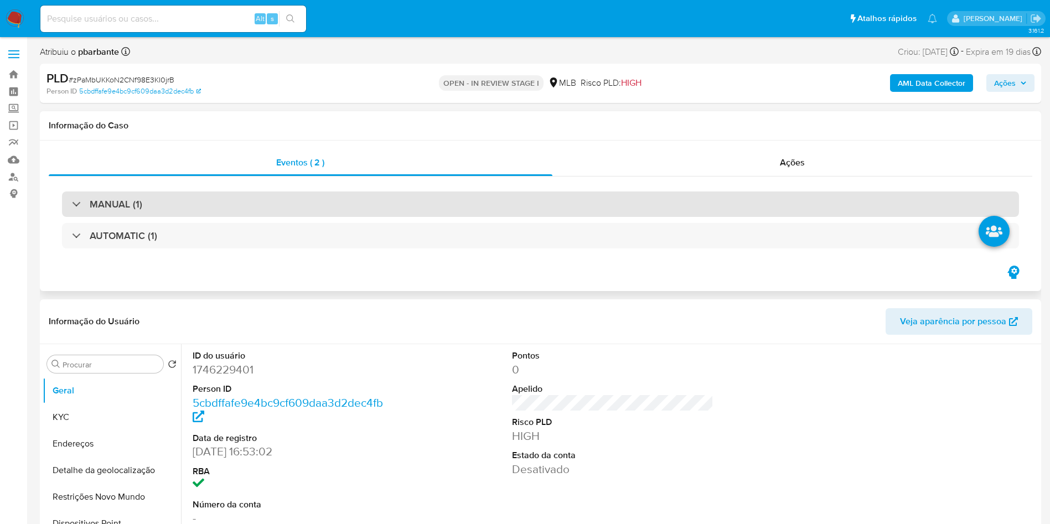
click at [468, 192] on div "MANUAL (1)" at bounding box center [540, 204] width 957 height 25
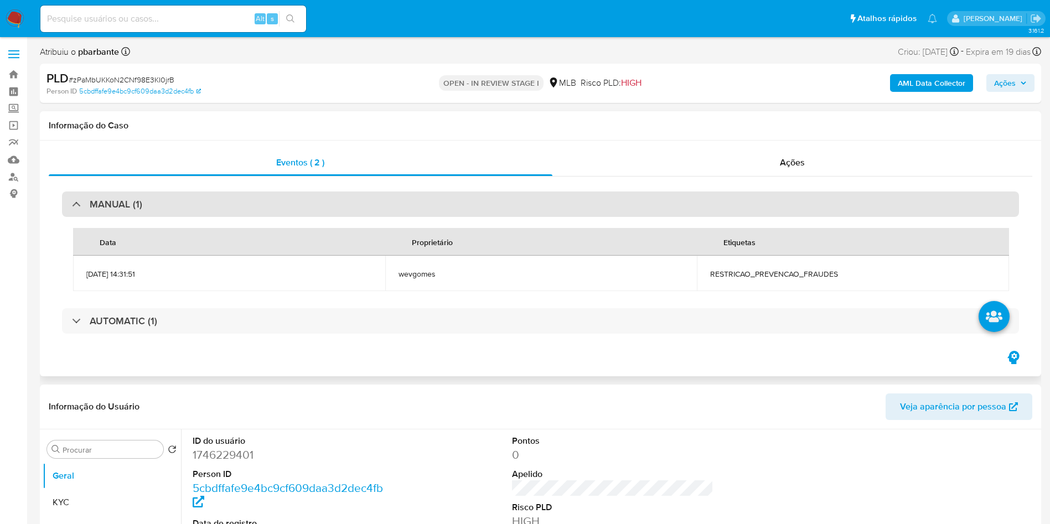
click at [468, 192] on div "MANUAL (1)" at bounding box center [540, 204] width 957 height 25
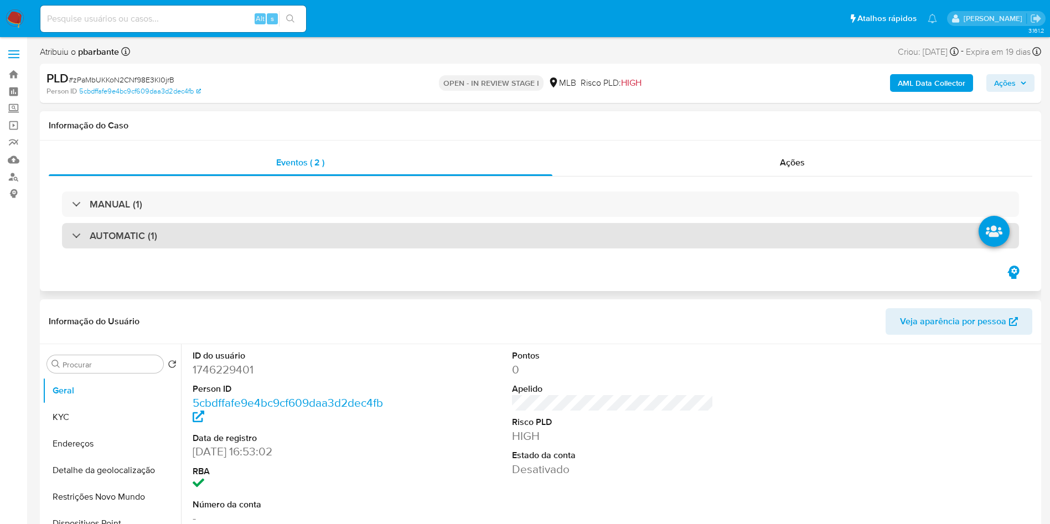
click at [414, 245] on div "AUTOMATIC (1)" at bounding box center [540, 235] width 957 height 25
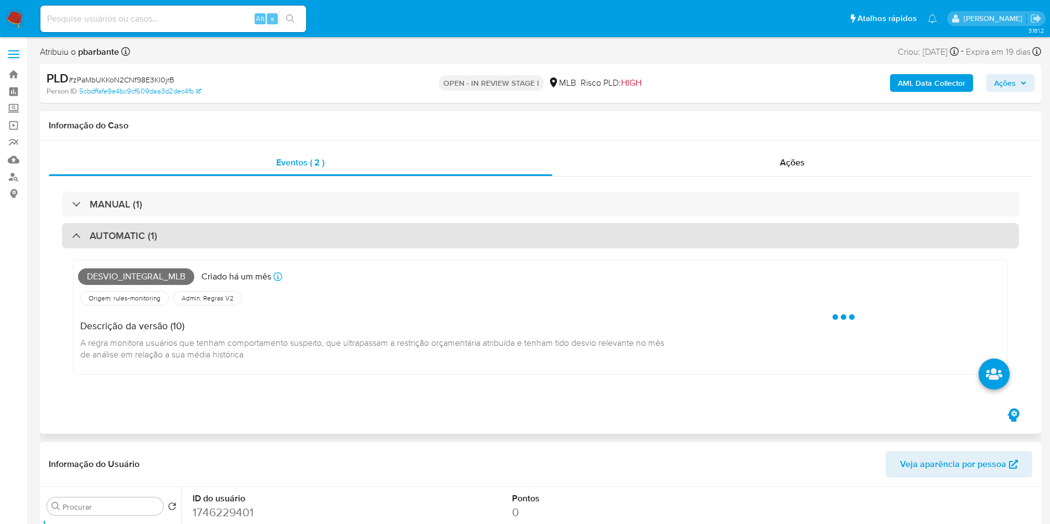
click at [414, 245] on div "AUTOMATIC (1)" at bounding box center [540, 235] width 957 height 25
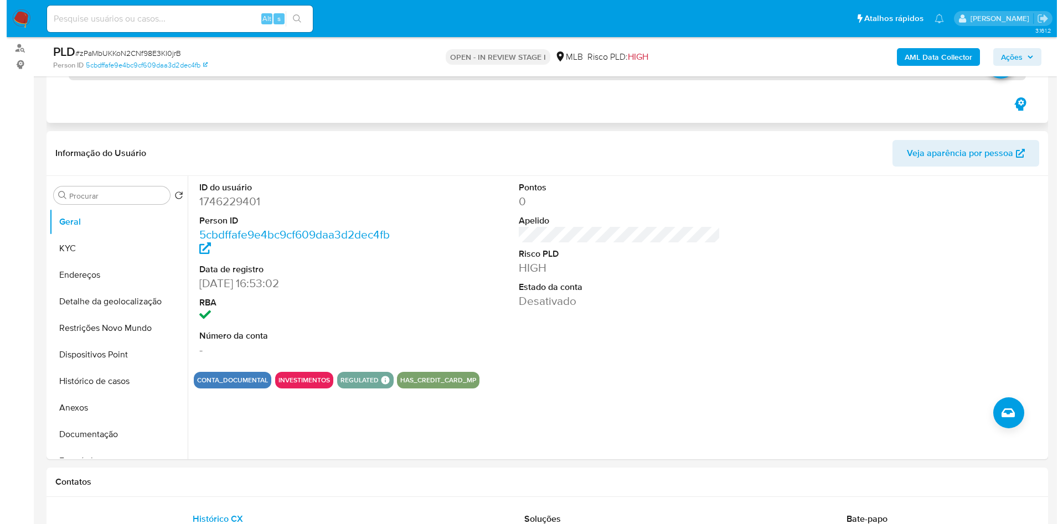
scroll to position [136, 0]
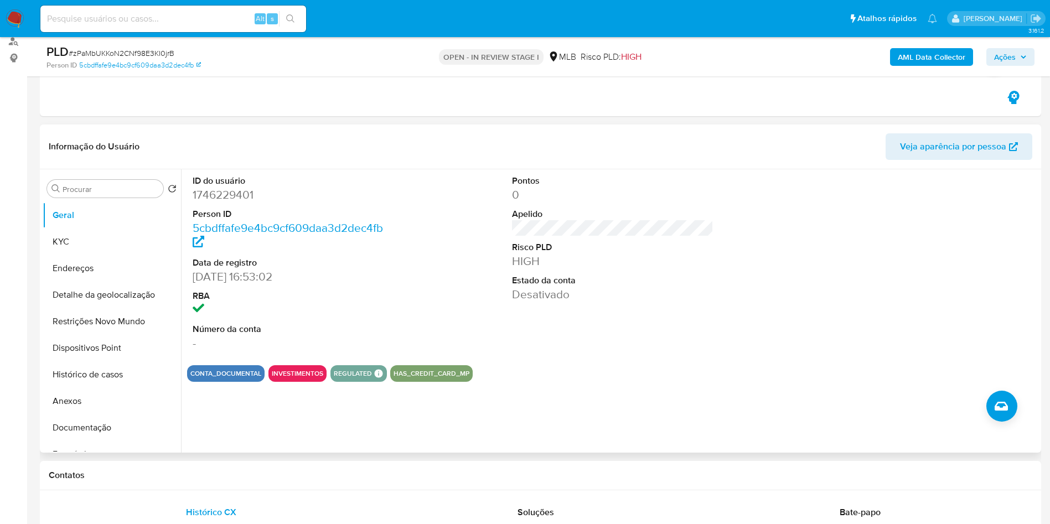
click at [217, 191] on dd "1746229401" at bounding box center [294, 195] width 202 height 16
copy dd "1746229401"
click at [105, 322] on button "Restrições Novo Mundo" at bounding box center [108, 321] width 130 height 27
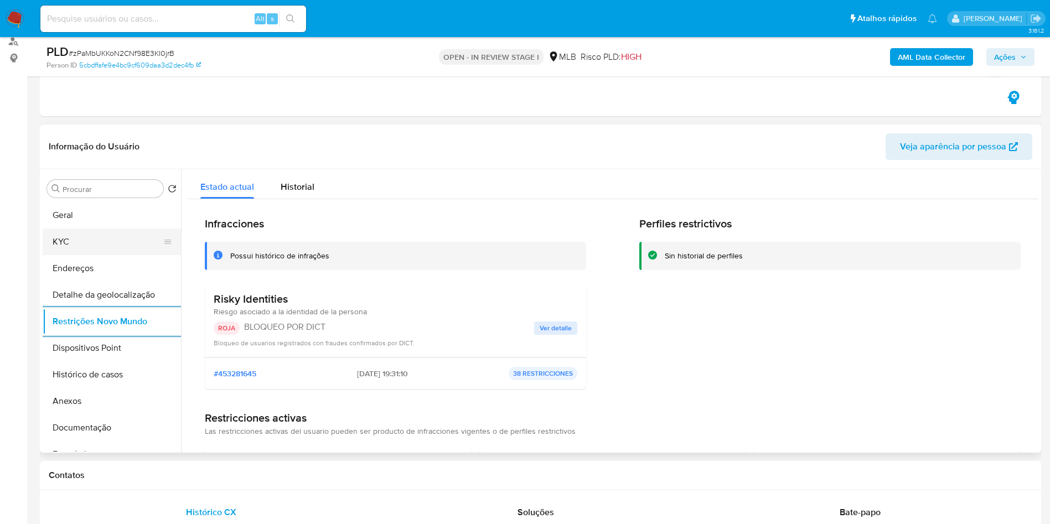
click at [70, 244] on button "KYC" at bounding box center [108, 242] width 130 height 27
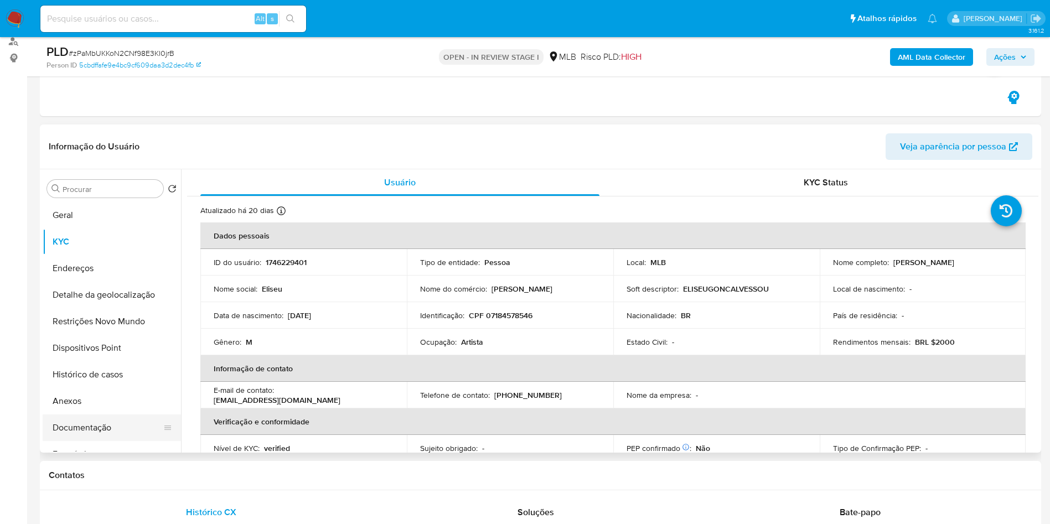
click at [123, 431] on button "Documentação" at bounding box center [108, 428] width 130 height 27
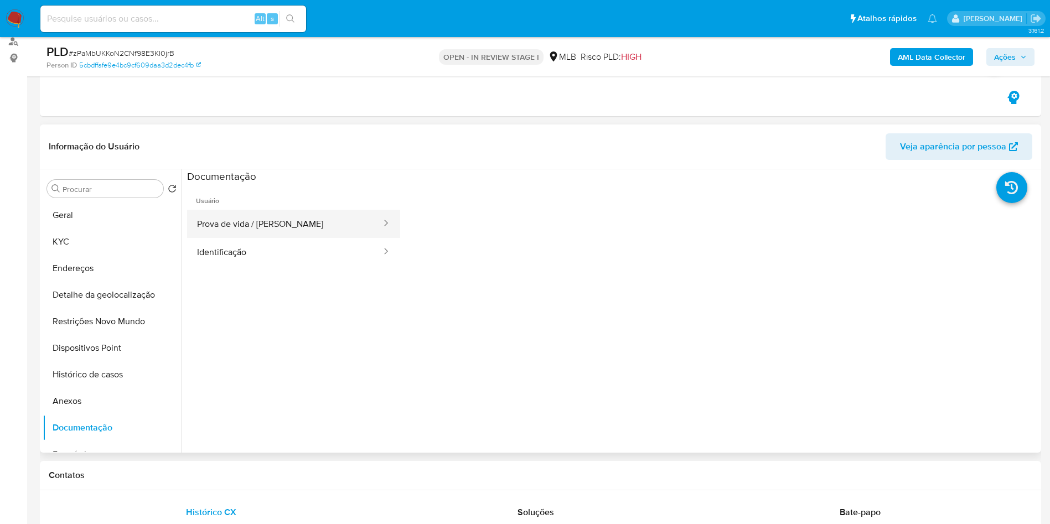
click at [305, 227] on button "Prova de vida / Selfie" at bounding box center [284, 224] width 195 height 28
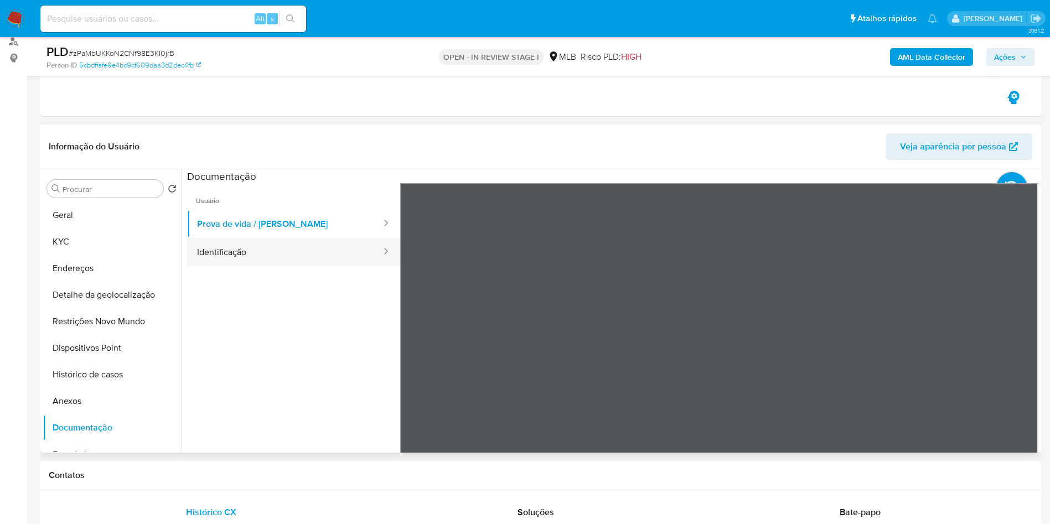
click at [282, 245] on button "Identificação" at bounding box center [284, 252] width 195 height 28
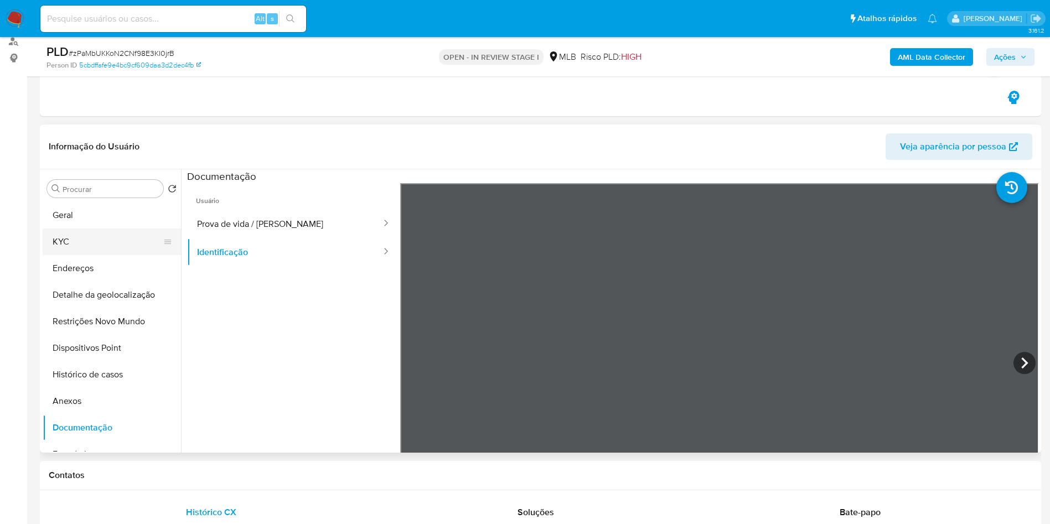
click at [100, 239] on button "KYC" at bounding box center [108, 242] width 130 height 27
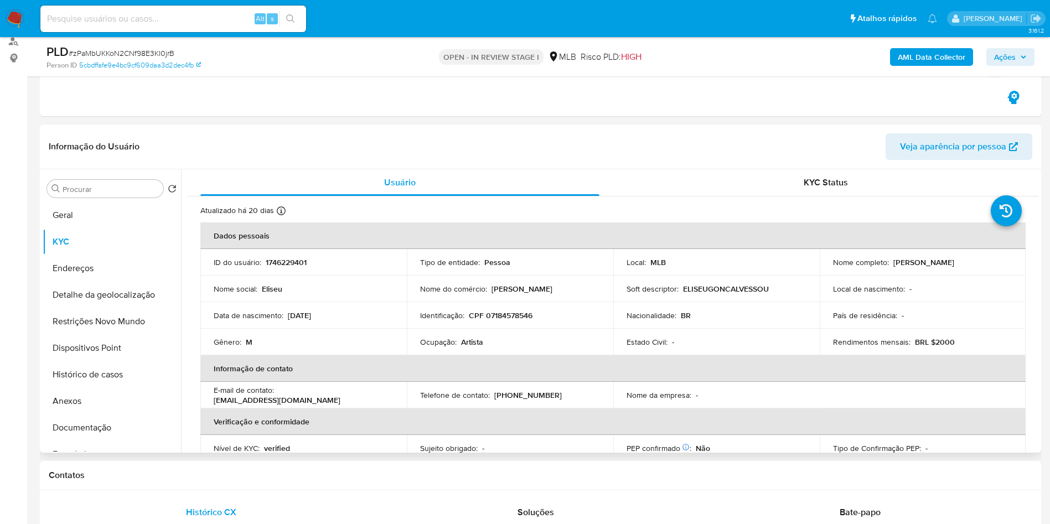
click at [474, 344] on p "Artista" at bounding box center [472, 342] width 22 height 10
copy p "Artista"
click at [909, 57] on b "AML Data Collector" at bounding box center [932, 57] width 68 height 18
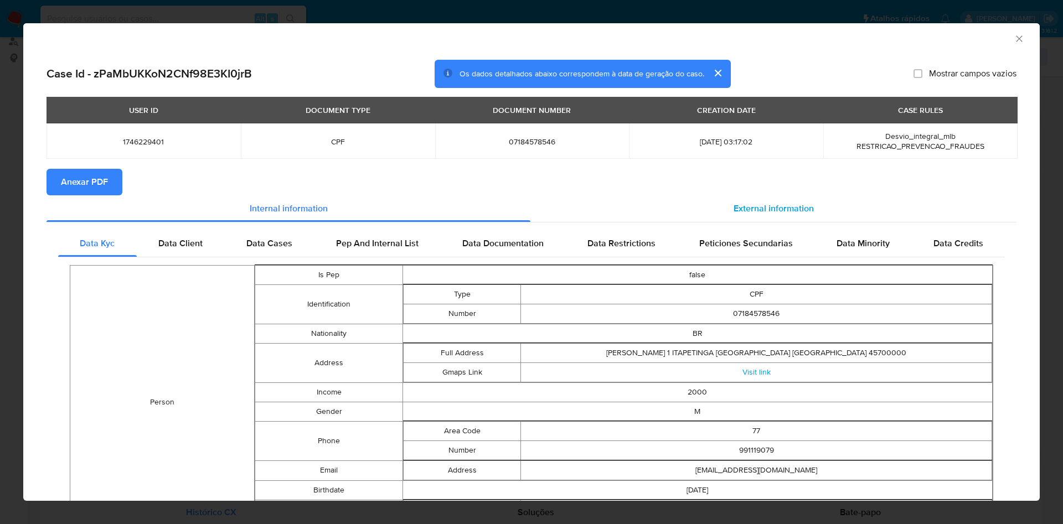
click at [758, 213] on span "External information" at bounding box center [774, 208] width 80 height 13
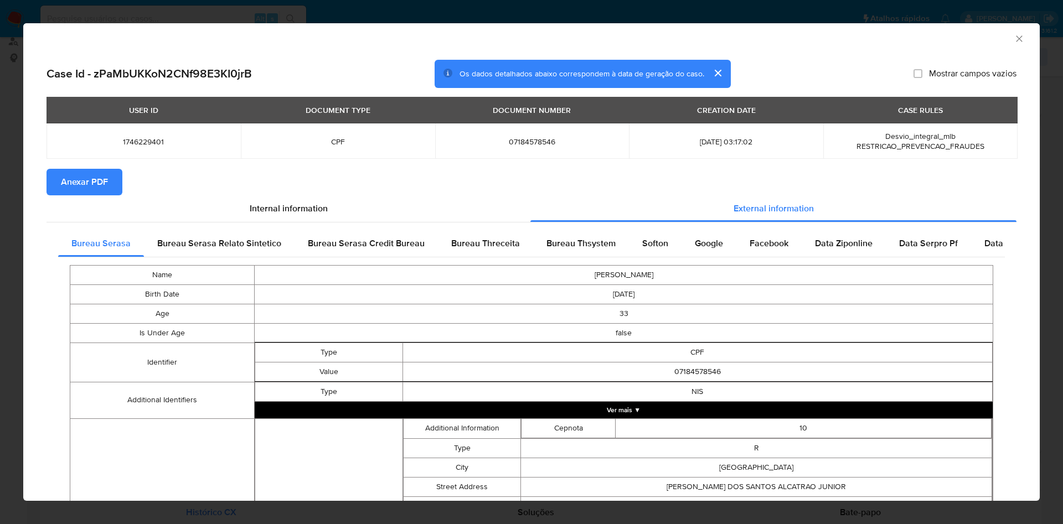
click at [61, 171] on span "Anexar PDF" at bounding box center [84, 182] width 47 height 24
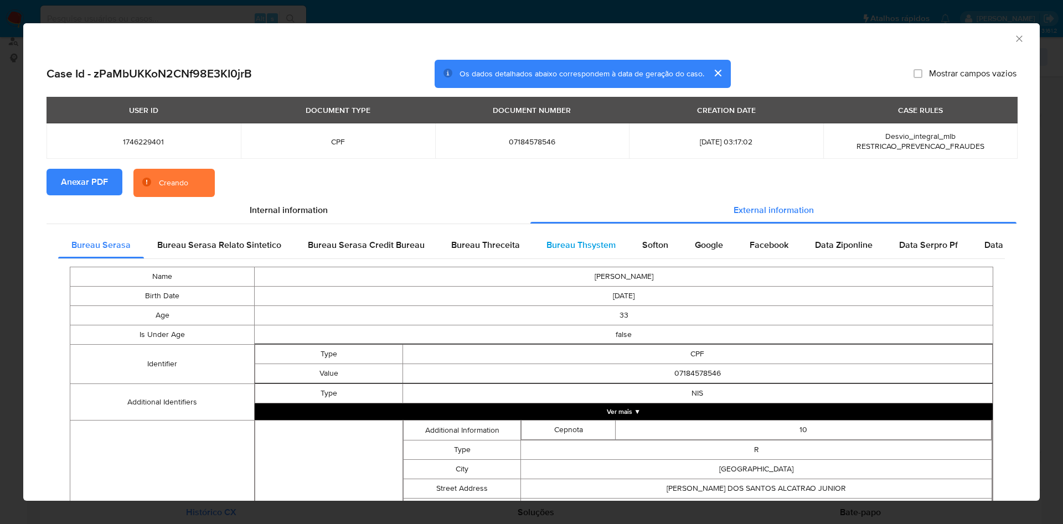
click at [570, 251] on span "Bureau Thsystem" at bounding box center [581, 245] width 69 height 13
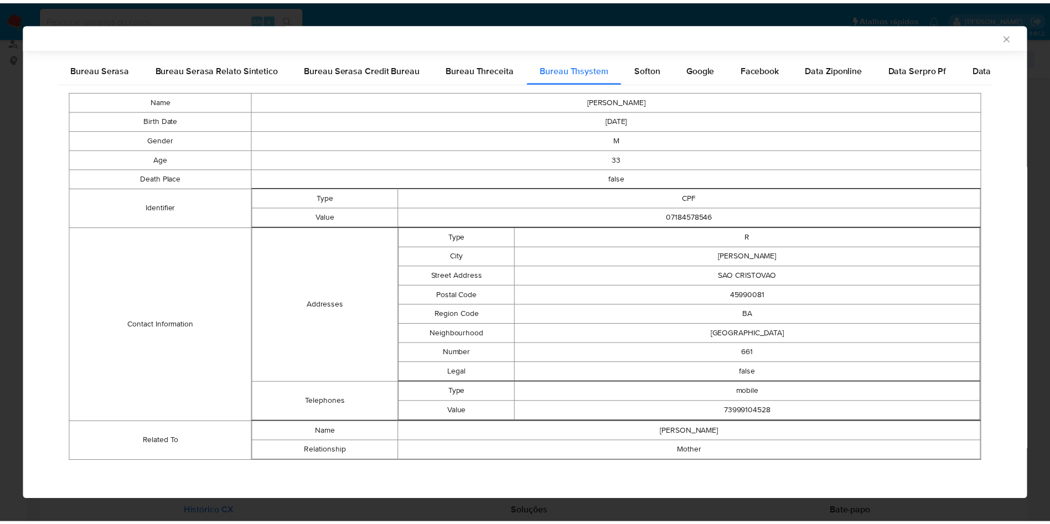
scroll to position [173, 0]
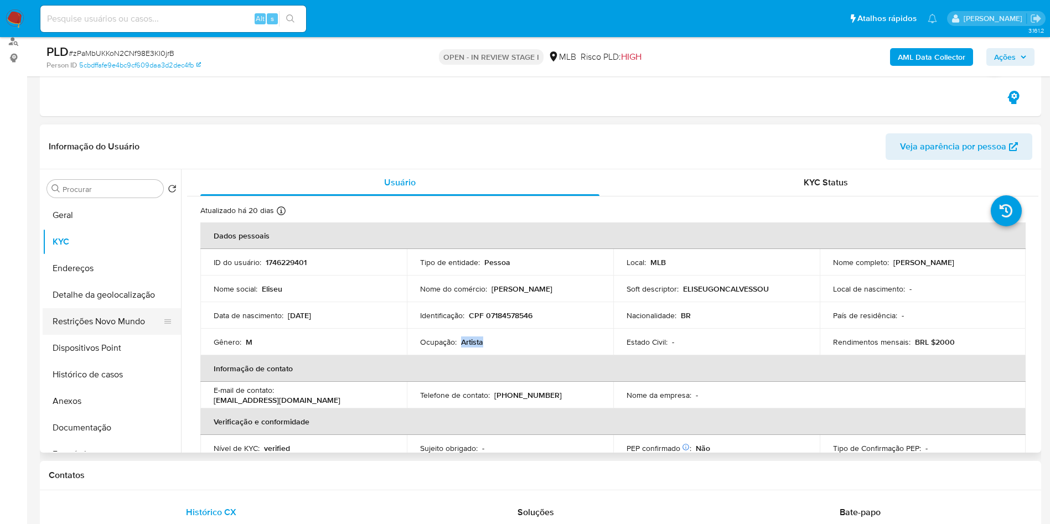
click at [127, 334] on button "Restrições Novo Mundo" at bounding box center [108, 321] width 130 height 27
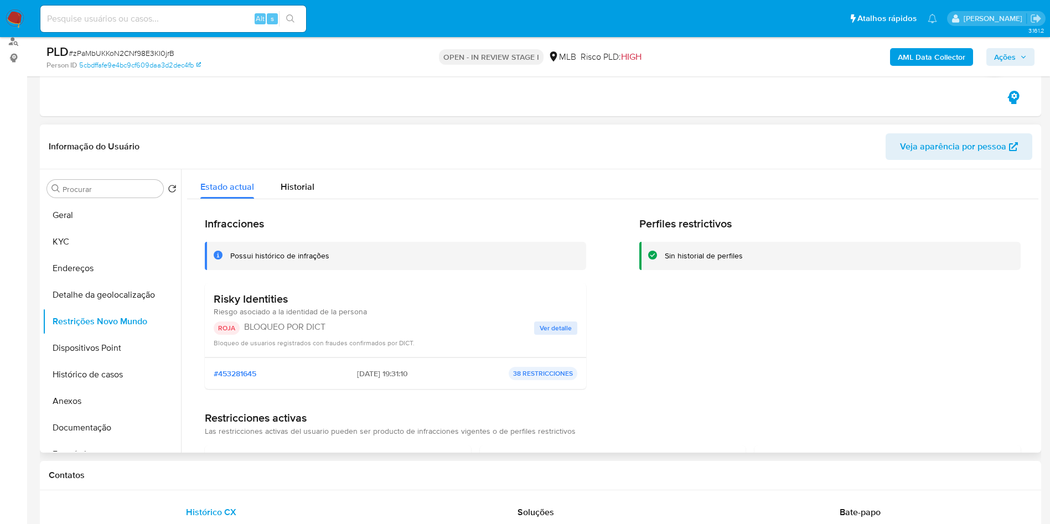
click at [571, 328] on button "Ver detalle" at bounding box center [555, 328] width 43 height 13
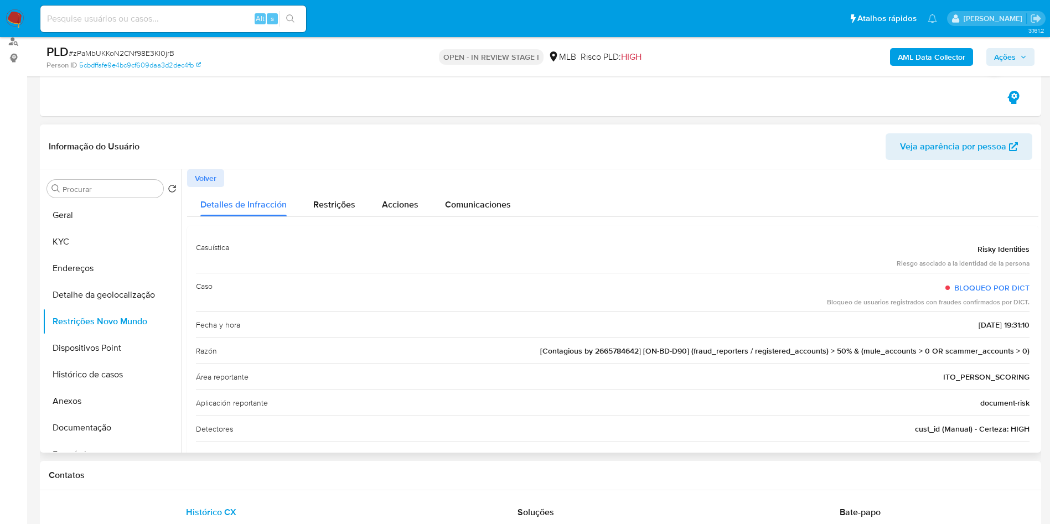
drag, startPoint x: 1033, startPoint y: 294, endPoint x: 954, endPoint y: 297, distance: 79.8
click at [954, 297] on div "Casuística Risky Identities Riesgo asociado a la identidad de la persona Caso B…" at bounding box center [613, 377] width 852 height 303
click at [117, 215] on button "Geral" at bounding box center [108, 215] width 130 height 27
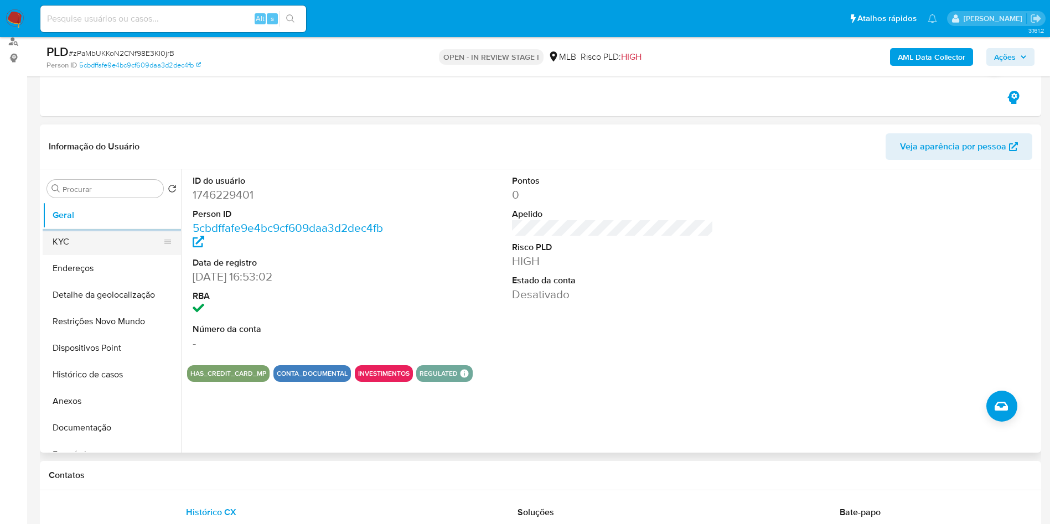
click at [150, 235] on button "KYC" at bounding box center [108, 242] width 130 height 27
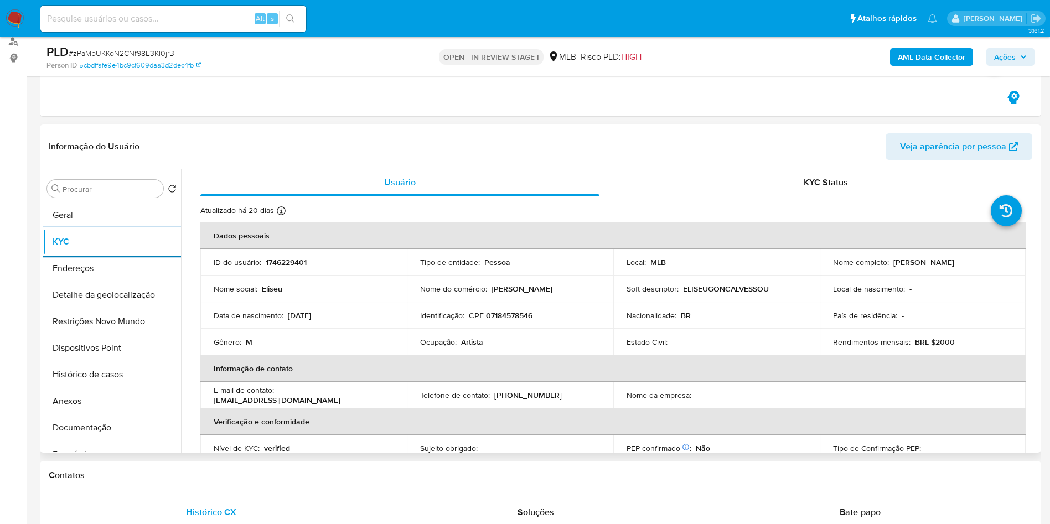
scroll to position [461, 0]
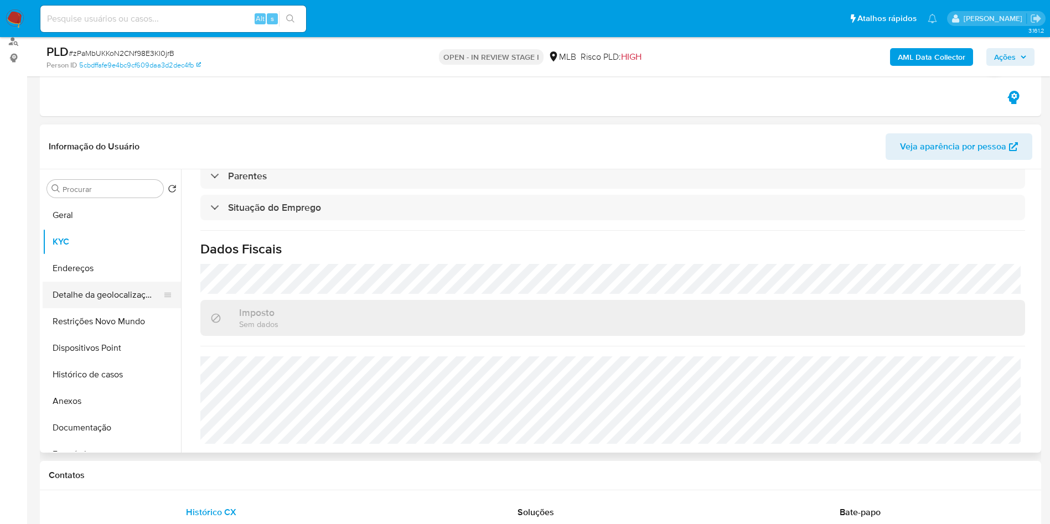
click at [96, 297] on button "Detalhe da geolocalização" at bounding box center [108, 295] width 130 height 27
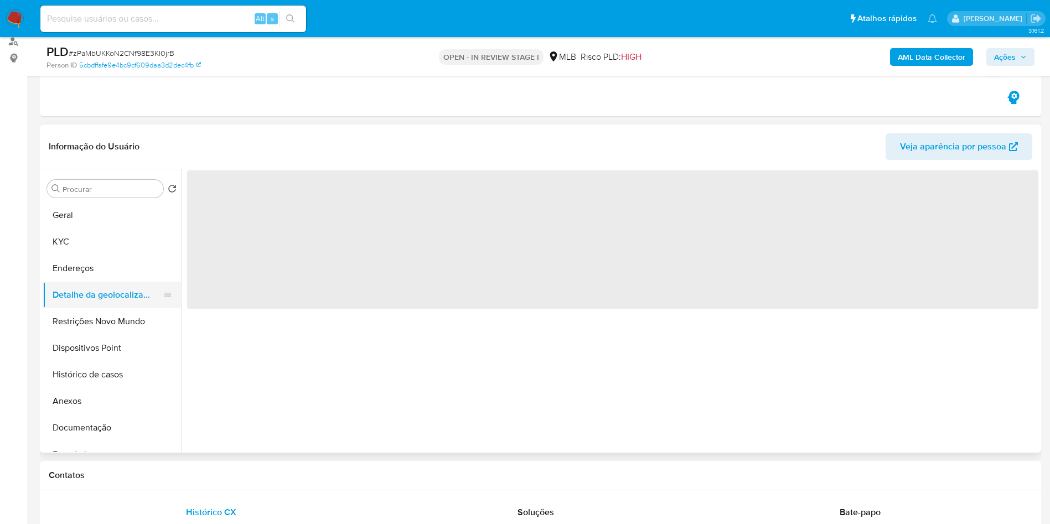
scroll to position [0, 0]
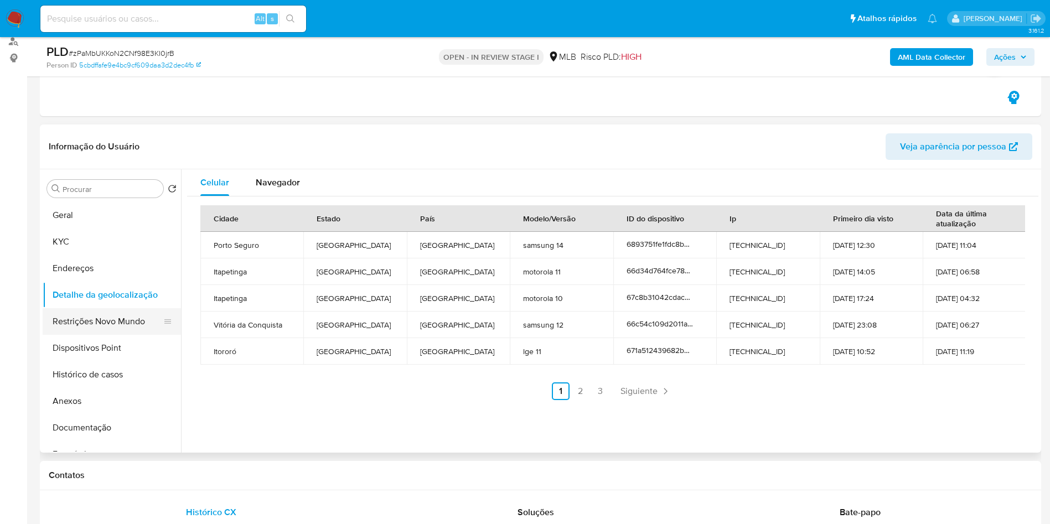
click at [76, 320] on button "Restrições Novo Mundo" at bounding box center [108, 321] width 130 height 27
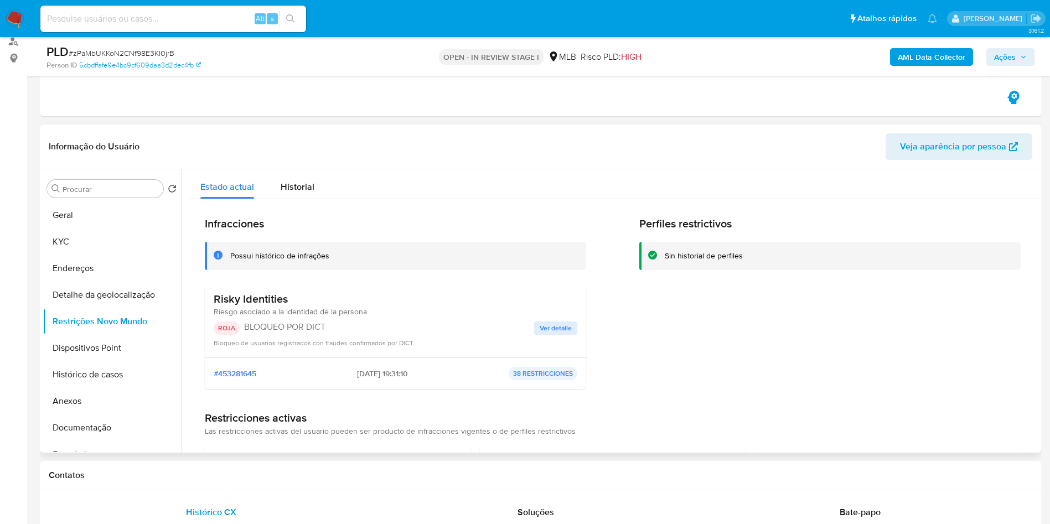
click at [549, 334] on span "Ver detalle" at bounding box center [556, 328] width 32 height 11
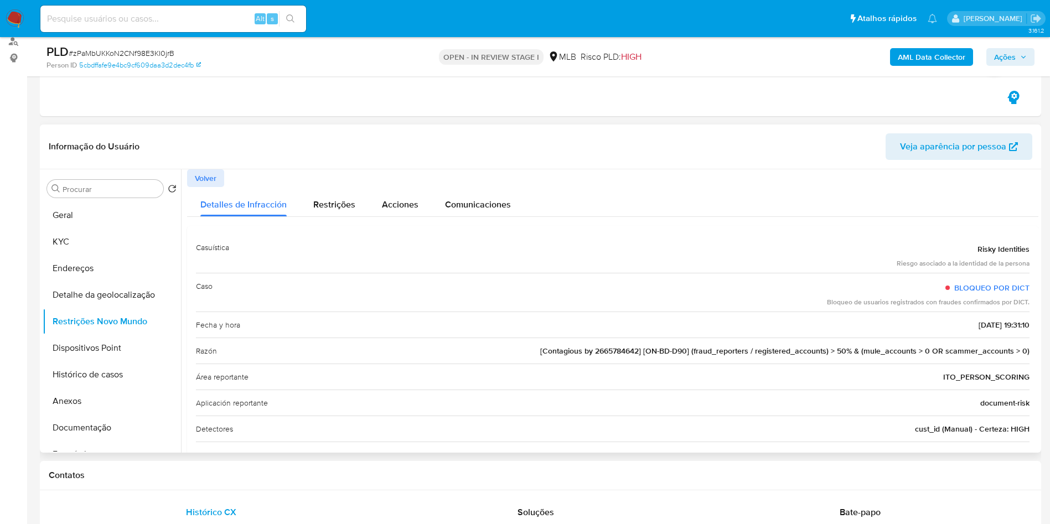
scroll to position [92, 0]
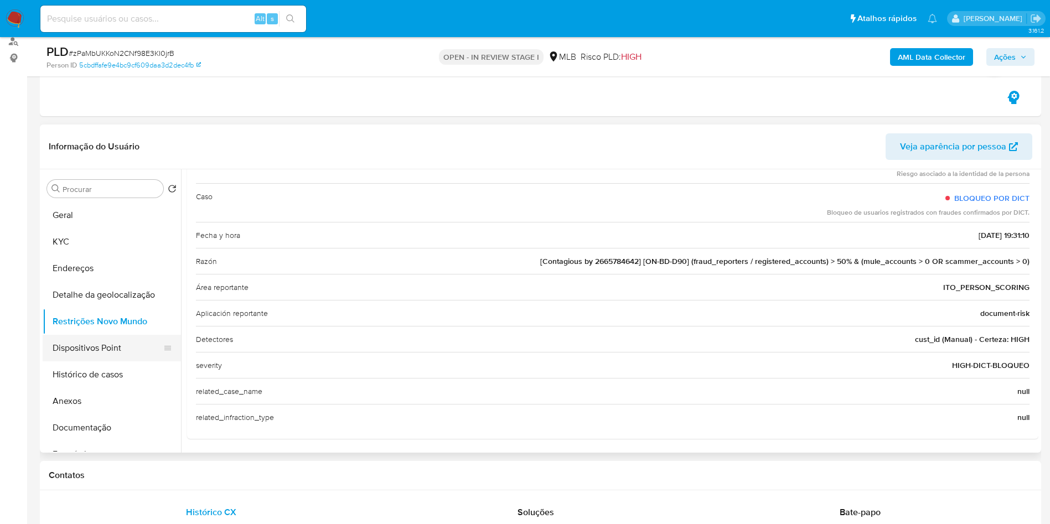
click at [97, 348] on button "Dispositivos Point" at bounding box center [108, 348] width 130 height 27
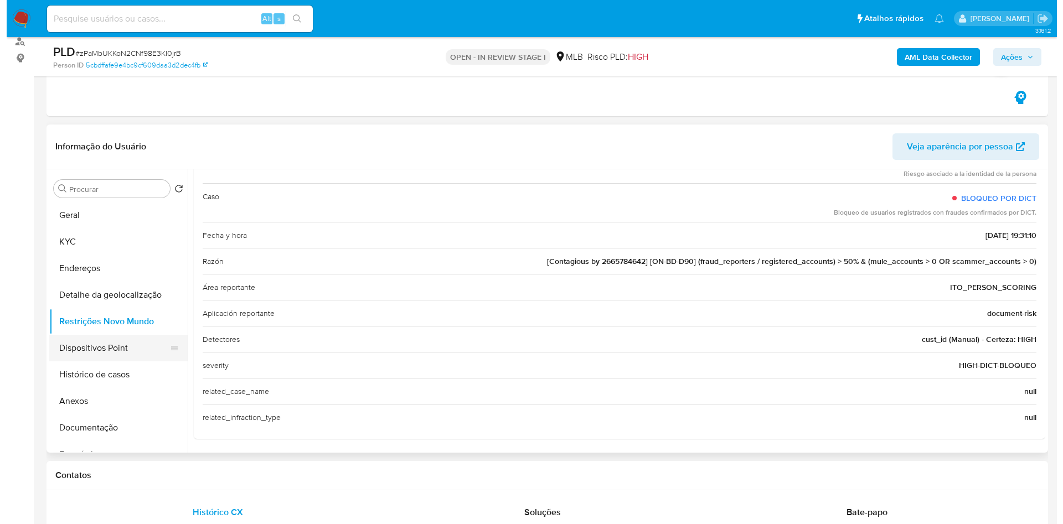
scroll to position [0, 0]
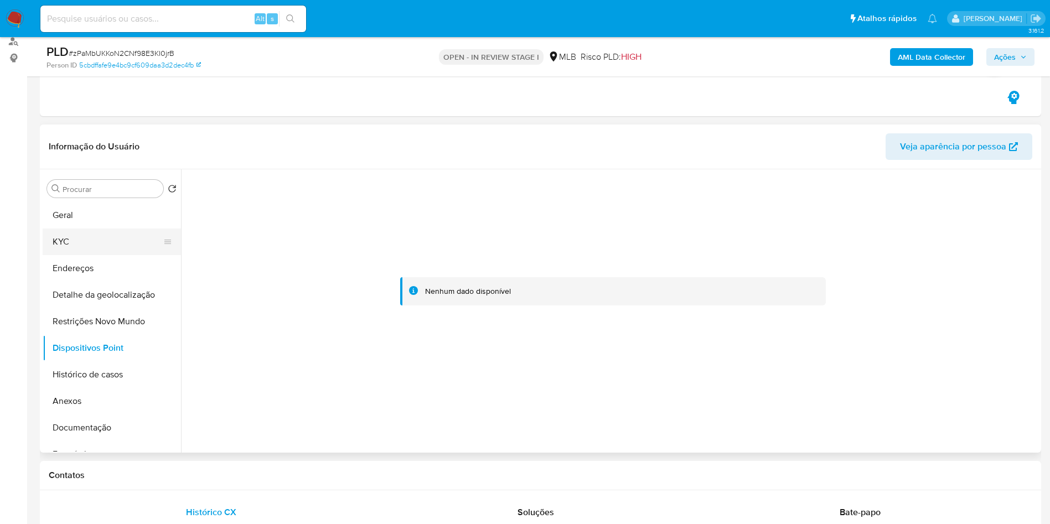
click at [138, 246] on button "KYC" at bounding box center [108, 242] width 130 height 27
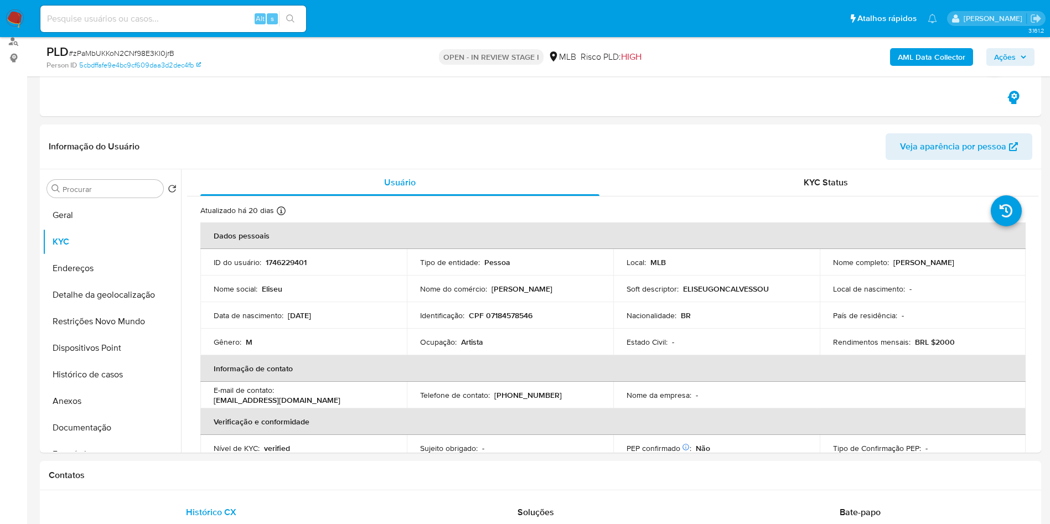
click at [1017, 60] on span "Ações" at bounding box center [1011, 57] width 33 height 16
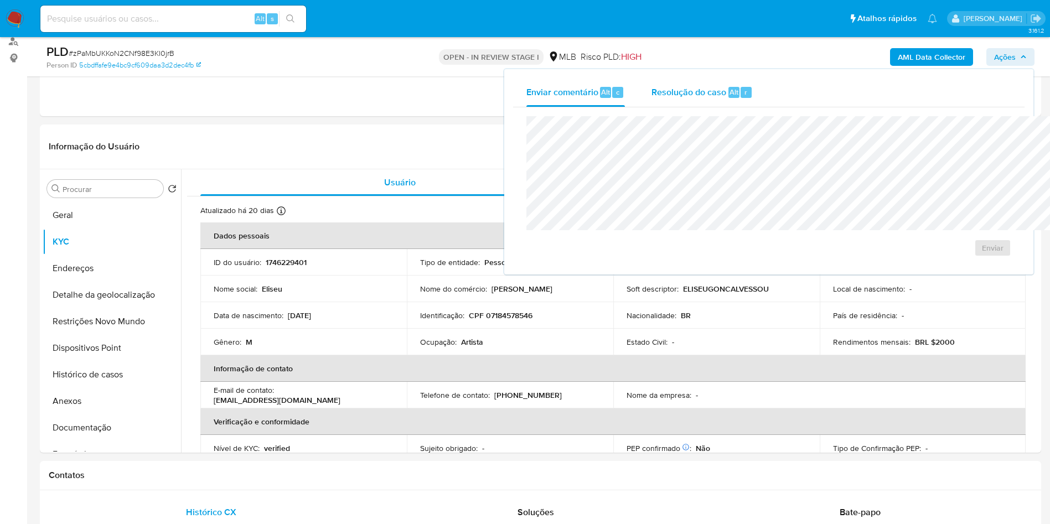
click at [652, 91] on span "Resolução do caso" at bounding box center [689, 91] width 75 height 13
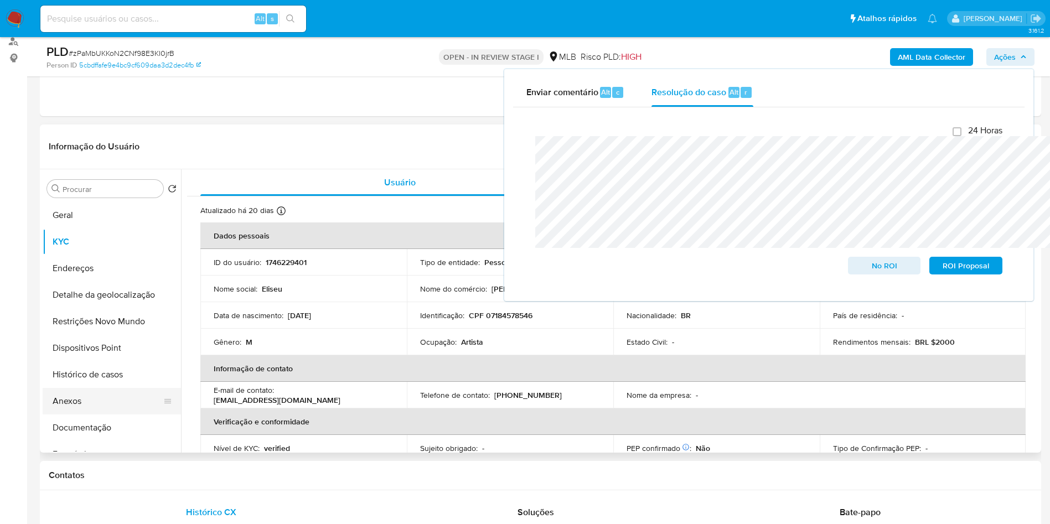
click at [105, 403] on button "Anexos" at bounding box center [108, 401] width 130 height 27
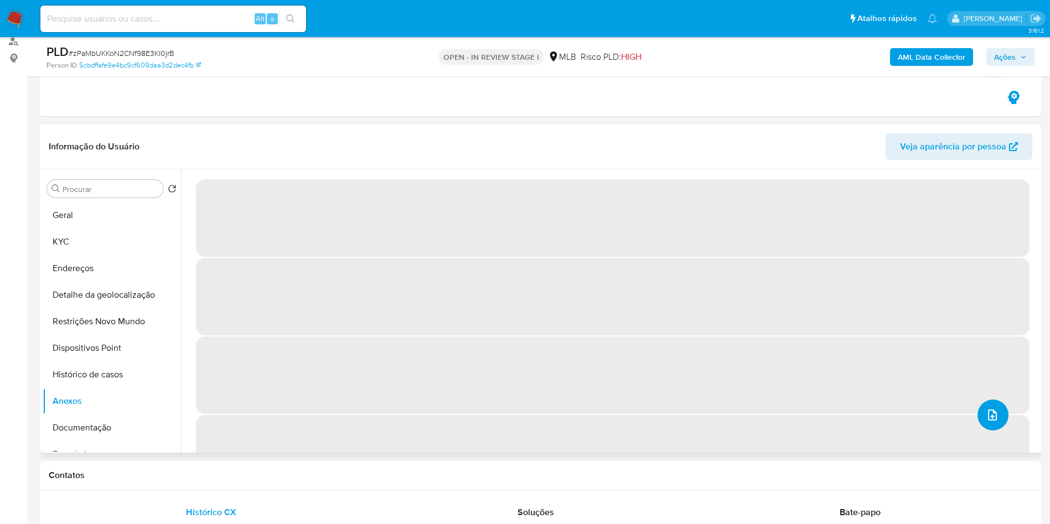
click at [992, 431] on button "upload-file" at bounding box center [993, 415] width 31 height 31
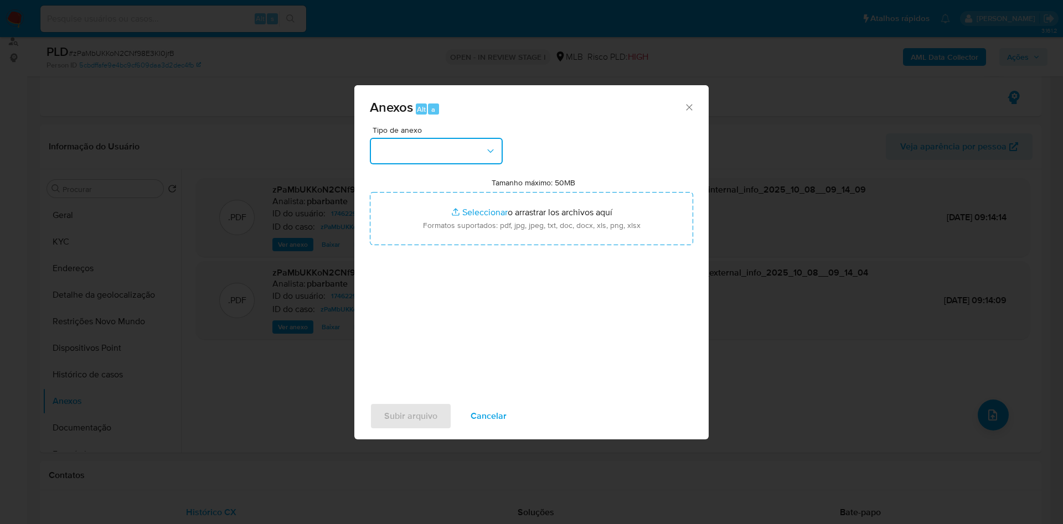
click at [380, 138] on button "button" at bounding box center [436, 151] width 133 height 27
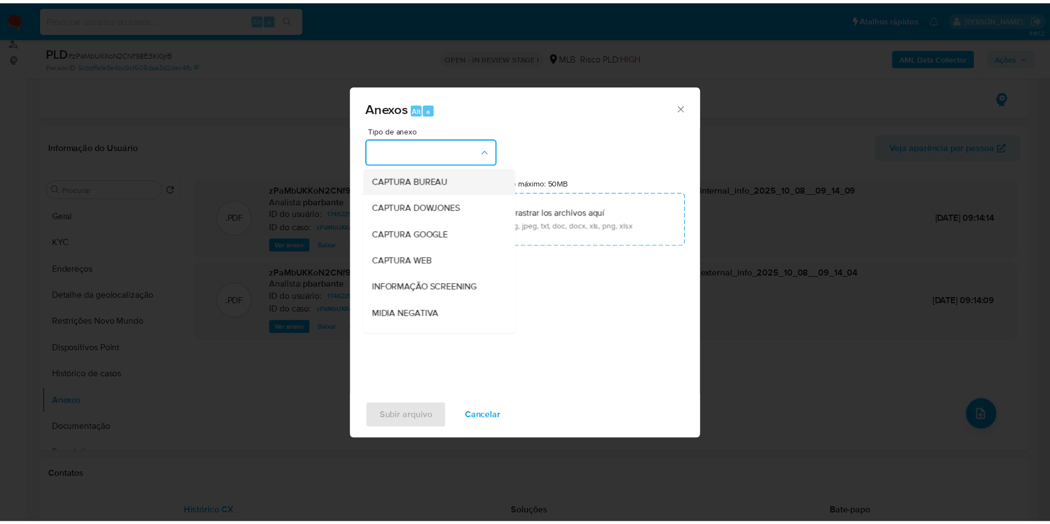
scroll to position [148, 0]
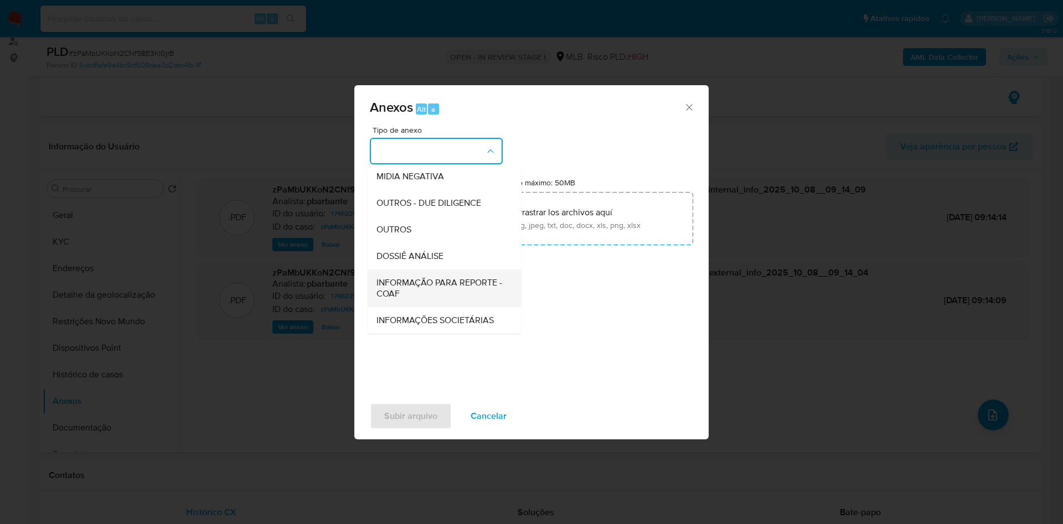
click at [396, 277] on span "INFORMAÇÃO PARA REPORTE - COAF" at bounding box center [442, 288] width 130 height 22
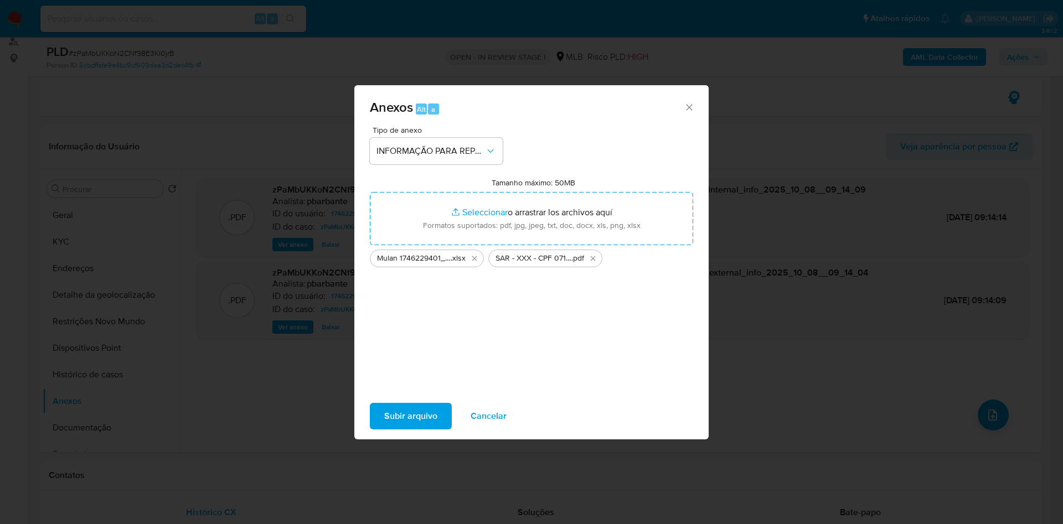
click at [384, 424] on span "Subir arquivo" at bounding box center [410, 416] width 53 height 24
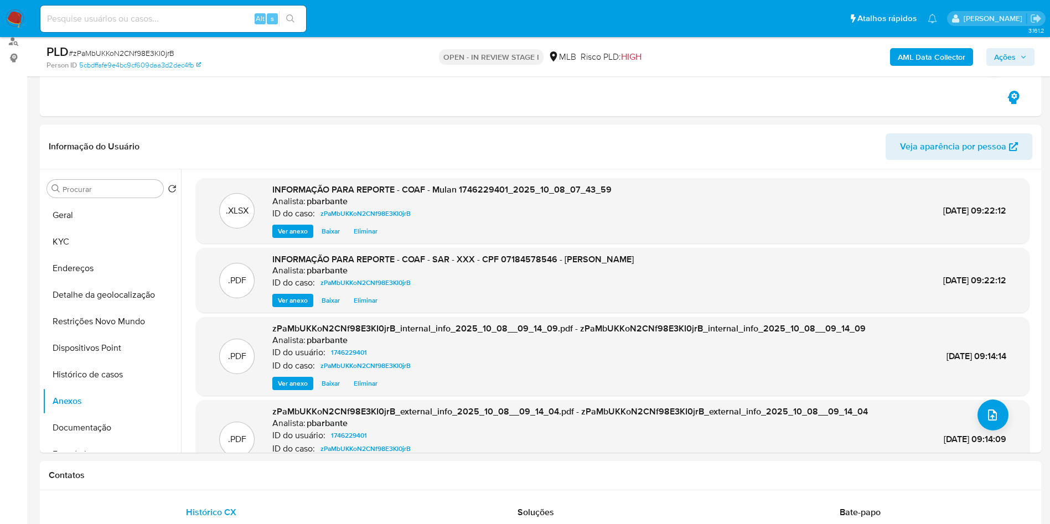
click at [1010, 65] on span "Ações" at bounding box center [1006, 57] width 22 height 18
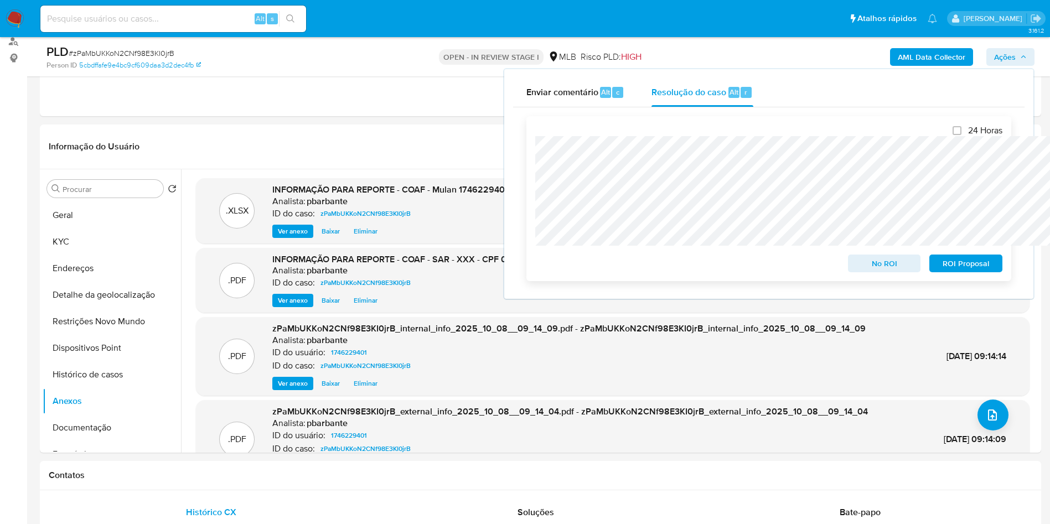
click at [965, 260] on span "ROI Proposal" at bounding box center [966, 264] width 58 height 16
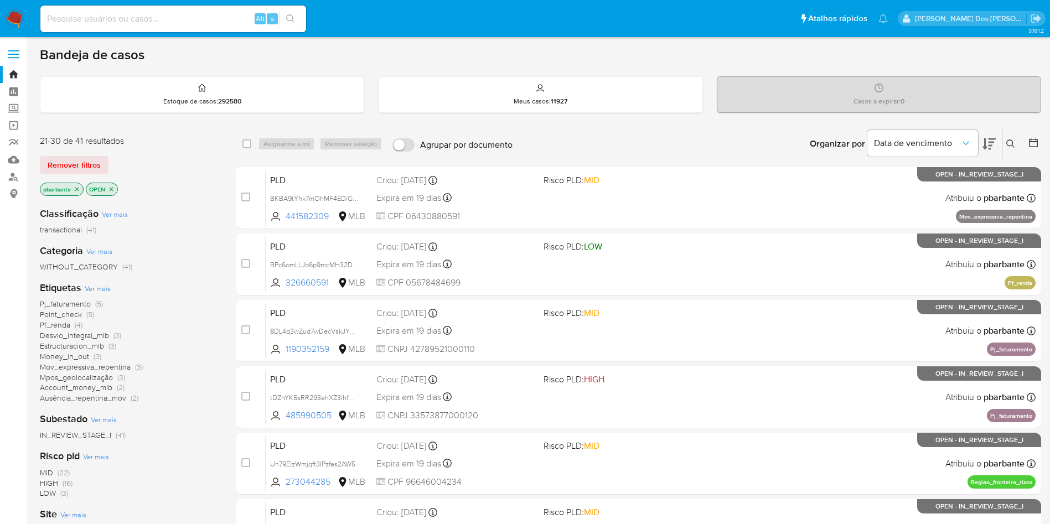
scroll to position [81, 0]
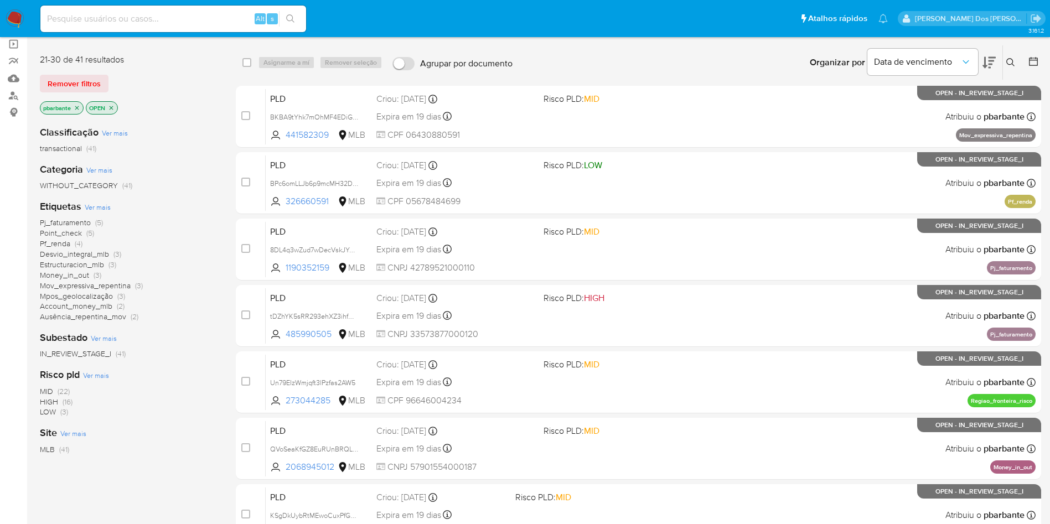
click at [146, 14] on input at bounding box center [173, 19] width 266 height 14
paste input "1275655905"
type input "1275655905"
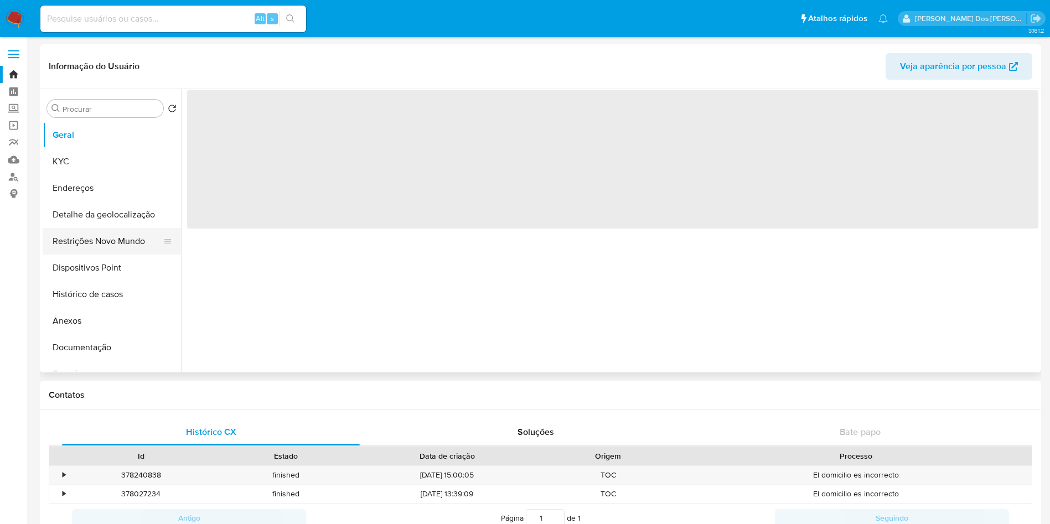
select select "10"
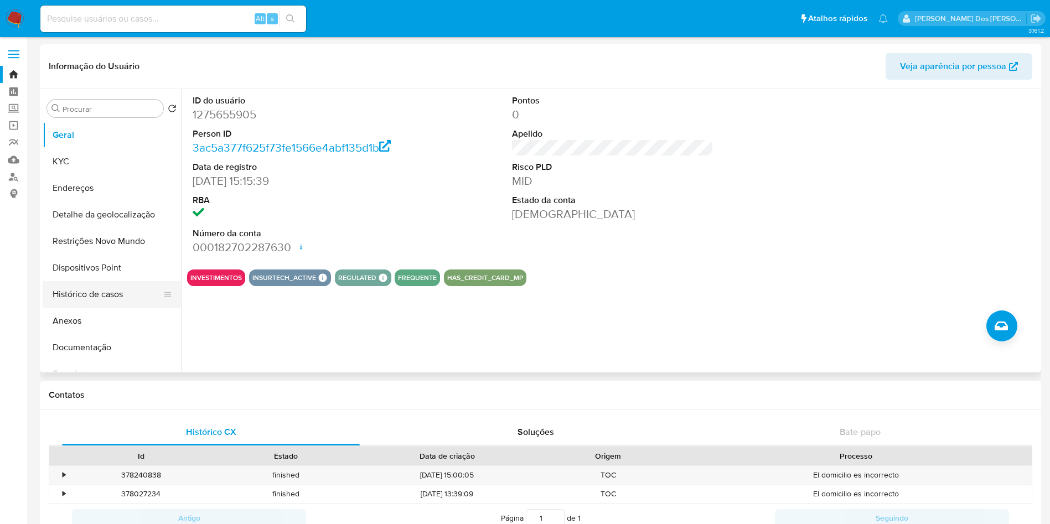
click at [131, 303] on button "Histórico de casos" at bounding box center [108, 294] width 130 height 27
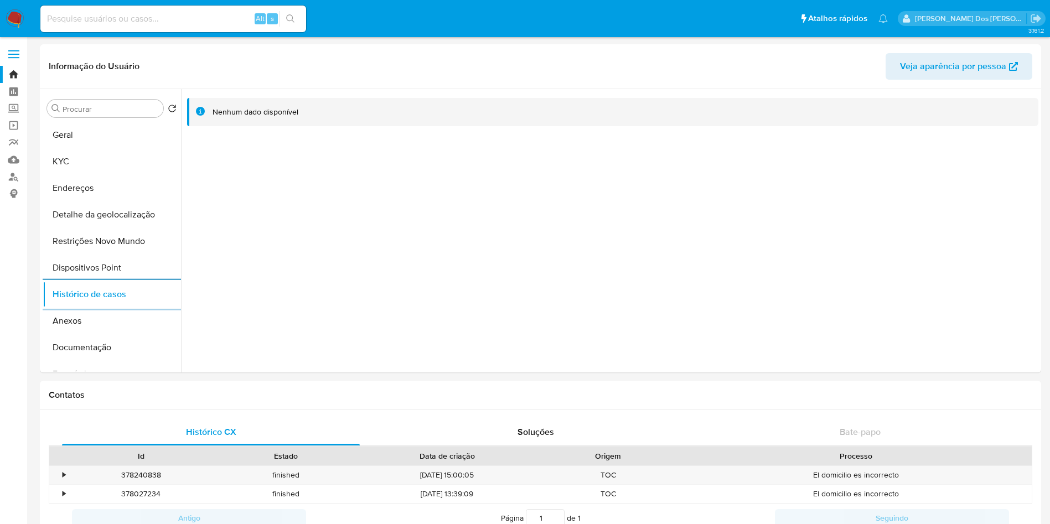
paste input "2236365590"
click at [162, 19] on input "2236365590" at bounding box center [173, 19] width 266 height 14
type input "2236365590"
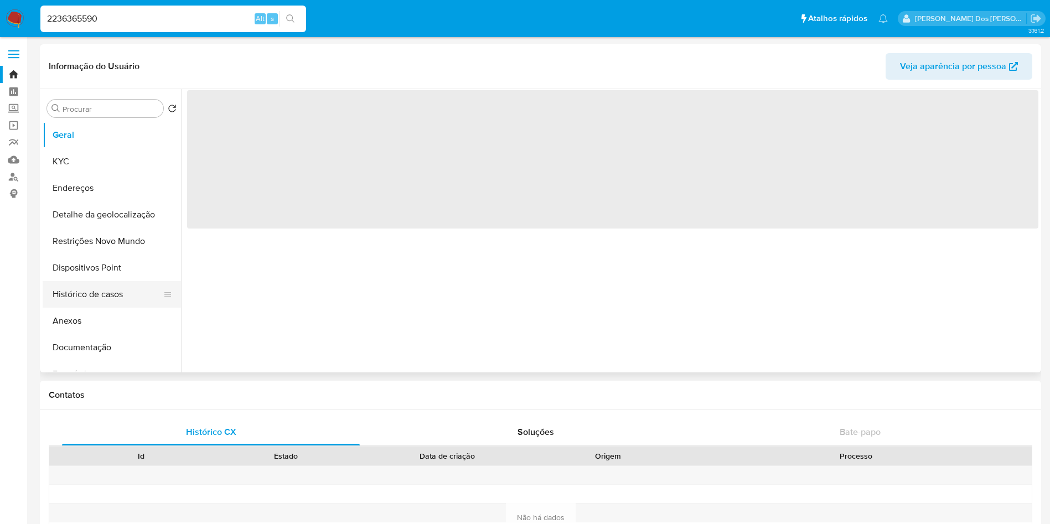
select select "10"
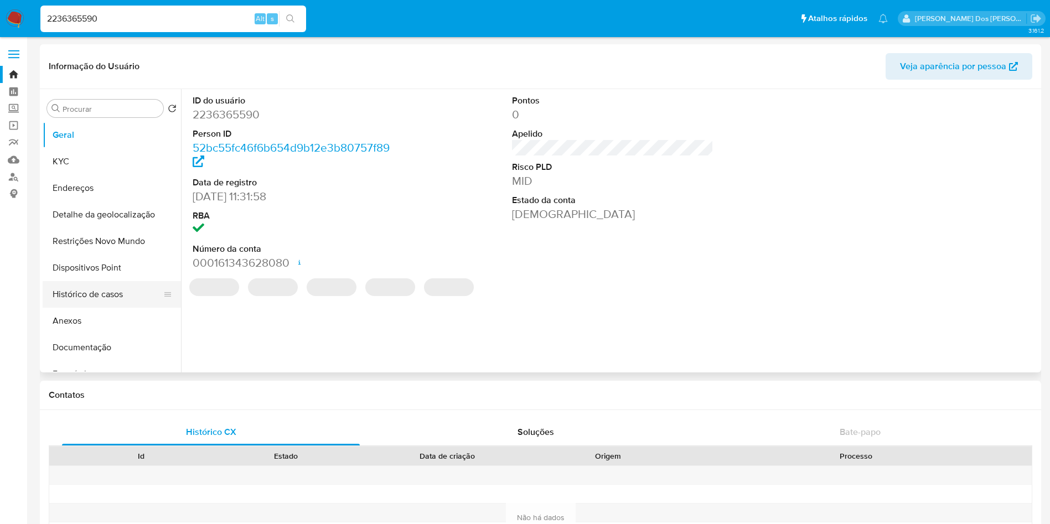
click at [120, 300] on button "Histórico de casos" at bounding box center [108, 294] width 130 height 27
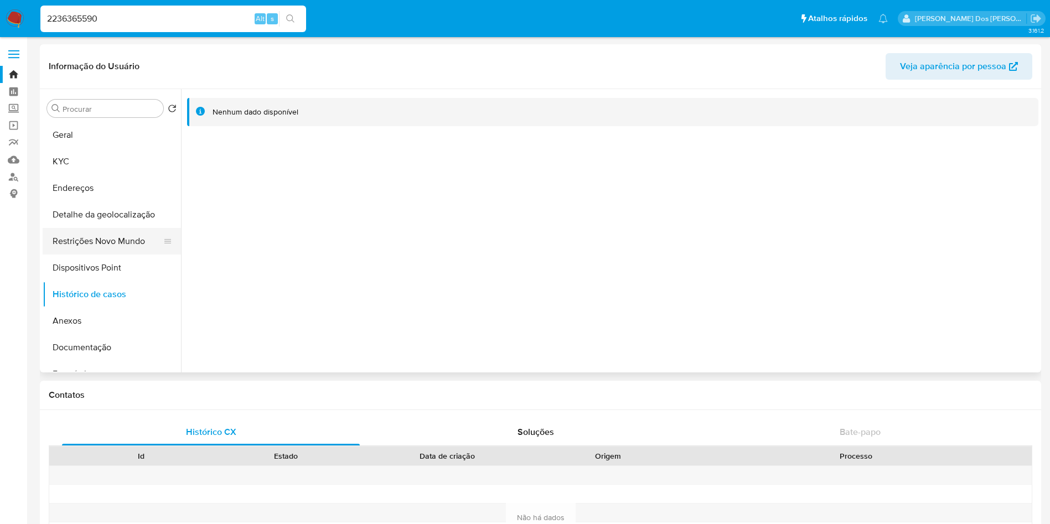
click at [124, 255] on button "Restrições Novo Mundo" at bounding box center [108, 241] width 130 height 27
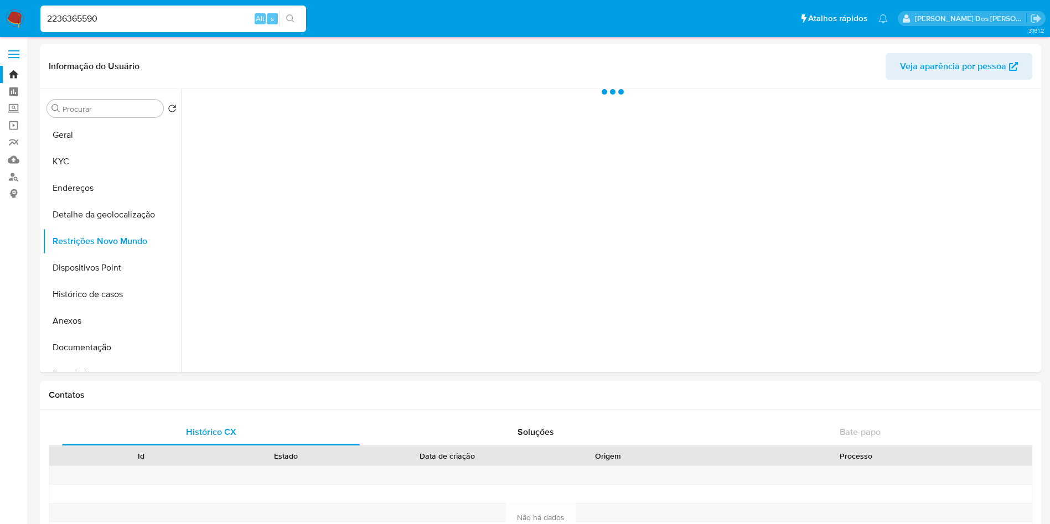
click at [18, 21] on img at bounding box center [15, 18] width 19 height 19
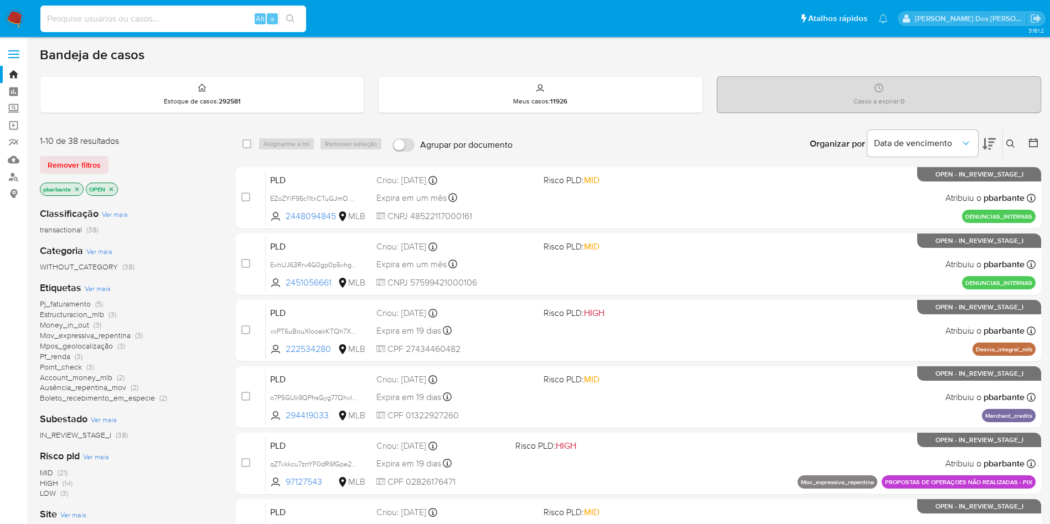
click at [139, 18] on input at bounding box center [173, 19] width 266 height 14
paste input "2651700604"
type input "2651700604"
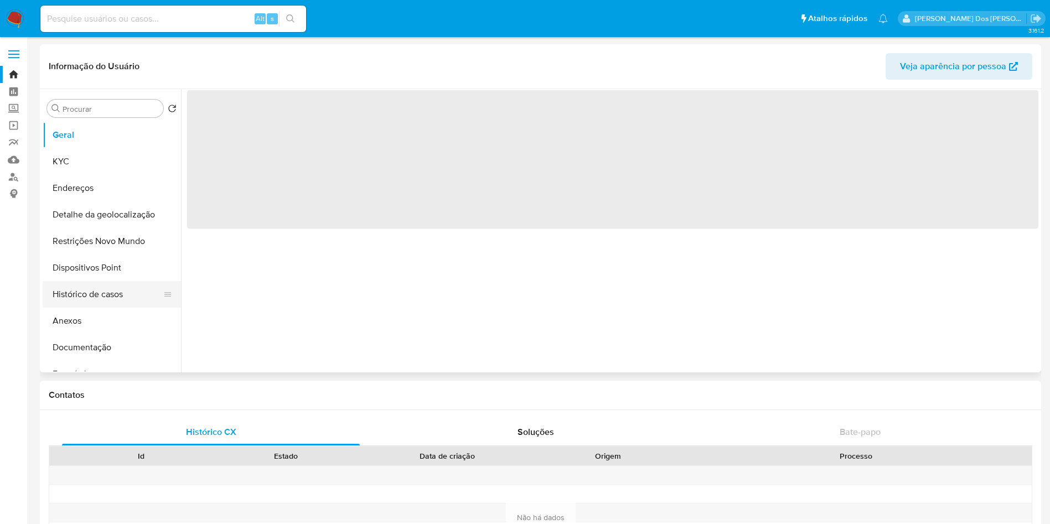
select select "10"
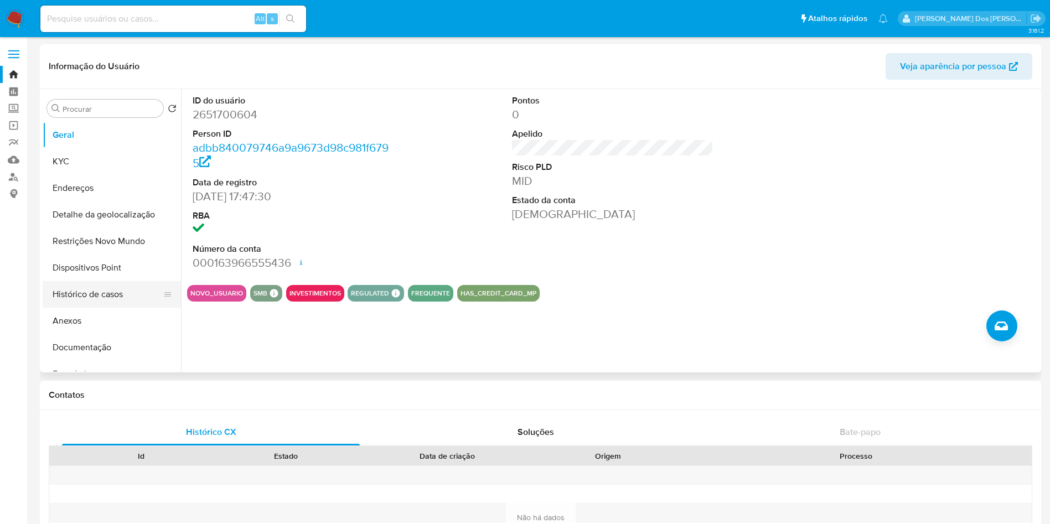
click at [138, 299] on button "Histórico de casos" at bounding box center [108, 294] width 130 height 27
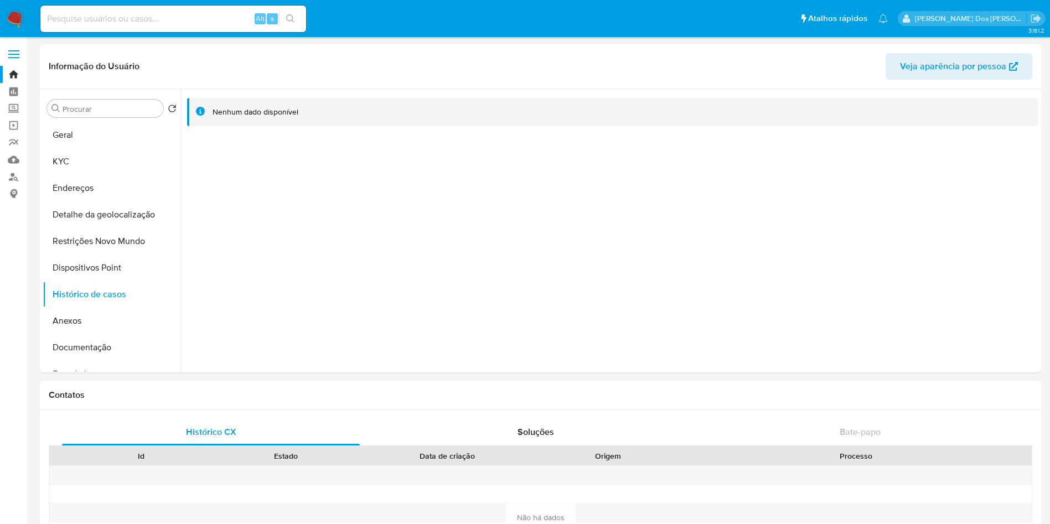
click at [123, 10] on div "Alt s" at bounding box center [173, 19] width 266 height 27
paste input "1190288211"
click at [135, 24] on input "1190288211" at bounding box center [173, 19] width 266 height 14
type input "1190288211"
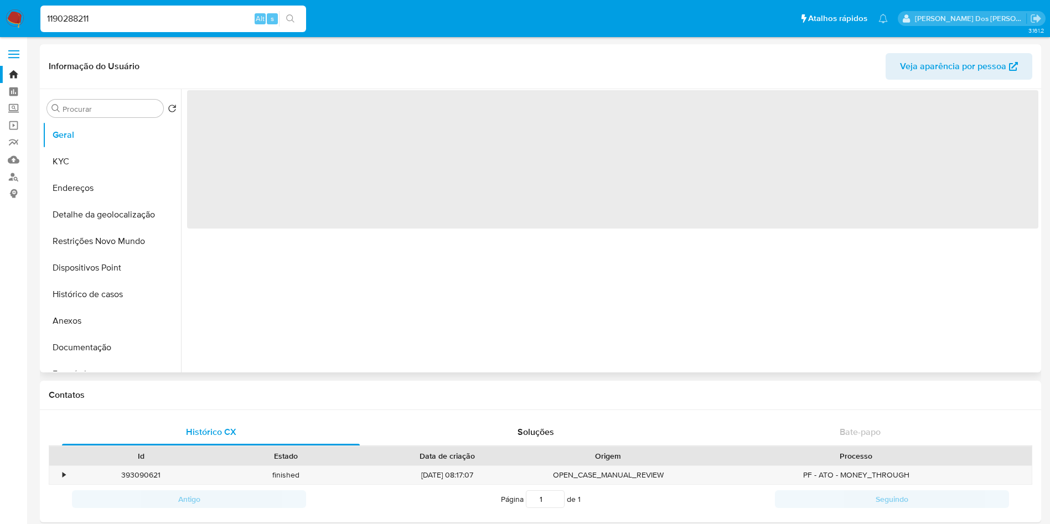
select select "10"
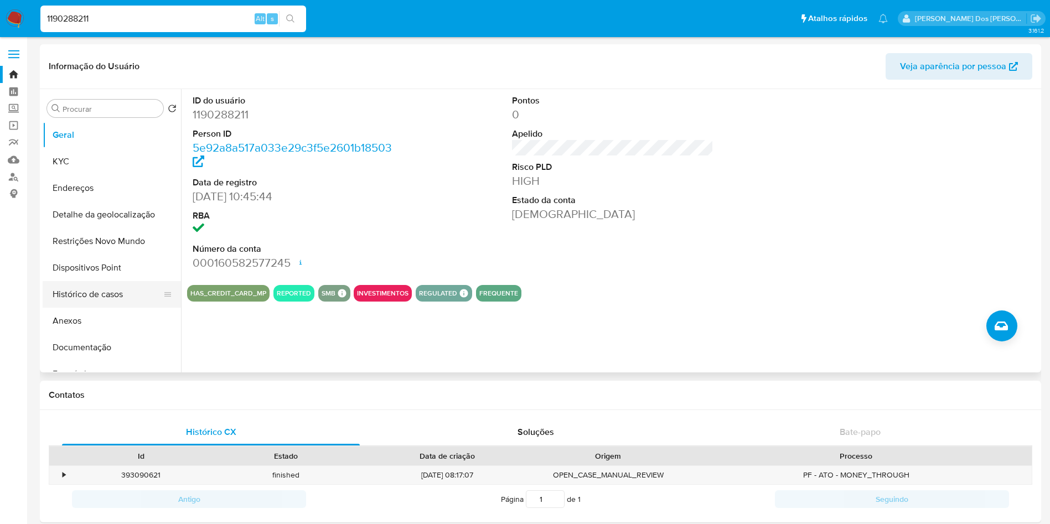
click at [126, 291] on button "Histórico de casos" at bounding box center [108, 294] width 130 height 27
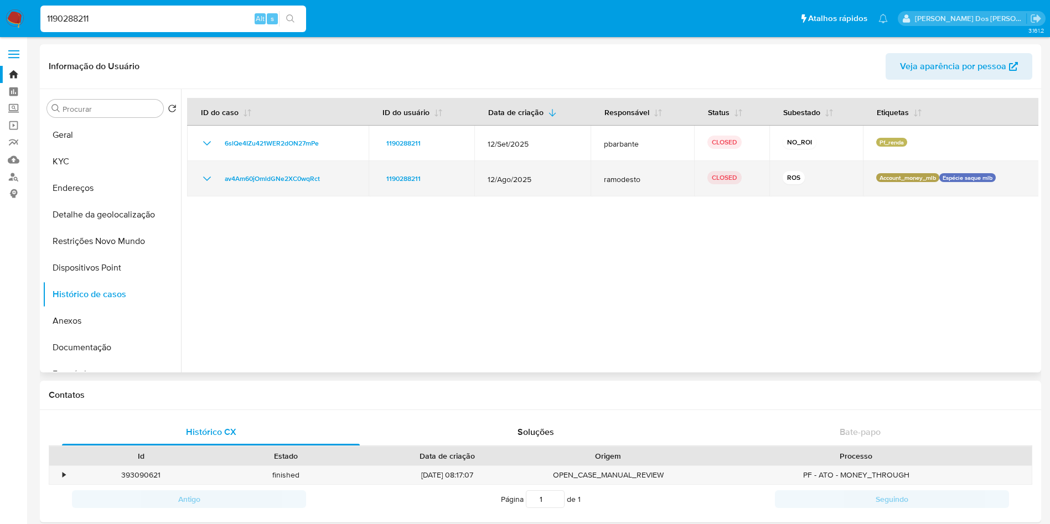
click at [215, 181] on div "av4Am60jOmldGNe2XC0wqRct" at bounding box center [277, 178] width 155 height 13
click at [210, 181] on icon "Mostrar/Ocultar" at bounding box center [206, 178] width 13 height 13
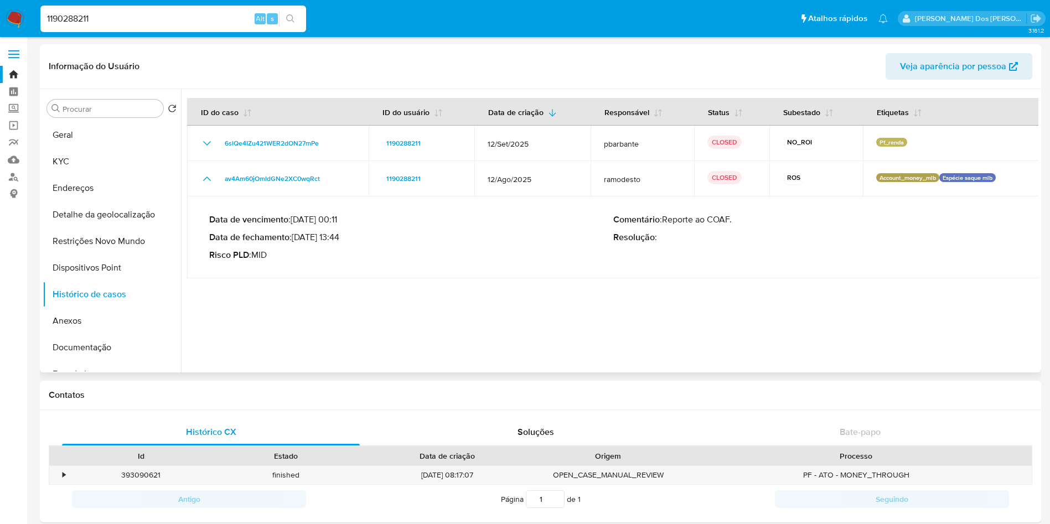
drag, startPoint x: 297, startPoint y: 240, endPoint x: 344, endPoint y: 240, distance: 46.5
click at [344, 240] on p "Data de fechamento : 23/09/2025 13:44" at bounding box center [411, 237] width 404 height 11
click at [140, 19] on input "1190288211" at bounding box center [173, 19] width 266 height 14
paste input "2299679819"
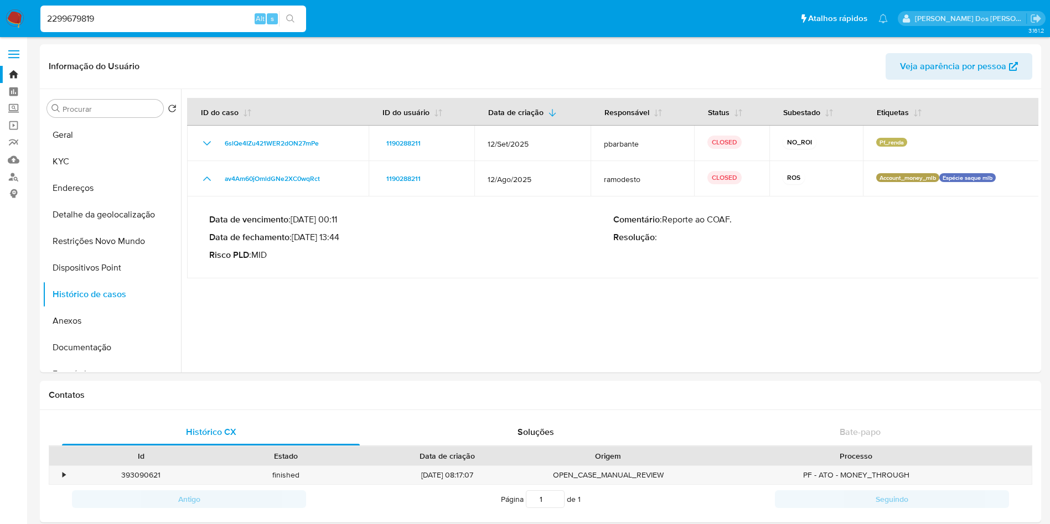
type input "2299679819"
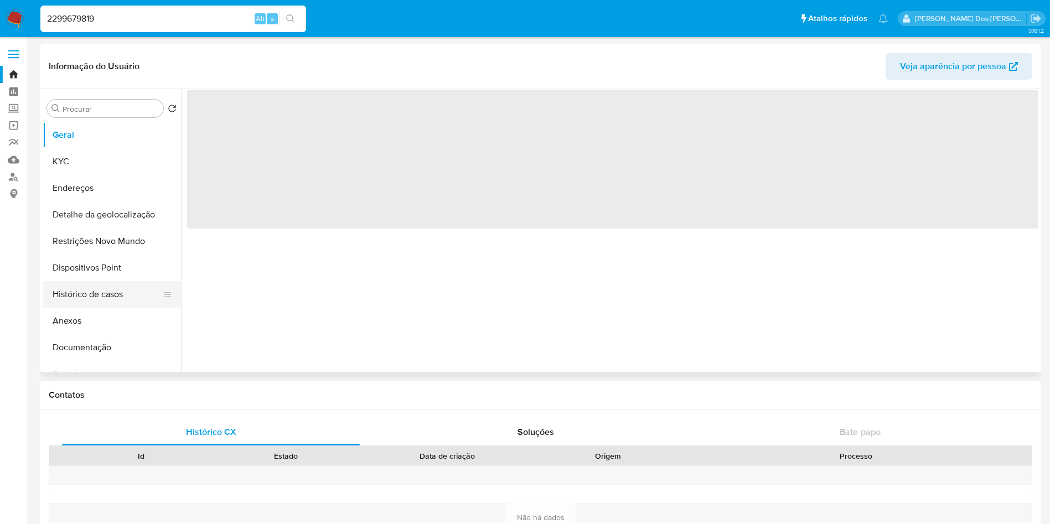
select select "10"
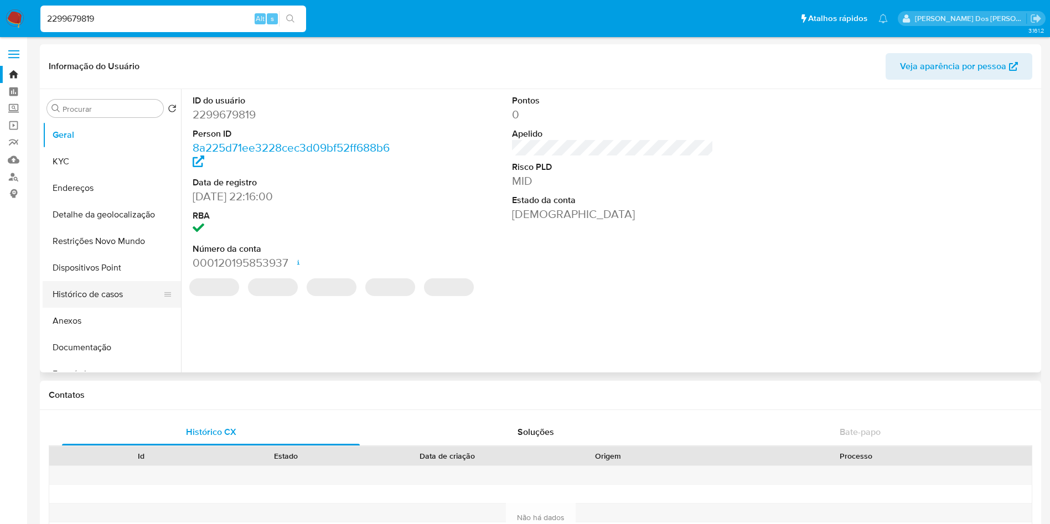
click at [83, 287] on button "Histórico de casos" at bounding box center [108, 294] width 130 height 27
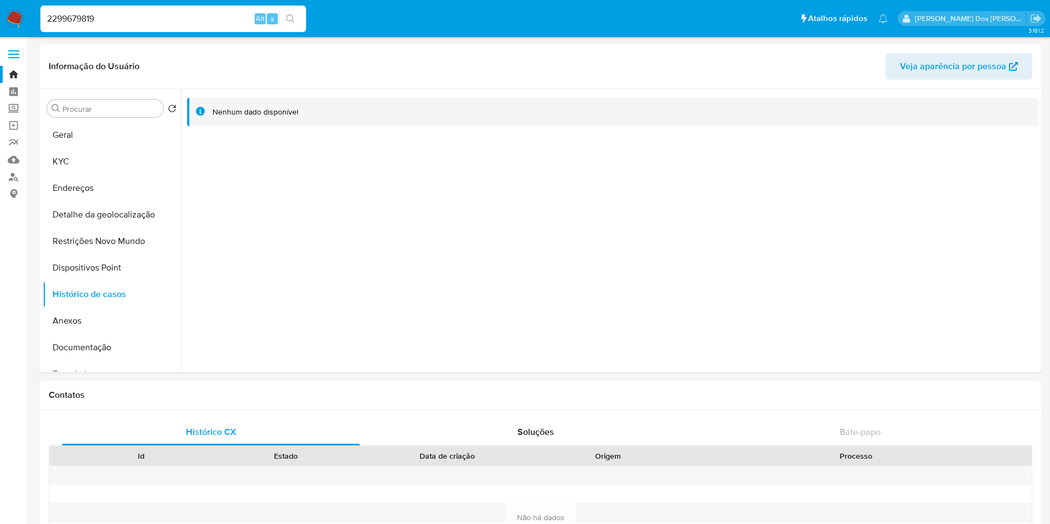
click at [16, 17] on img at bounding box center [15, 18] width 19 height 19
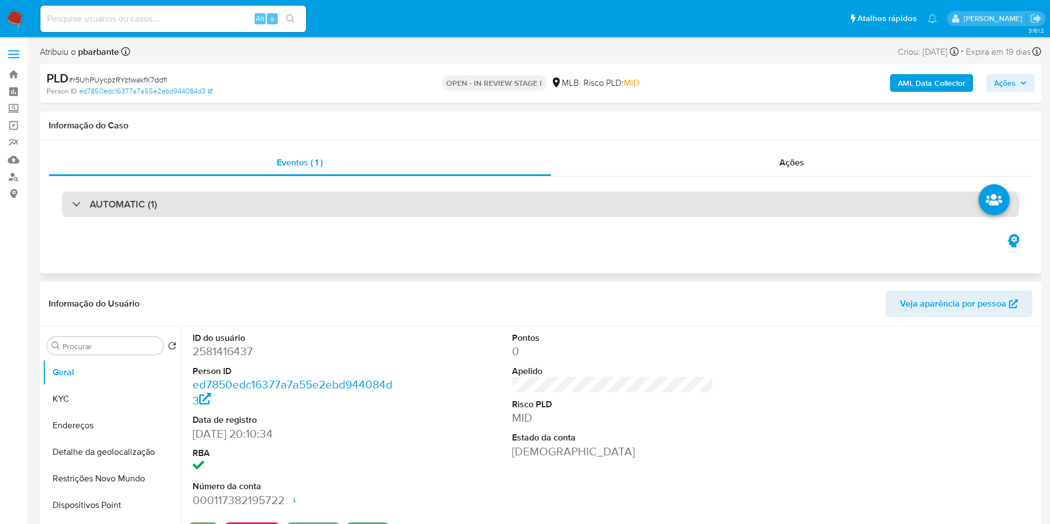
click at [298, 213] on div "AUTOMATIC (1)" at bounding box center [540, 204] width 957 height 25
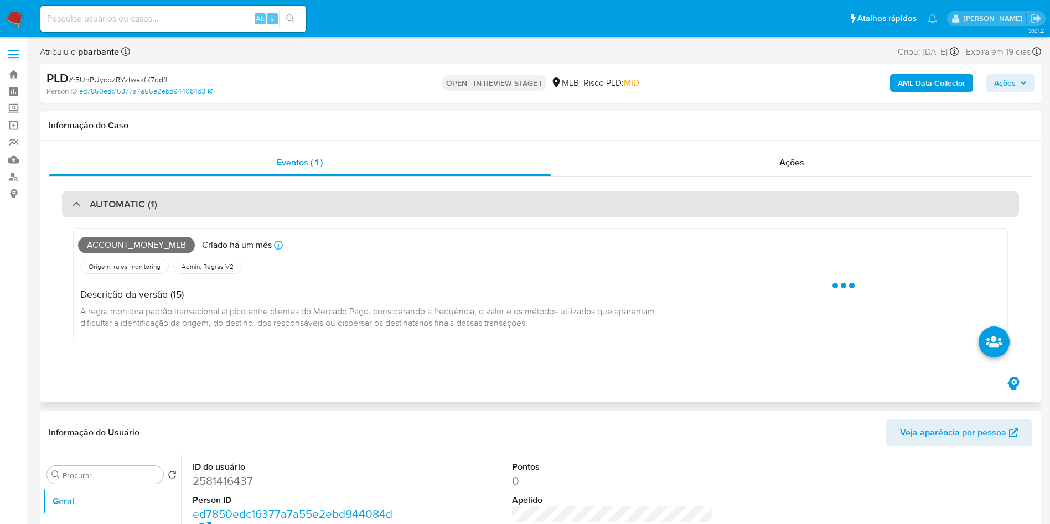
click at [298, 213] on div "AUTOMATIC (1)" at bounding box center [540, 204] width 957 height 25
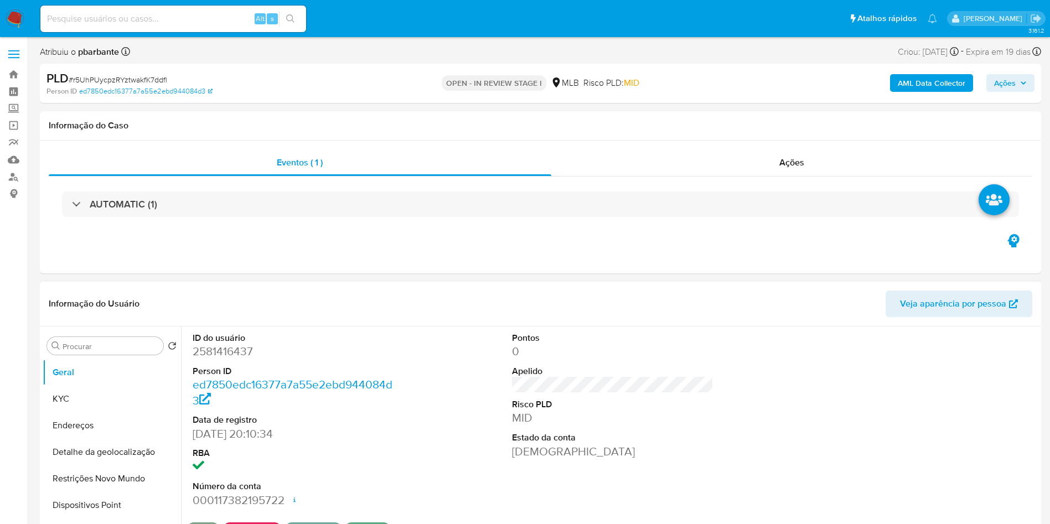
click at [219, 359] on dd "2581416437" at bounding box center [294, 352] width 202 height 16
copy dd "2581416437"
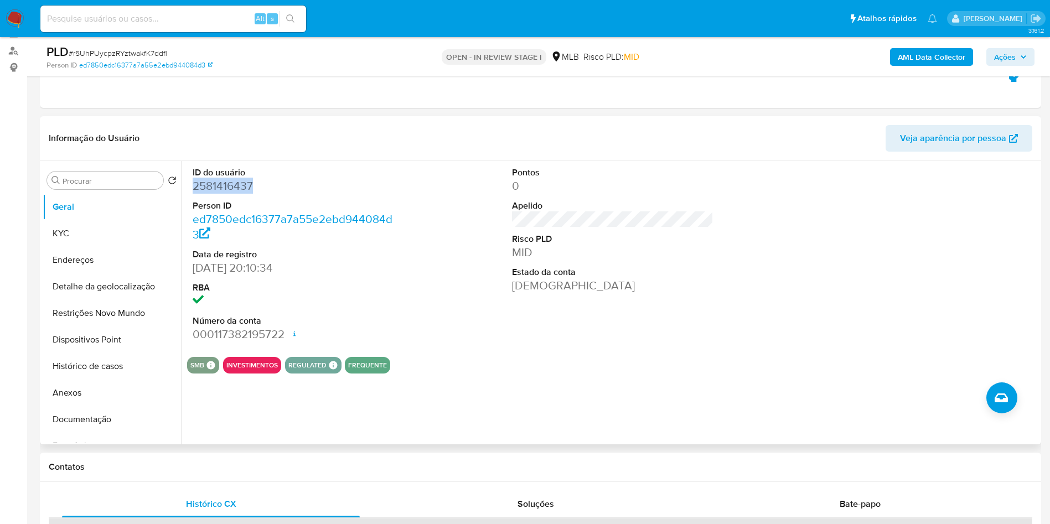
scroll to position [206, 0]
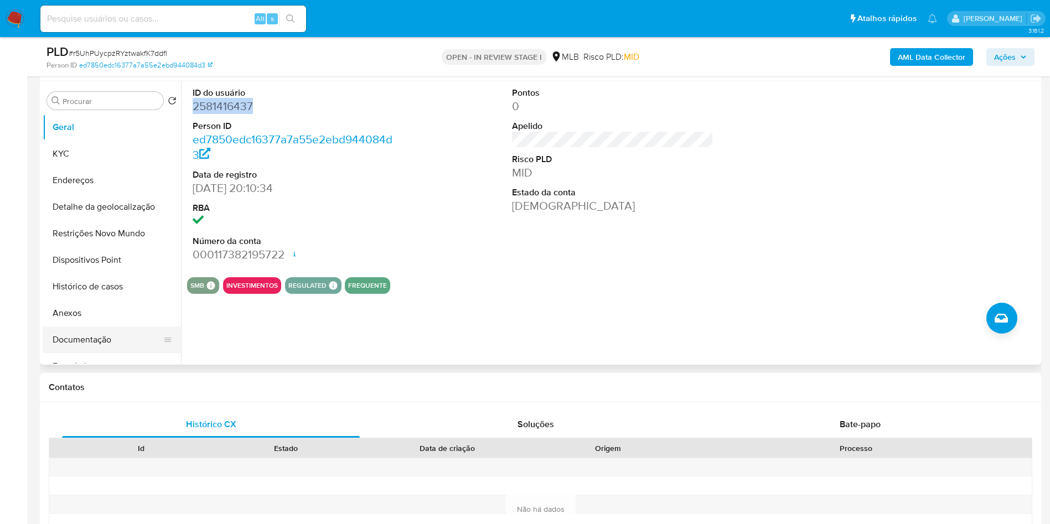
click at [137, 353] on button "Documentação" at bounding box center [108, 340] width 130 height 27
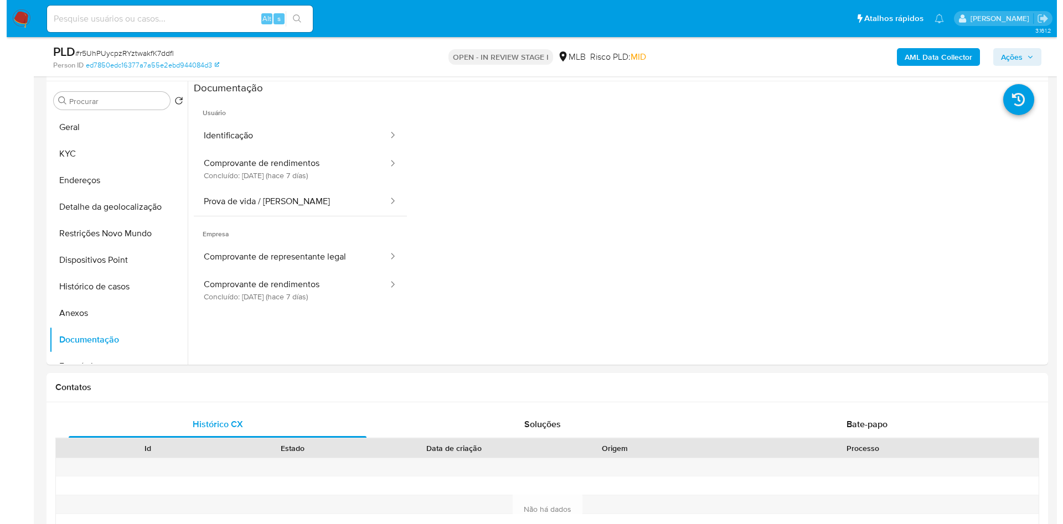
scroll to position [196, 0]
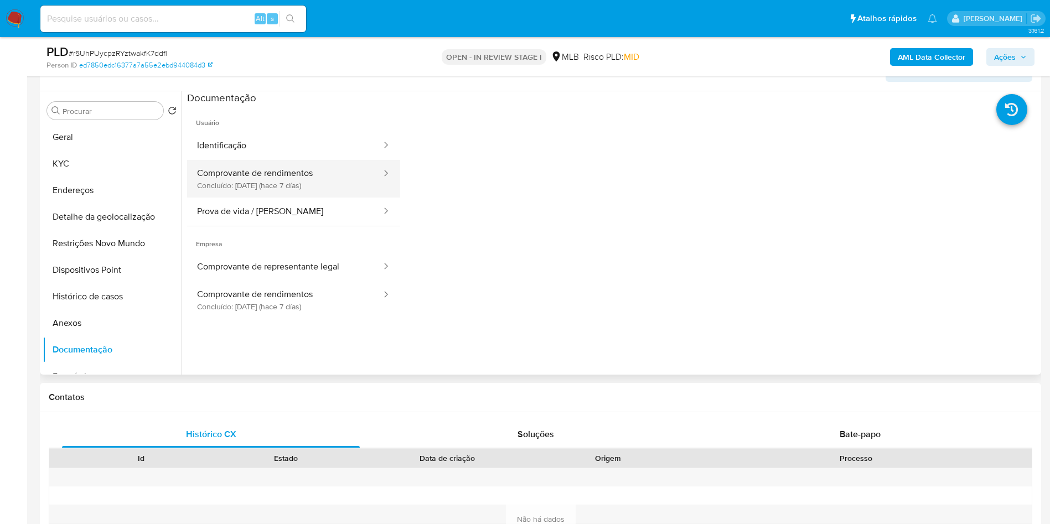
click at [286, 192] on button "Comprovante de rendimentos Concluído: [DATE] (hace 7 días)" at bounding box center [284, 179] width 195 height 38
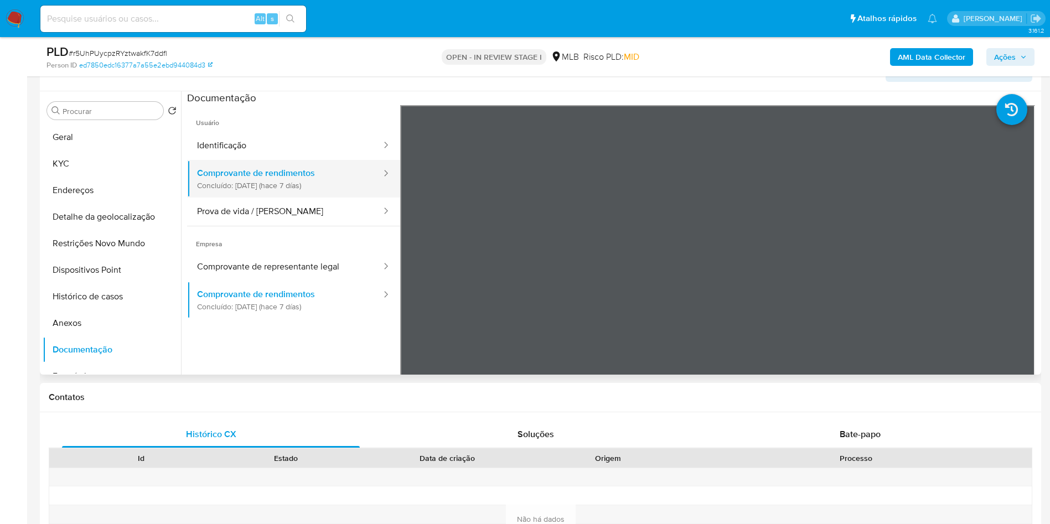
click at [286, 192] on button "Comprovante de rendimentos Concluído: [DATE] (hace 7 días)" at bounding box center [284, 179] width 195 height 38
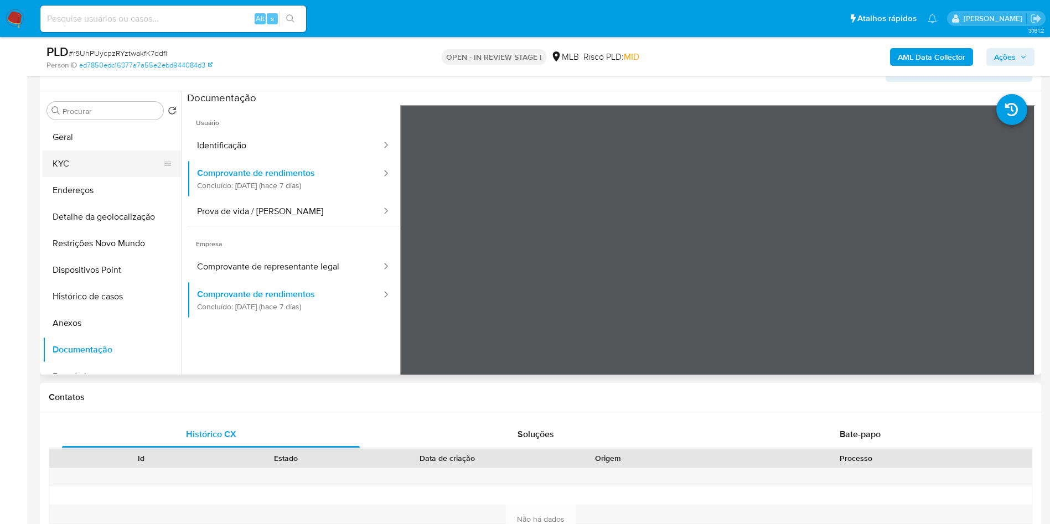
click at [109, 177] on button "KYC" at bounding box center [108, 164] width 130 height 27
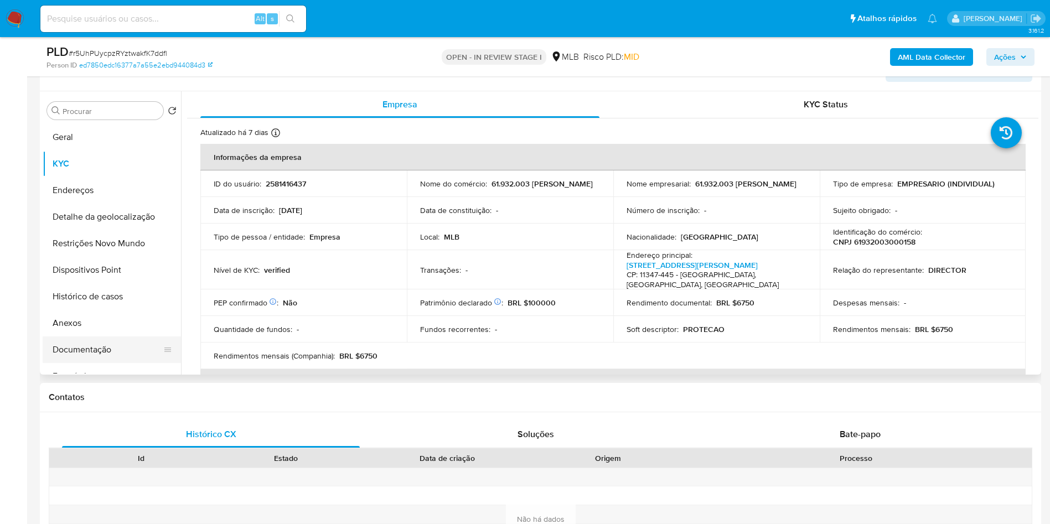
click at [96, 358] on button "Documentação" at bounding box center [108, 350] width 130 height 27
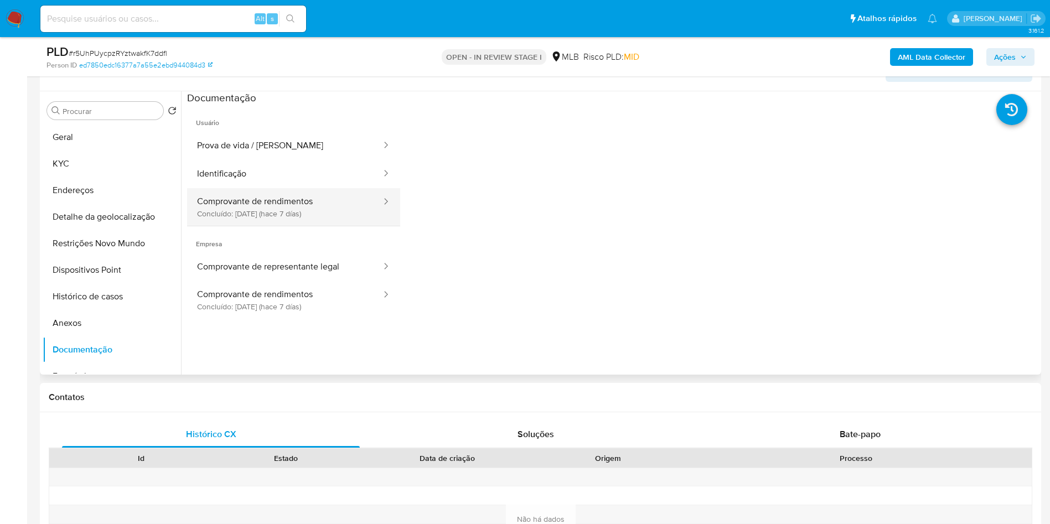
click at [285, 210] on button "Comprovante de rendimentos Concluído: [DATE] (hace 7 días)" at bounding box center [284, 207] width 195 height 38
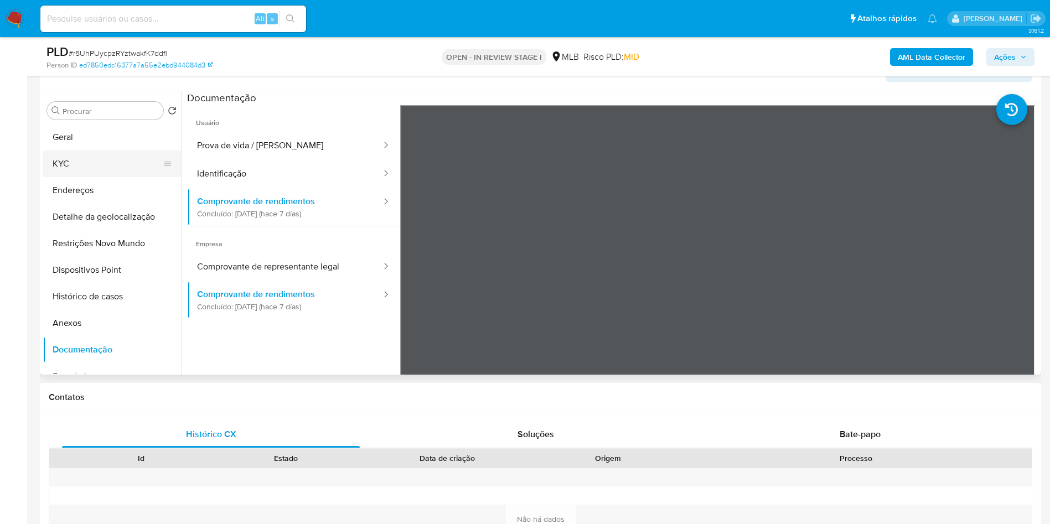
click at [108, 169] on button "KYC" at bounding box center [108, 164] width 130 height 27
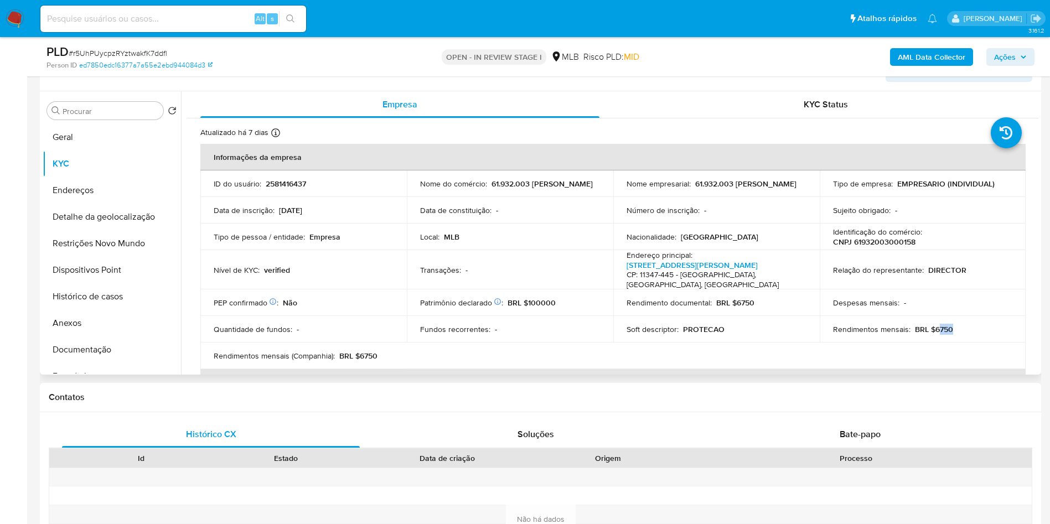
drag, startPoint x: 951, startPoint y: 339, endPoint x: 934, endPoint y: 340, distance: 17.7
click at [934, 334] on div "Rendimentos mensais : BRL $6750" at bounding box center [923, 329] width 180 height 10
copy p "6750"
click at [892, 61] on button "AML Data Collector" at bounding box center [931, 57] width 83 height 18
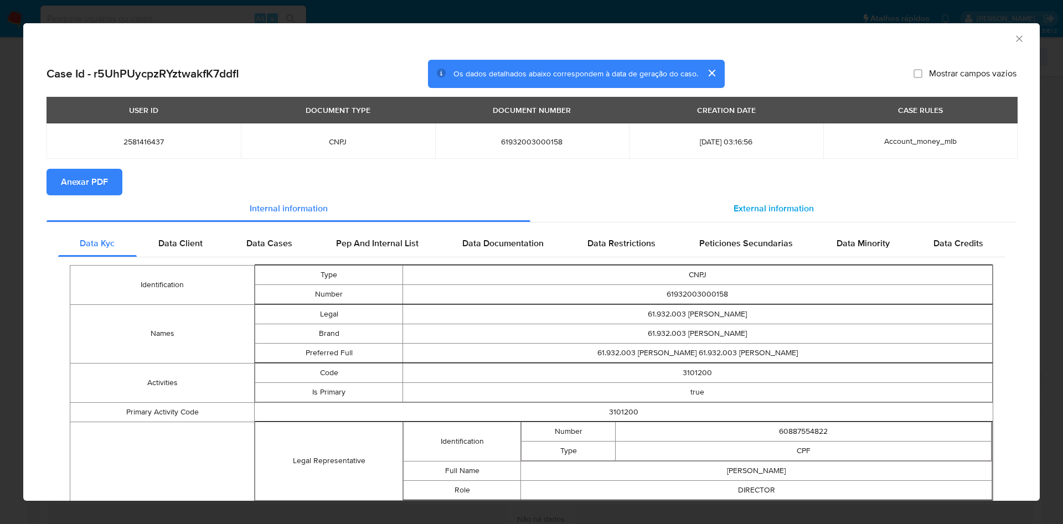
click at [805, 204] on div "External information" at bounding box center [773, 208] width 486 height 27
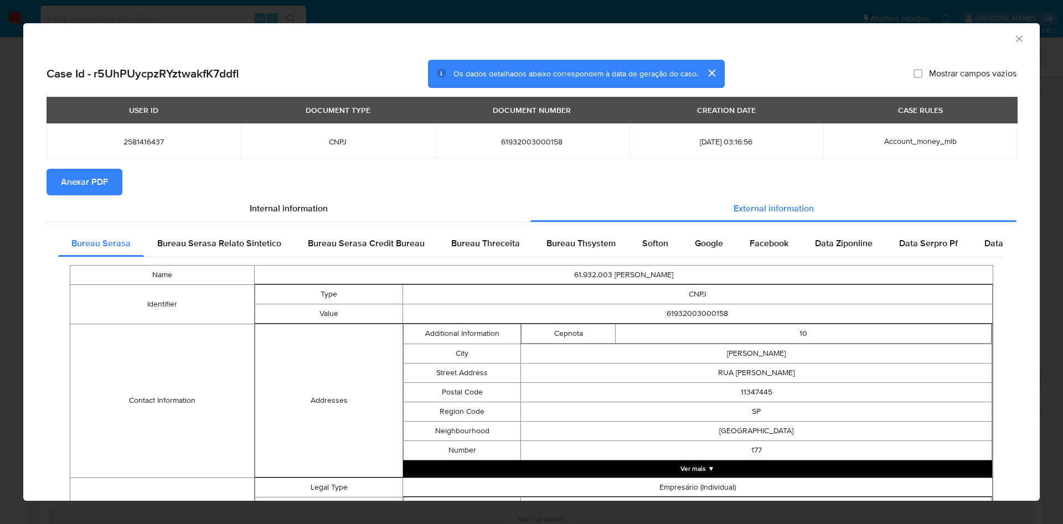
click at [72, 178] on span "Anexar PDF" at bounding box center [84, 182] width 47 height 24
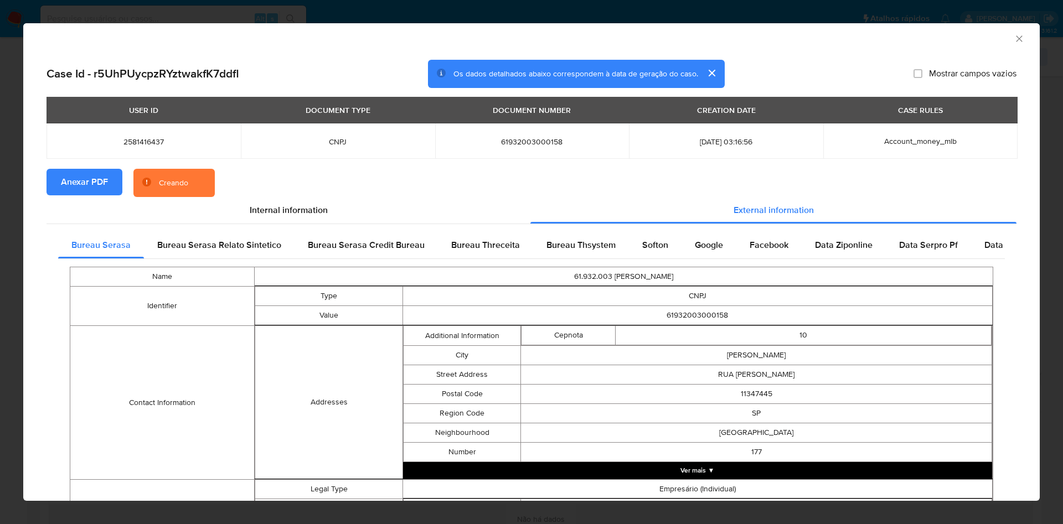
scroll to position [311, 0]
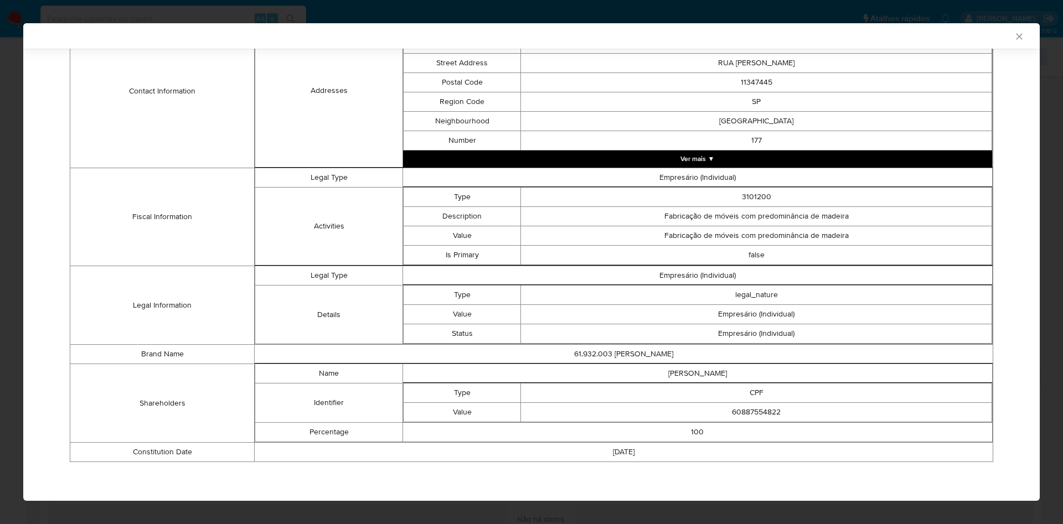
click at [758, 415] on td "60887554822" at bounding box center [756, 412] width 471 height 19
copy td "60887554822"
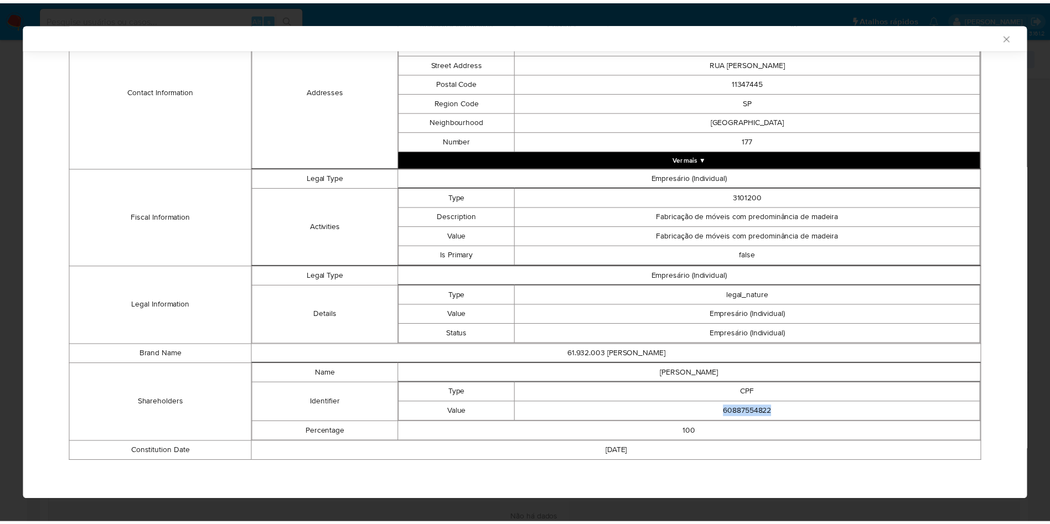
scroll to position [308, 0]
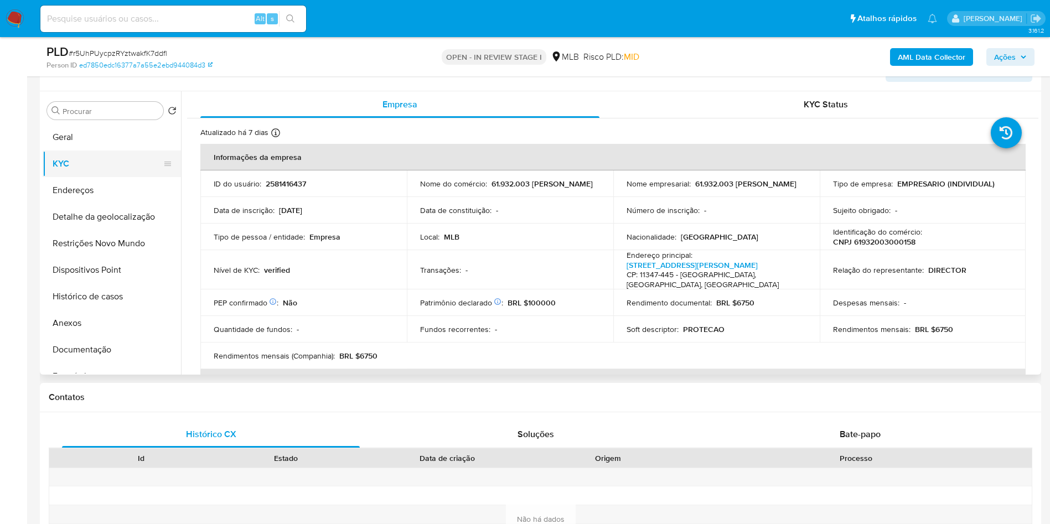
click at [64, 177] on button "KYC" at bounding box center [108, 164] width 130 height 27
click at [920, 53] on b "AML Data Collector" at bounding box center [932, 57] width 68 height 18
click at [122, 257] on button "Restrições Novo Mundo" at bounding box center [108, 243] width 130 height 27
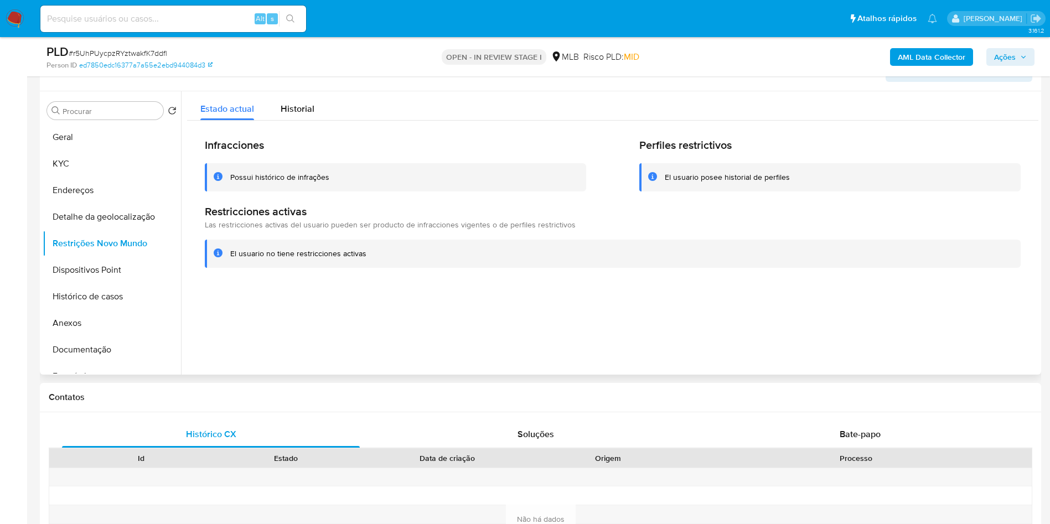
copy td "60887554822"
click at [104, 177] on button "KYC" at bounding box center [108, 164] width 130 height 27
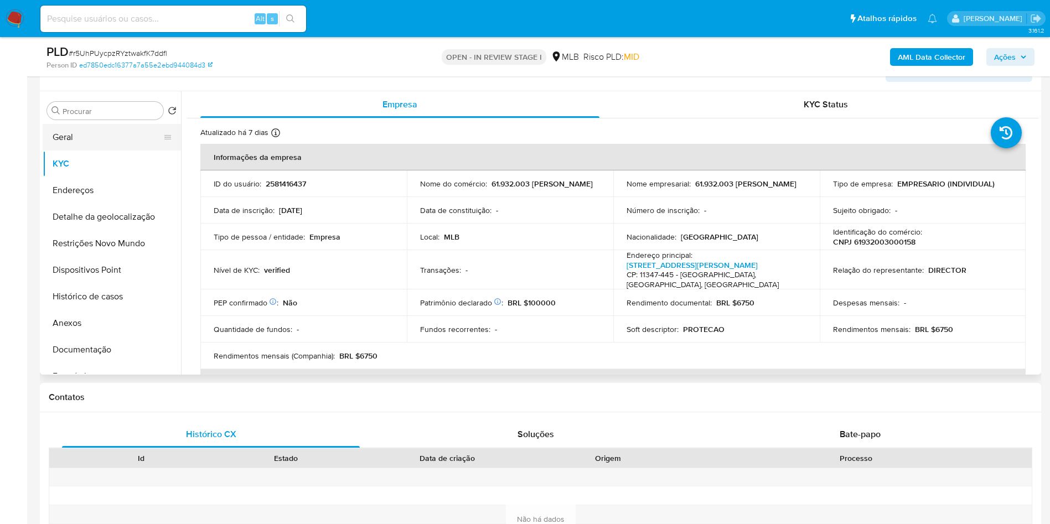
click at [114, 151] on button "Geral" at bounding box center [108, 137] width 130 height 27
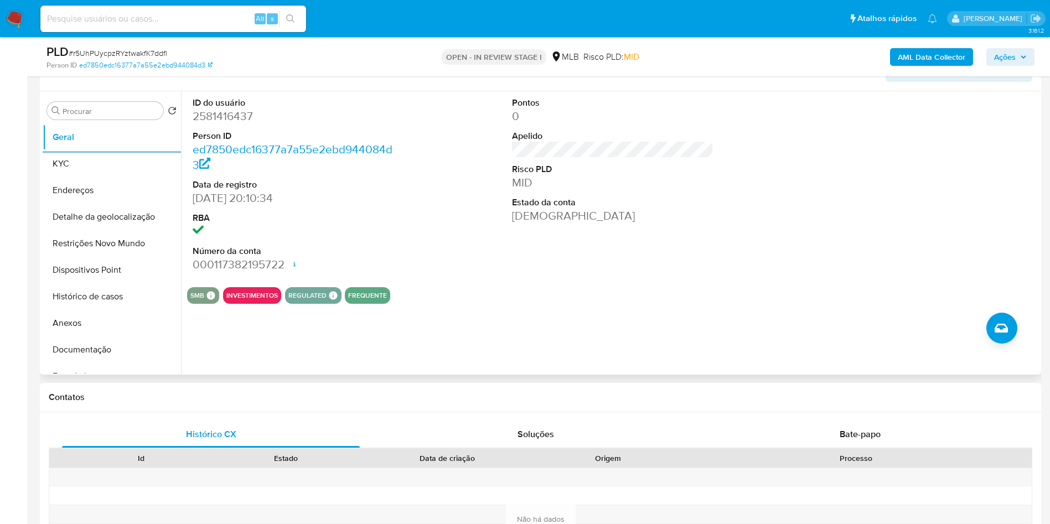
copy td "60887554822"
click at [68, 177] on button "KYC" at bounding box center [108, 164] width 130 height 27
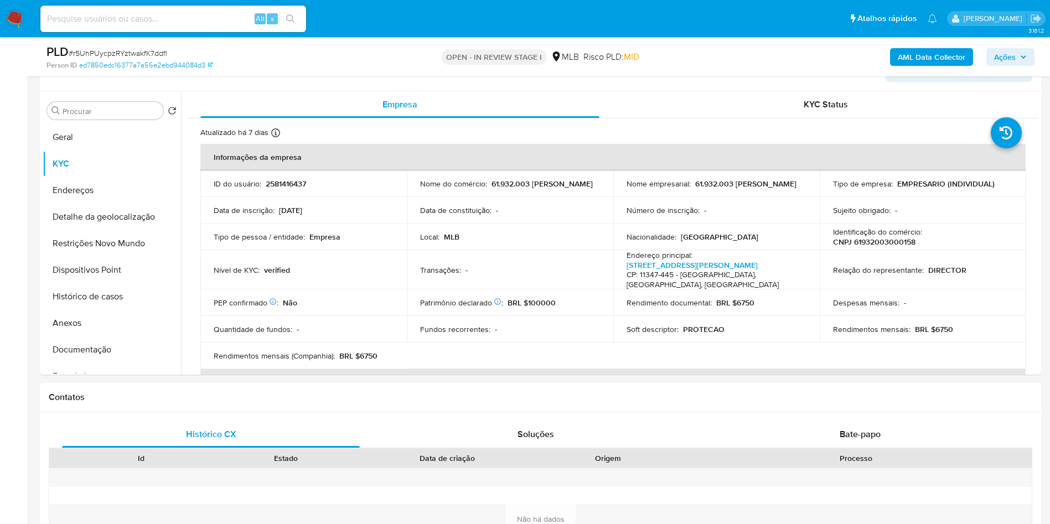
copy td "60887554822"
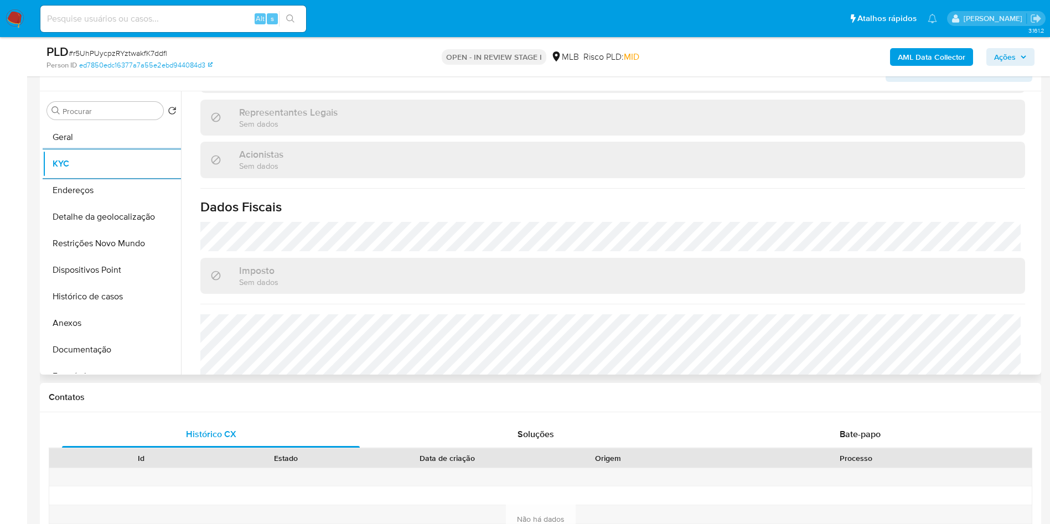
copy td "60887554822"
click at [113, 230] on button "Detalhe da geolocalização" at bounding box center [108, 217] width 130 height 27
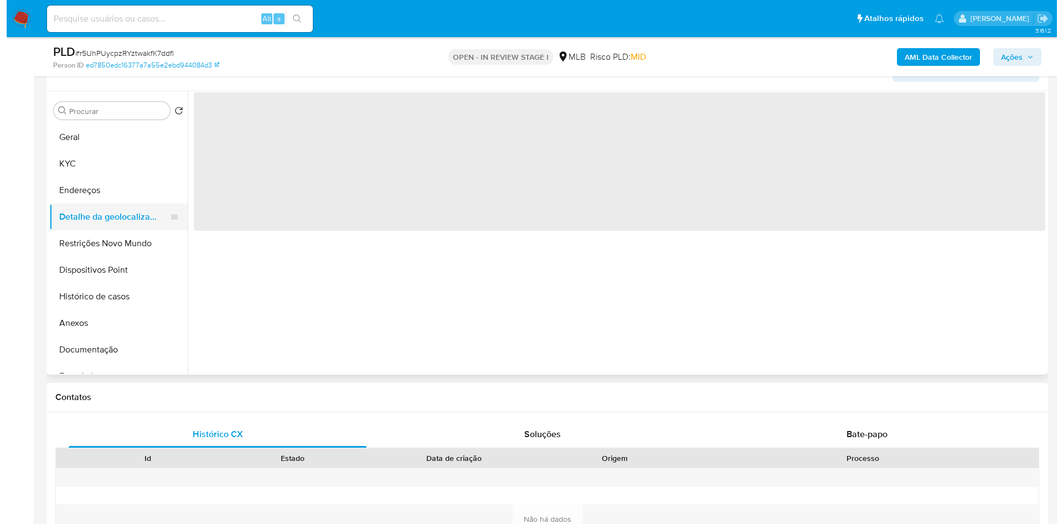
scroll to position [0, 0]
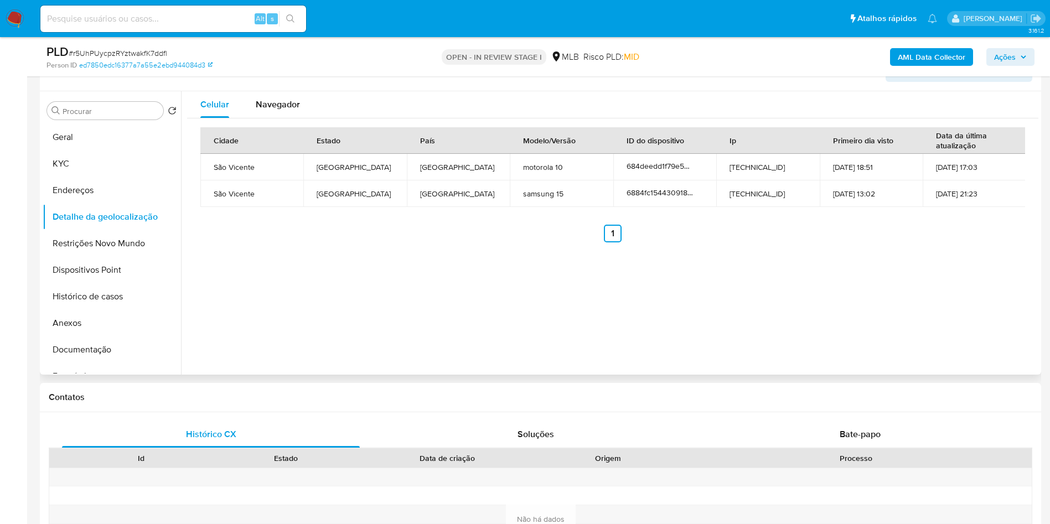
copy td "60887554822"
click at [111, 284] on button "Dispositivos Point" at bounding box center [108, 270] width 130 height 27
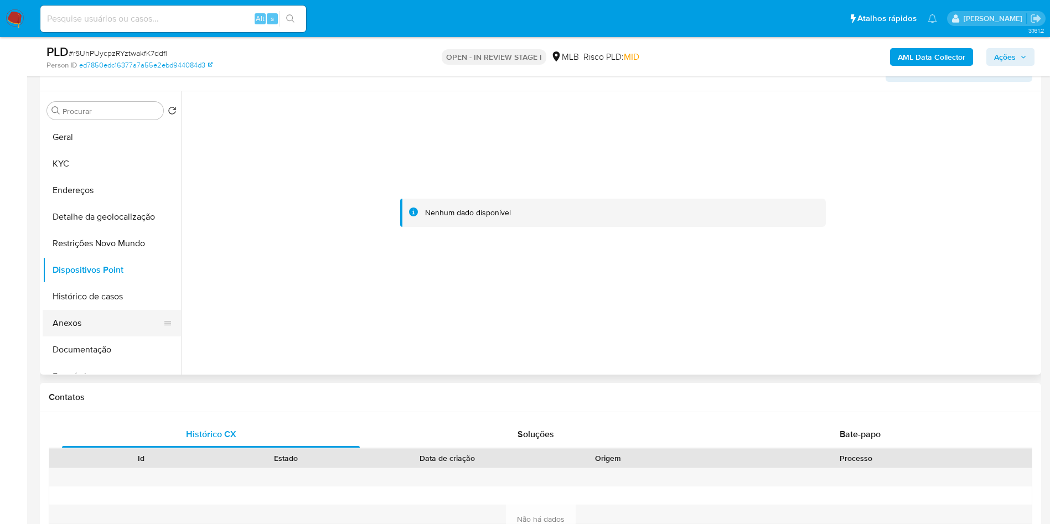
click at [108, 337] on button "Anexos" at bounding box center [108, 323] width 130 height 27
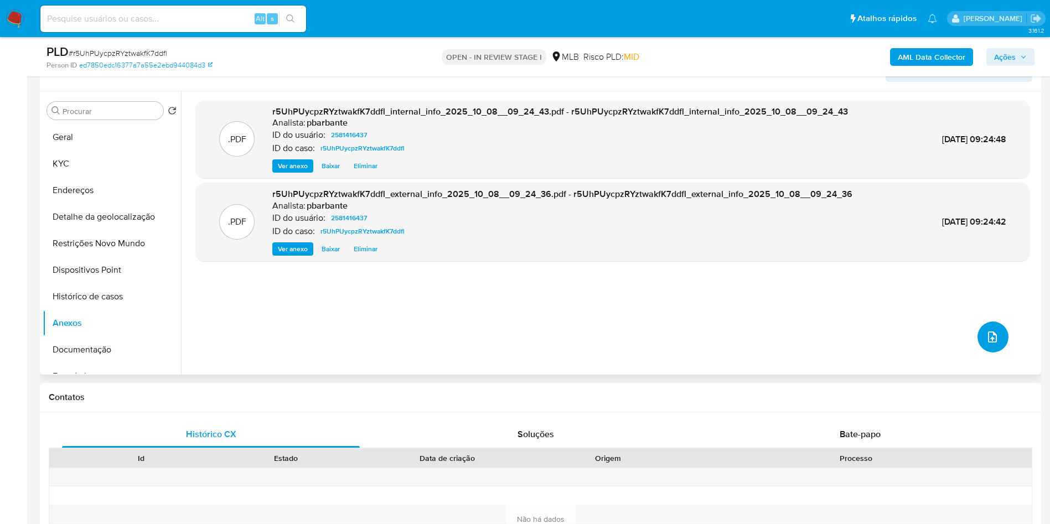
click at [992, 344] on icon "upload-file" at bounding box center [992, 337] width 13 height 13
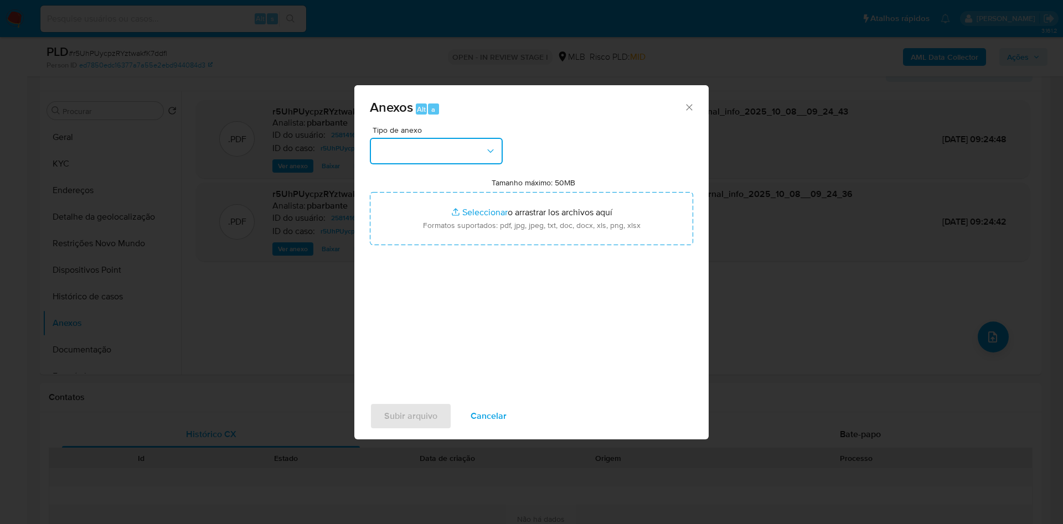
click at [426, 138] on button "button" at bounding box center [436, 151] width 133 height 27
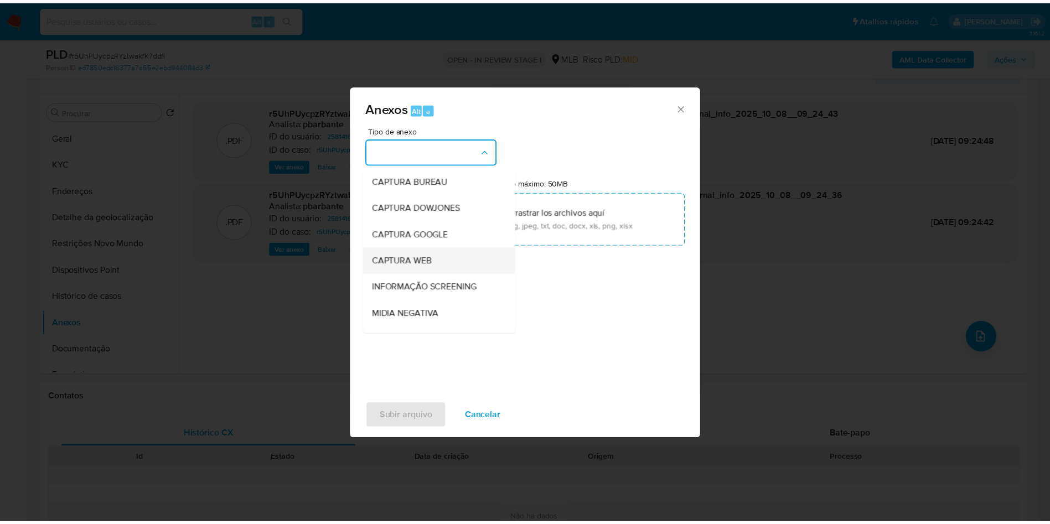
scroll to position [148, 0]
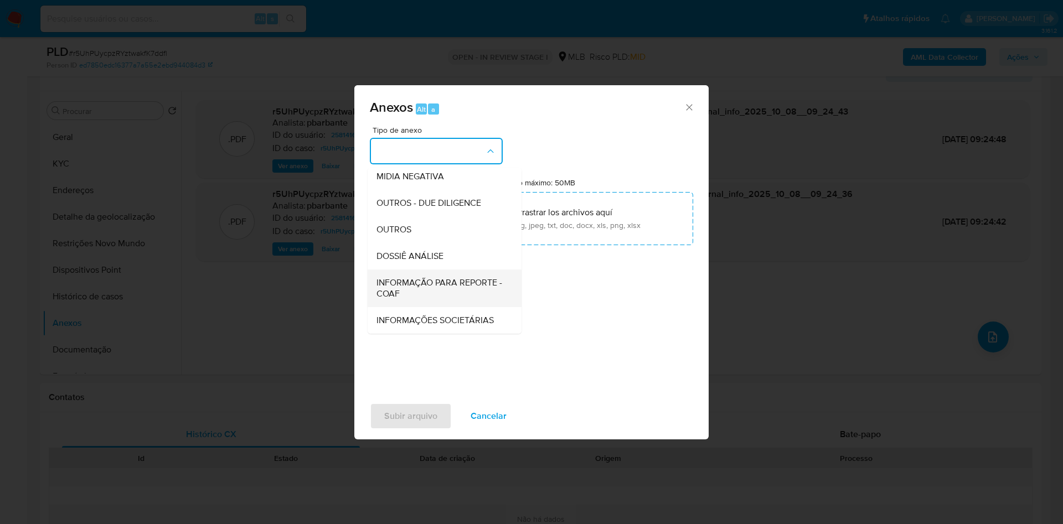
click at [405, 277] on span "INFORMAÇÃO PARA REPORTE - COAF" at bounding box center [442, 288] width 130 height 22
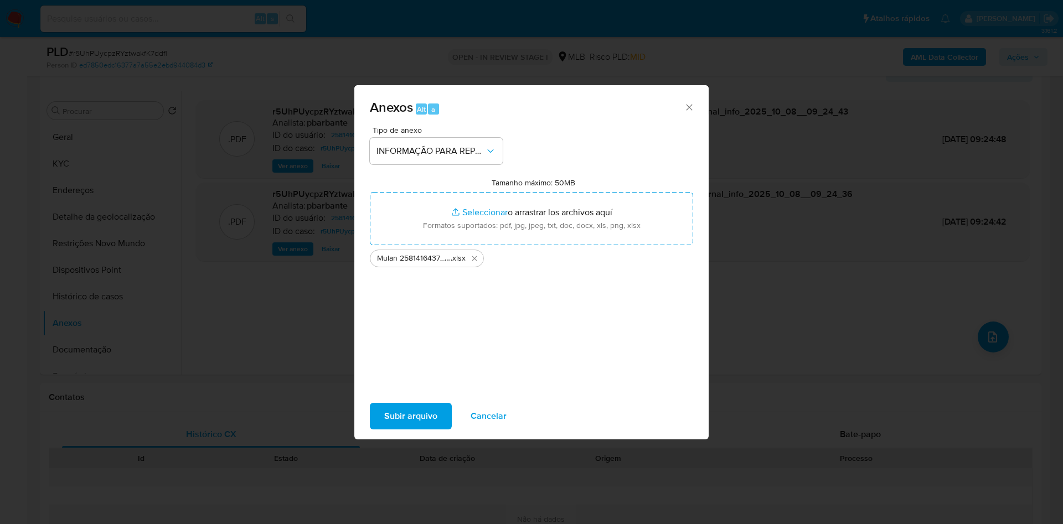
click at [391, 429] on span "Subir arquivo" at bounding box center [410, 416] width 53 height 24
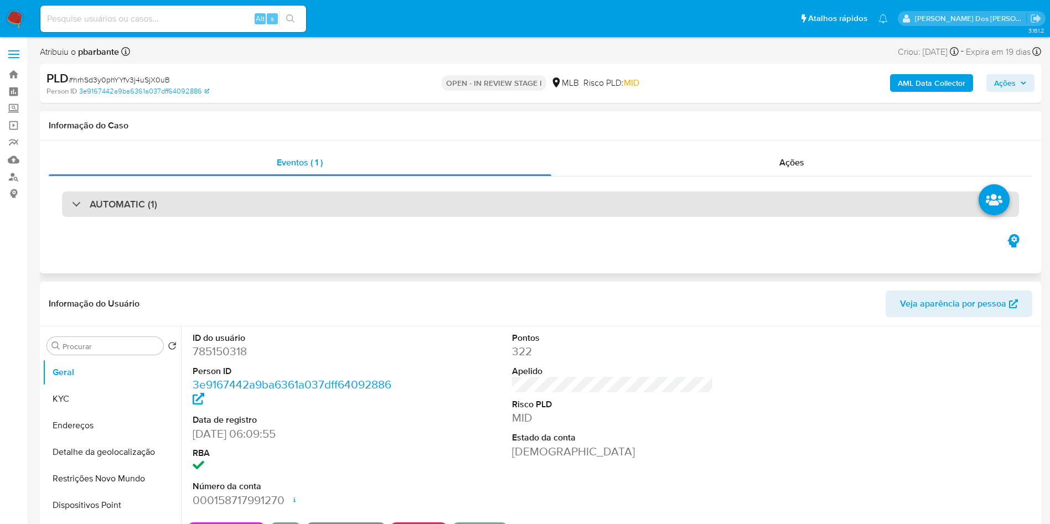
click at [461, 199] on div "AUTOMATIC (1)" at bounding box center [540, 204] width 957 height 25
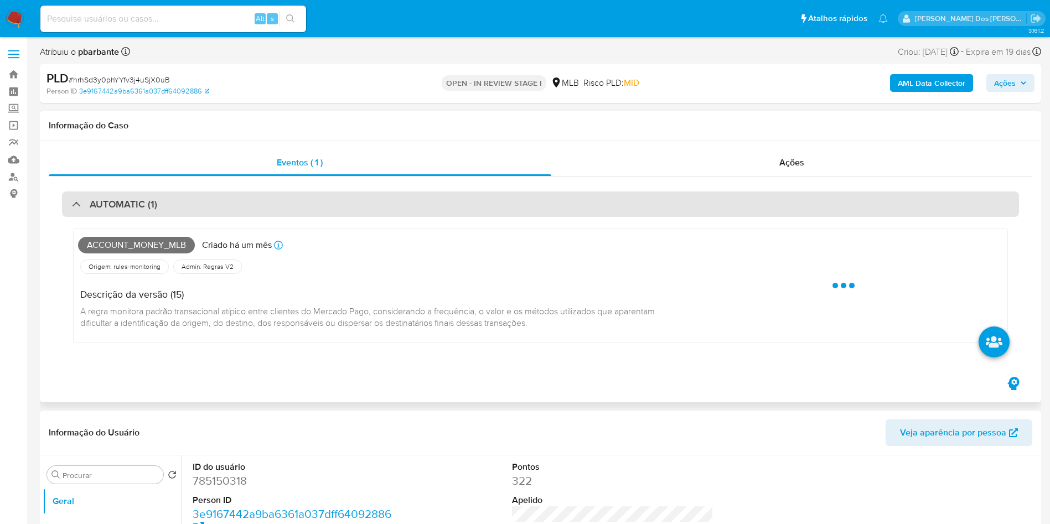
click at [461, 199] on div "AUTOMATIC (1)" at bounding box center [540, 204] width 957 height 25
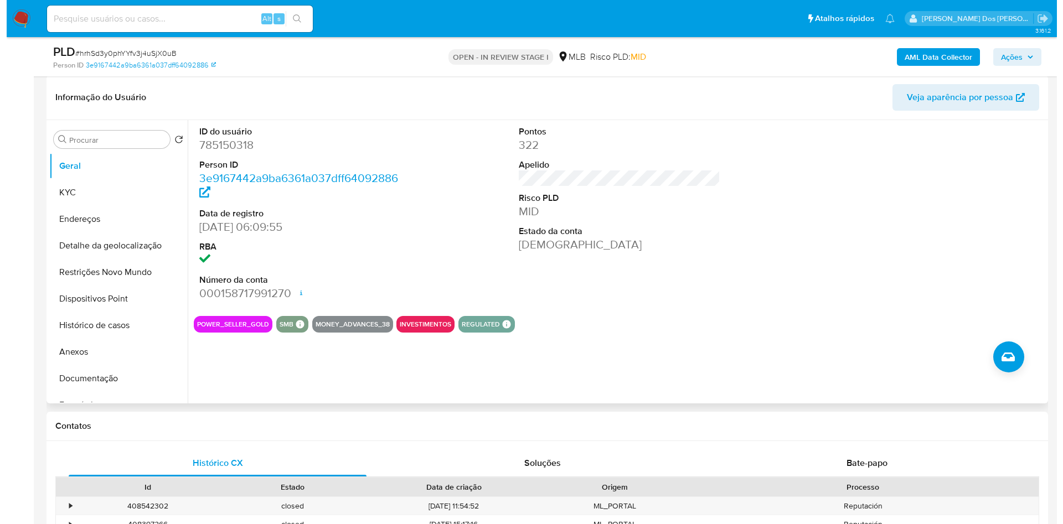
scroll to position [171, 0]
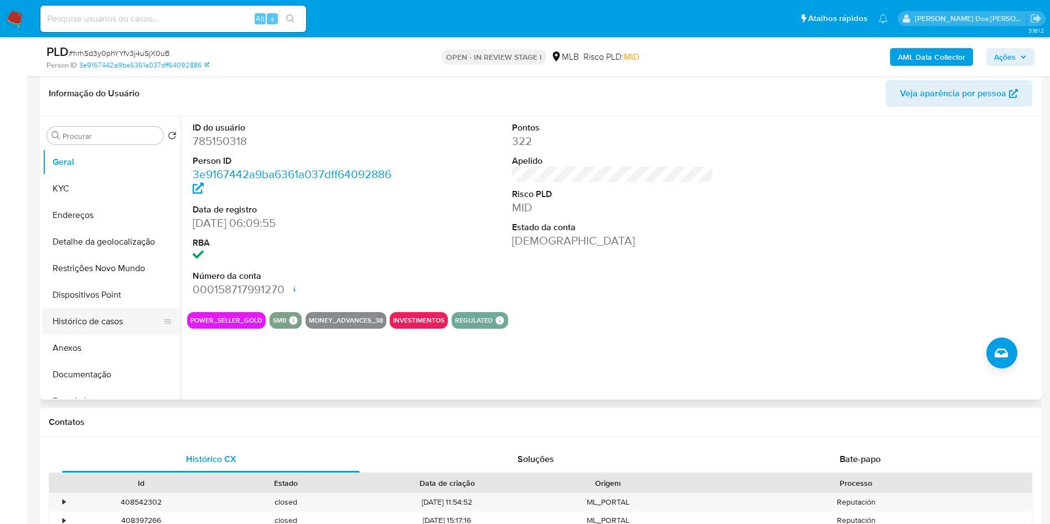
click at [101, 334] on button "Histórico de casos" at bounding box center [108, 321] width 130 height 27
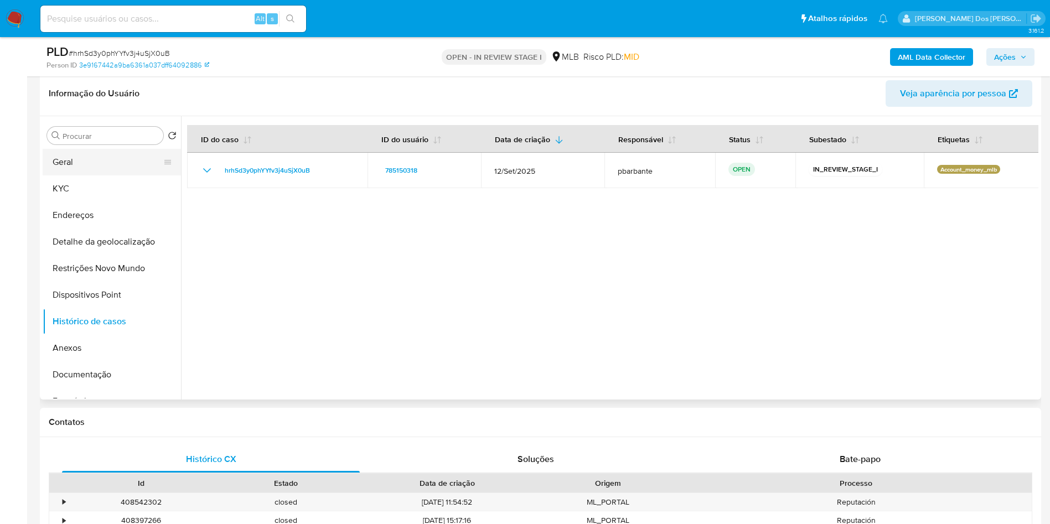
click at [81, 176] on button "Geral" at bounding box center [108, 162] width 130 height 27
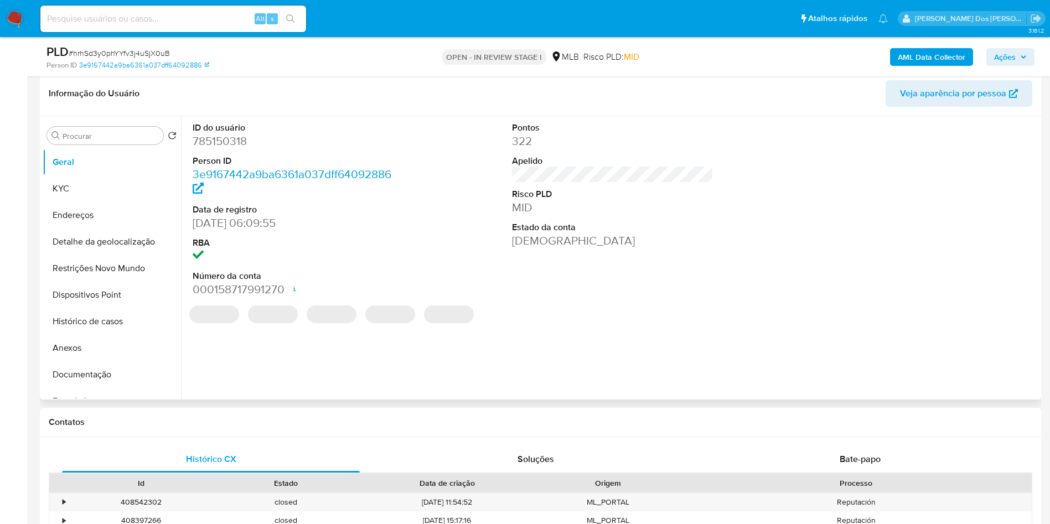
click at [225, 149] on dd "785150318" at bounding box center [294, 141] width 202 height 16
copy dd "785150318"
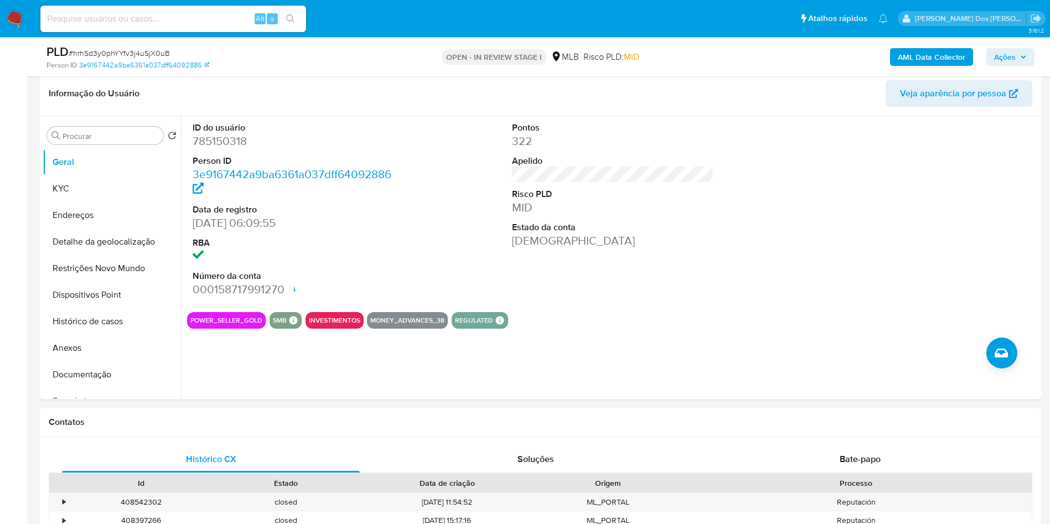
click at [943, 69] on div "AML Data Collector Ações" at bounding box center [871, 57] width 327 height 26
click at [949, 57] on b "AML Data Collector" at bounding box center [932, 57] width 68 height 18
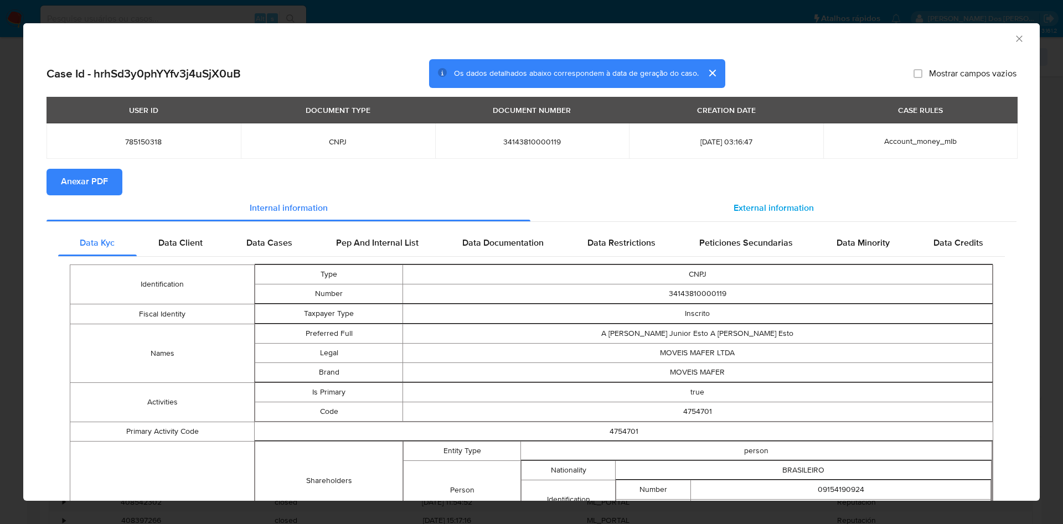
click at [760, 209] on span "External information" at bounding box center [774, 208] width 80 height 13
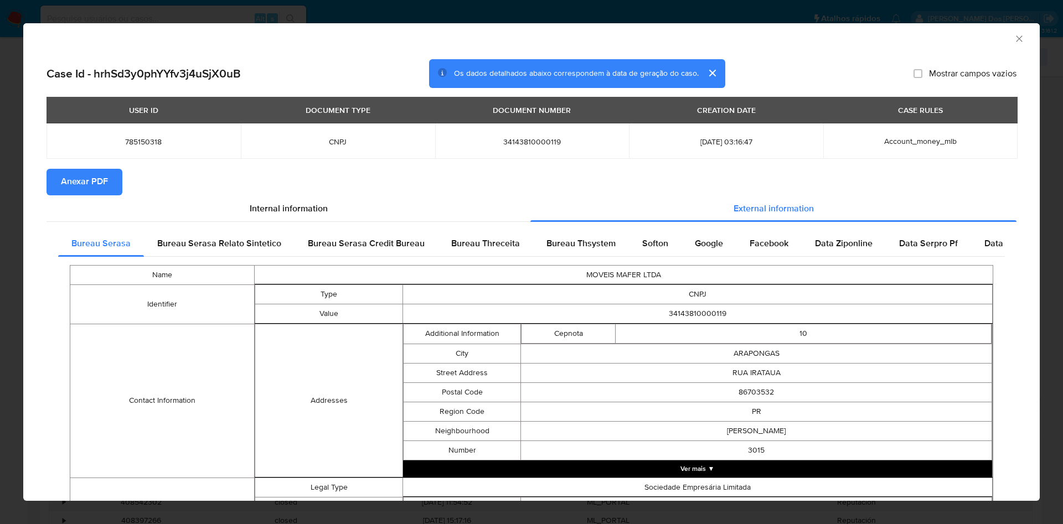
click at [83, 184] on span "Anexar PDF" at bounding box center [84, 182] width 47 height 24
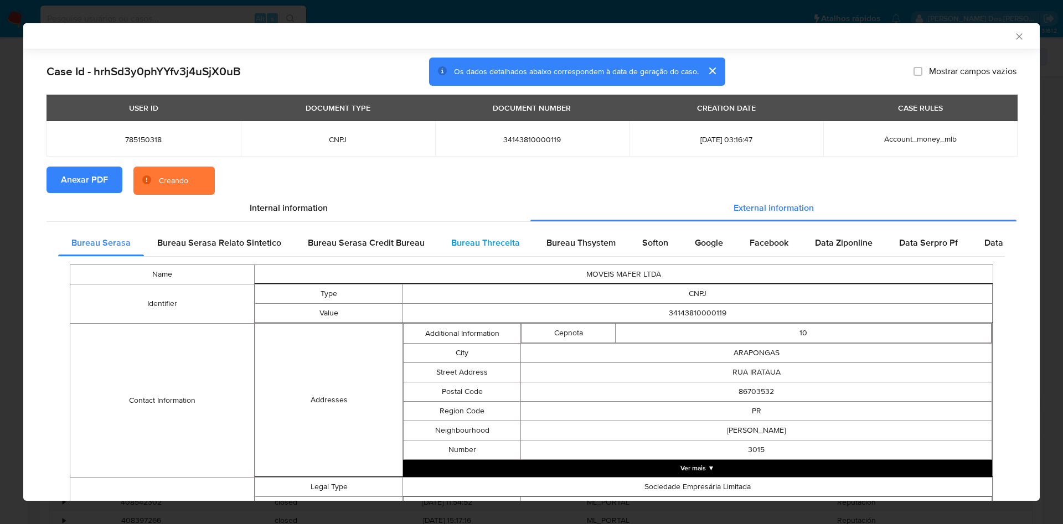
scroll to position [347, 0]
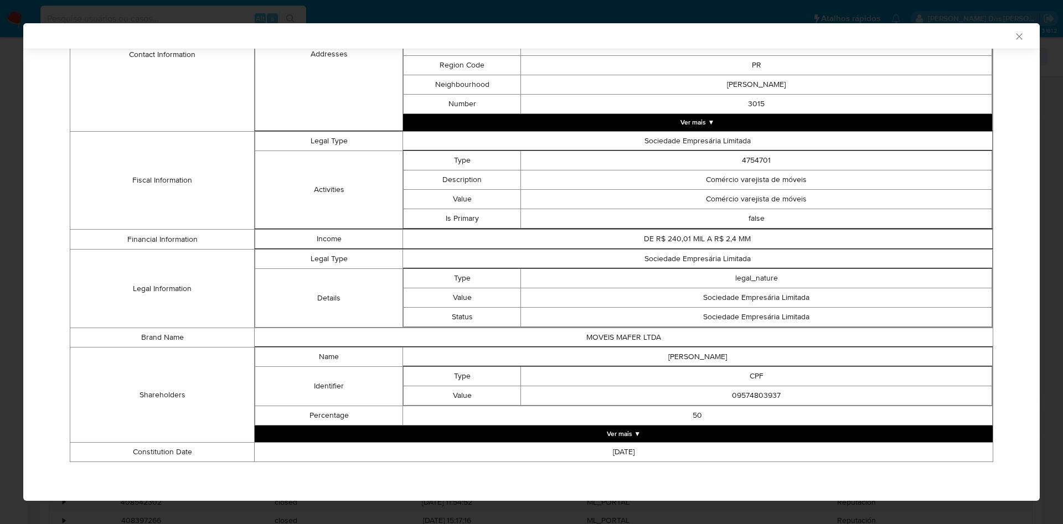
click at [695, 434] on button "Ver mais ▼" at bounding box center [624, 434] width 738 height 17
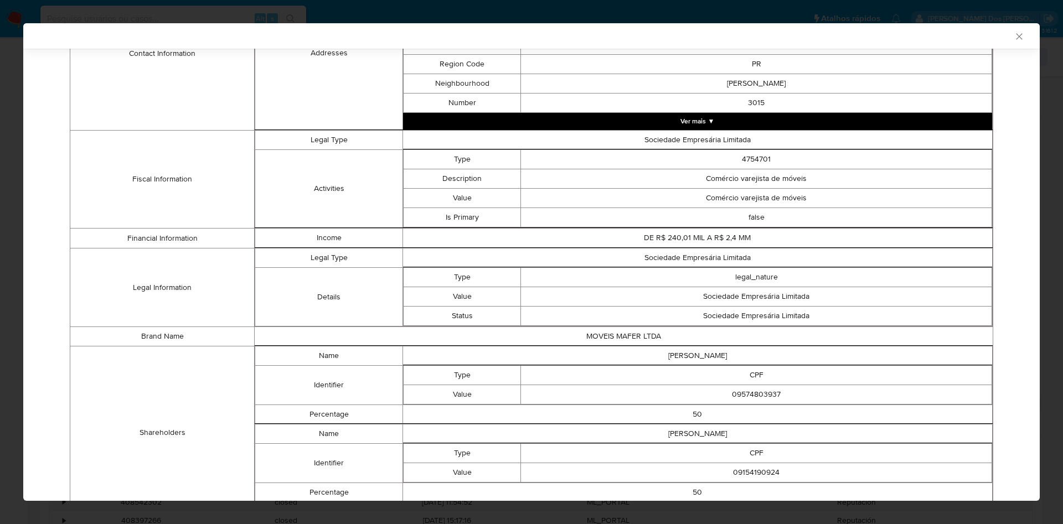
scroll to position [425, 0]
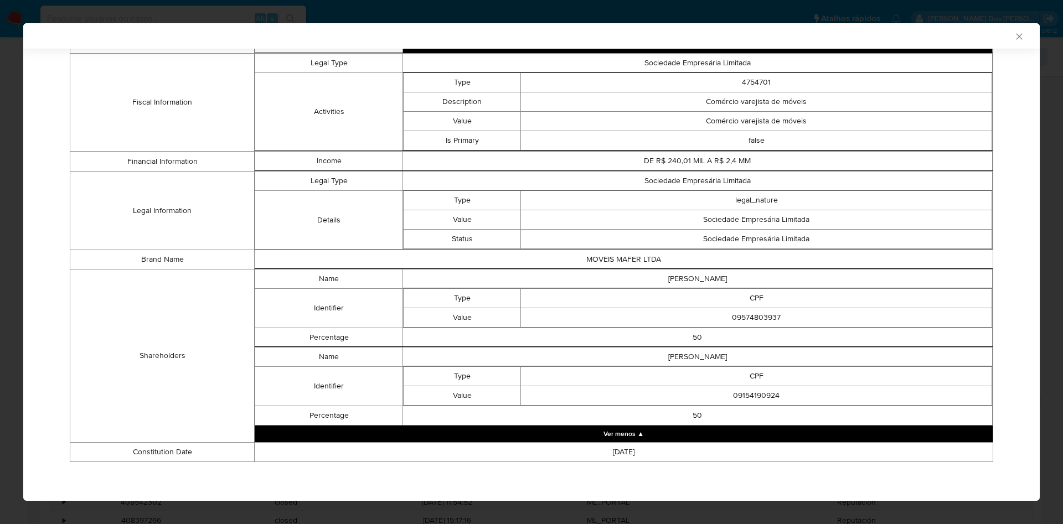
click at [754, 315] on td "09574803937" at bounding box center [756, 317] width 471 height 19
copy td "09574803937"
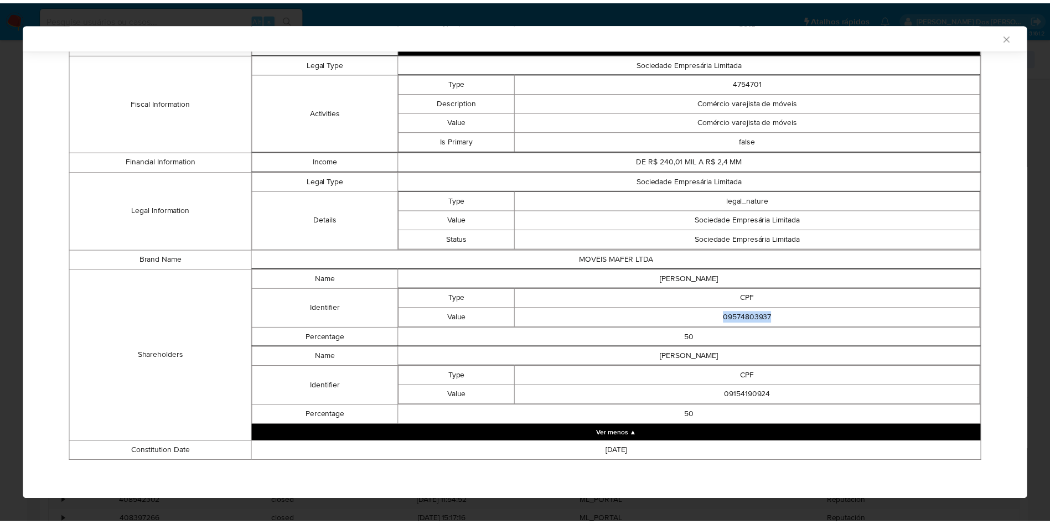
scroll to position [423, 0]
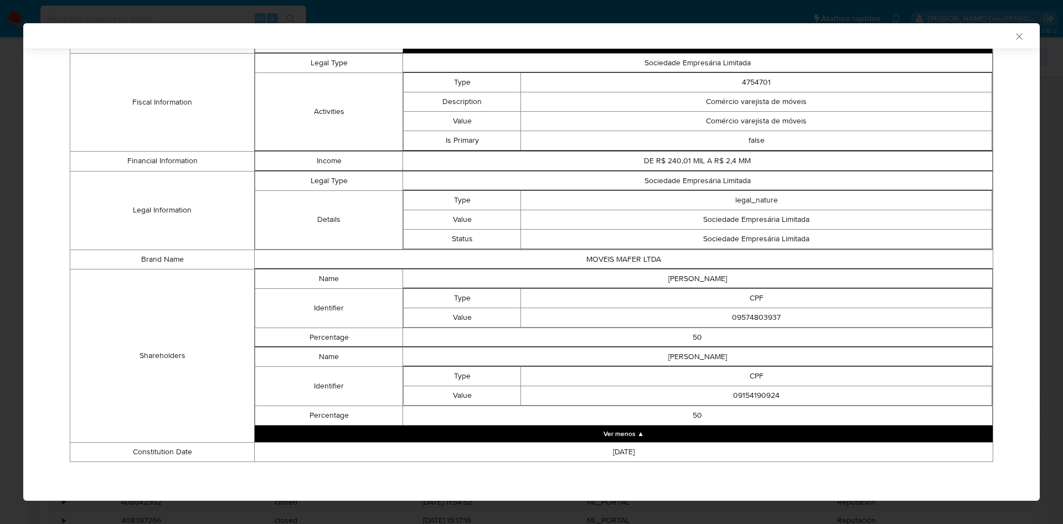
click at [746, 397] on td "09154190924" at bounding box center [756, 395] width 471 height 19
copy td "09154190924"
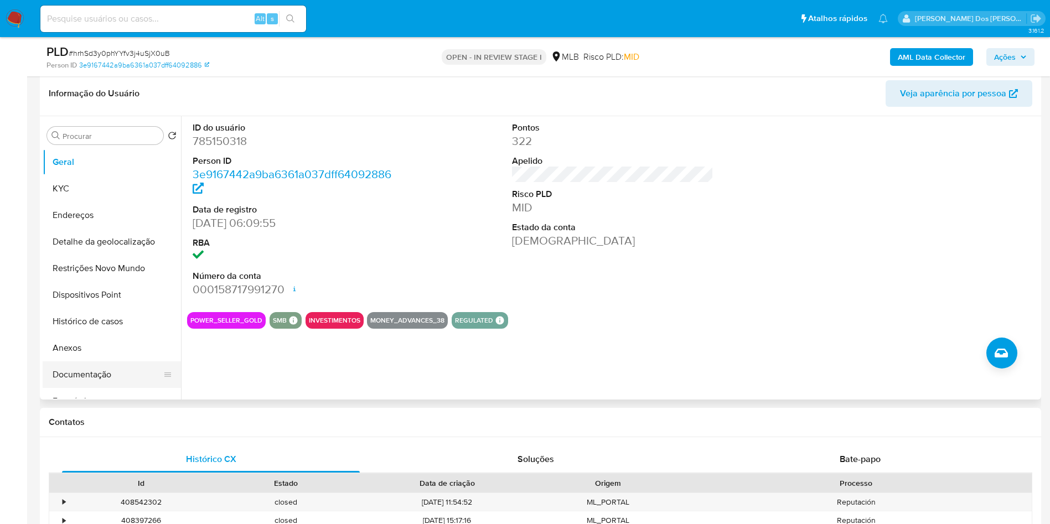
click at [94, 388] on button "Documentação" at bounding box center [108, 375] width 130 height 27
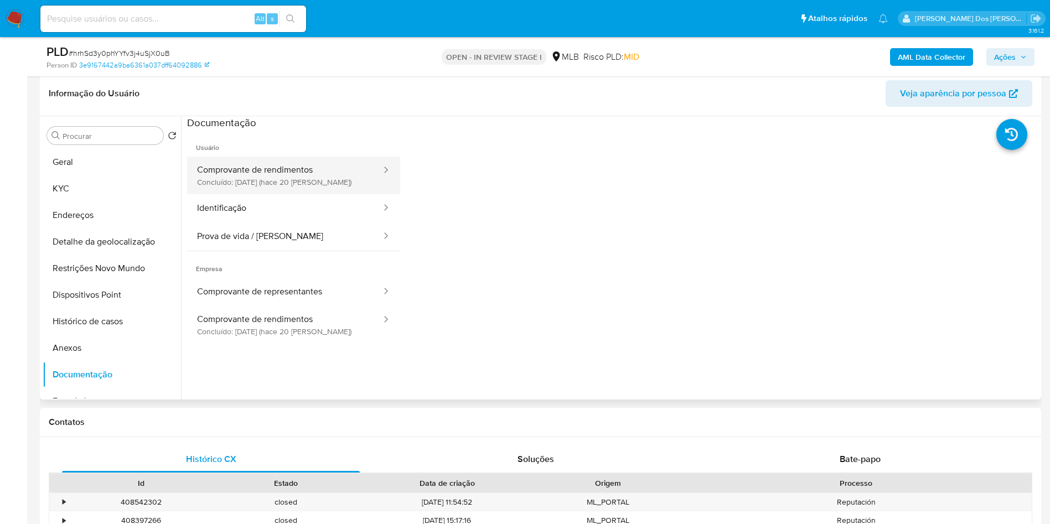
click at [264, 194] on button "Comprovante de rendimentos Concluído: [DATE] (hace 20 [PERSON_NAME])" at bounding box center [284, 176] width 195 height 38
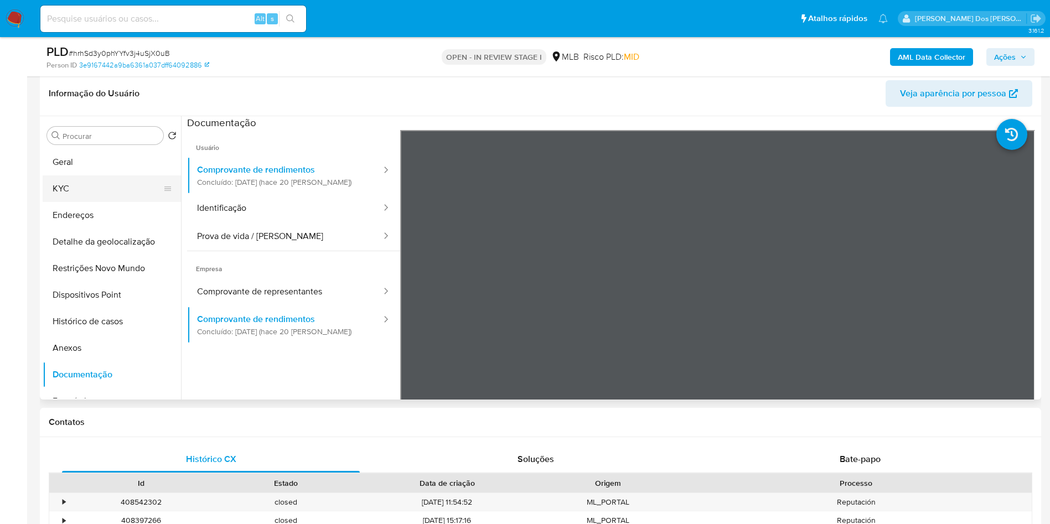
click at [96, 202] on button "KYC" at bounding box center [108, 189] width 130 height 27
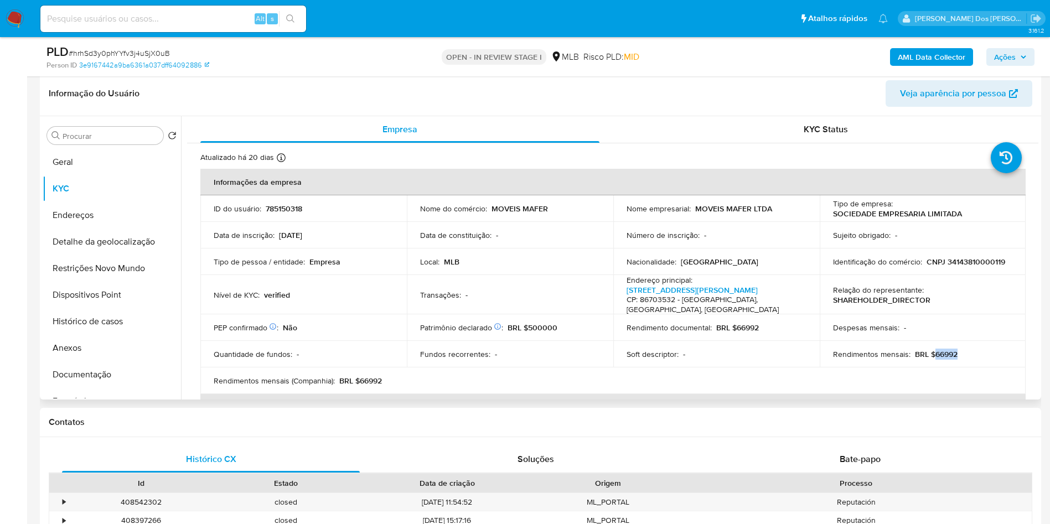
drag, startPoint x: 959, startPoint y: 361, endPoint x: 932, endPoint y: 367, distance: 27.2
click at [932, 359] on div "Rendimentos mensais : BRL $66992" at bounding box center [923, 354] width 180 height 10
copy p "66992"
click at [119, 381] on button "Documentação" at bounding box center [108, 375] width 130 height 27
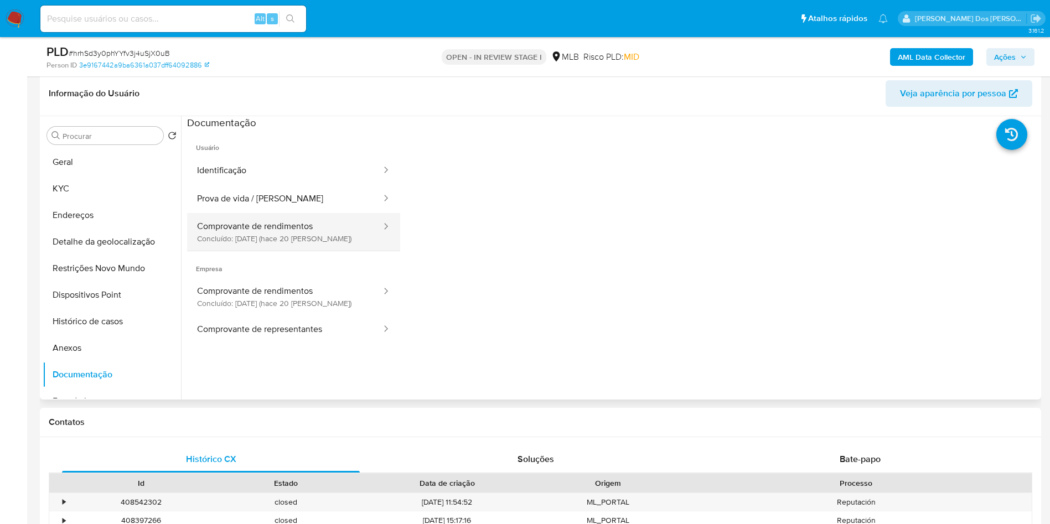
click at [270, 243] on button "Comprovante de rendimentos Concluído: 18/09/2025 (hace 20 días)" at bounding box center [284, 232] width 195 height 38
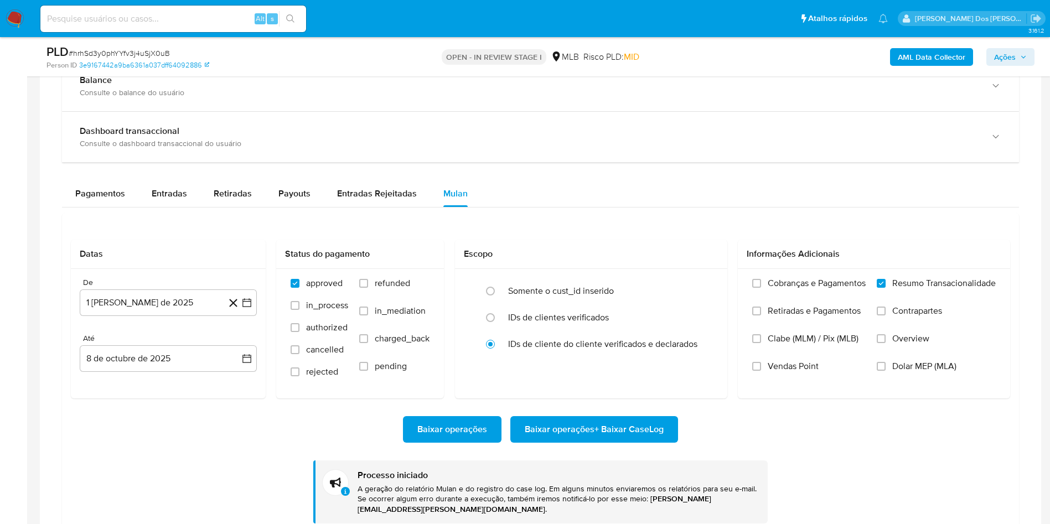
scroll to position [833, 0]
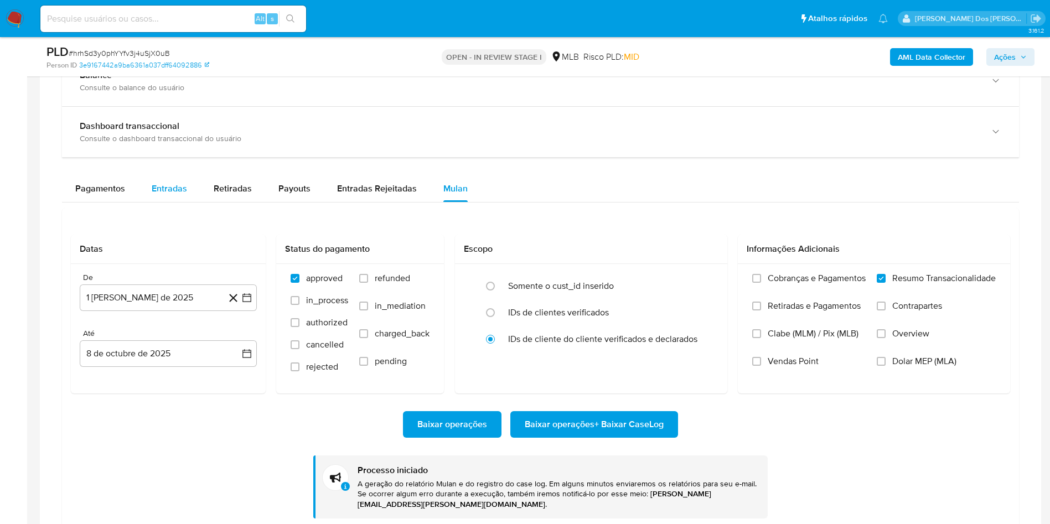
click at [180, 195] on span "Entradas" at bounding box center [169, 188] width 35 height 13
select select "10"
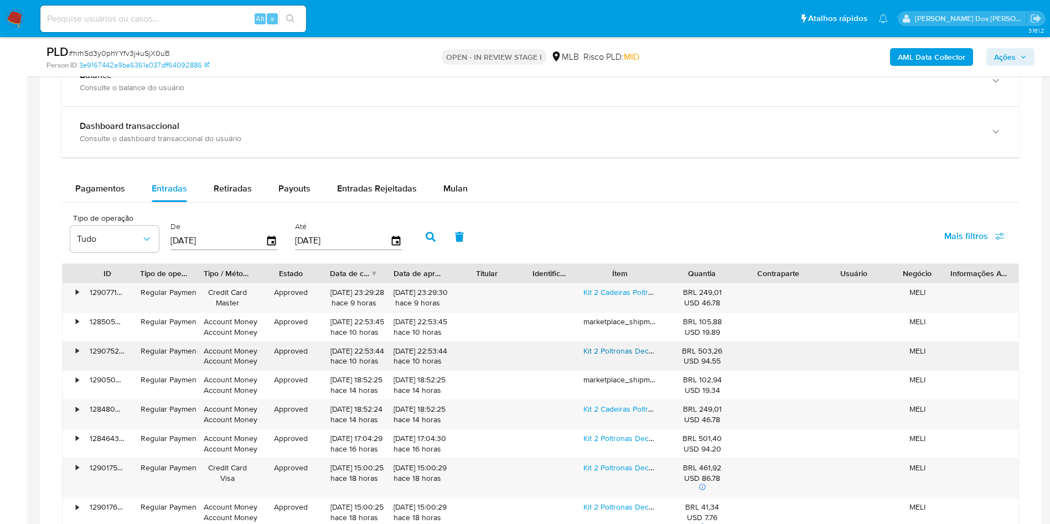
click at [613, 357] on link "Kit 2 Poltronas Decorativas Reforçada Recepção Base Ferro" at bounding box center [687, 351] width 206 height 11
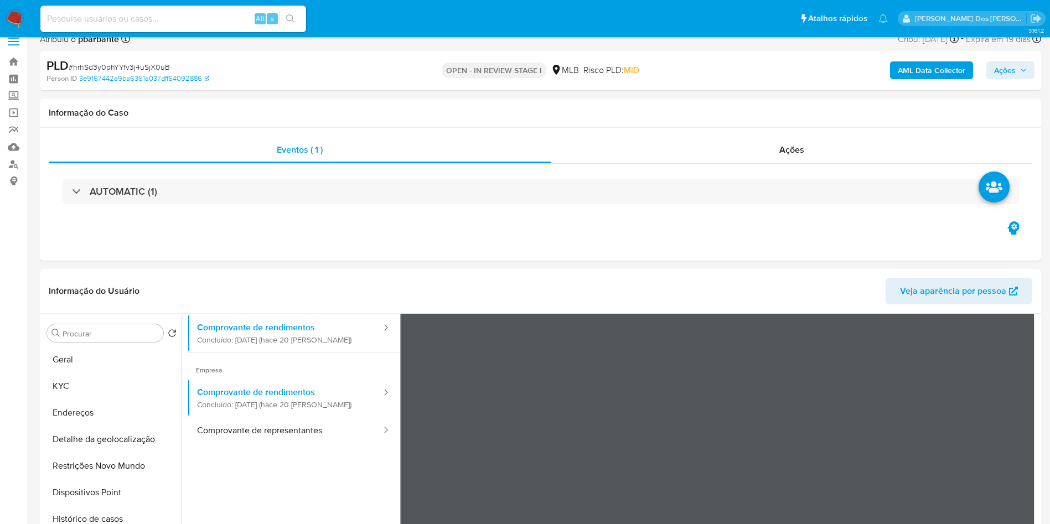
scroll to position [0, 0]
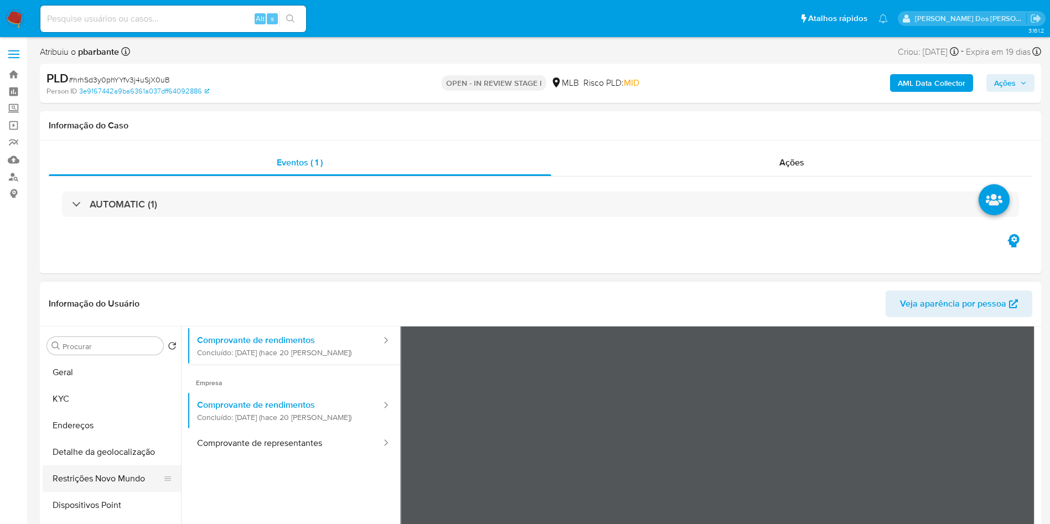
click at [93, 492] on button "Restrições Novo Mundo" at bounding box center [108, 479] width 130 height 27
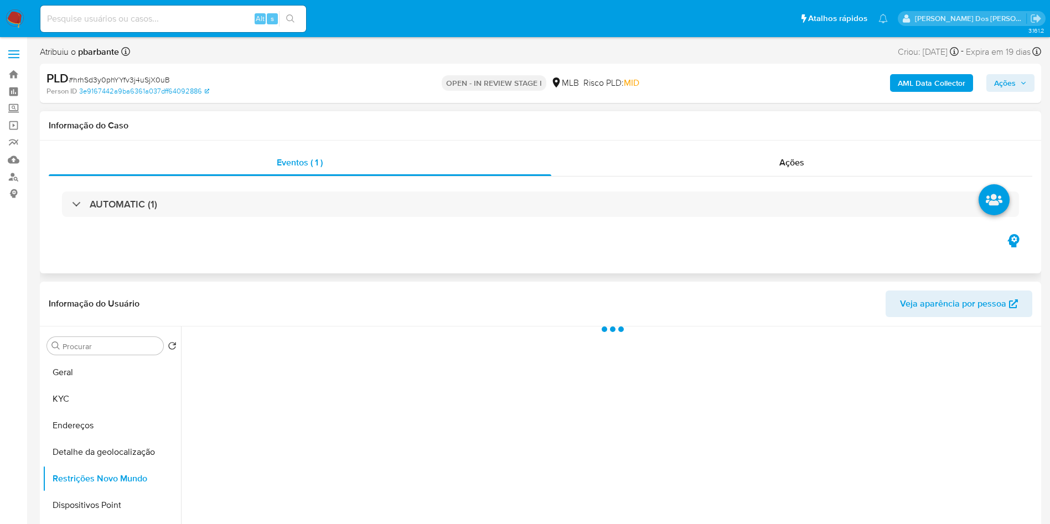
scroll to position [122, 0]
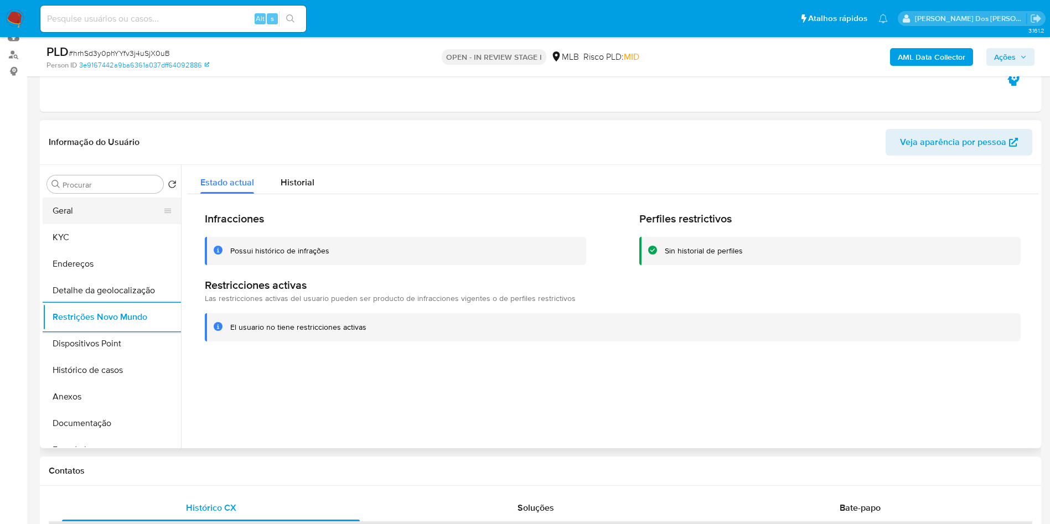
click at [92, 224] on button "Geral" at bounding box center [108, 211] width 130 height 27
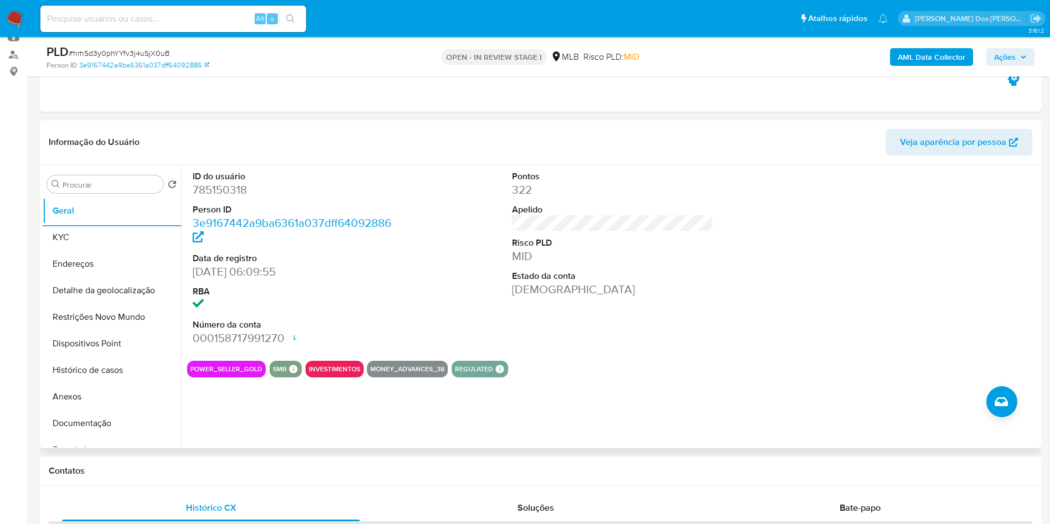
copy p "66992"
click at [102, 251] on button "KYC" at bounding box center [108, 237] width 130 height 27
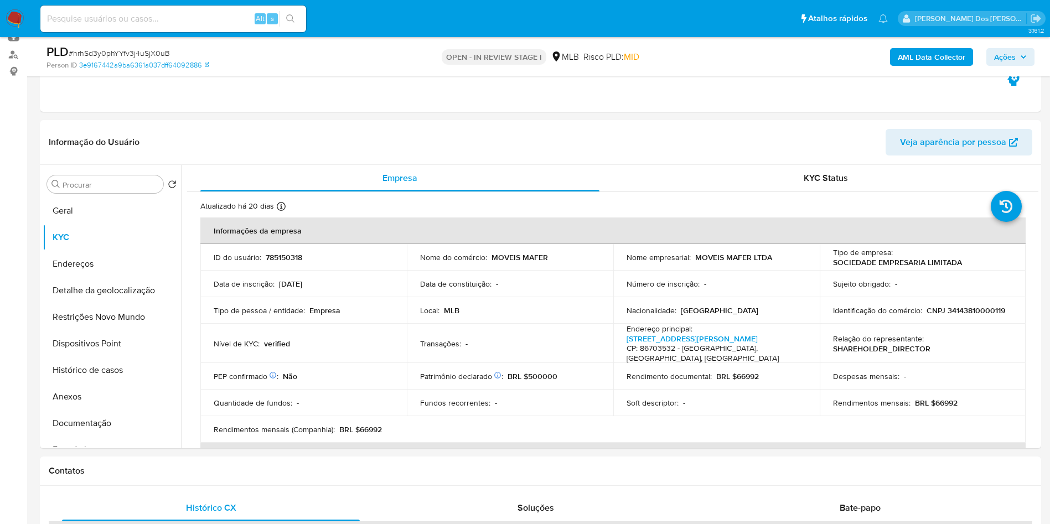
copy p "66992"
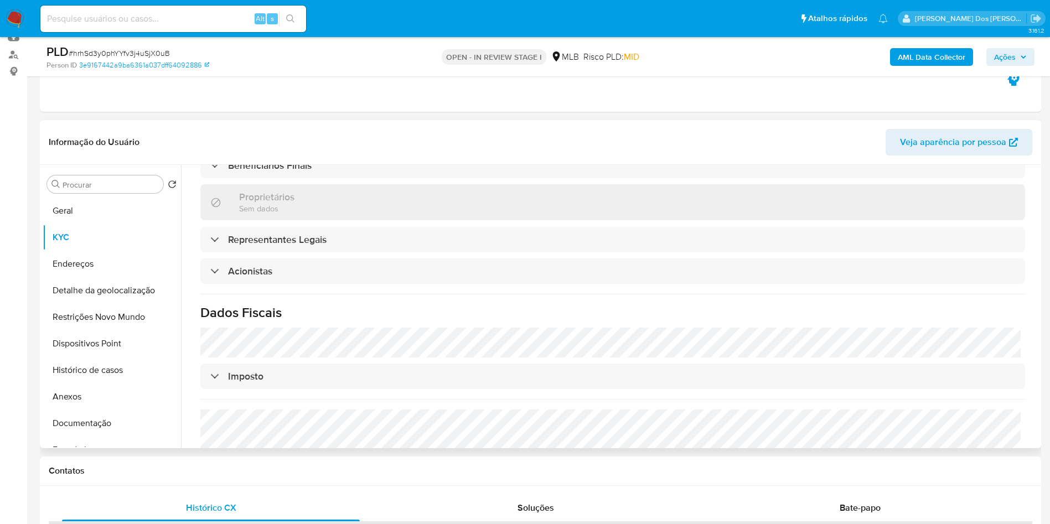
copy p "66992"
click at [118, 304] on button "Detalhe da geolocalização" at bounding box center [108, 290] width 130 height 27
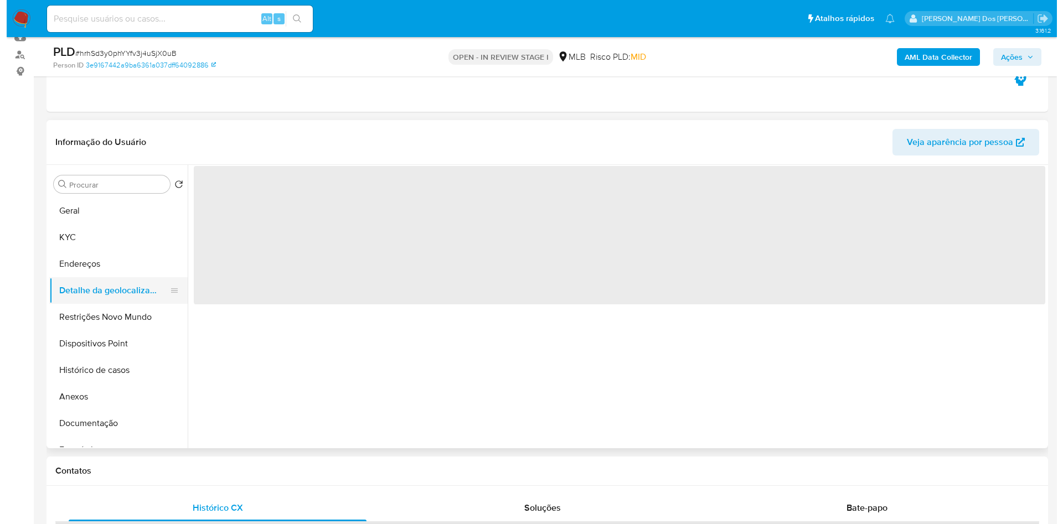
scroll to position [0, 0]
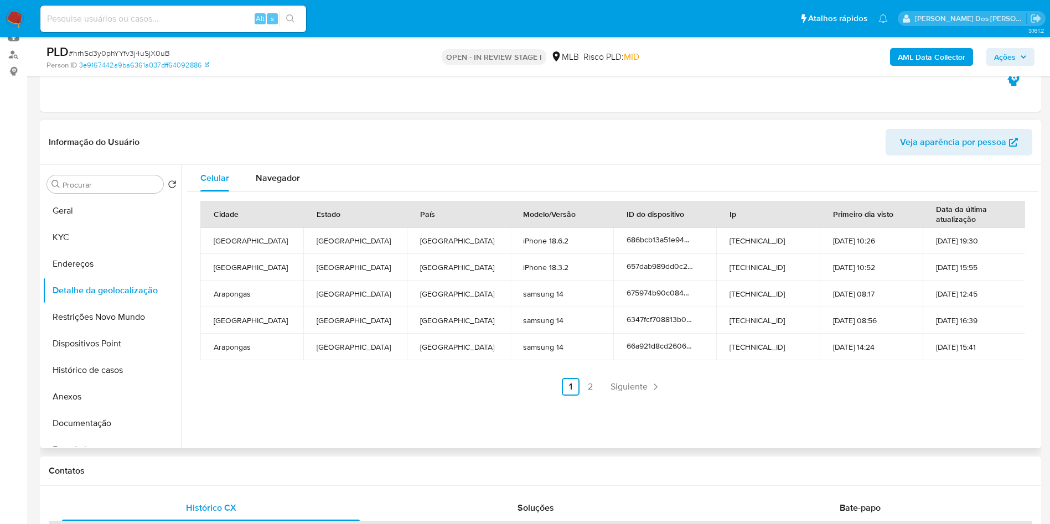
copy p "66992"
click at [74, 331] on button "Restrições Novo Mundo" at bounding box center [108, 317] width 130 height 27
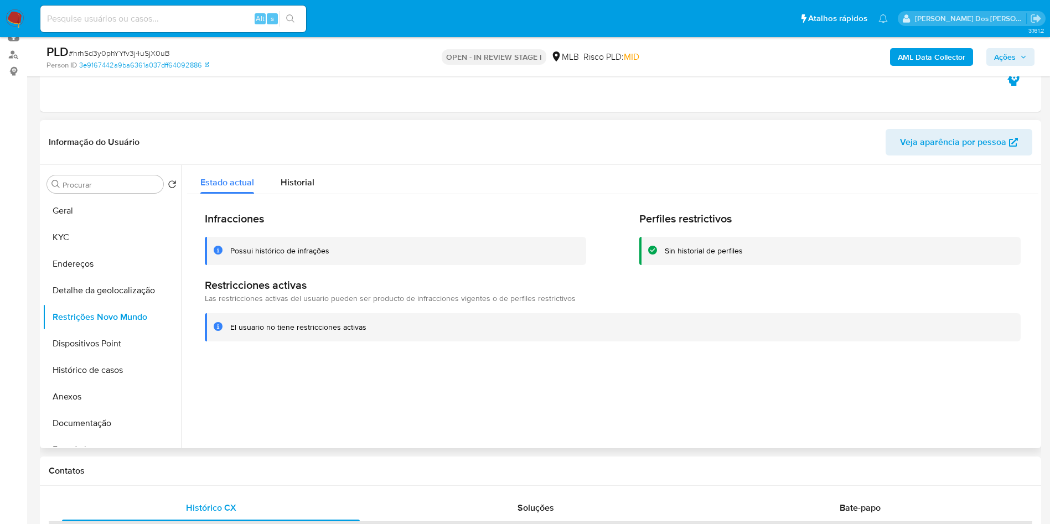
copy p "66992"
click at [107, 357] on button "Dispositivos Point" at bounding box center [108, 344] width 130 height 27
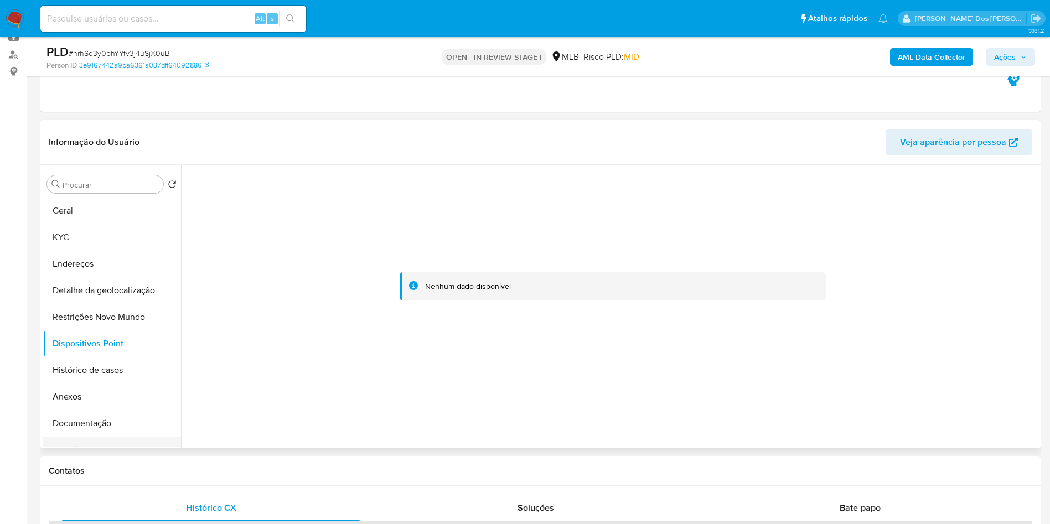
click at [120, 456] on button "Empréstimos" at bounding box center [108, 450] width 130 height 27
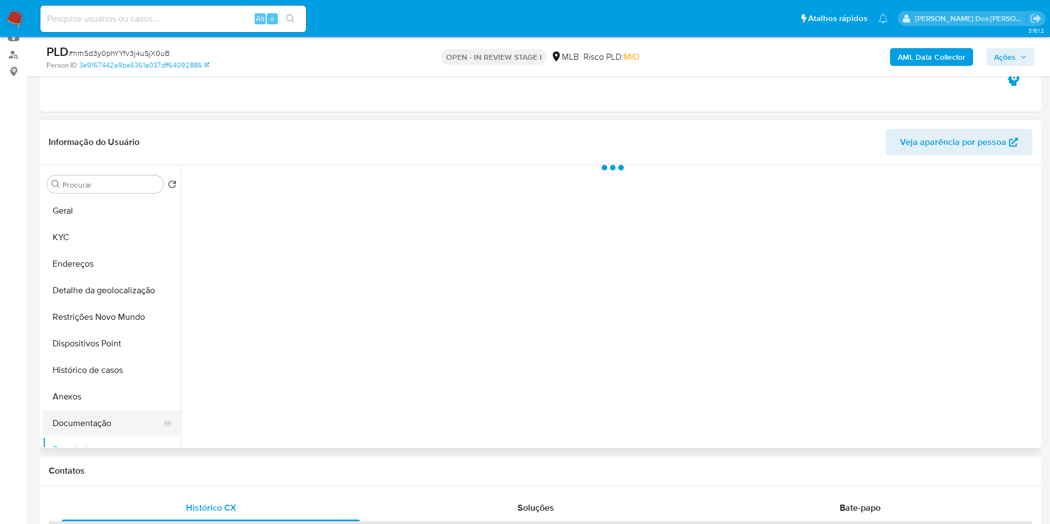
click at [128, 437] on button "Documentação" at bounding box center [108, 423] width 130 height 27
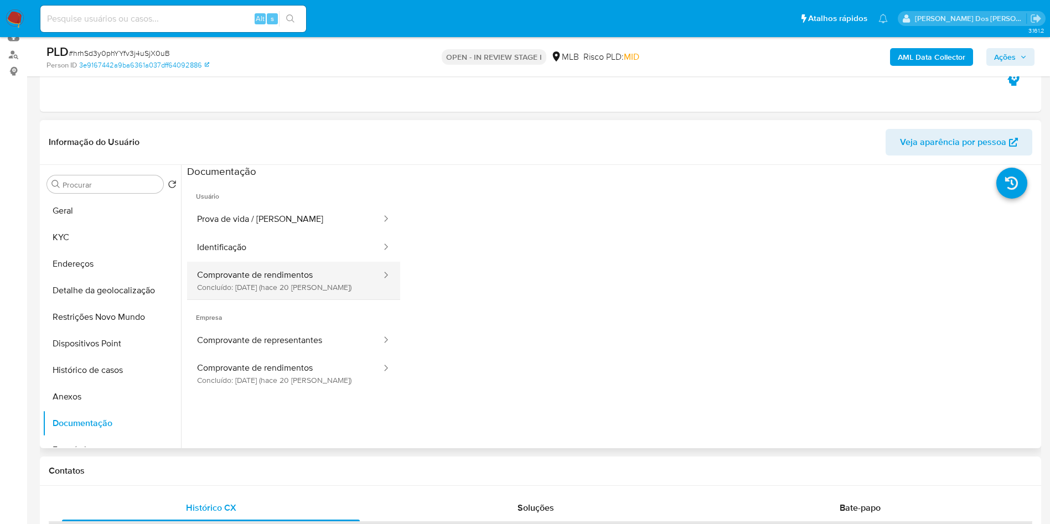
click at [256, 282] on button "Comprovante de rendimentos Concluído: 18/09/2025 (hace 20 días)" at bounding box center [284, 281] width 195 height 38
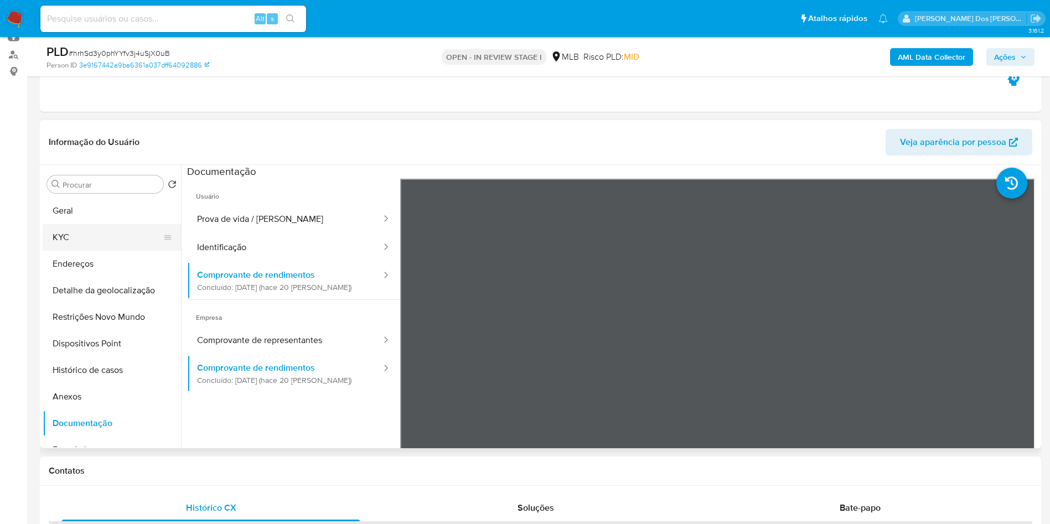
click at [109, 251] on button "KYC" at bounding box center [108, 237] width 130 height 27
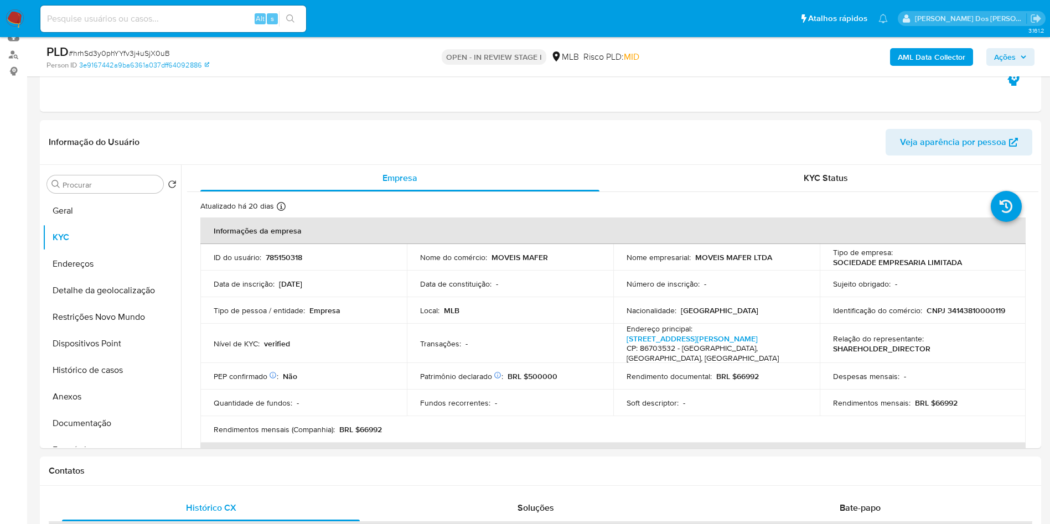
click at [1019, 42] on div "PLD # hrhSd3y0phYYfv3j4uSjX0uB Person ID 3e9167442a9ba6361a037dff64092886 OPEN …" at bounding box center [541, 56] width 1002 height 39
click at [1014, 51] on span "Ações" at bounding box center [1006, 57] width 22 height 18
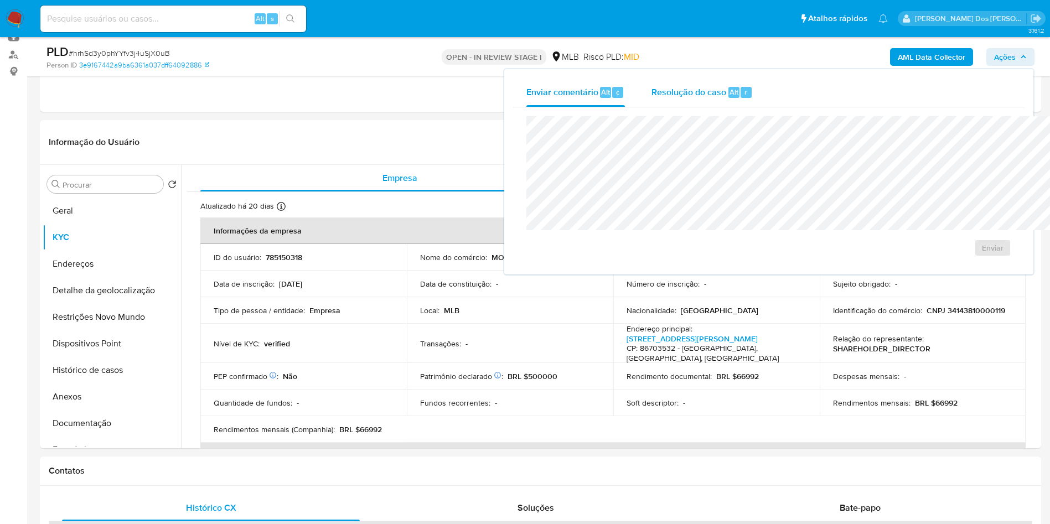
click at [652, 85] on span "Resolução do caso" at bounding box center [689, 91] width 75 height 13
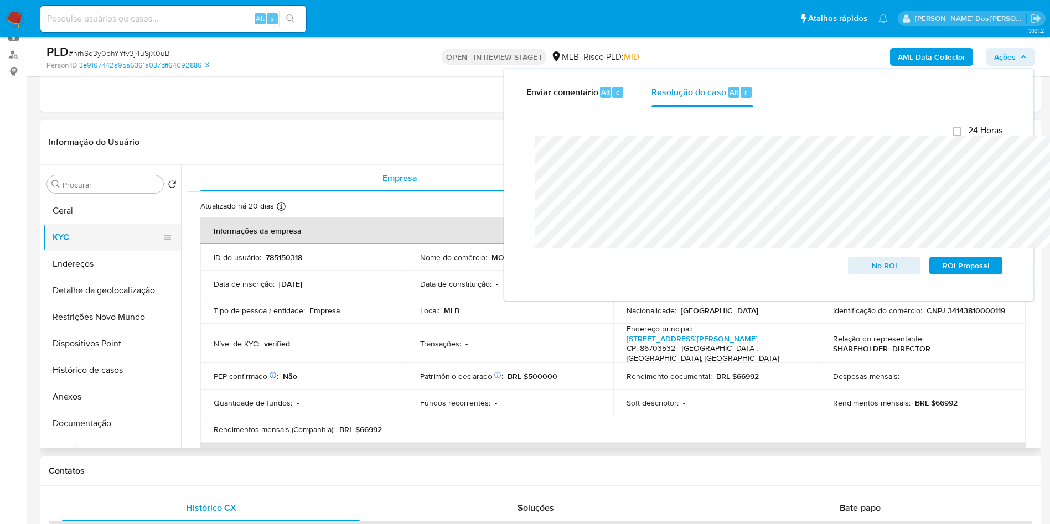
click at [104, 246] on button "KYC" at bounding box center [108, 237] width 130 height 27
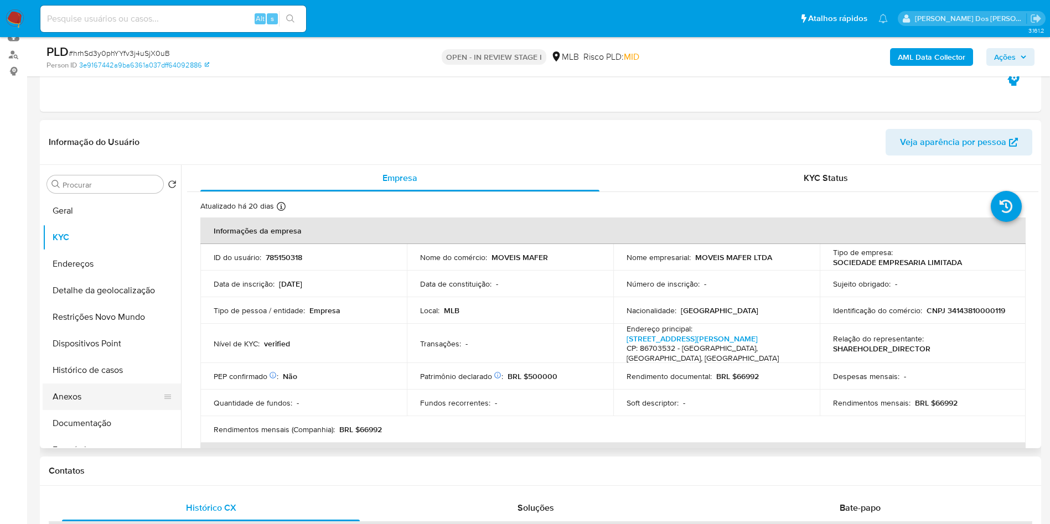
click at [71, 410] on button "Anexos" at bounding box center [108, 397] width 130 height 27
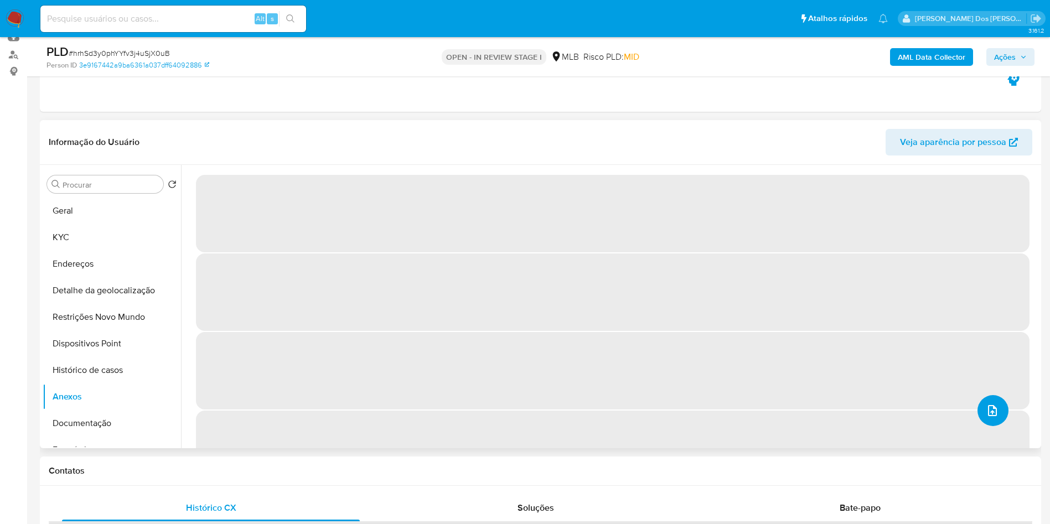
click at [994, 426] on button "upload-file" at bounding box center [993, 410] width 31 height 31
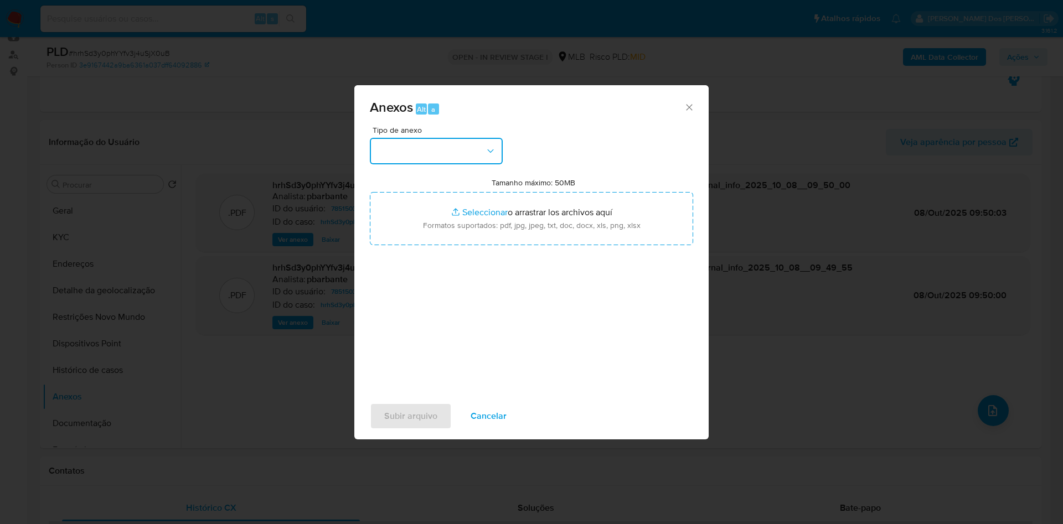
click at [409, 138] on button "button" at bounding box center [436, 151] width 133 height 27
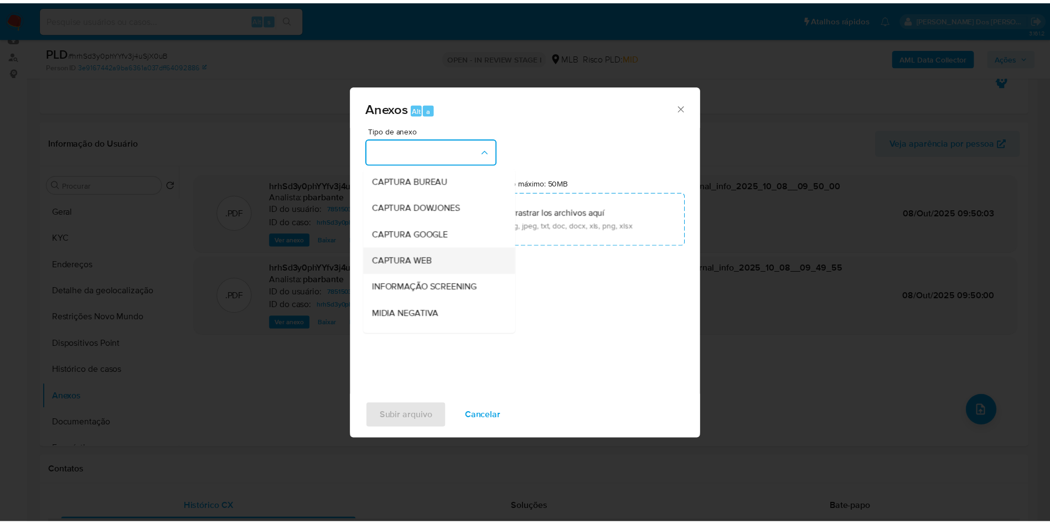
scroll to position [148, 0]
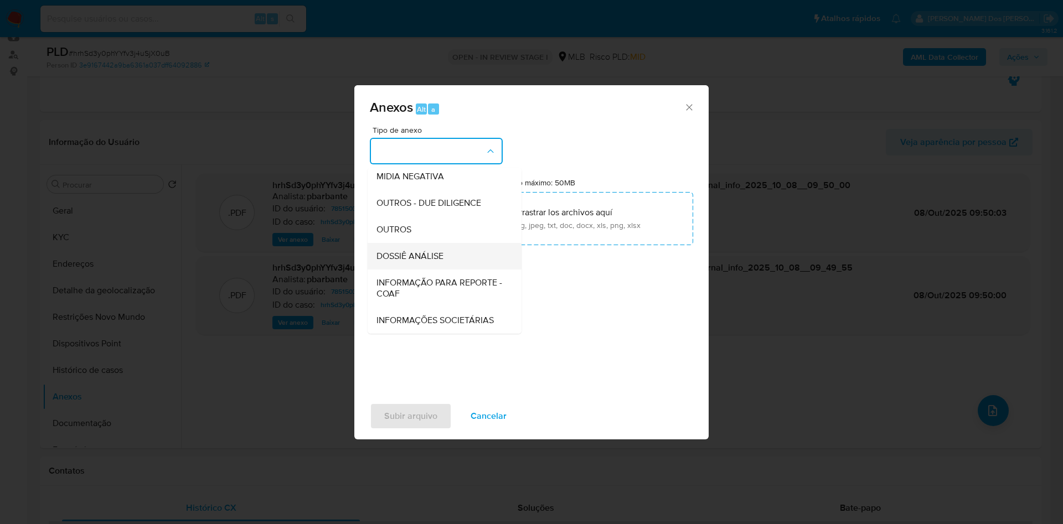
click at [399, 251] on span "DOSSIÊ ANÁLISE" at bounding box center [410, 256] width 67 height 11
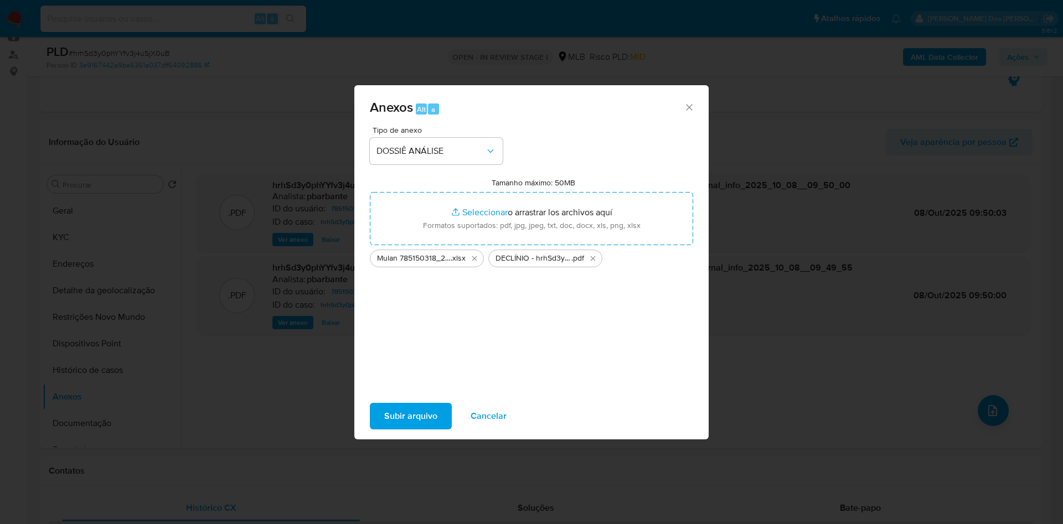
click at [371, 440] on div "Anexos Alt a Tipo de anexo DOSSIÊ ANÁLISE Tamanho máximo: 50MB Seleccionar arch…" at bounding box center [531, 262] width 354 height 354
click at [388, 423] on span "Subir arquivo" at bounding box center [410, 416] width 53 height 24
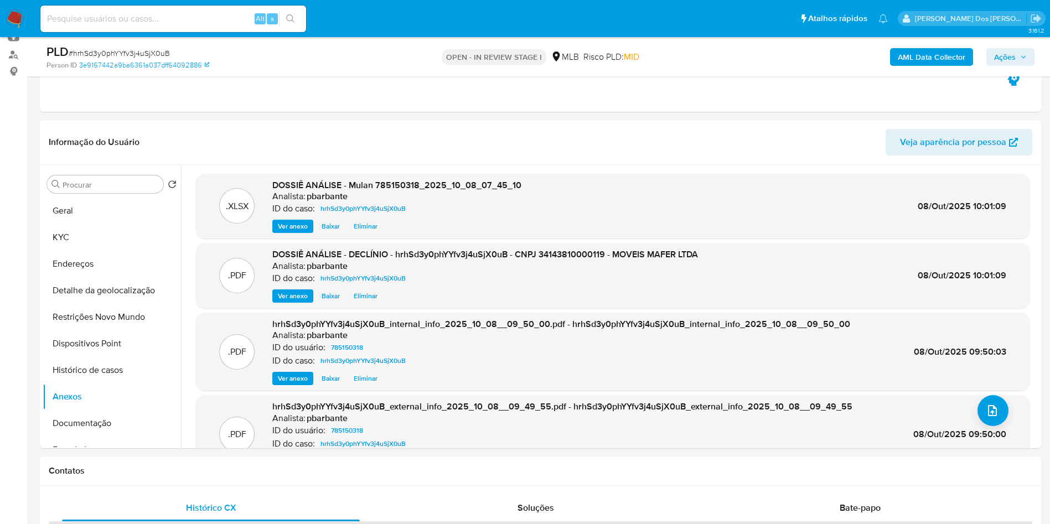
click at [1017, 54] on span "Ações" at bounding box center [1011, 57] width 33 height 16
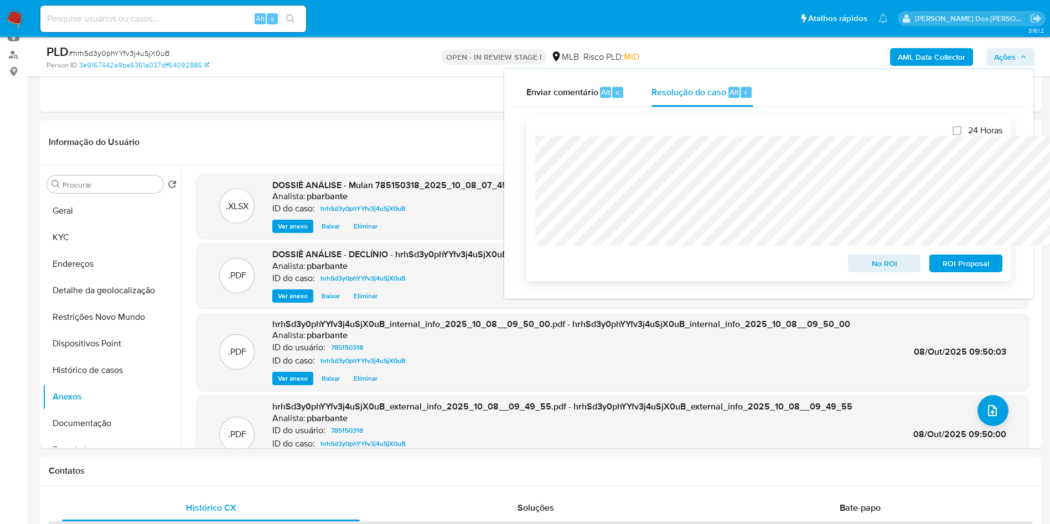
click at [859, 264] on span "No ROI" at bounding box center [885, 264] width 58 height 16
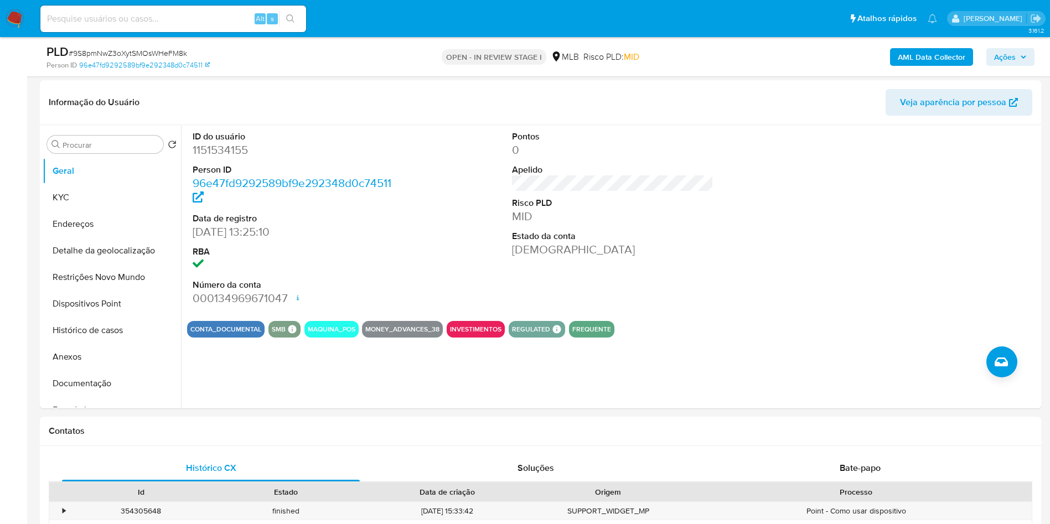
scroll to position [45, 0]
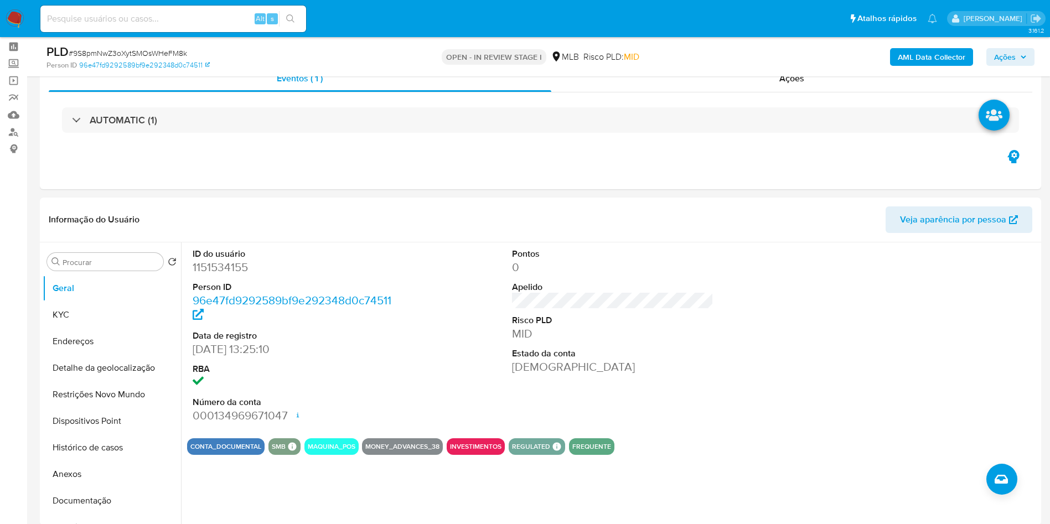
click at [328, 185] on div "Eventos ( 1 ) Ações AUTOMATIC (1)" at bounding box center [541, 122] width 1002 height 133
click at [217, 275] on dd "1151534155" at bounding box center [294, 268] width 202 height 16
copy dd "1151534155"
click at [362, 135] on div "AUTOMATIC (1)" at bounding box center [541, 119] width 984 height 55
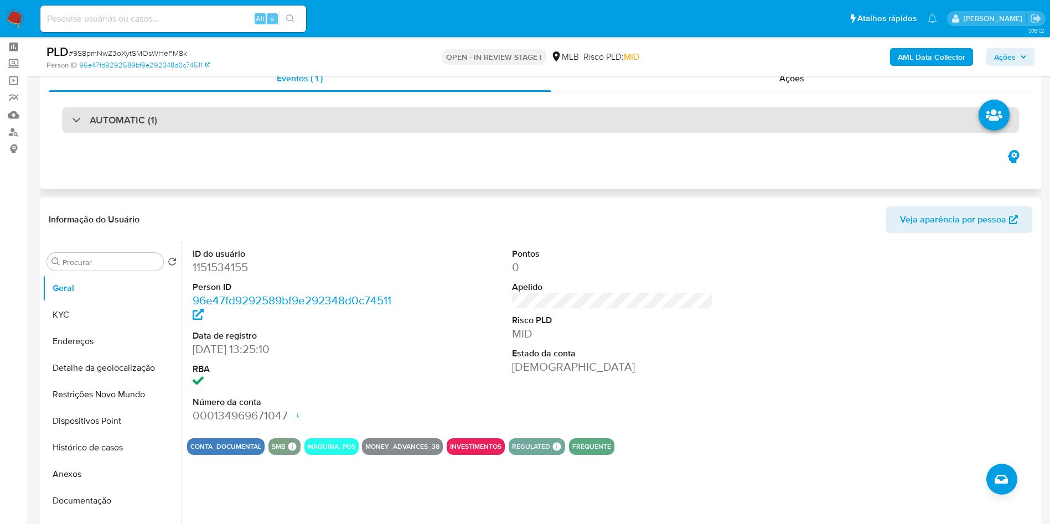
click at [392, 116] on div "AUTOMATIC (1)" at bounding box center [540, 119] width 957 height 25
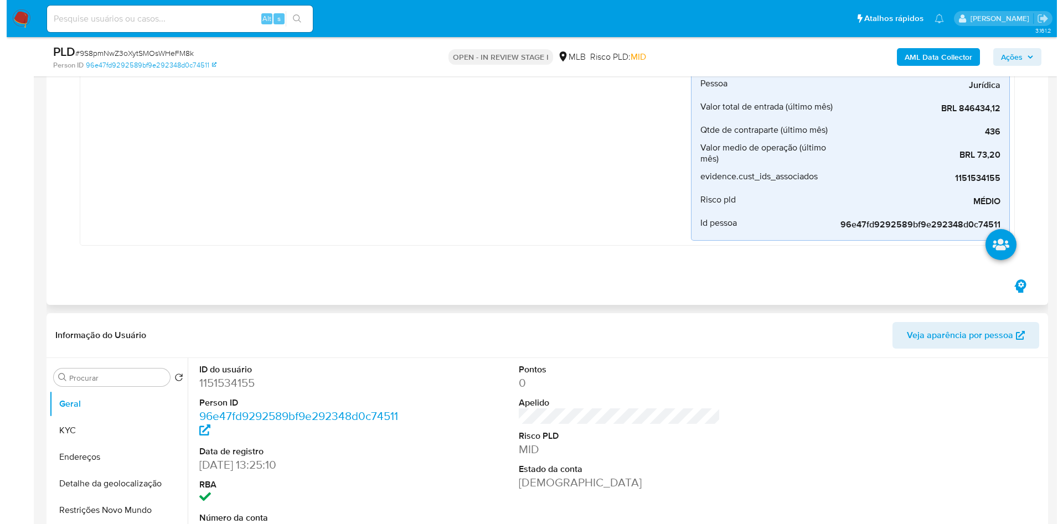
scroll to position [267, 0]
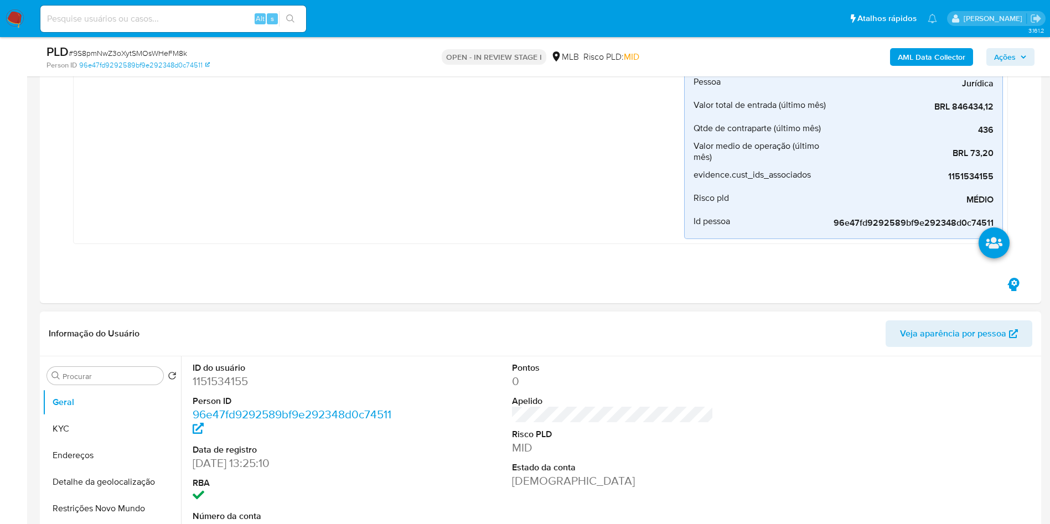
click at [229, 383] on dd "1151534155" at bounding box center [294, 382] width 202 height 16
copy dd "1151534155"
click at [935, 59] on b "AML Data Collector" at bounding box center [932, 57] width 68 height 18
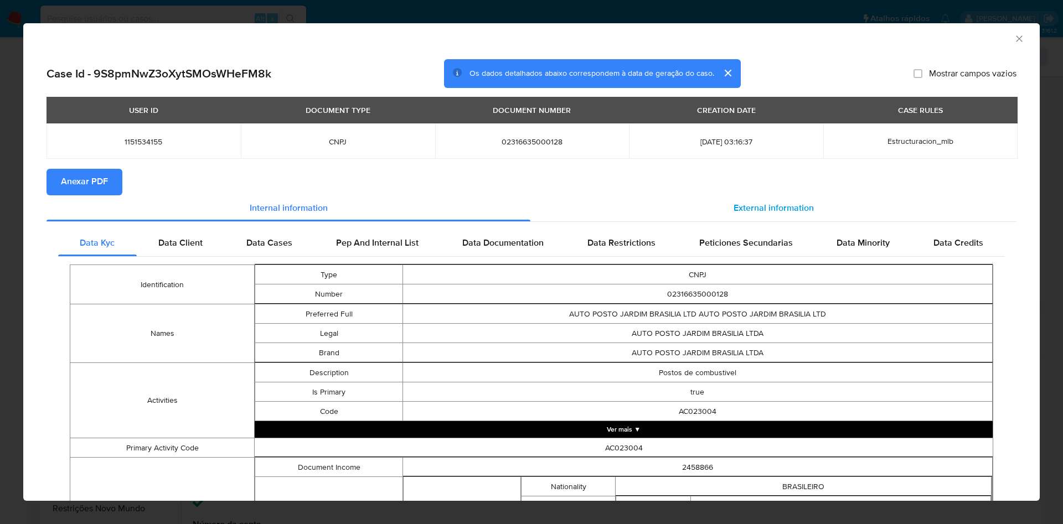
click at [743, 198] on div "External information" at bounding box center [773, 208] width 486 height 27
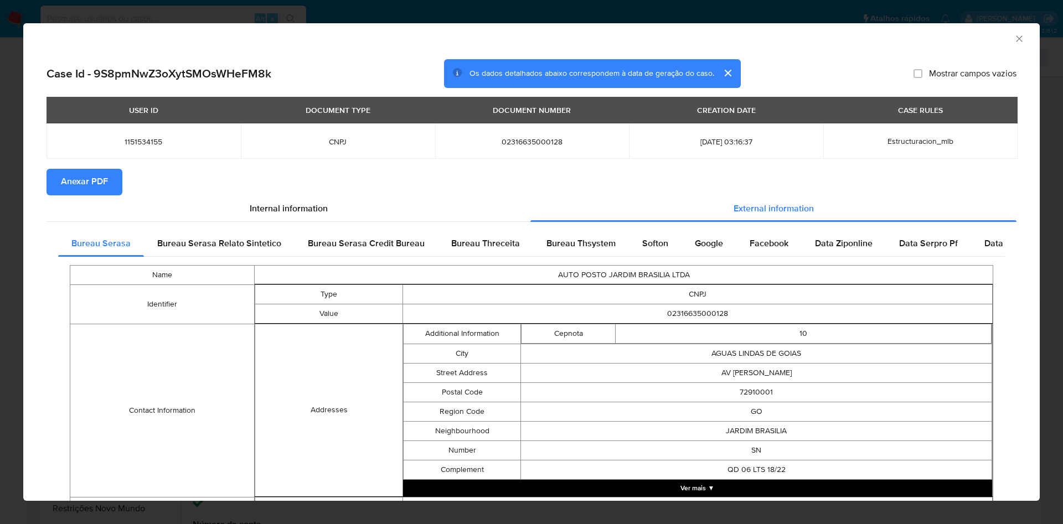
click at [96, 185] on span "Anexar PDF" at bounding box center [84, 182] width 47 height 24
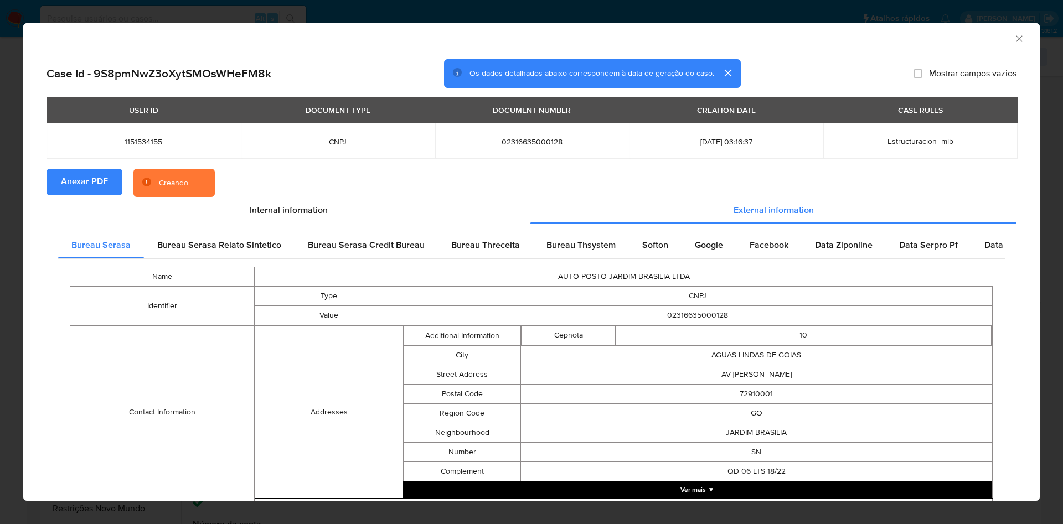
scroll to position [383, 0]
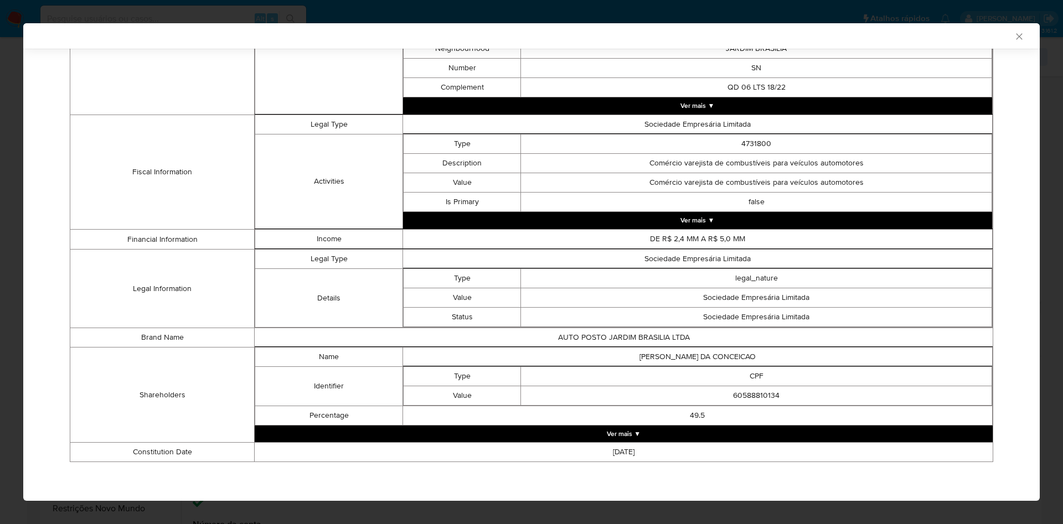
click at [616, 429] on button "Ver mais ▼" at bounding box center [624, 434] width 738 height 17
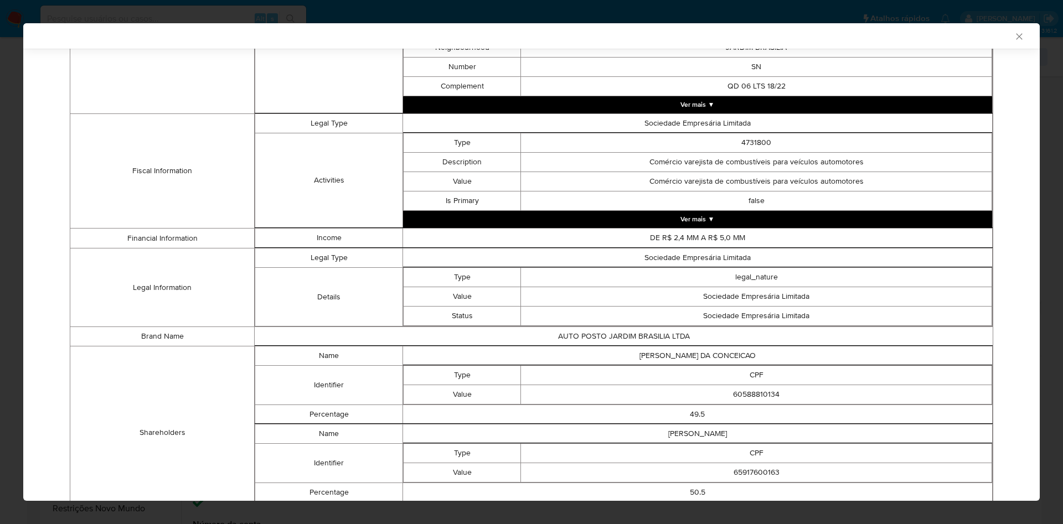
scroll to position [461, 0]
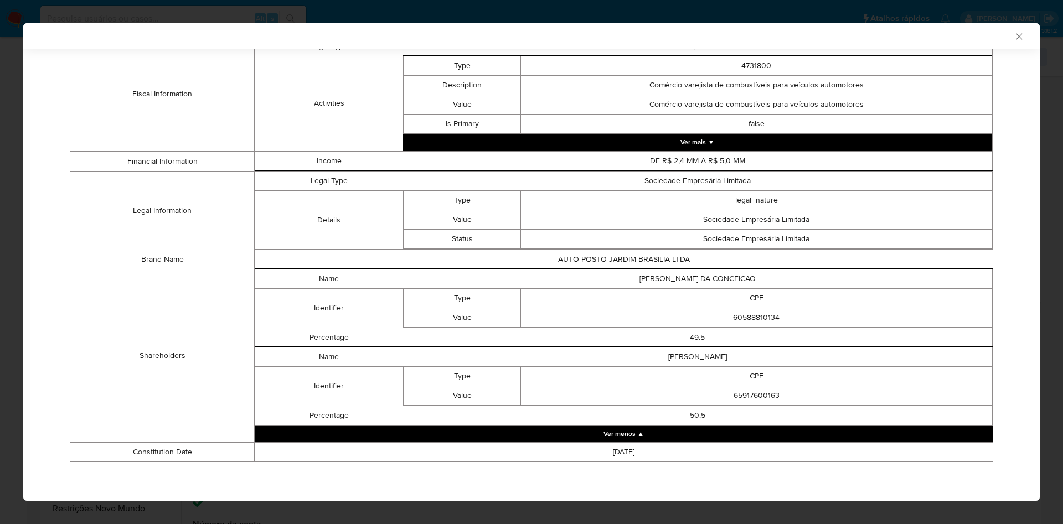
click at [710, 279] on td "[PERSON_NAME] DA CONCEICAO" at bounding box center [698, 279] width 590 height 19
click at [744, 313] on td "60588810134" at bounding box center [756, 317] width 471 height 19
copy td "60588810134"
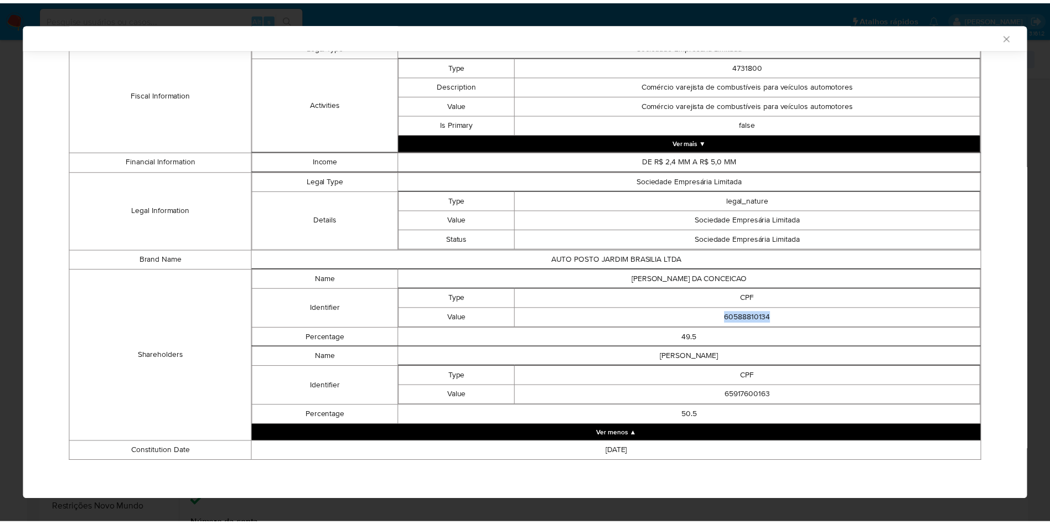
scroll to position [459, 0]
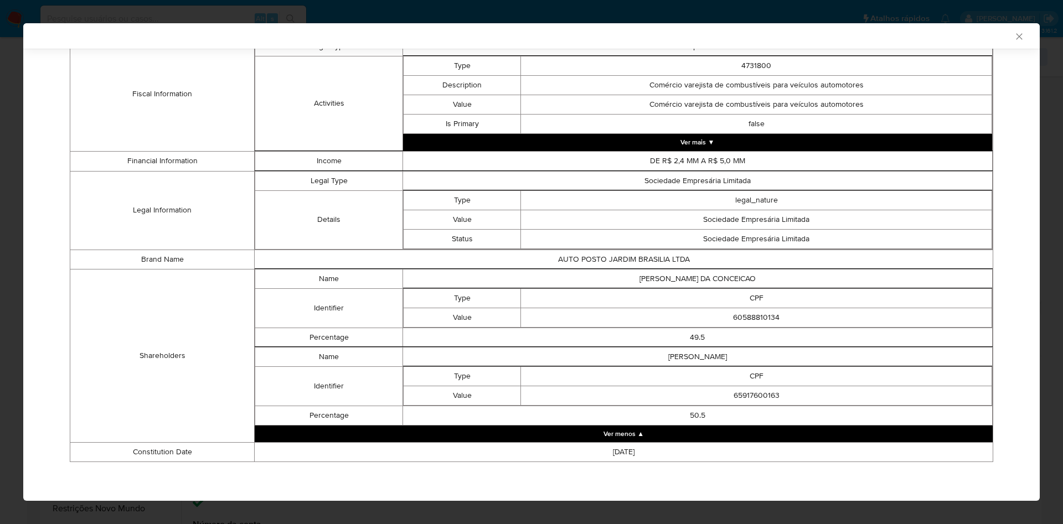
click at [736, 396] on td "65917600163" at bounding box center [756, 395] width 471 height 19
copy td "65917600163"
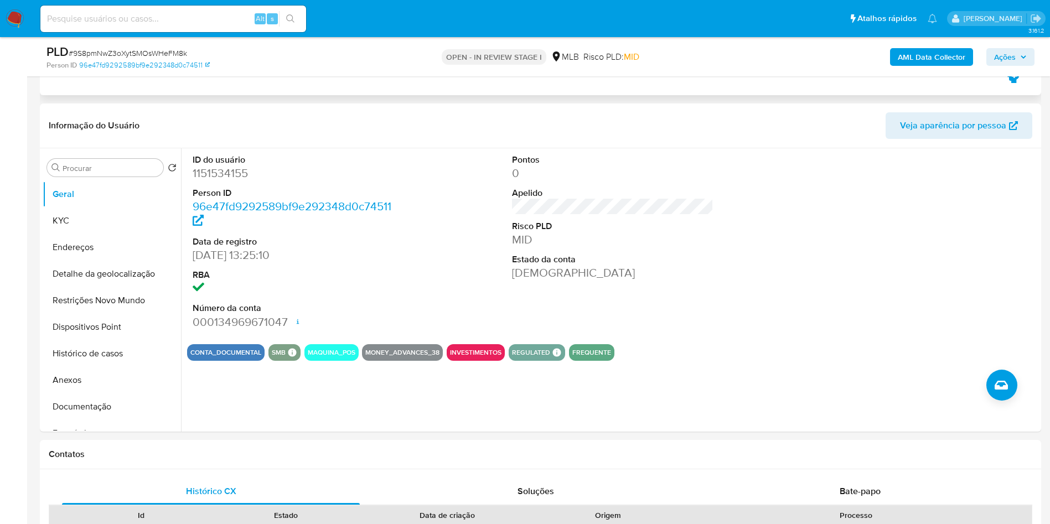
scroll to position [483, 0]
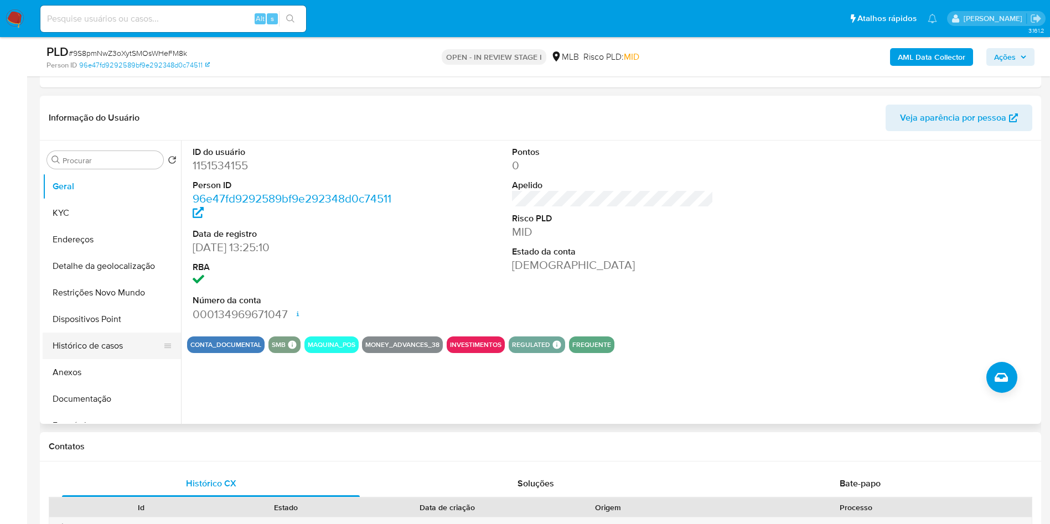
click at [95, 358] on button "Histórico de casos" at bounding box center [108, 346] width 130 height 27
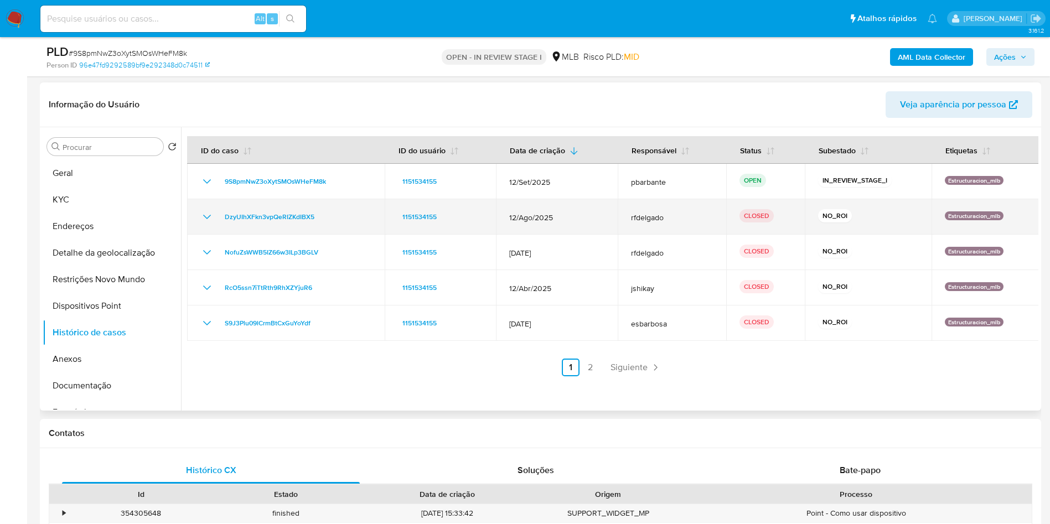
click at [205, 218] on icon "Mostrar/Ocultar" at bounding box center [207, 217] width 8 height 4
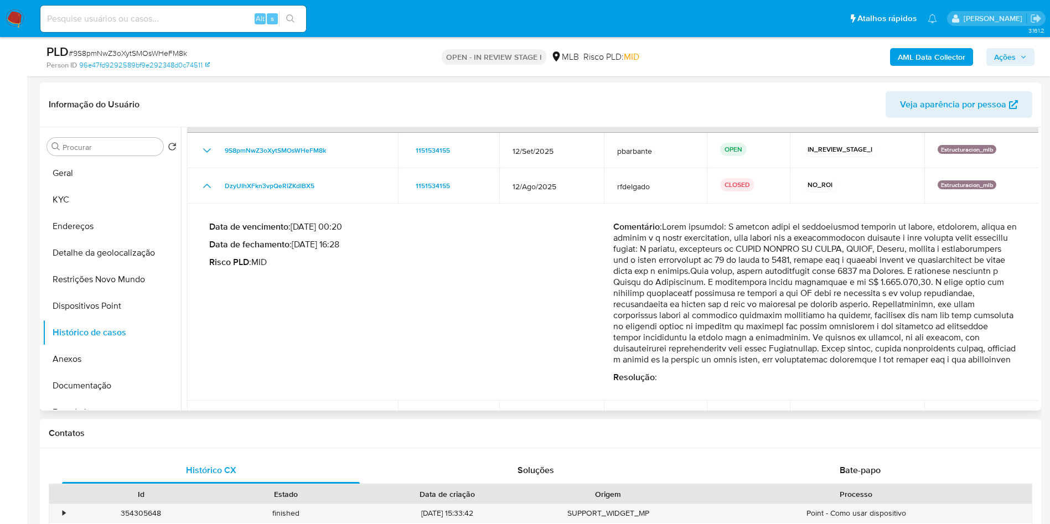
scroll to position [32, 0]
click at [77, 191] on button "KYC" at bounding box center [108, 200] width 130 height 27
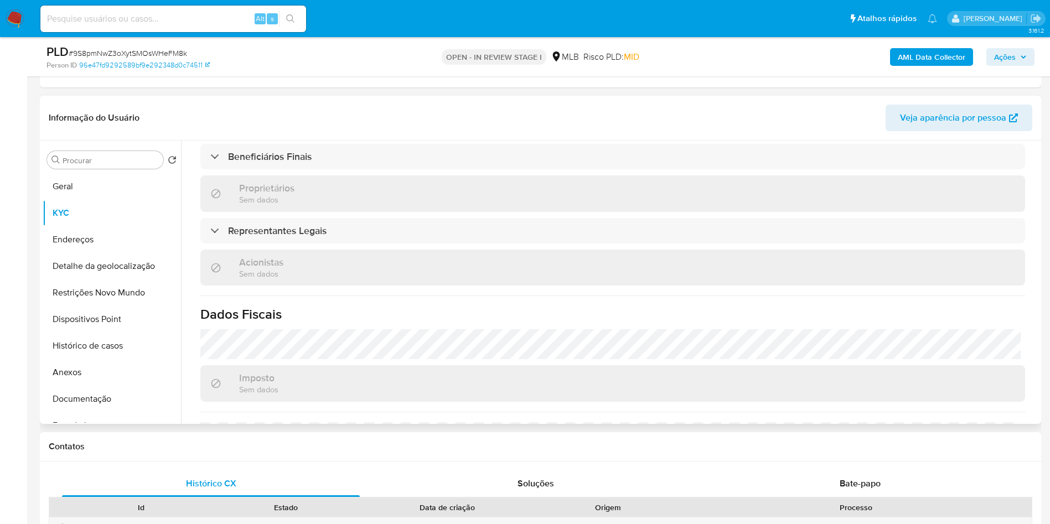
scroll to position [682, 0]
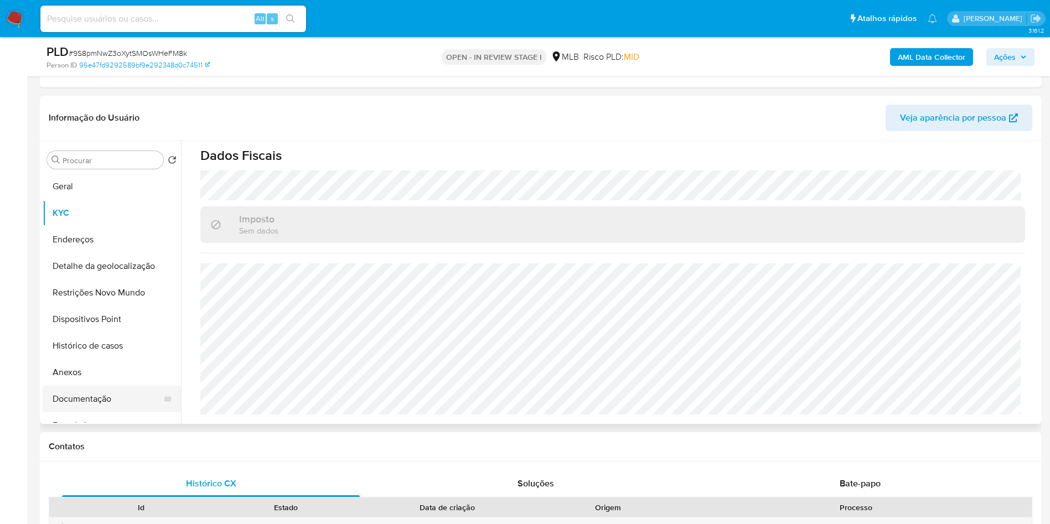
click at [91, 406] on button "Documentação" at bounding box center [108, 399] width 130 height 27
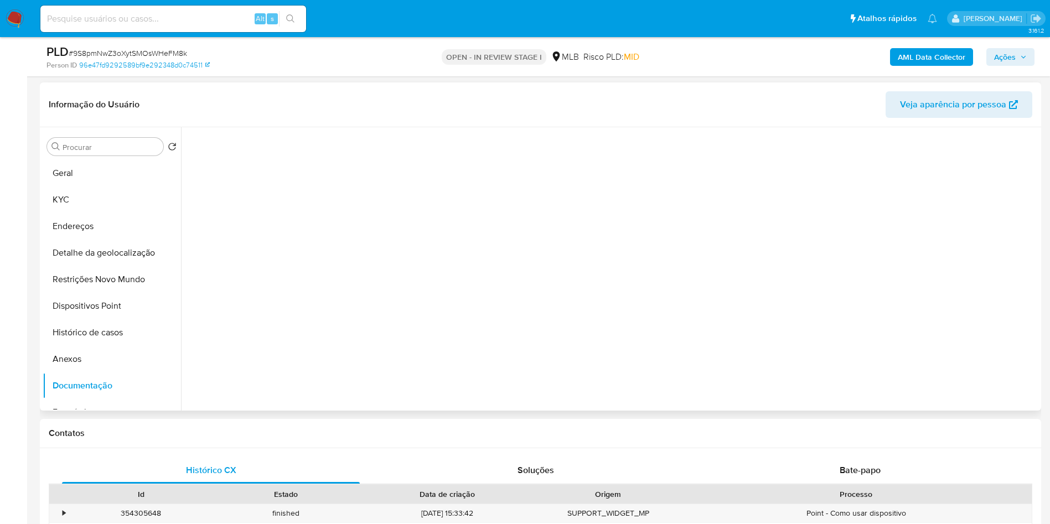
scroll to position [0, 0]
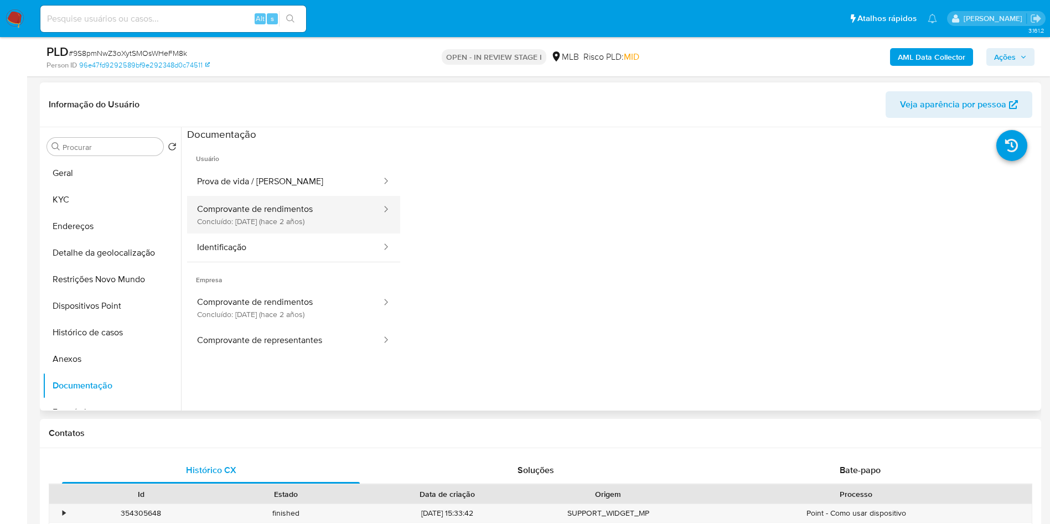
click at [290, 207] on button "Comprovante de rendimentos Concluído: [DATE] (hace 2 años)" at bounding box center [284, 215] width 195 height 38
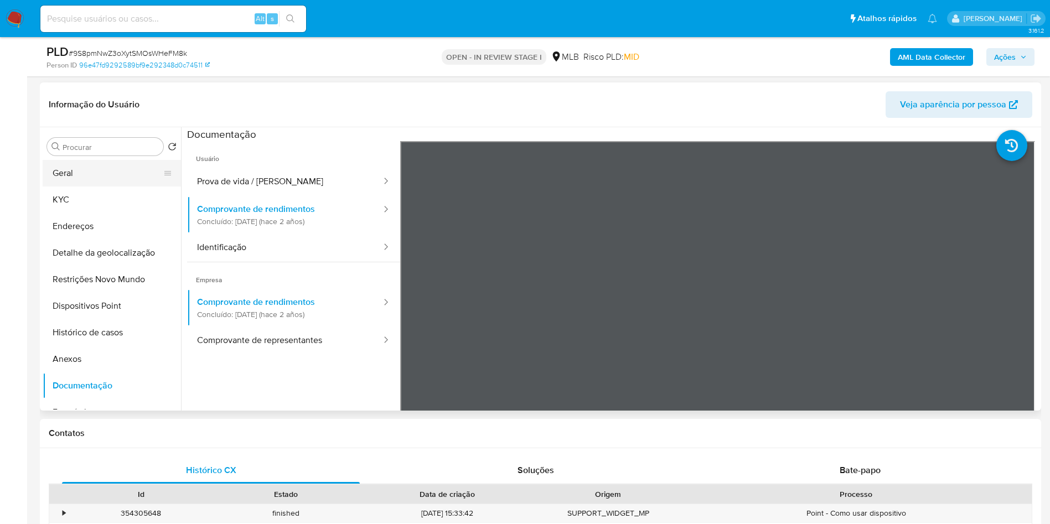
click at [75, 181] on button "Geral" at bounding box center [108, 173] width 130 height 27
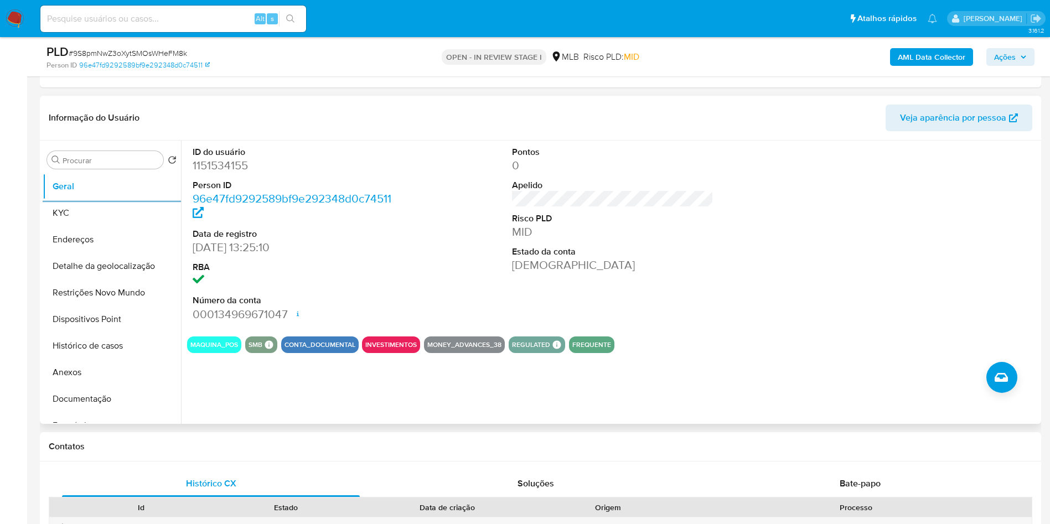
copy td "65917600163"
click at [97, 221] on button "KYC" at bounding box center [108, 213] width 130 height 27
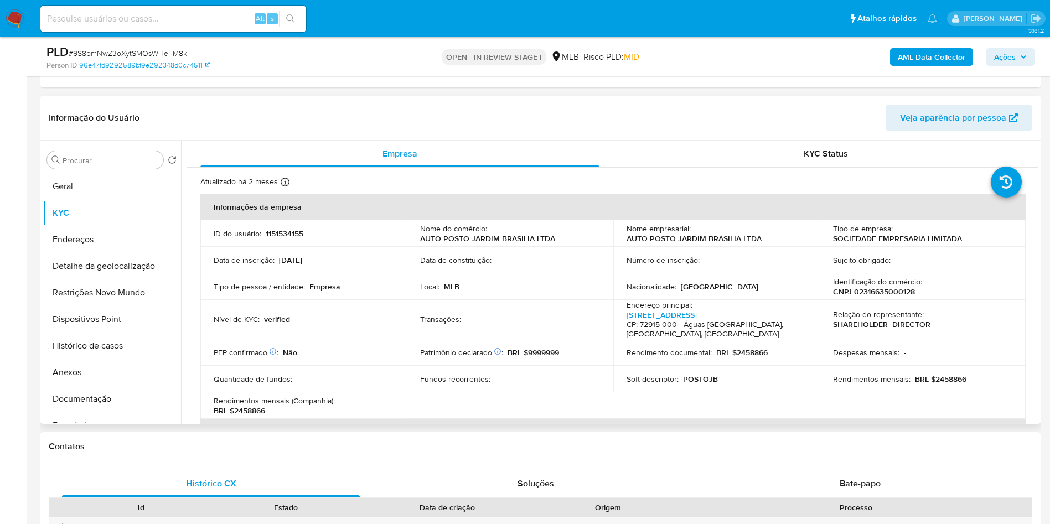
copy td "65917600163"
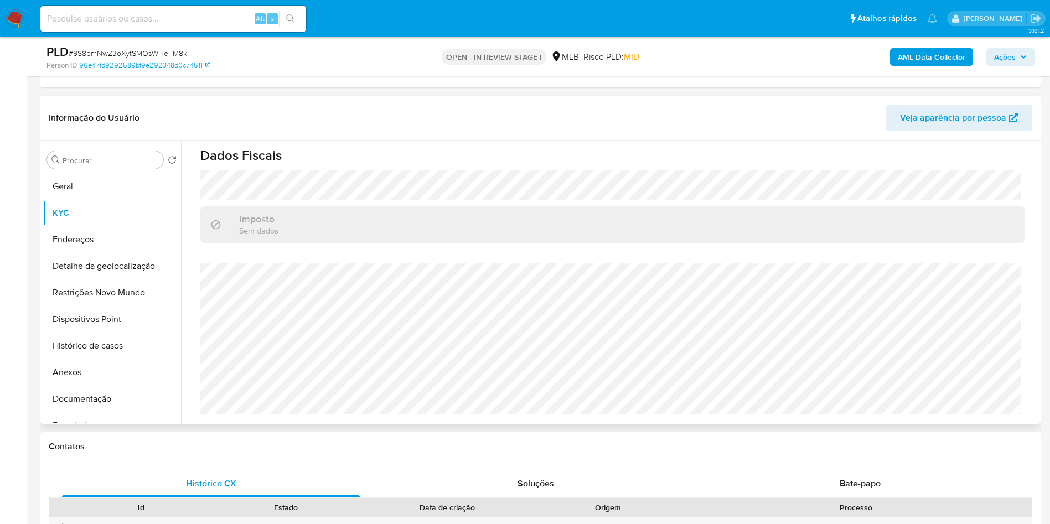
copy td "65917600163"
click at [72, 263] on button "Detalhe da geolocalização" at bounding box center [108, 266] width 130 height 27
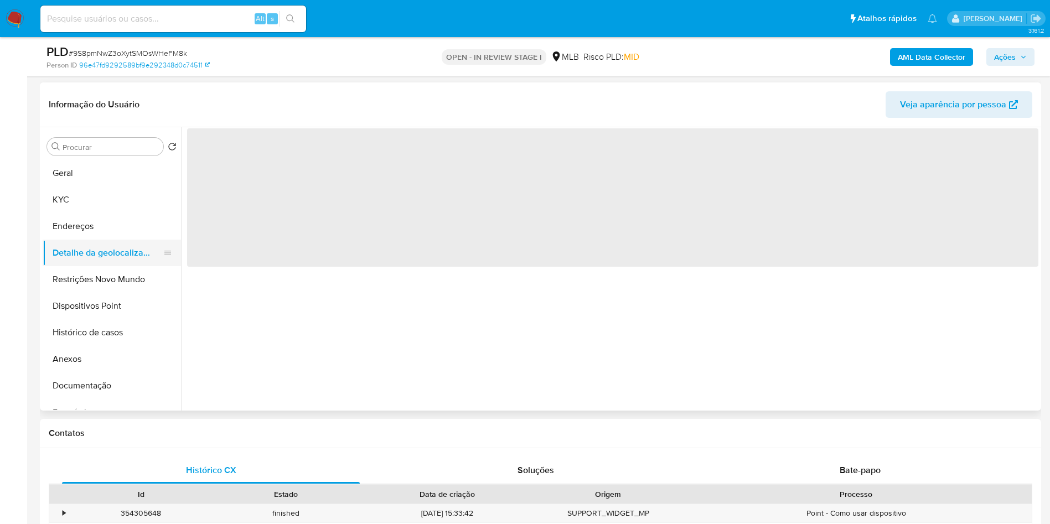
scroll to position [0, 0]
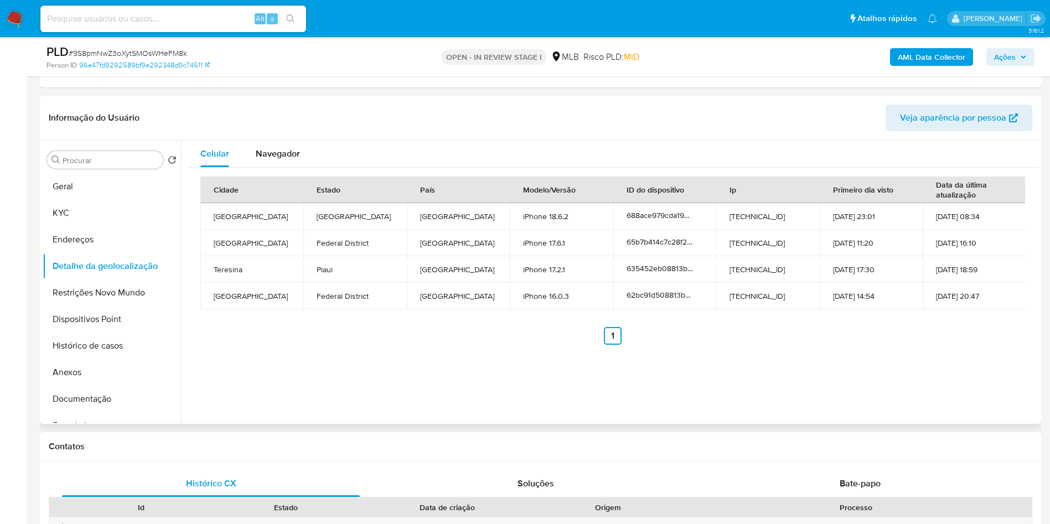
copy td "65917600163"
click at [92, 286] on button "Restrições Novo Mundo" at bounding box center [108, 293] width 130 height 27
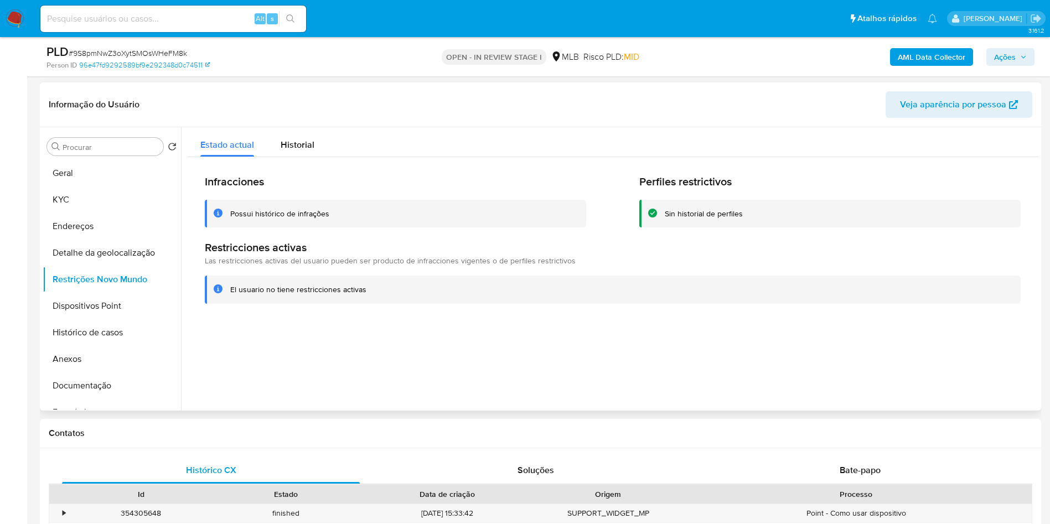
copy td "65917600163"
click at [69, 298] on button "Dispositivos Point" at bounding box center [108, 306] width 130 height 27
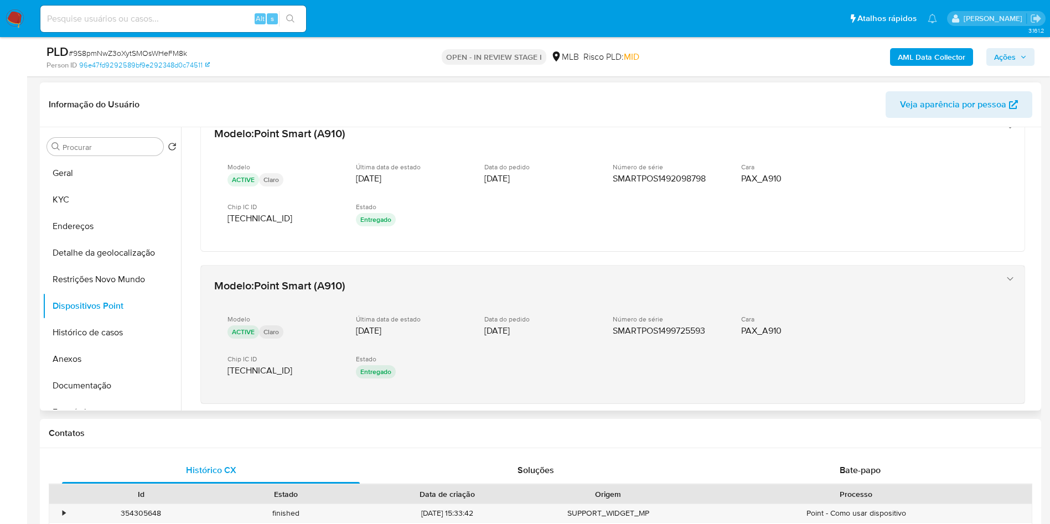
scroll to position [27, 0]
copy td "65917600163"
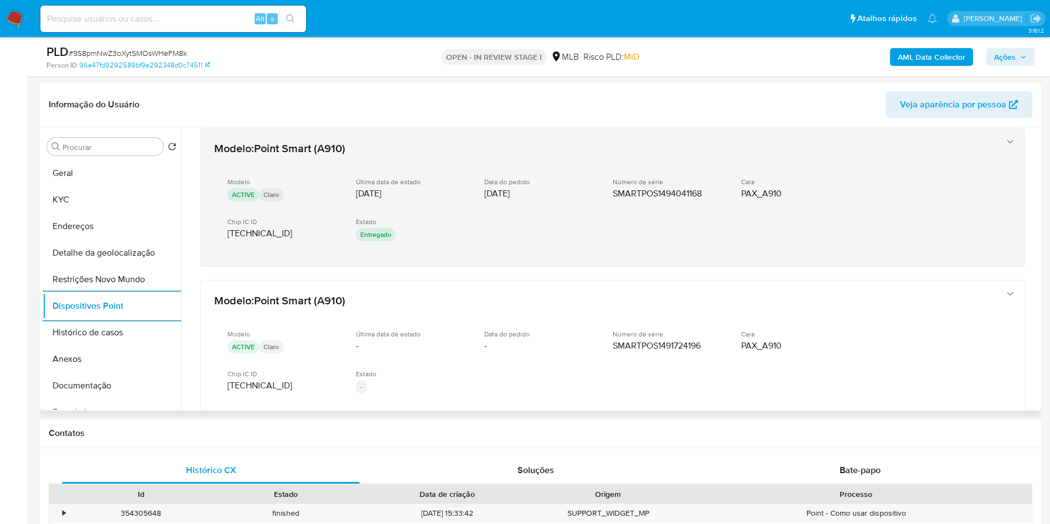
scroll to position [545, 0]
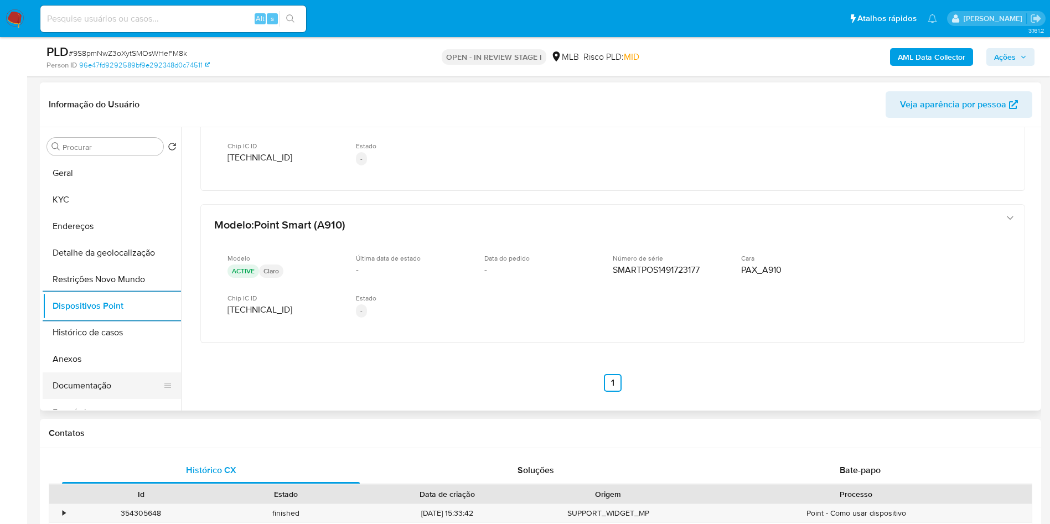
click at [124, 383] on button "Documentação" at bounding box center [108, 386] width 130 height 27
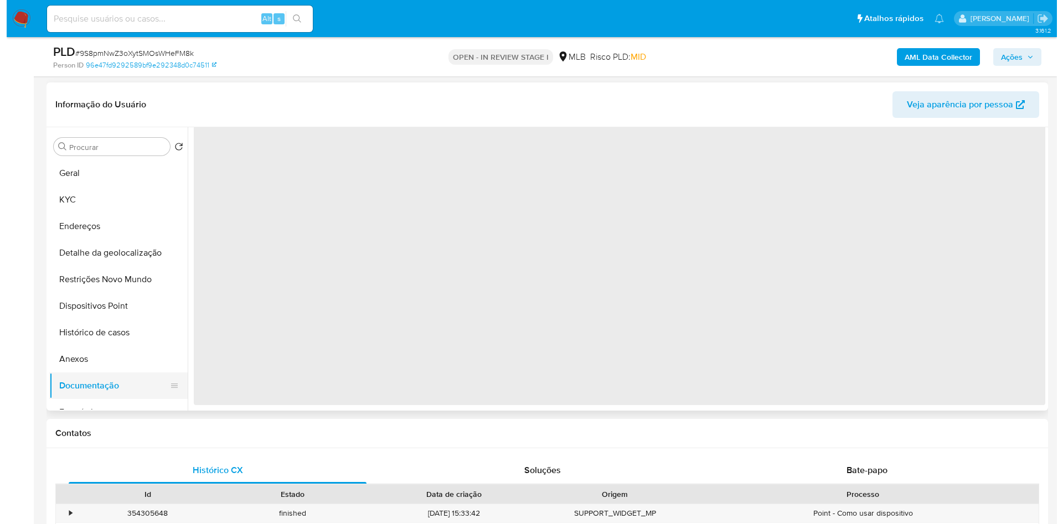
scroll to position [0, 0]
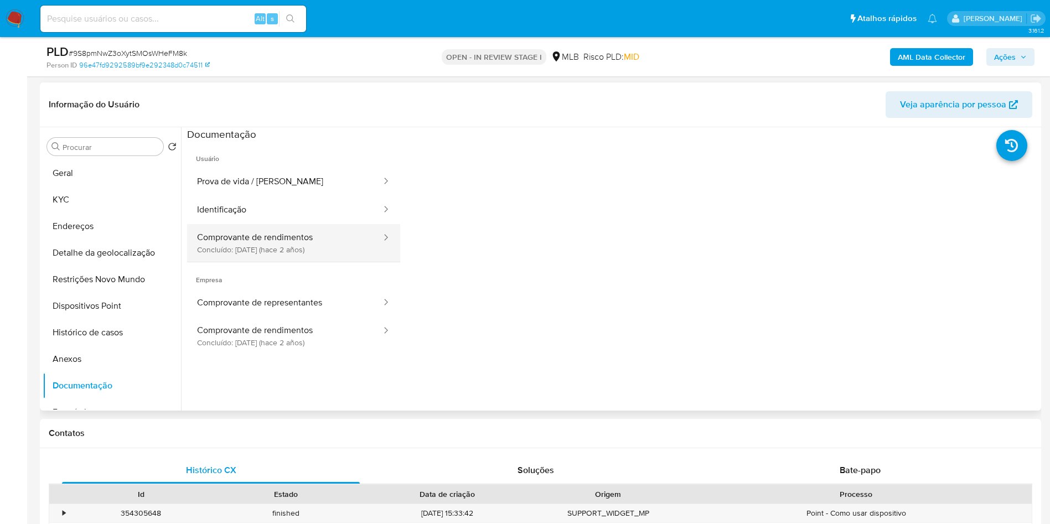
click at [293, 236] on button "Comprovante de rendimentos Concluído: 09/11/2023 (hace 2 años)" at bounding box center [284, 243] width 195 height 38
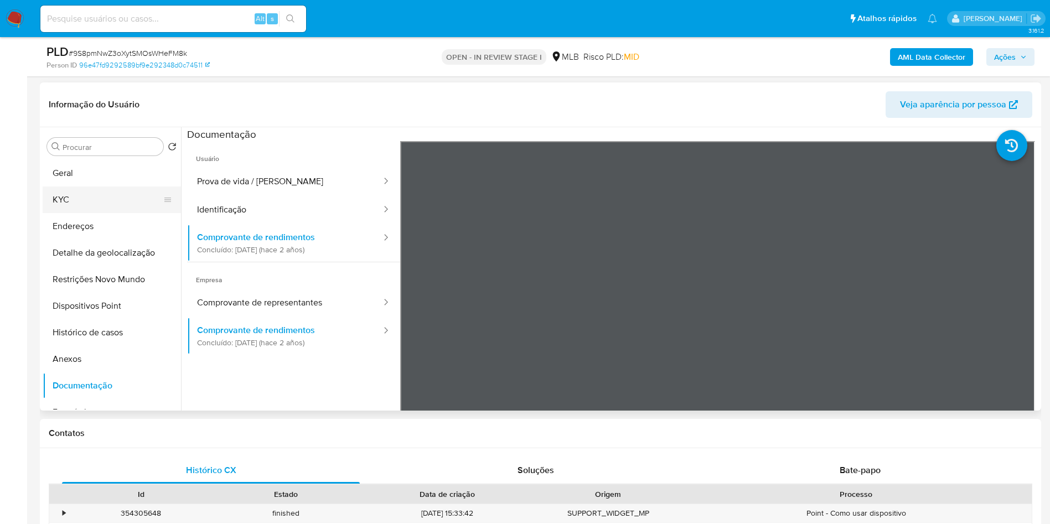
click at [151, 201] on button "KYC" at bounding box center [108, 200] width 130 height 27
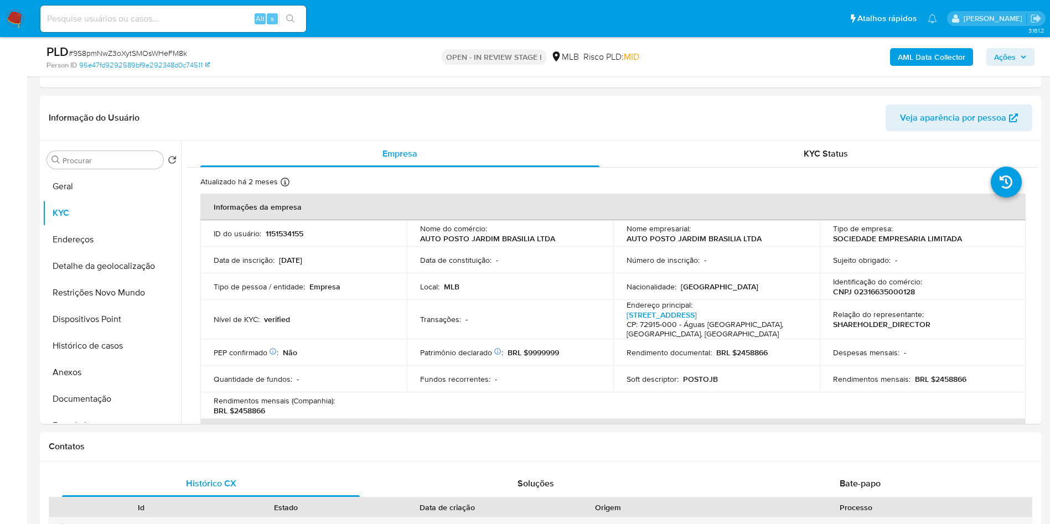
click at [1016, 56] on span "Ações" at bounding box center [1006, 57] width 22 height 18
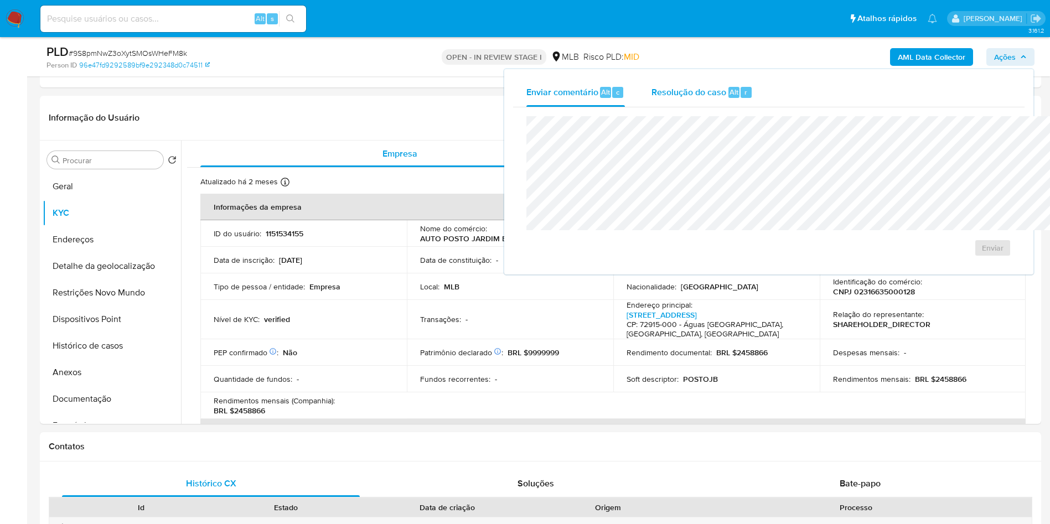
click at [652, 84] on div "Resolução do caso Alt r" at bounding box center [702, 92] width 101 height 29
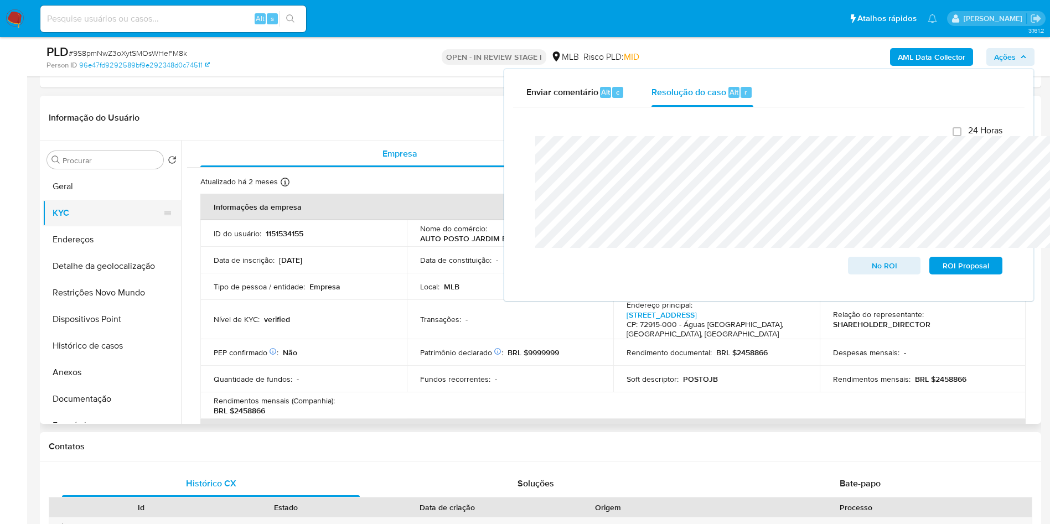
click at [115, 211] on button "KYC" at bounding box center [108, 213] width 130 height 27
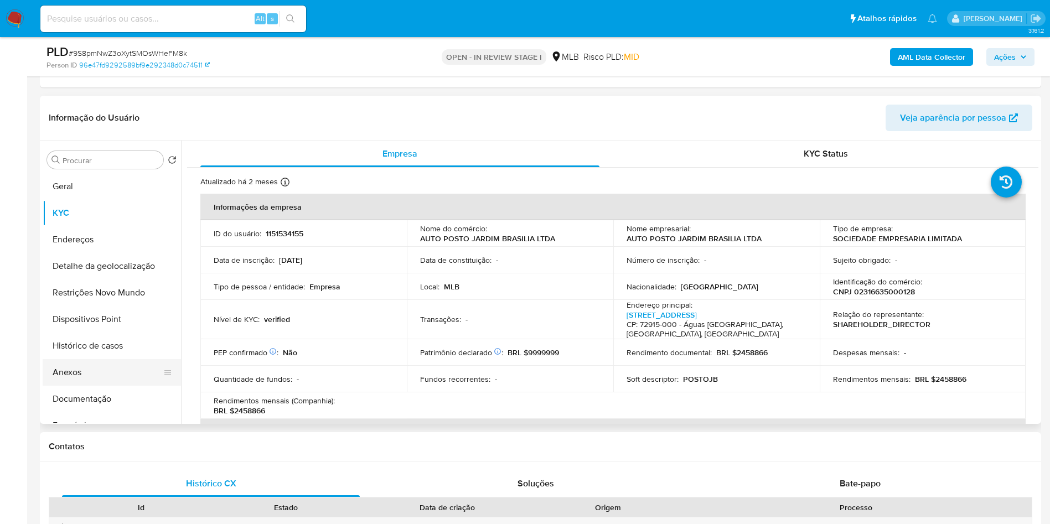
click at [106, 370] on button "Anexos" at bounding box center [108, 372] width 130 height 27
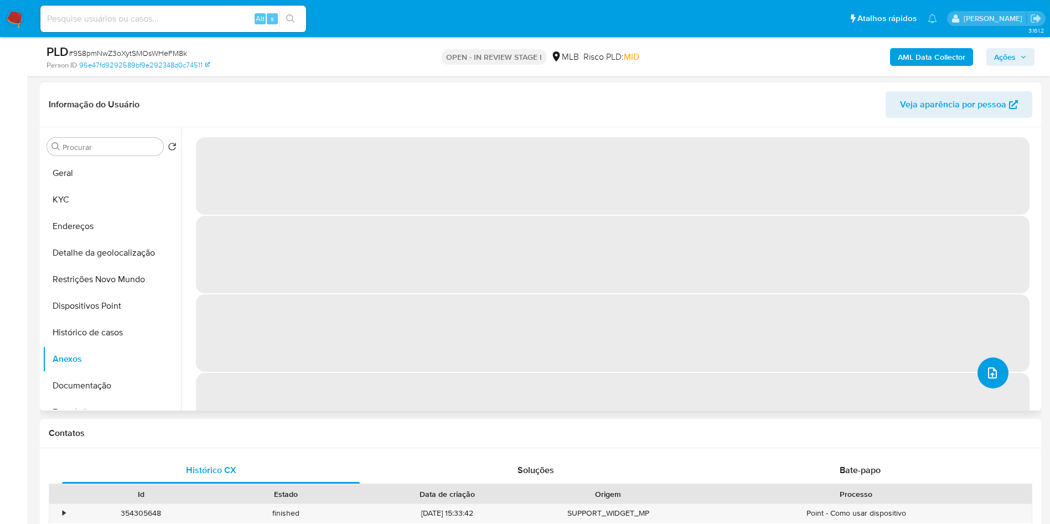
click at [981, 389] on button "upload-file" at bounding box center [993, 373] width 31 height 31
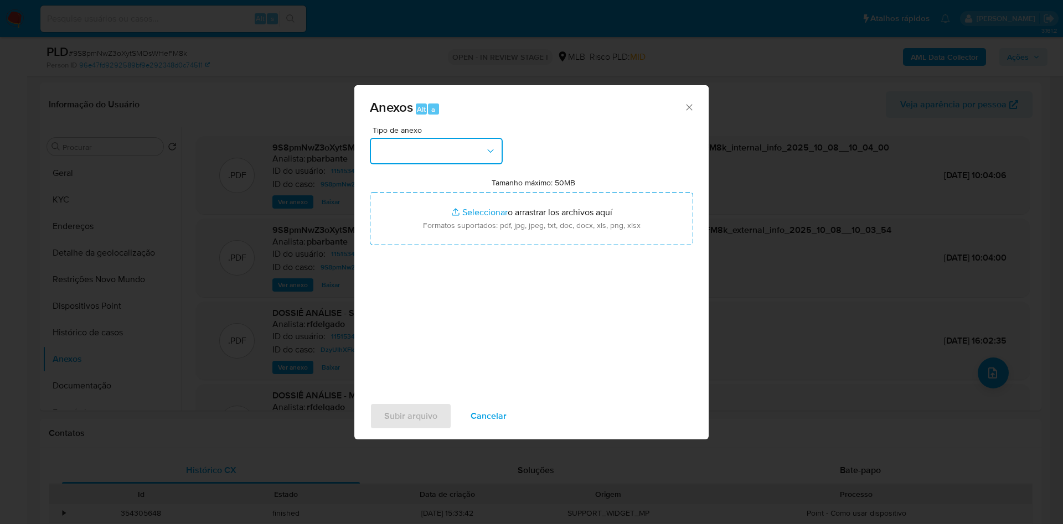
click at [436, 138] on button "button" at bounding box center [436, 151] width 133 height 27
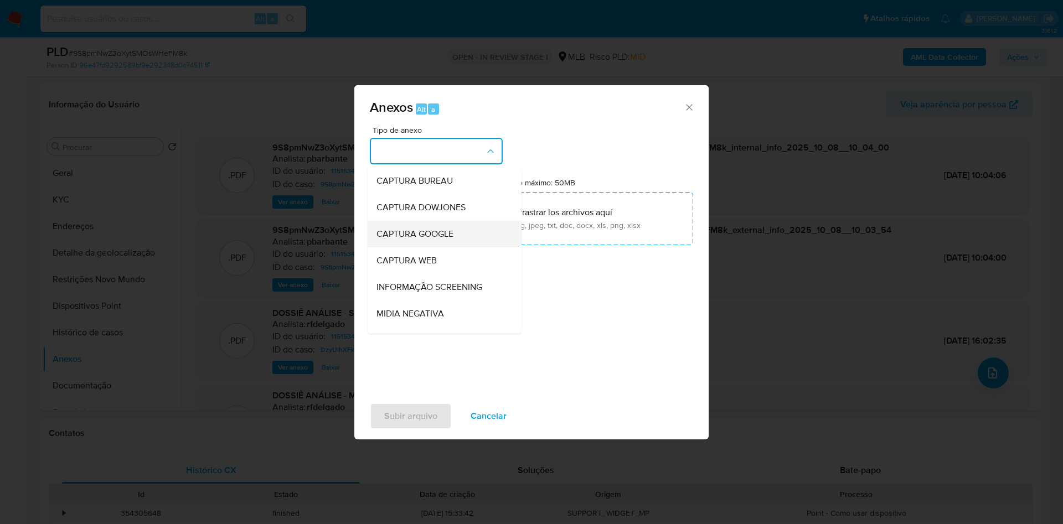
scroll to position [148, 0]
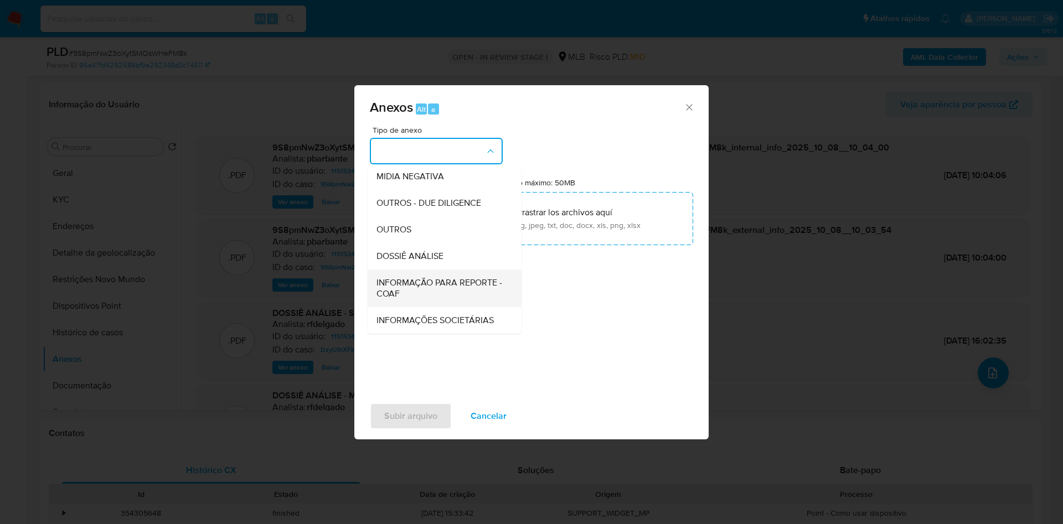
click at [404, 277] on span "INFORMAÇÃO PARA REPORTE - COAF" at bounding box center [442, 288] width 130 height 22
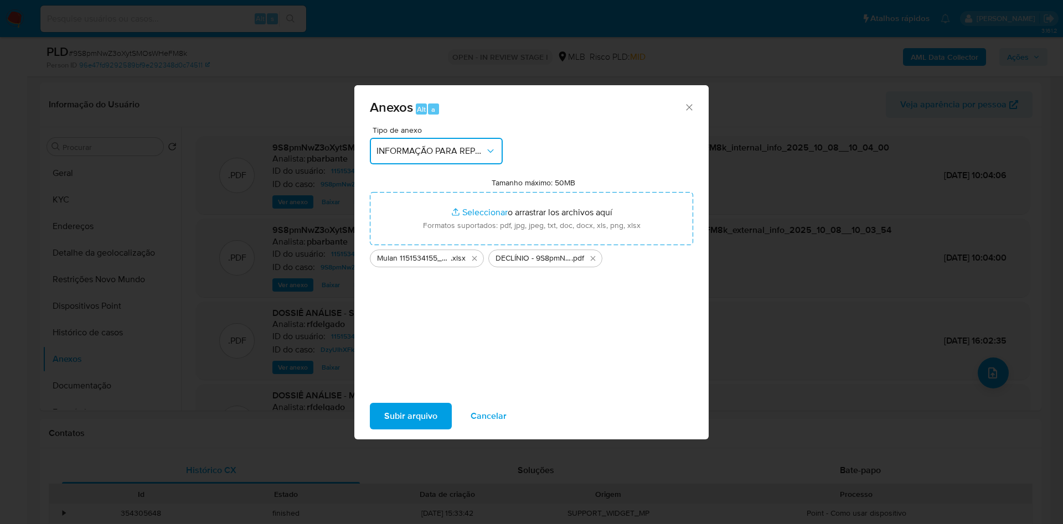
click at [452, 146] on span "INFORMAÇÃO PARA REPORTE - COAF" at bounding box center [431, 151] width 109 height 11
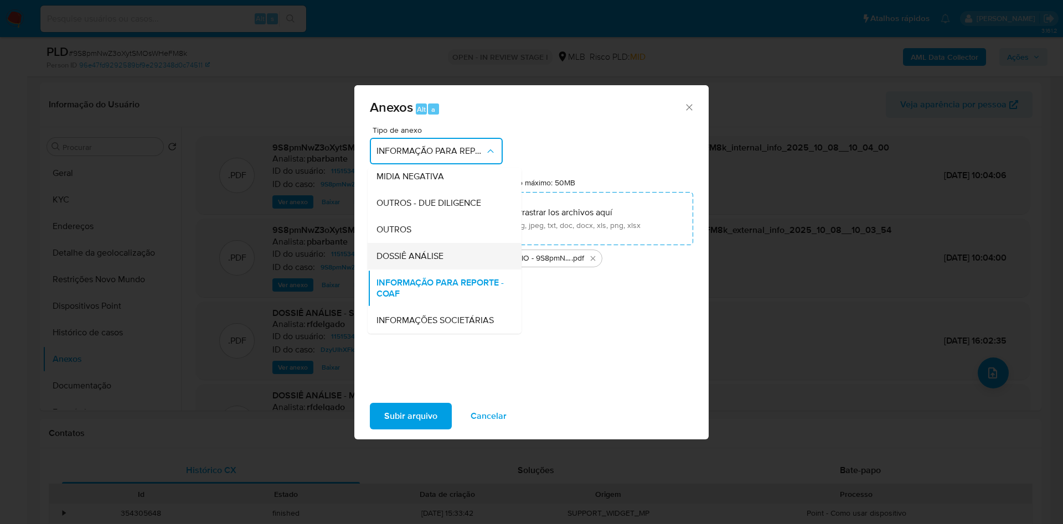
click at [388, 243] on div "DOSSIÊ ANÁLISE" at bounding box center [442, 256] width 130 height 27
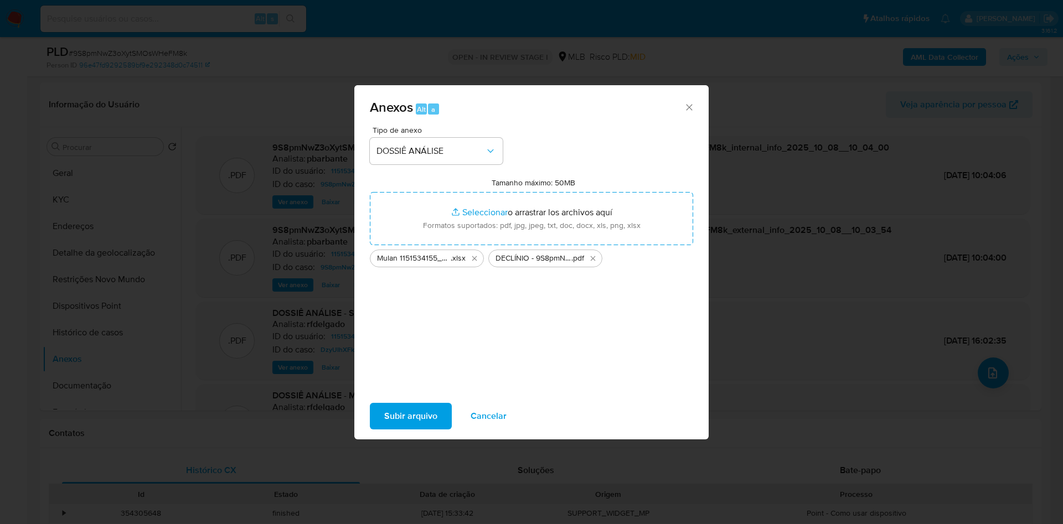
click at [384, 429] on span "Subir arquivo" at bounding box center [410, 416] width 53 height 24
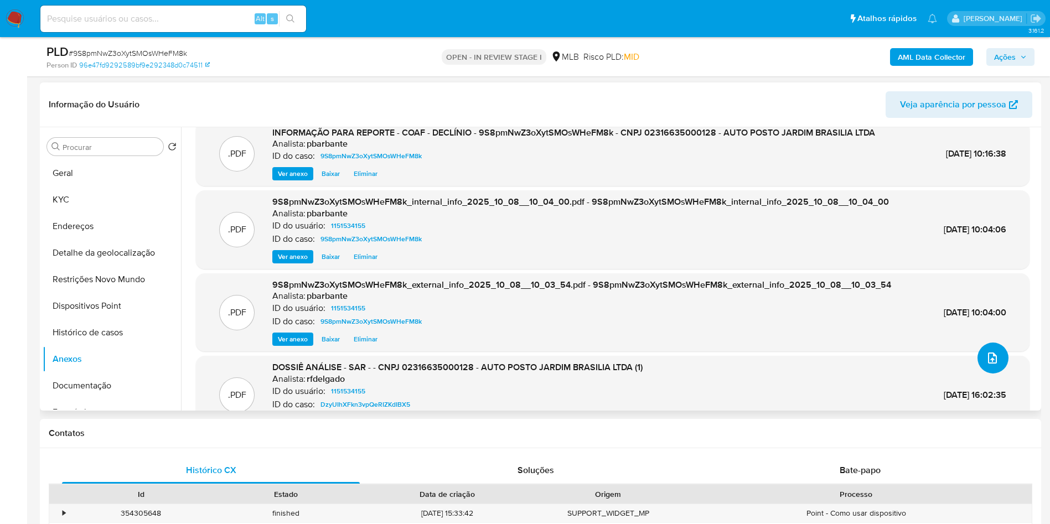
scroll to position [0, 0]
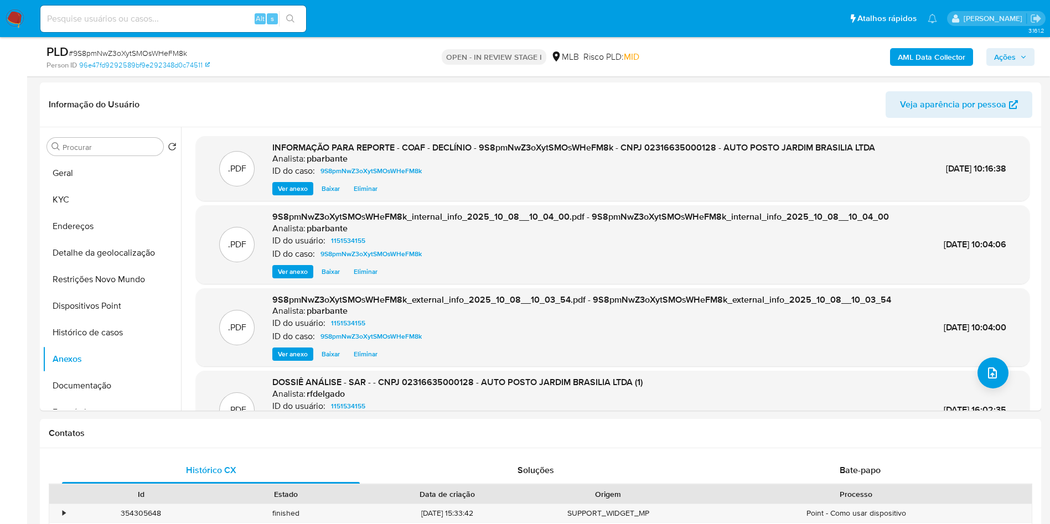
click at [1017, 56] on span "Ações" at bounding box center [1011, 57] width 33 height 16
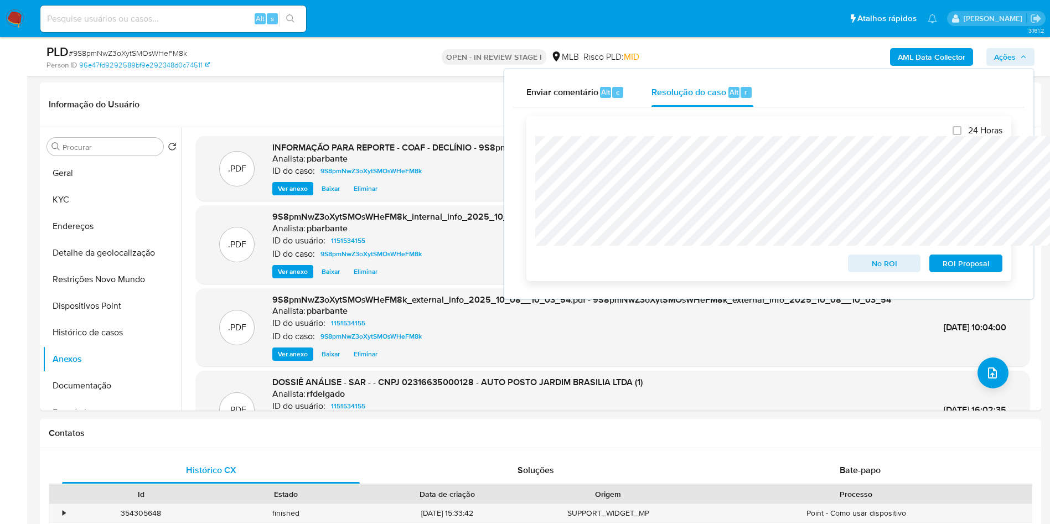
click at [897, 267] on span "No ROI" at bounding box center [885, 264] width 58 height 16
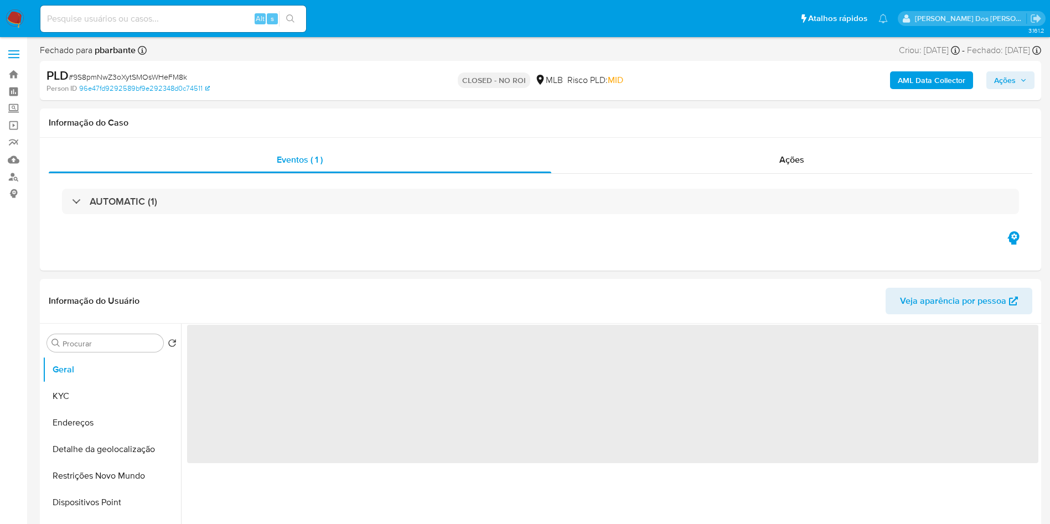
select select "10"
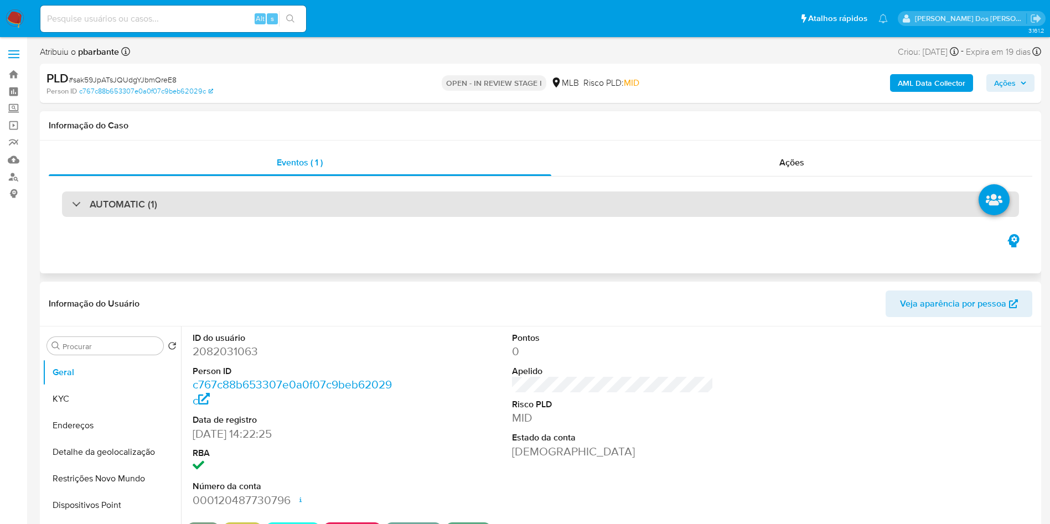
click at [321, 204] on div "AUTOMATIC (1)" at bounding box center [540, 204] width 957 height 25
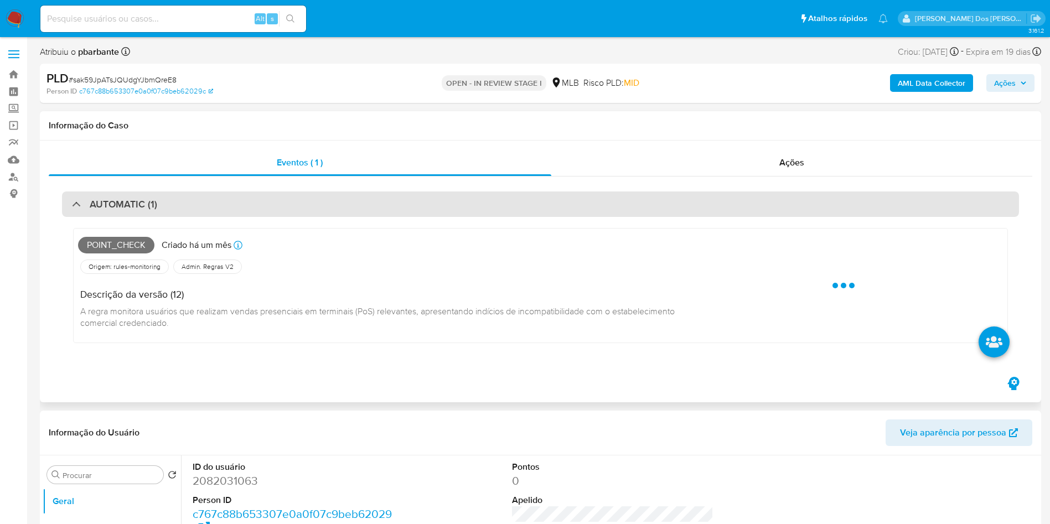
click at [321, 204] on div "AUTOMATIC (1)" at bounding box center [540, 204] width 957 height 25
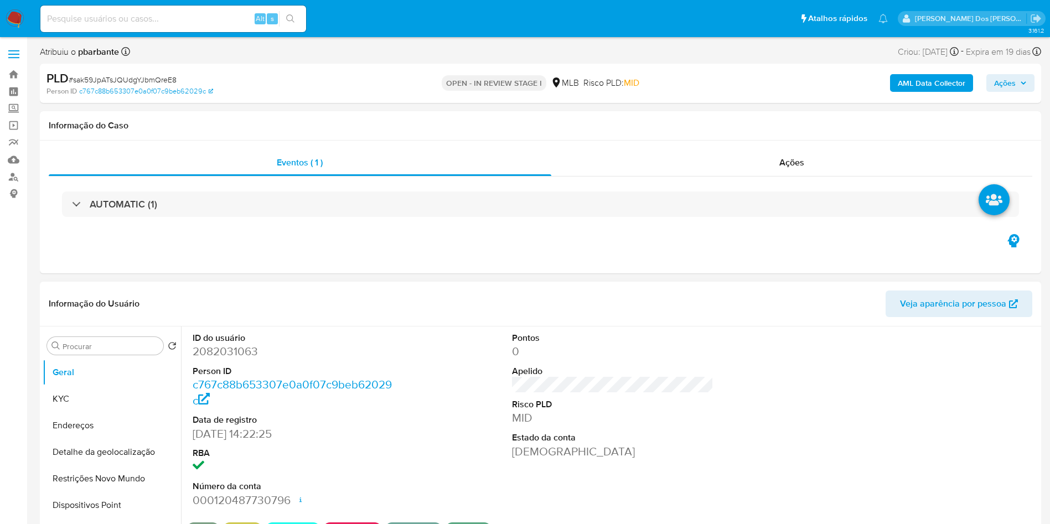
click at [213, 359] on dd "2082031063" at bounding box center [294, 352] width 202 height 16
copy dd "2082031063"
